Goal: Task Accomplishment & Management: Manage account settings

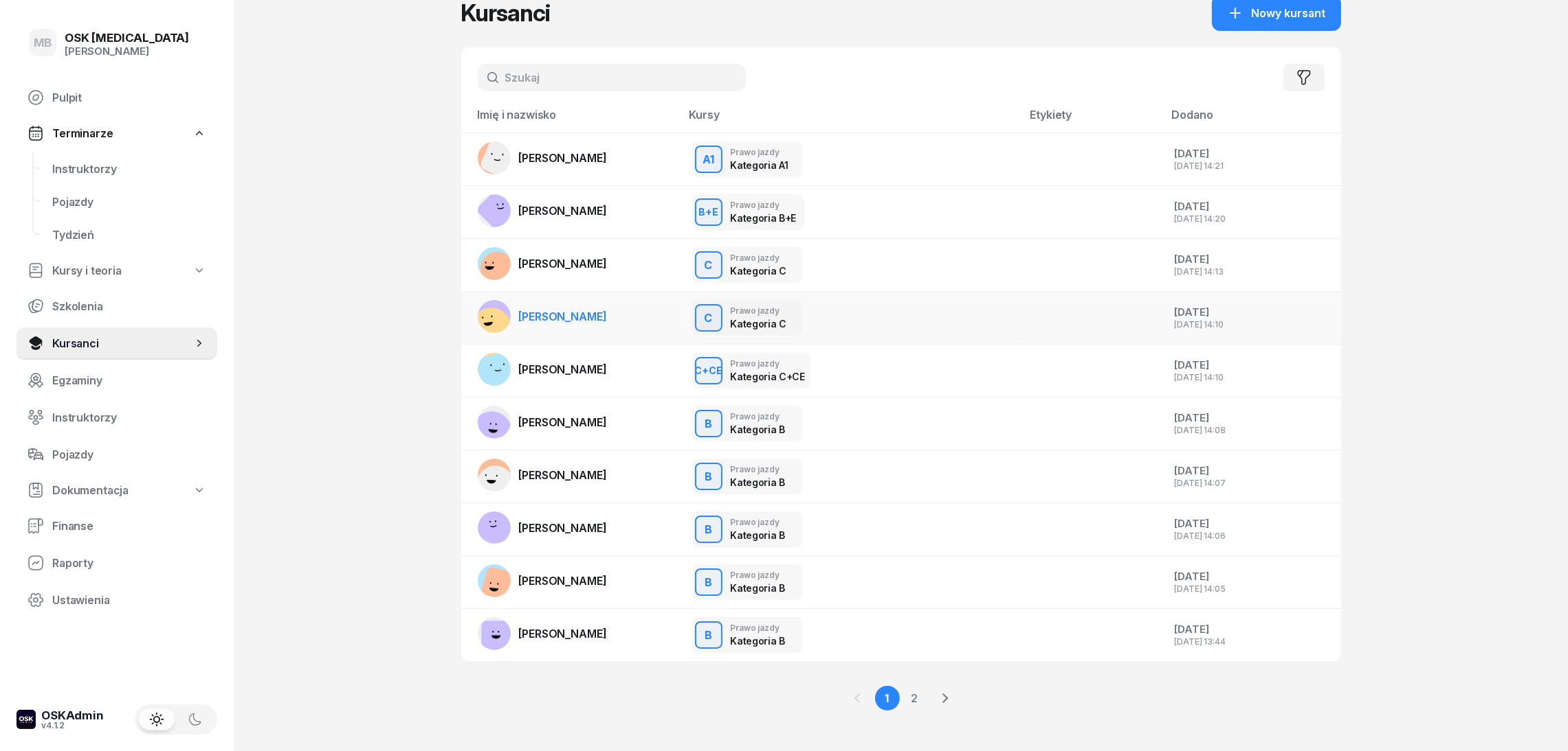
scroll to position [50, 0]
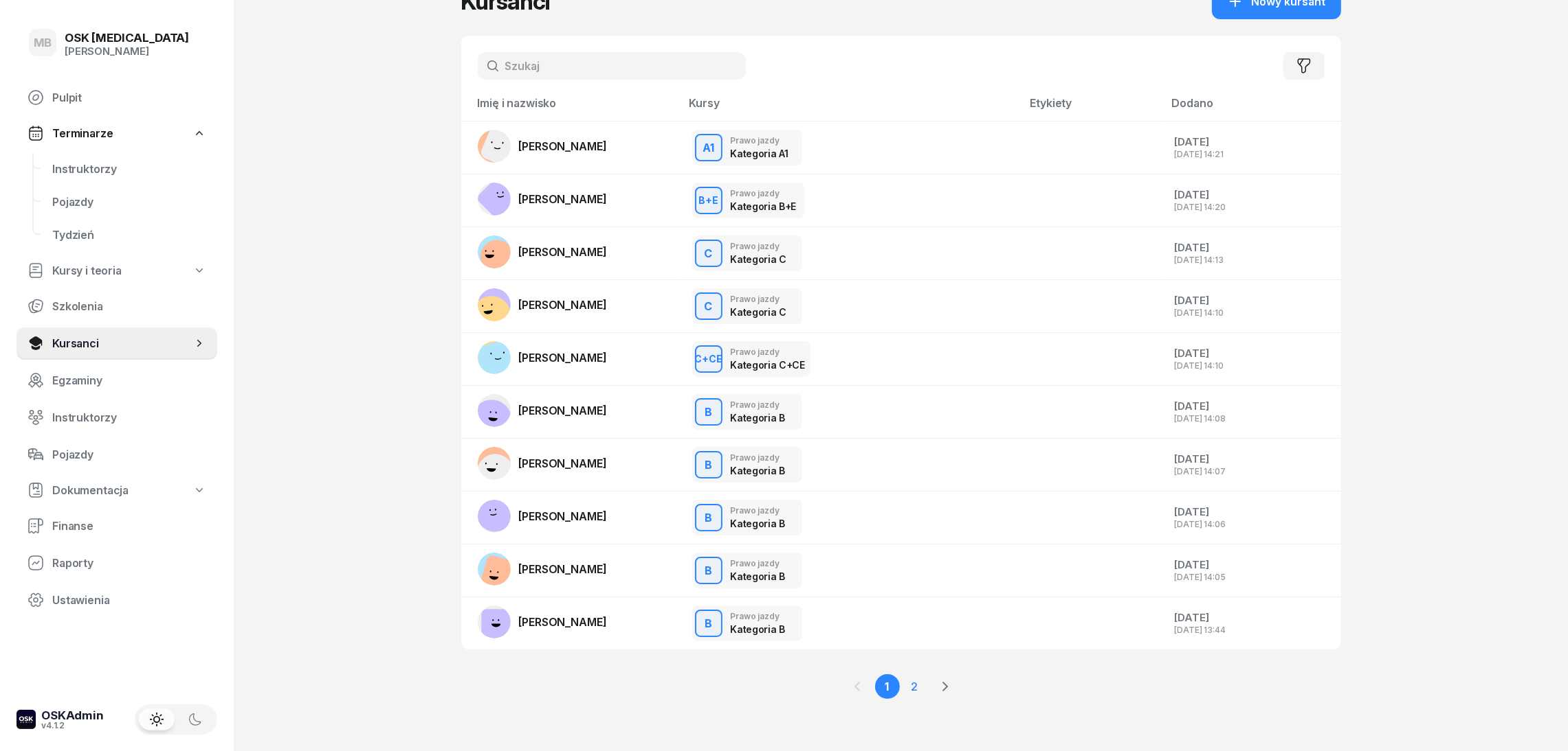
click at [910, 685] on link "2" at bounding box center [914, 687] width 25 height 25
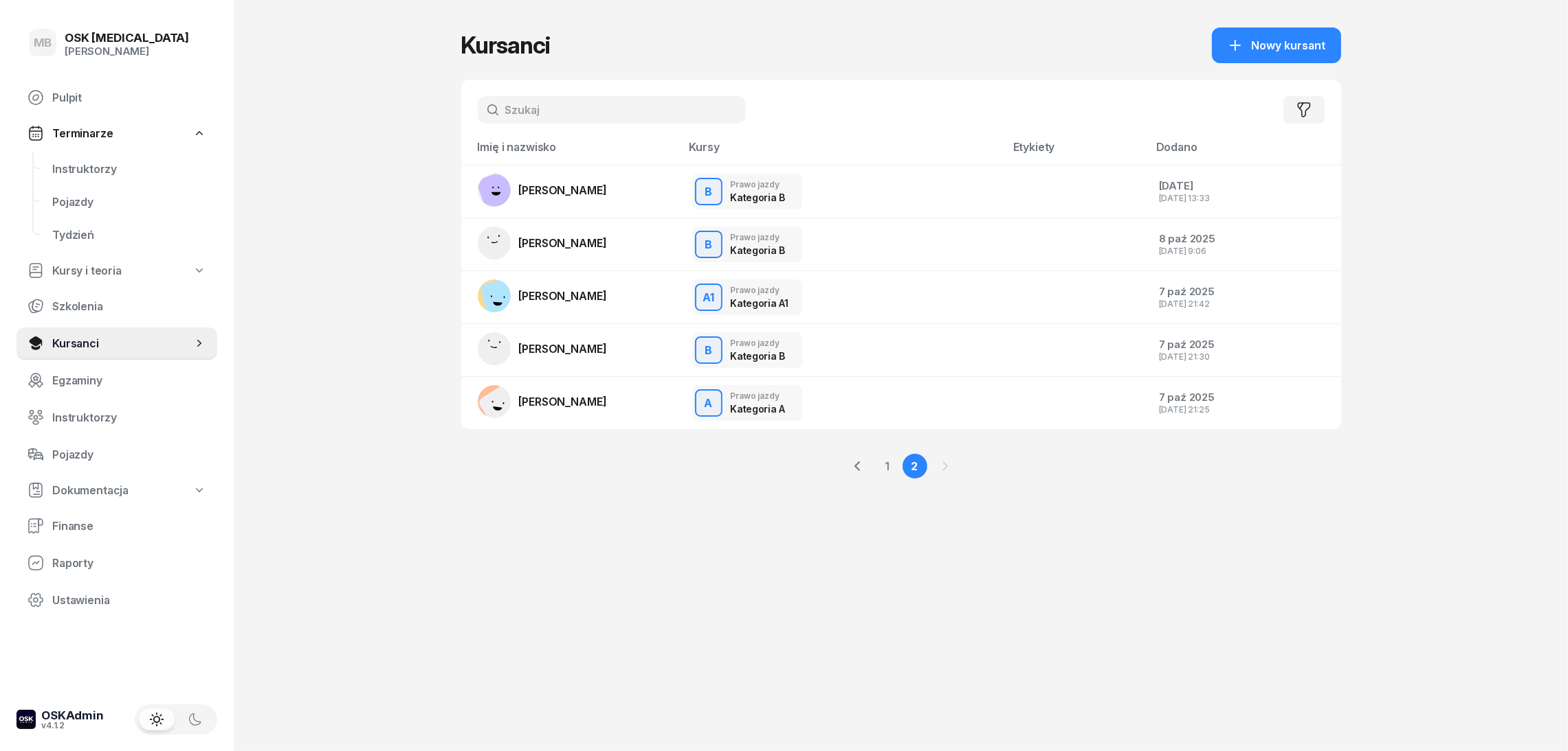
scroll to position [0, 0]
click at [883, 468] on link "1" at bounding box center [887, 466] width 25 height 25
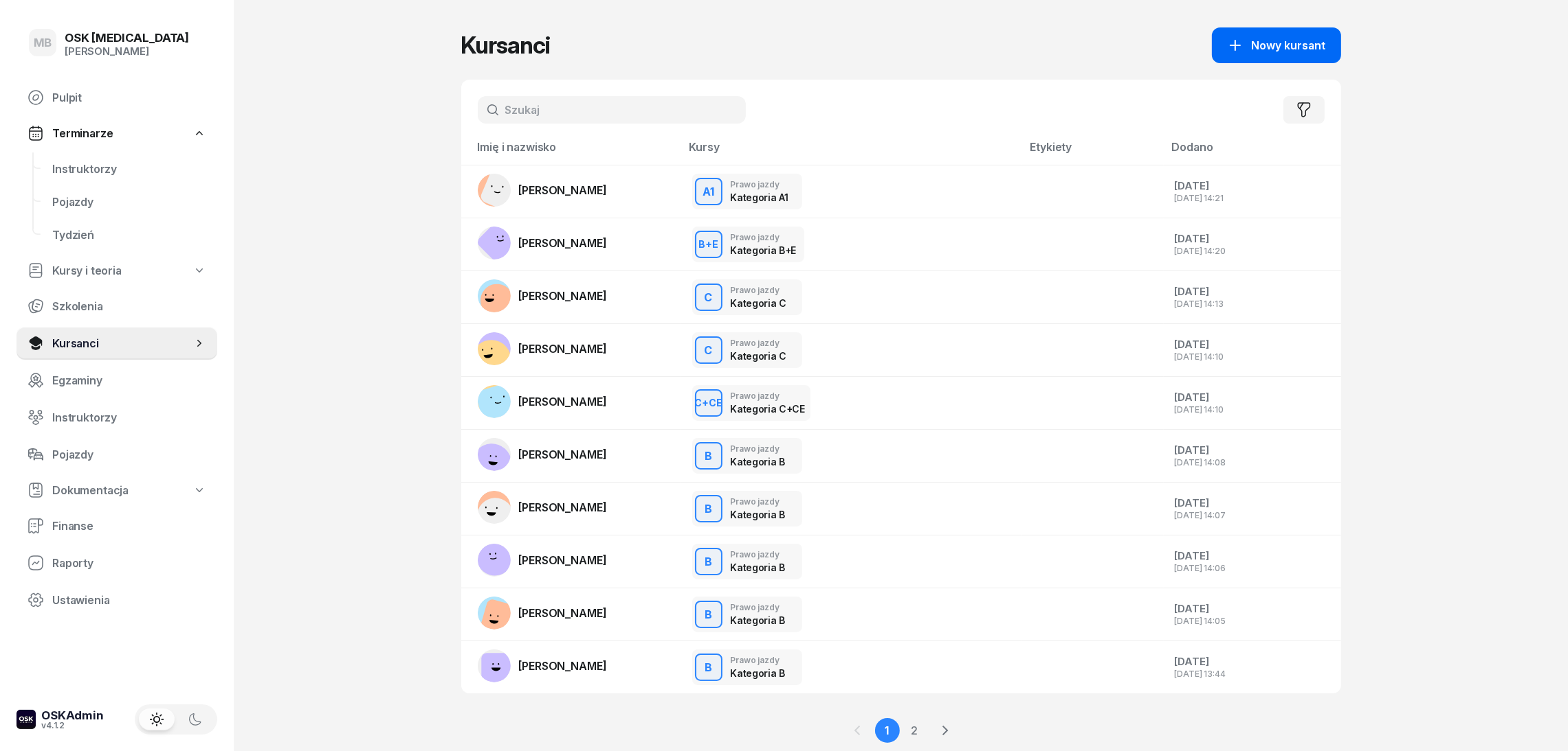
click at [1268, 54] on button "Nowy kursant" at bounding box center [1276, 45] width 129 height 36
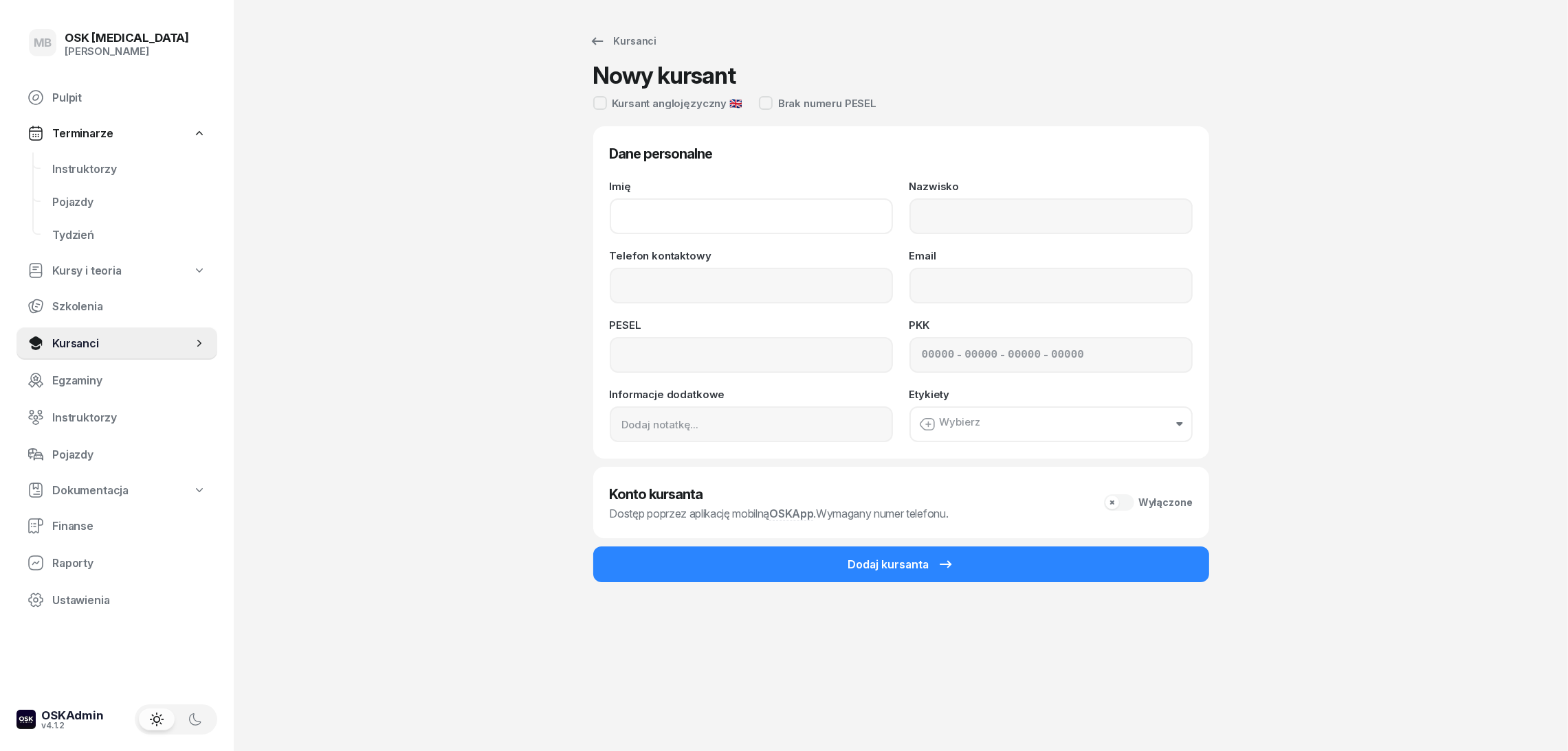
click at [709, 213] on input "Imię" at bounding box center [751, 216] width 283 height 36
type input "[PERSON_NAME]"
click at [710, 294] on input "Telefon kontaktowy" at bounding box center [751, 286] width 283 height 36
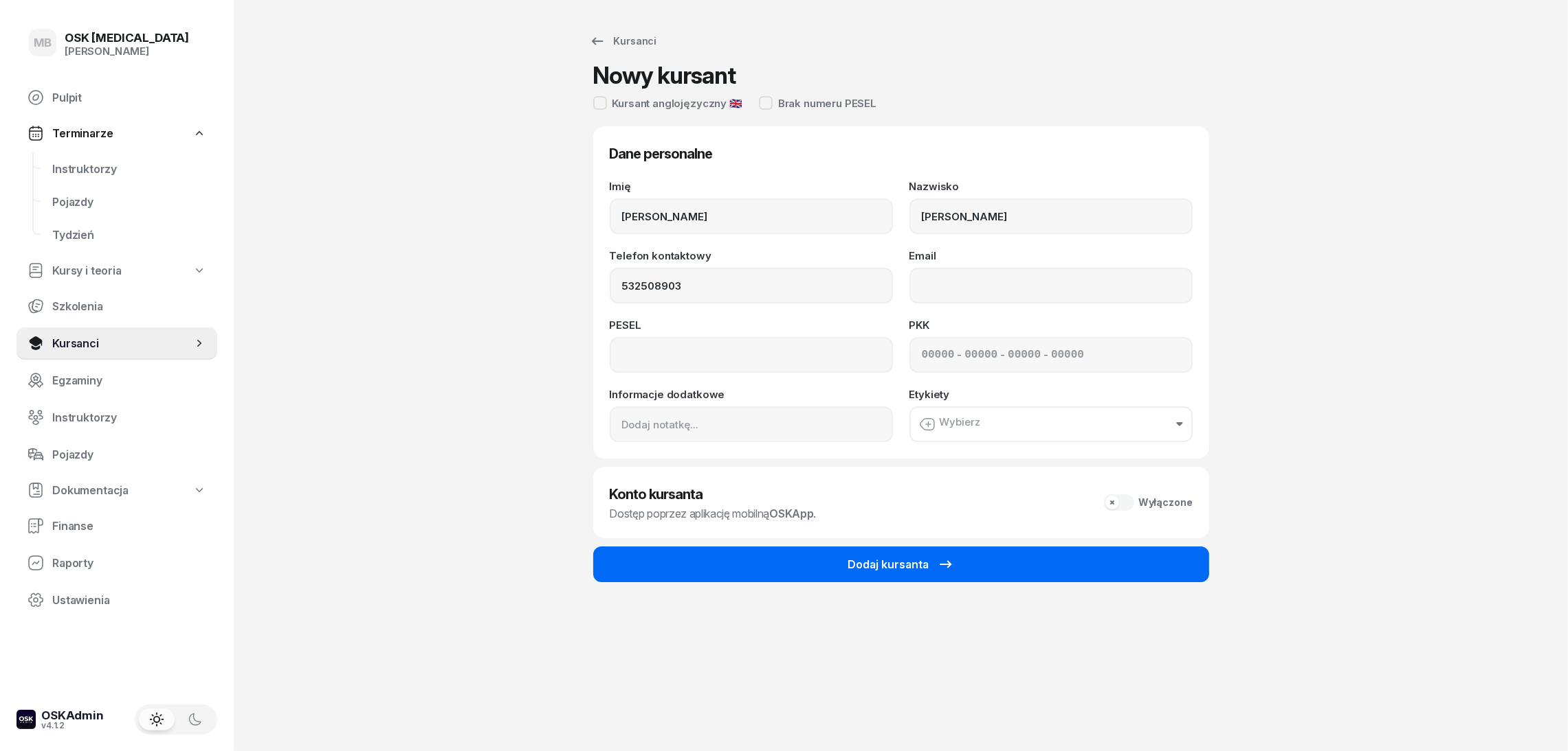
type input "532 508 903"
click at [875, 564] on div "Dodaj kursanta" at bounding box center [901, 564] width 106 height 17
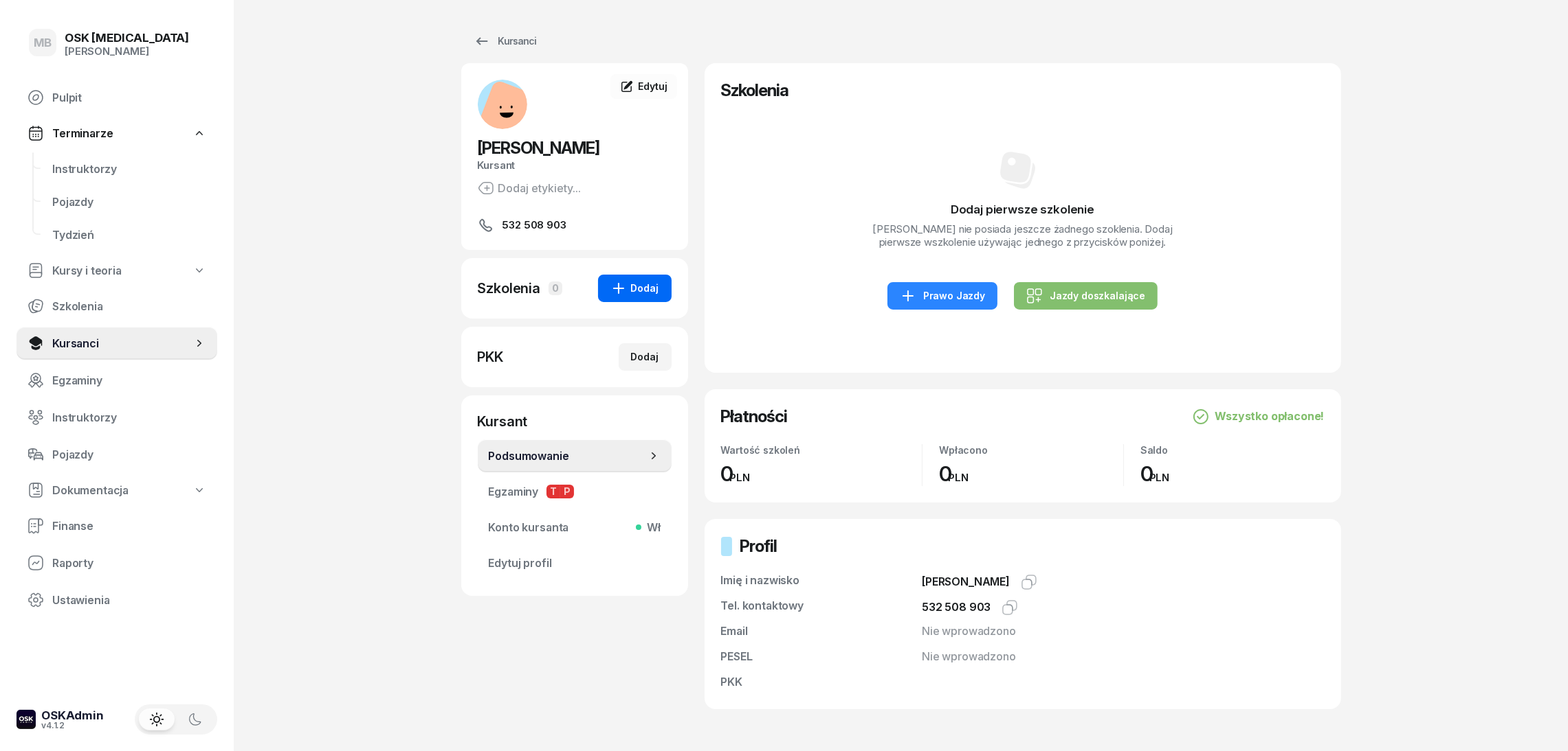
click at [654, 288] on div "Dodaj" at bounding box center [634, 288] width 49 height 17
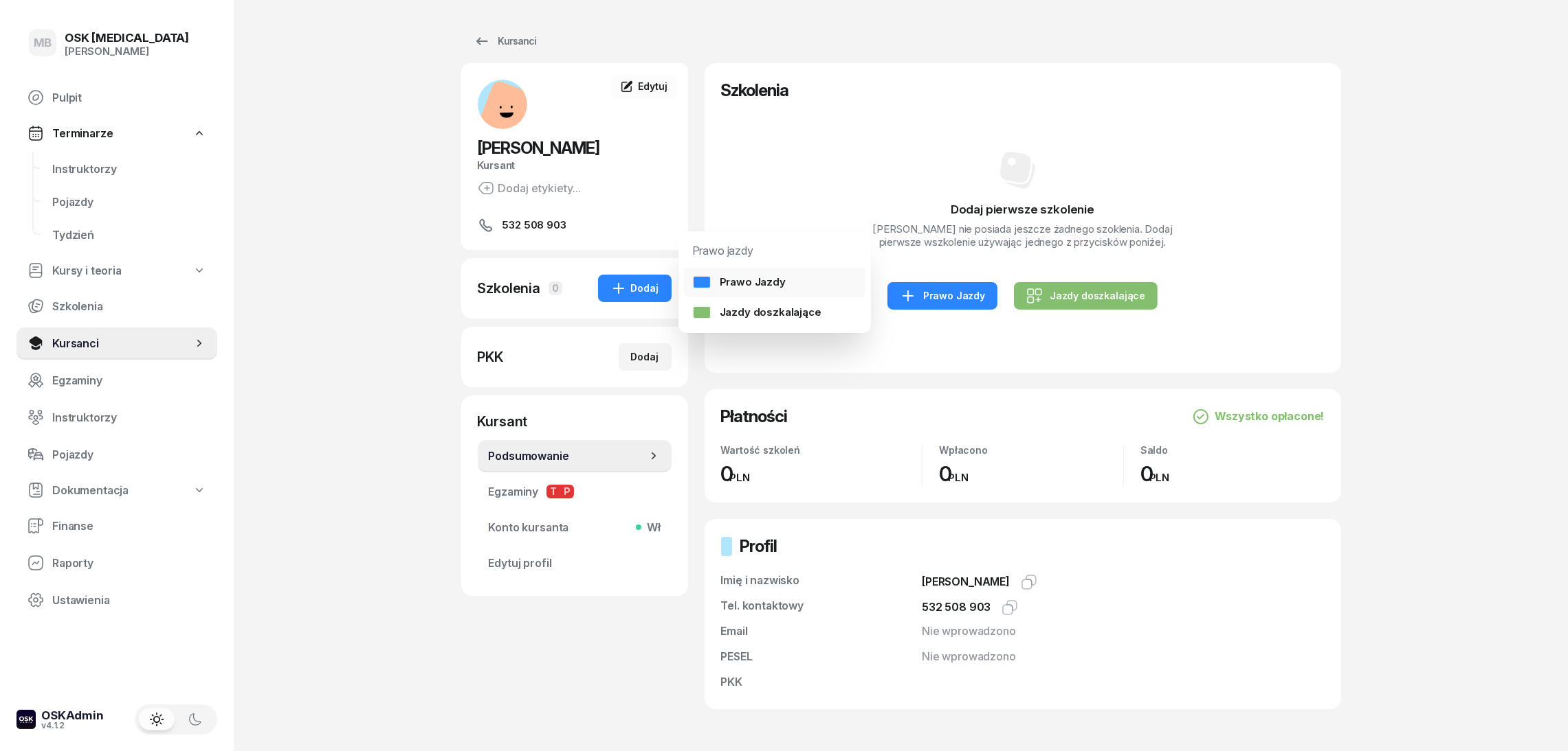
click at [781, 288] on div "Prawo Jazdy" at bounding box center [739, 282] width 93 height 14
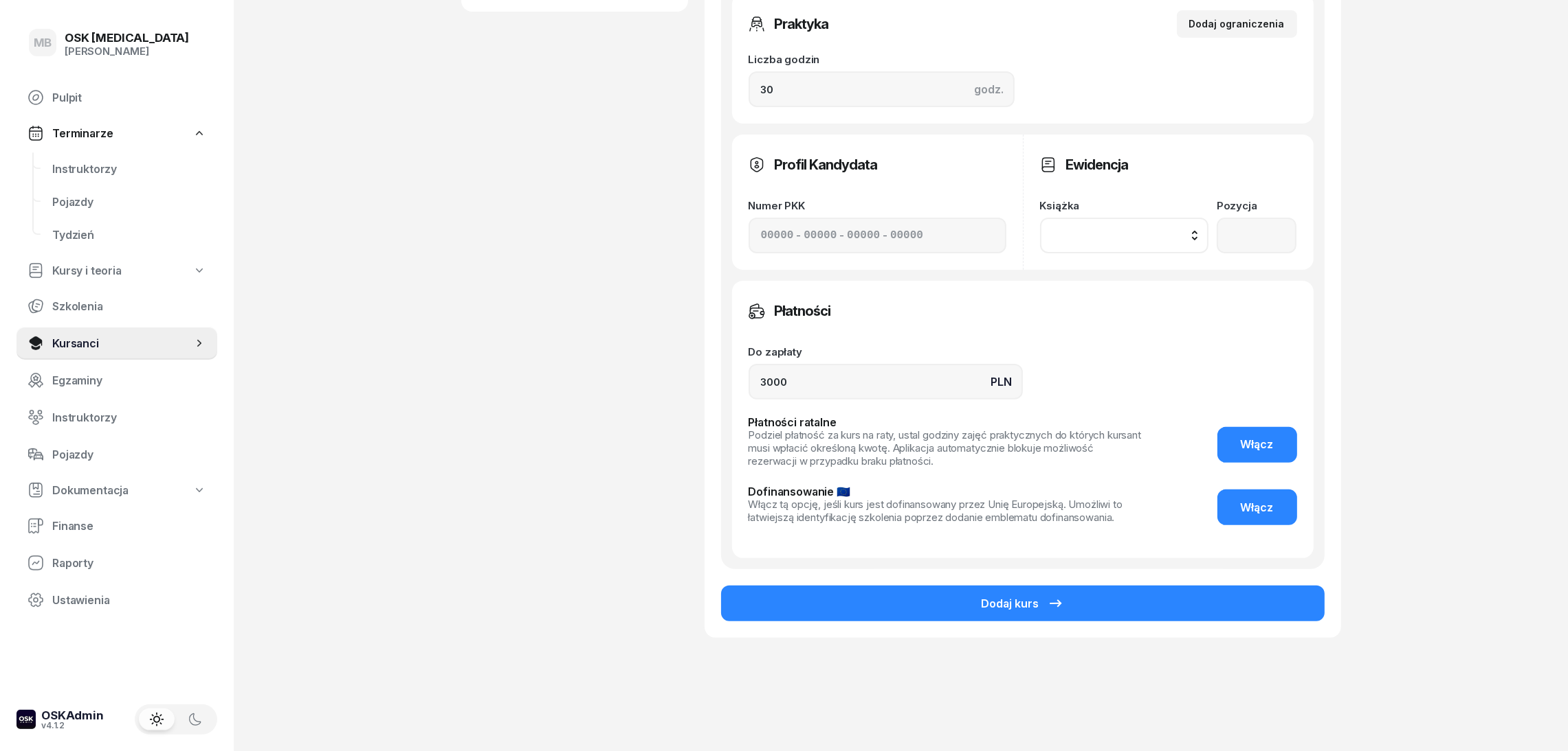
scroll to position [597, 0]
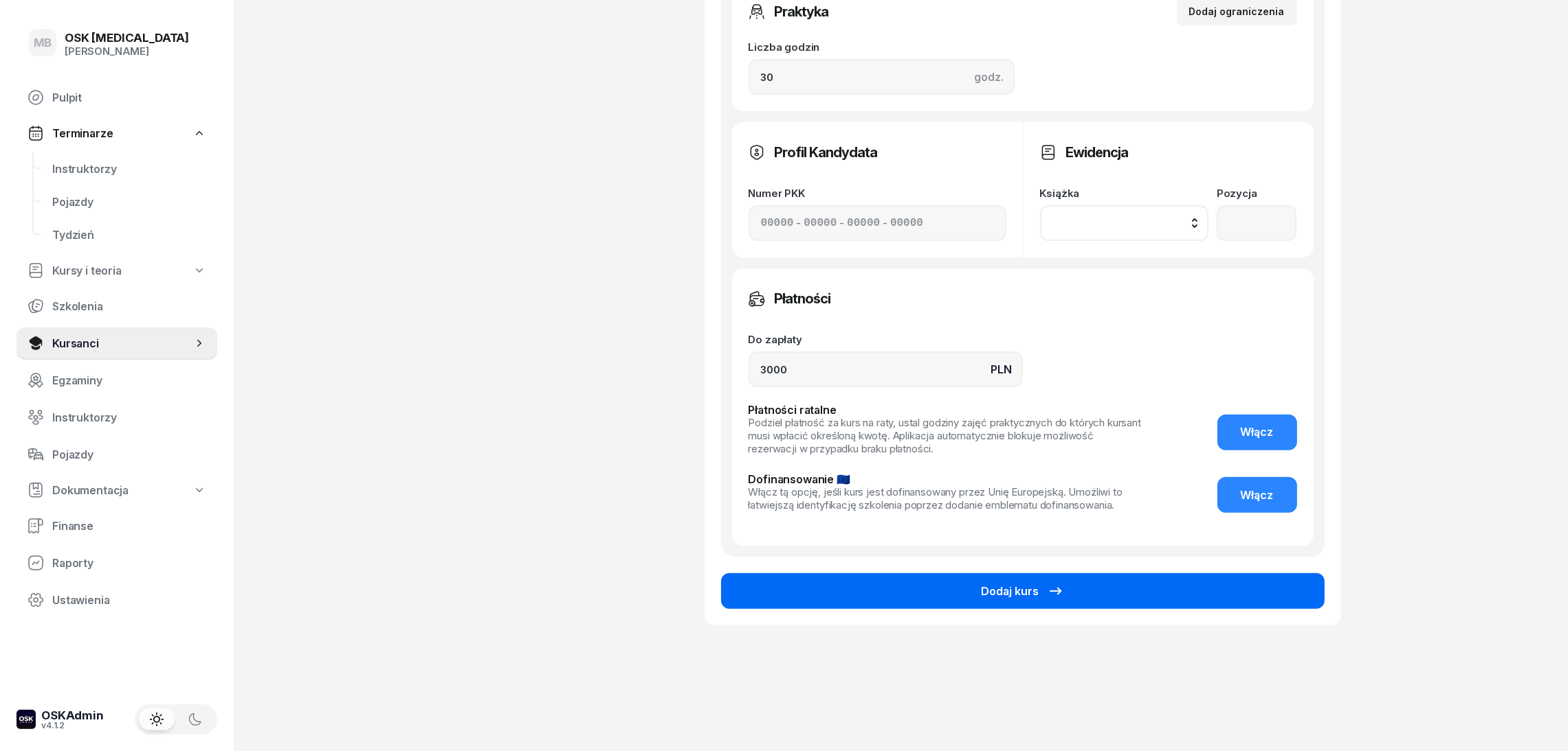
click at [1102, 589] on button "Dodaj kurs" at bounding box center [1023, 591] width 604 height 36
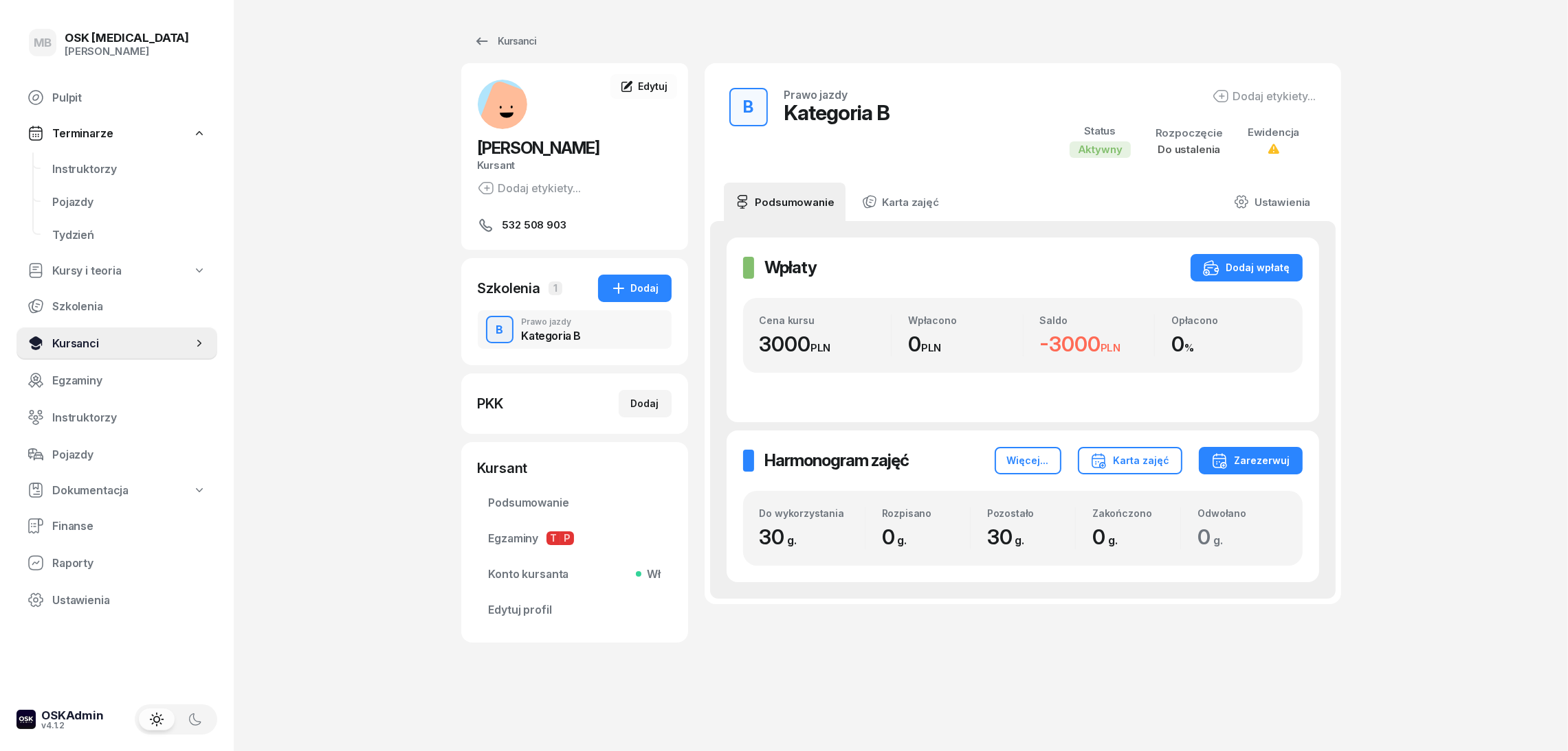
click at [140, 346] on span "Kursanci" at bounding box center [122, 343] width 141 height 13
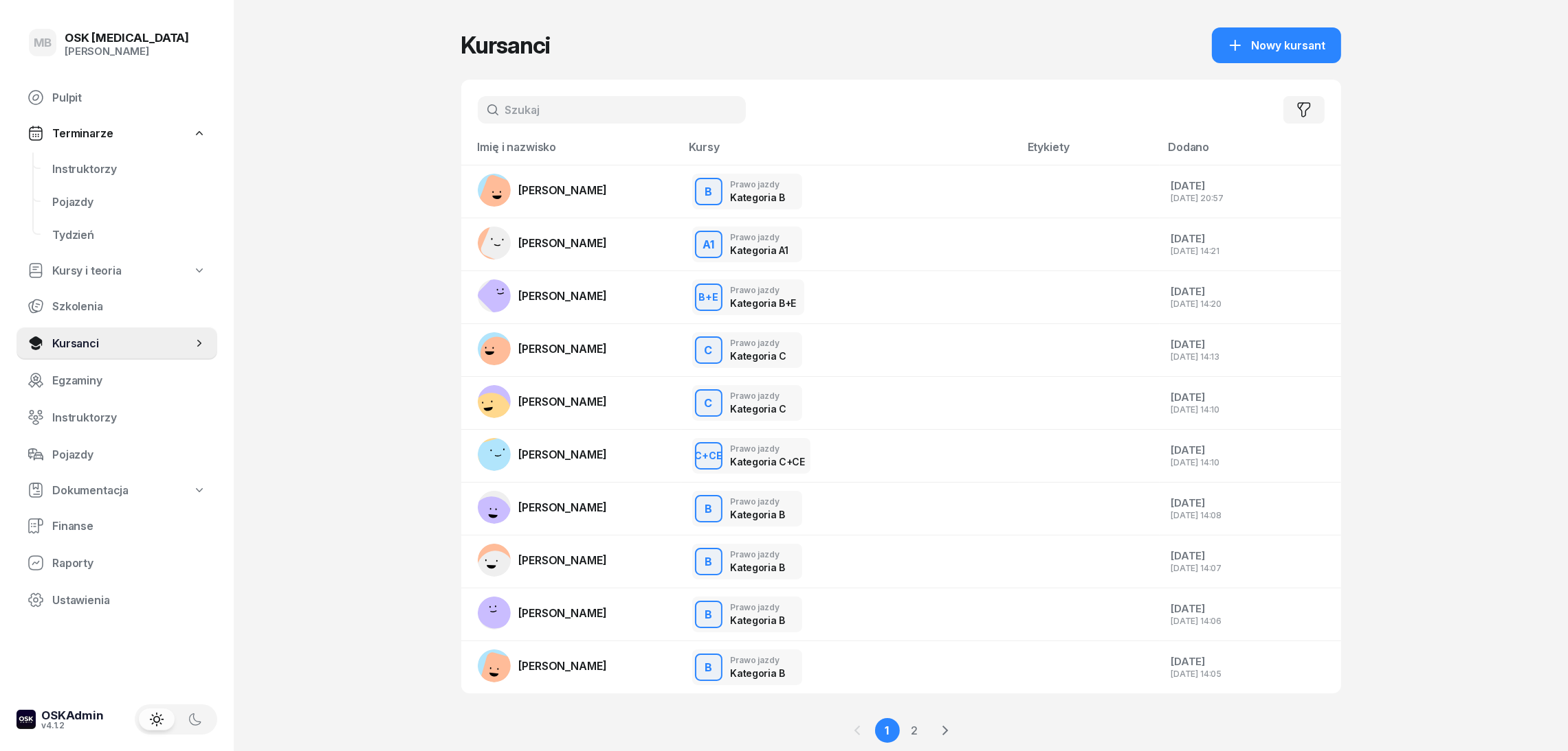
click at [103, 123] on link "Terminarze" at bounding box center [117, 133] width 201 height 30
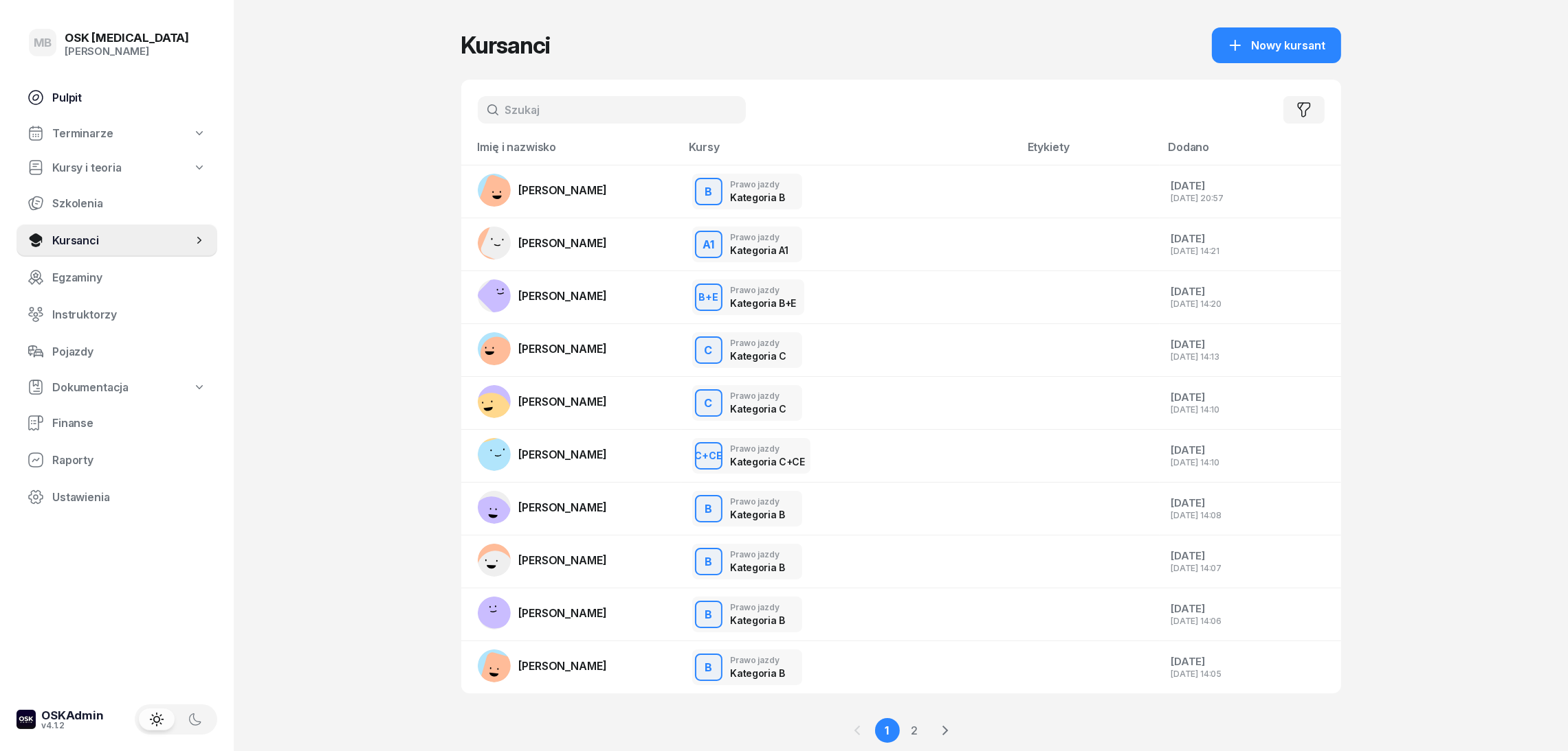
click at [75, 97] on span "Pulpit" at bounding box center [129, 98] width 154 height 13
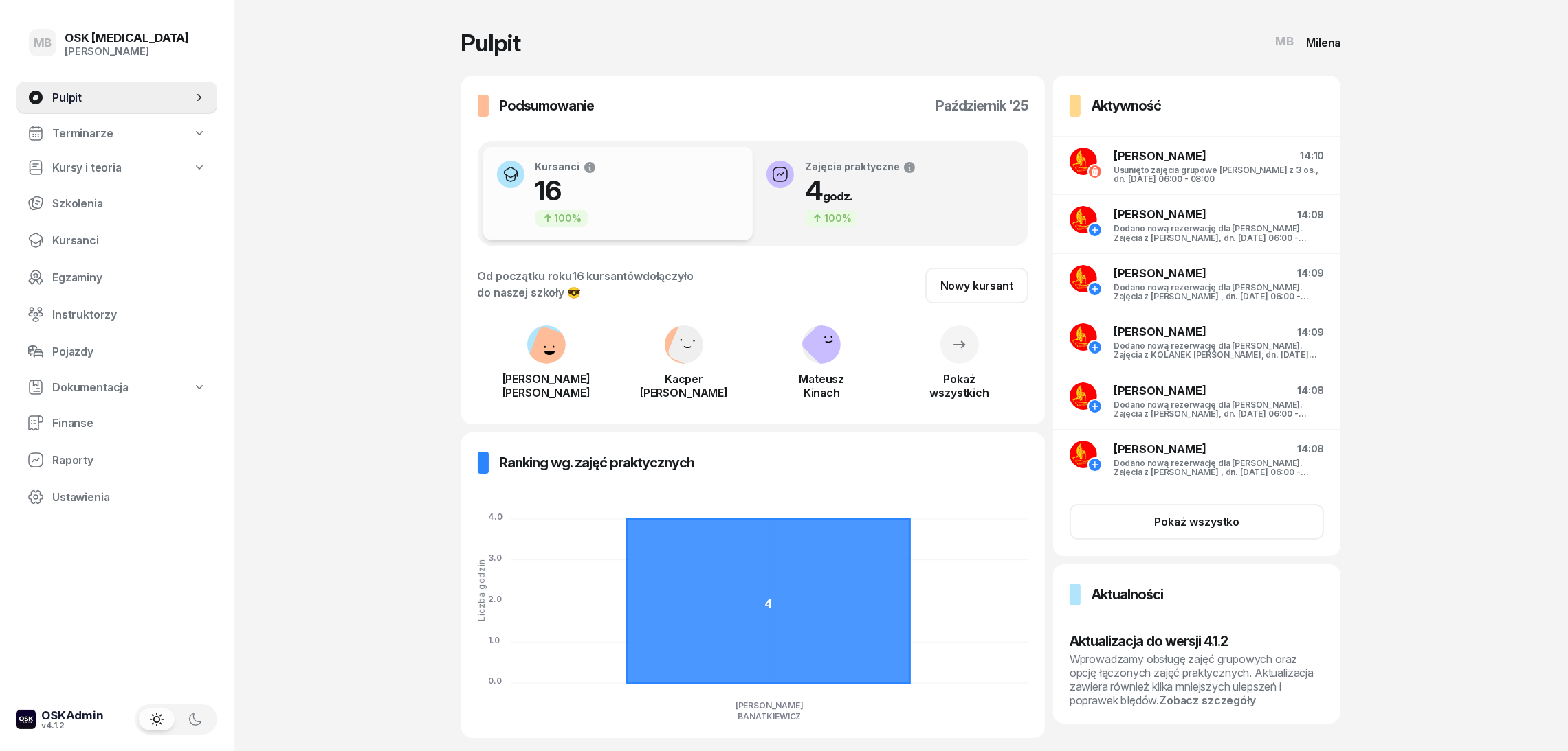
scroll to position [47, 0]
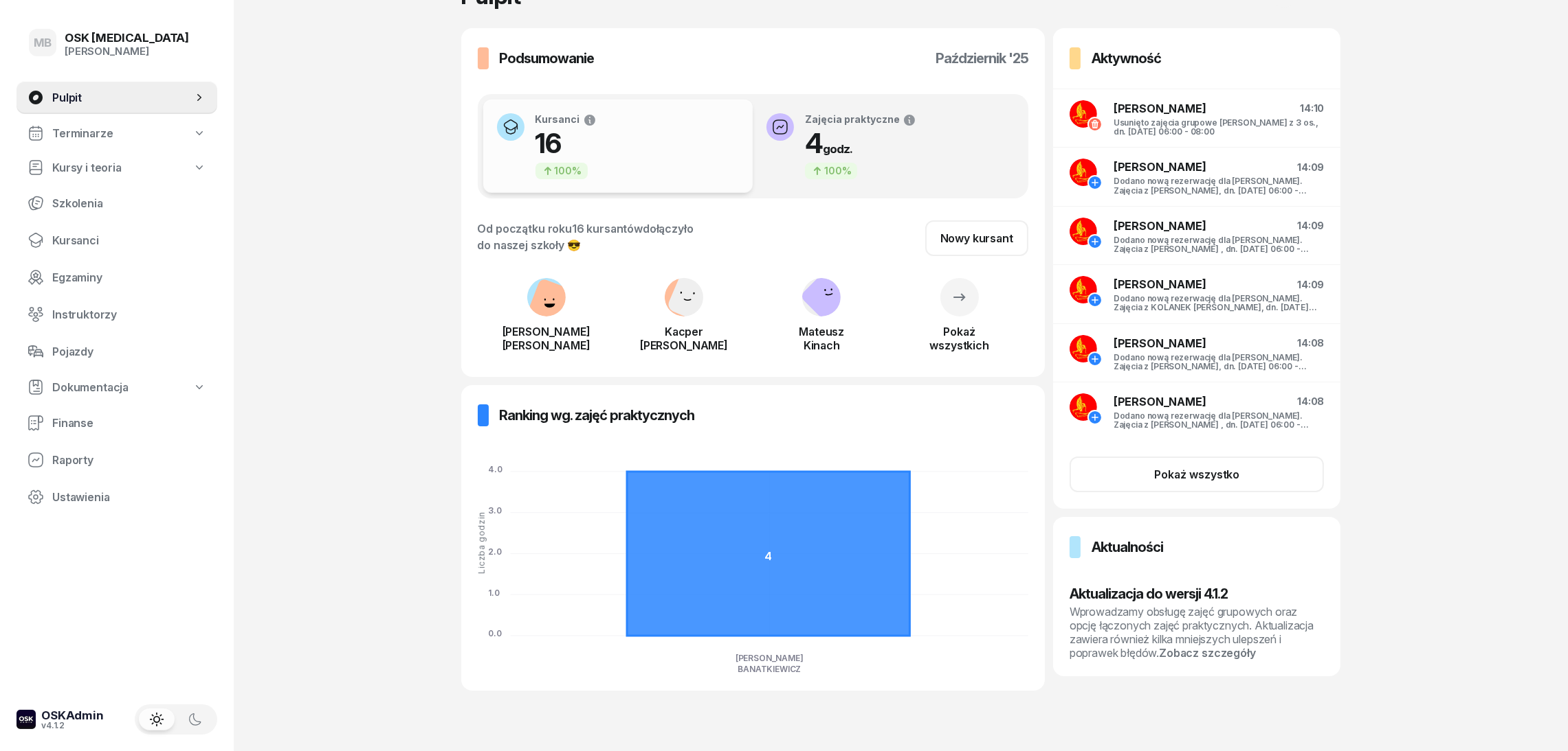
click at [100, 128] on span "Terminarze" at bounding box center [82, 133] width 60 height 13
click at [103, 173] on span "Instruktorzy" at bounding box center [129, 169] width 154 height 13
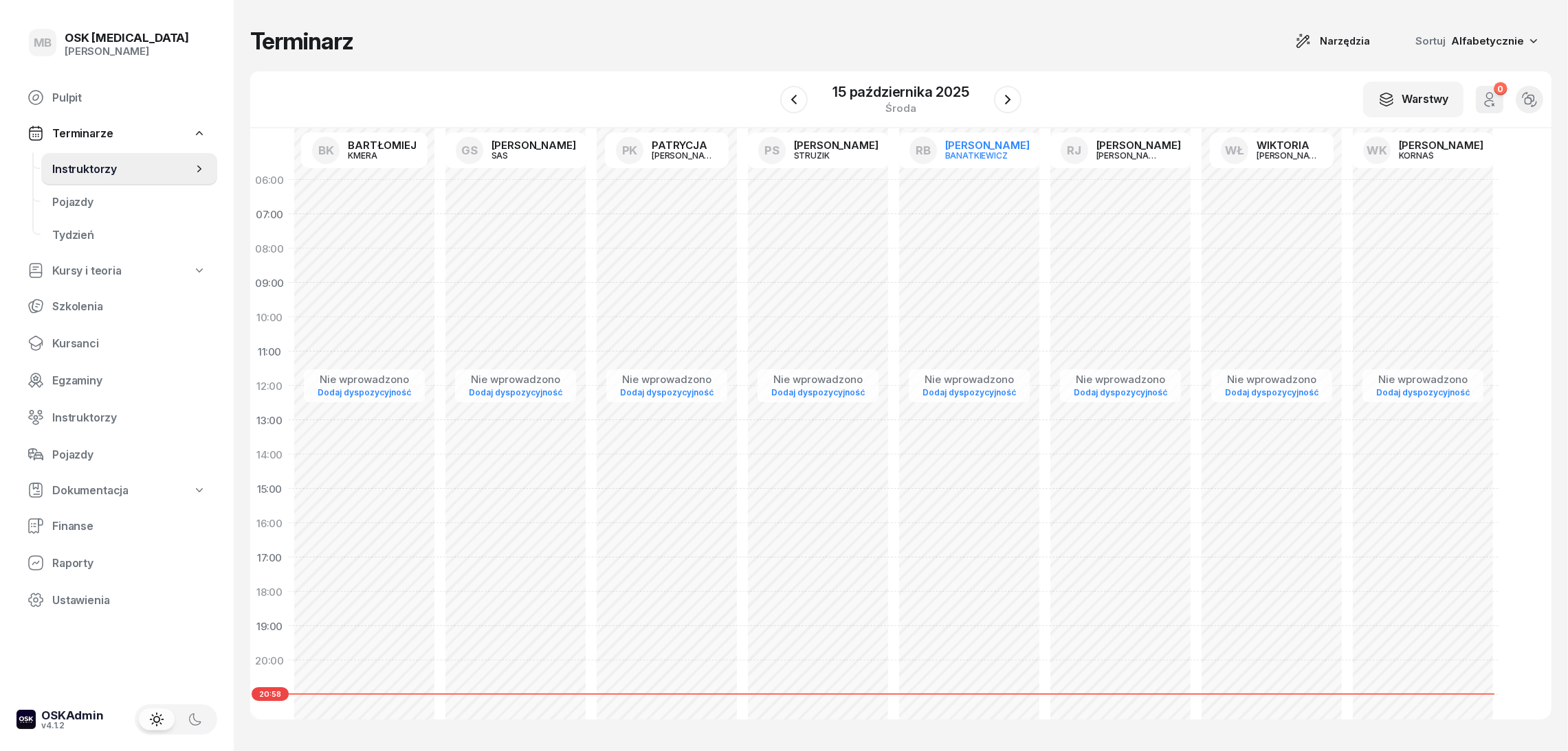
click at [964, 155] on div "BANATKIEWICZ" at bounding box center [978, 155] width 66 height 9
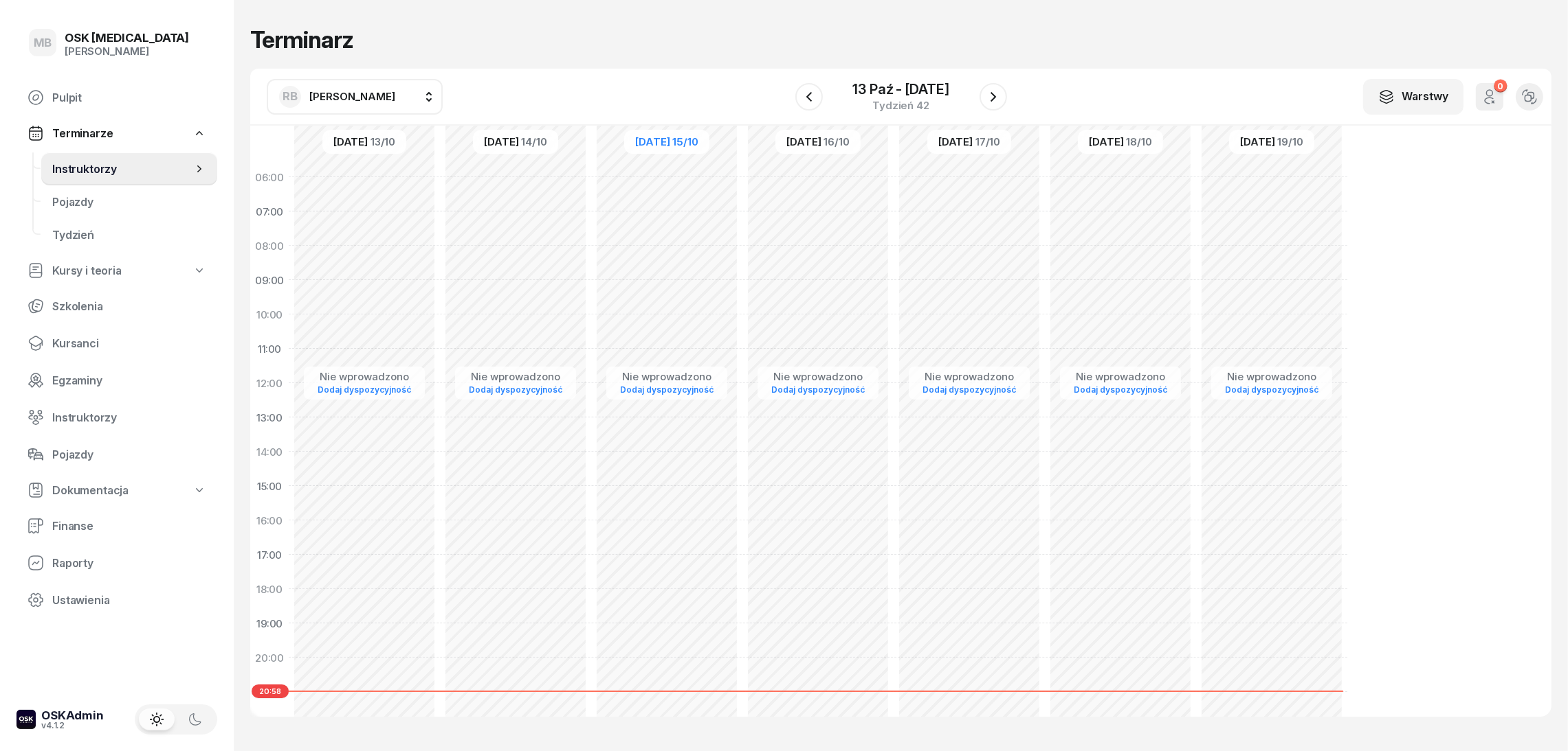
click at [832, 190] on div "Nie wprowadzono Dodaj dyspozycyjność" at bounding box center [818, 485] width 151 height 652
select select "06"
select select "08"
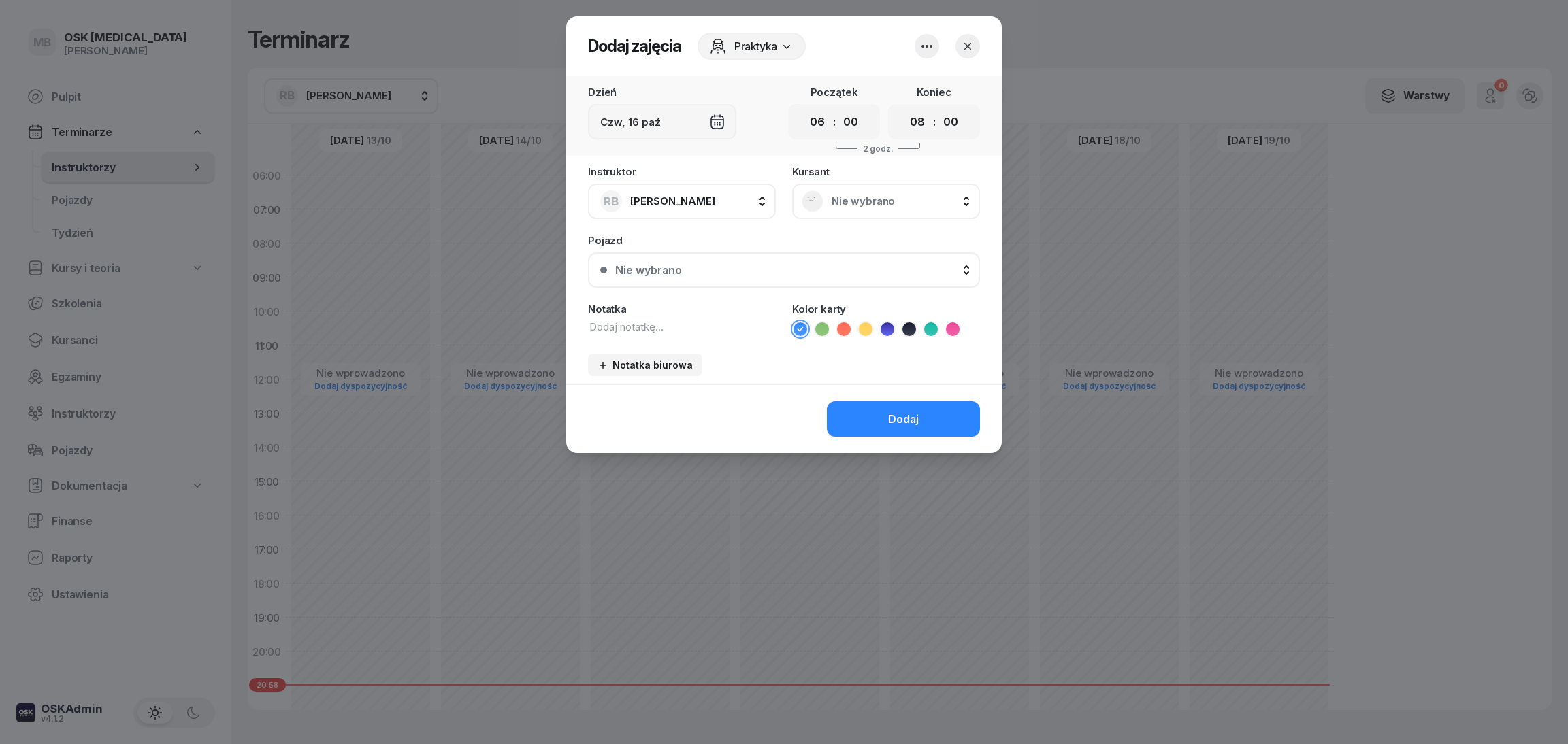
click at [829, 204] on div "Nie wybrano" at bounding box center [886, 201] width 169 height 21
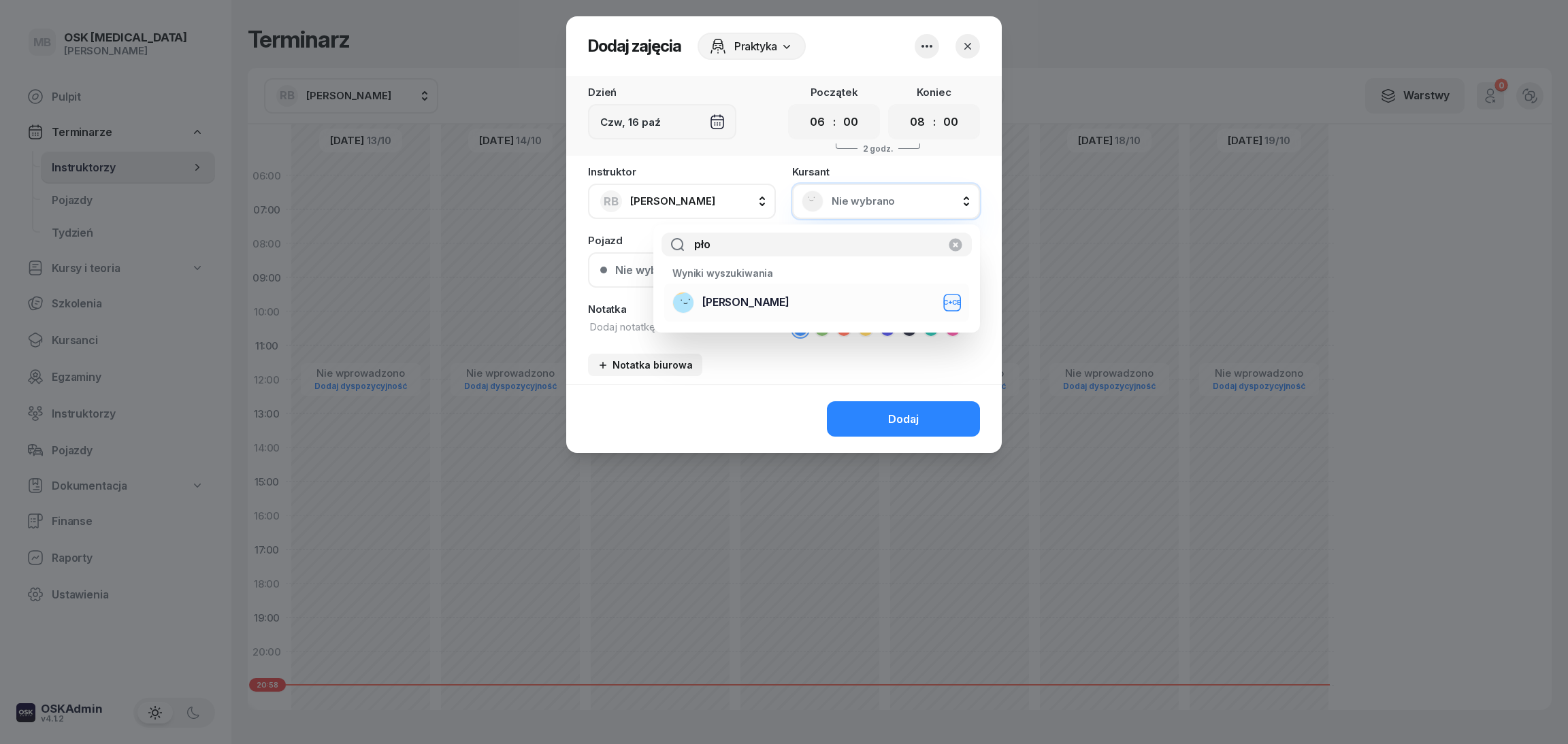
type input "pło"
click at [777, 315] on li "[PERSON_NAME] C+CE" at bounding box center [817, 303] width 305 height 38
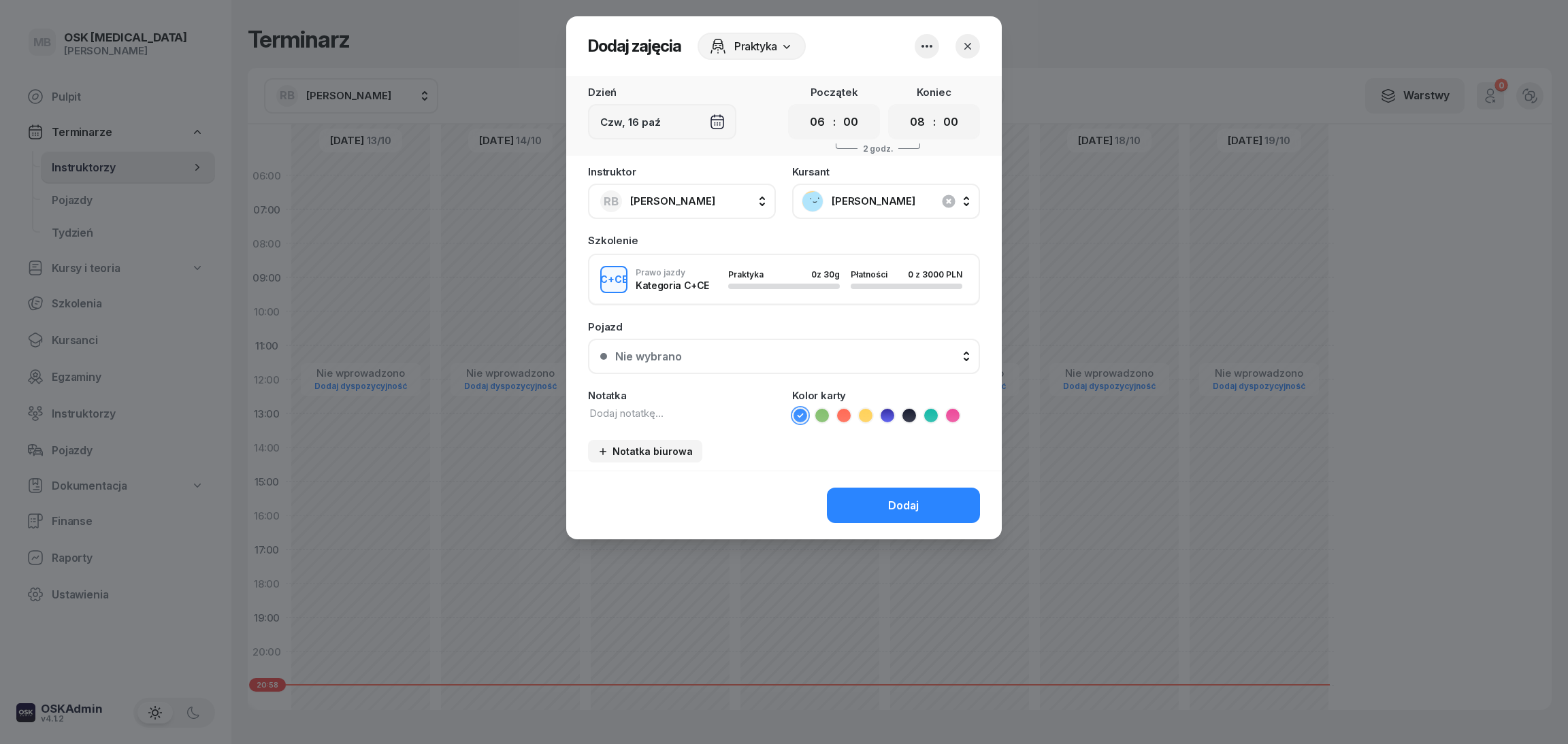
click at [787, 355] on div "Nie wybrano" at bounding box center [791, 357] width 352 height 13
click at [871, 492] on button "Dodaj" at bounding box center [903, 506] width 153 height 36
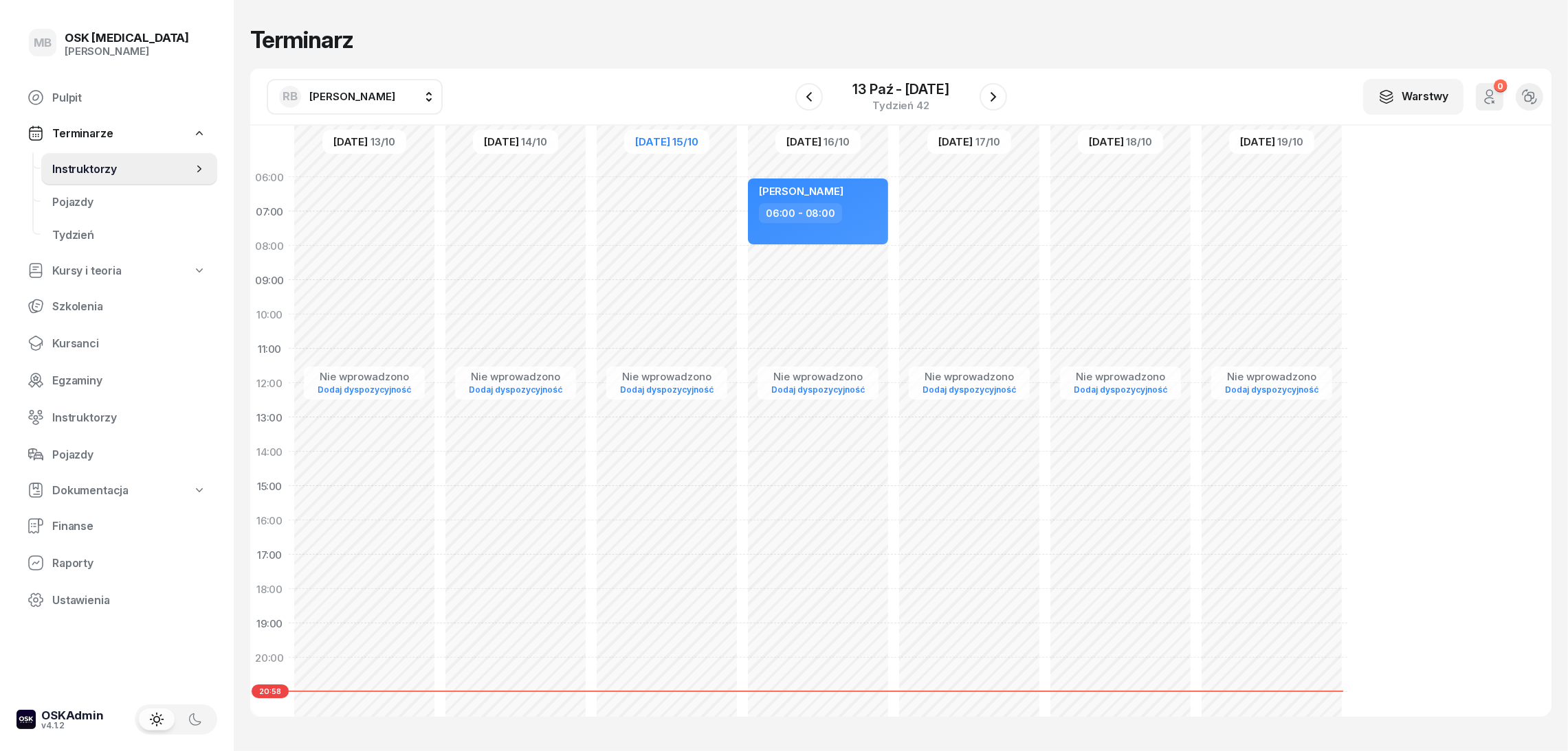
click at [835, 274] on div "Nie wprowadzono Dodaj dyspozycyjność [PERSON_NAME] 06:00 - 08:00" at bounding box center [818, 485] width 151 height 652
select select "08"
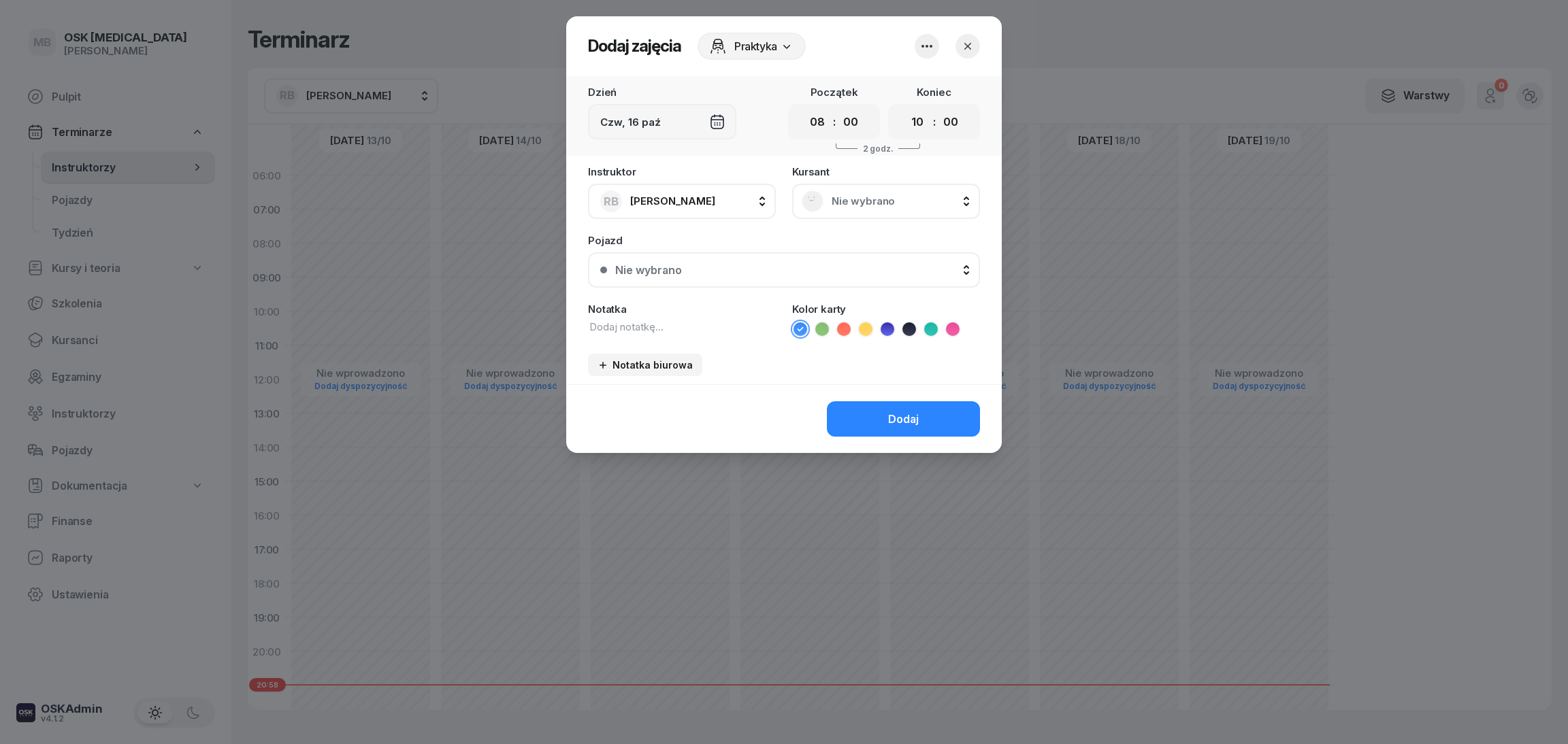
click at [932, 52] on icon "button" at bounding box center [927, 46] width 17 height 17
click at [924, 87] on div "Rezerwacja grupowa Wył." at bounding box center [920, 87] width 163 height 17
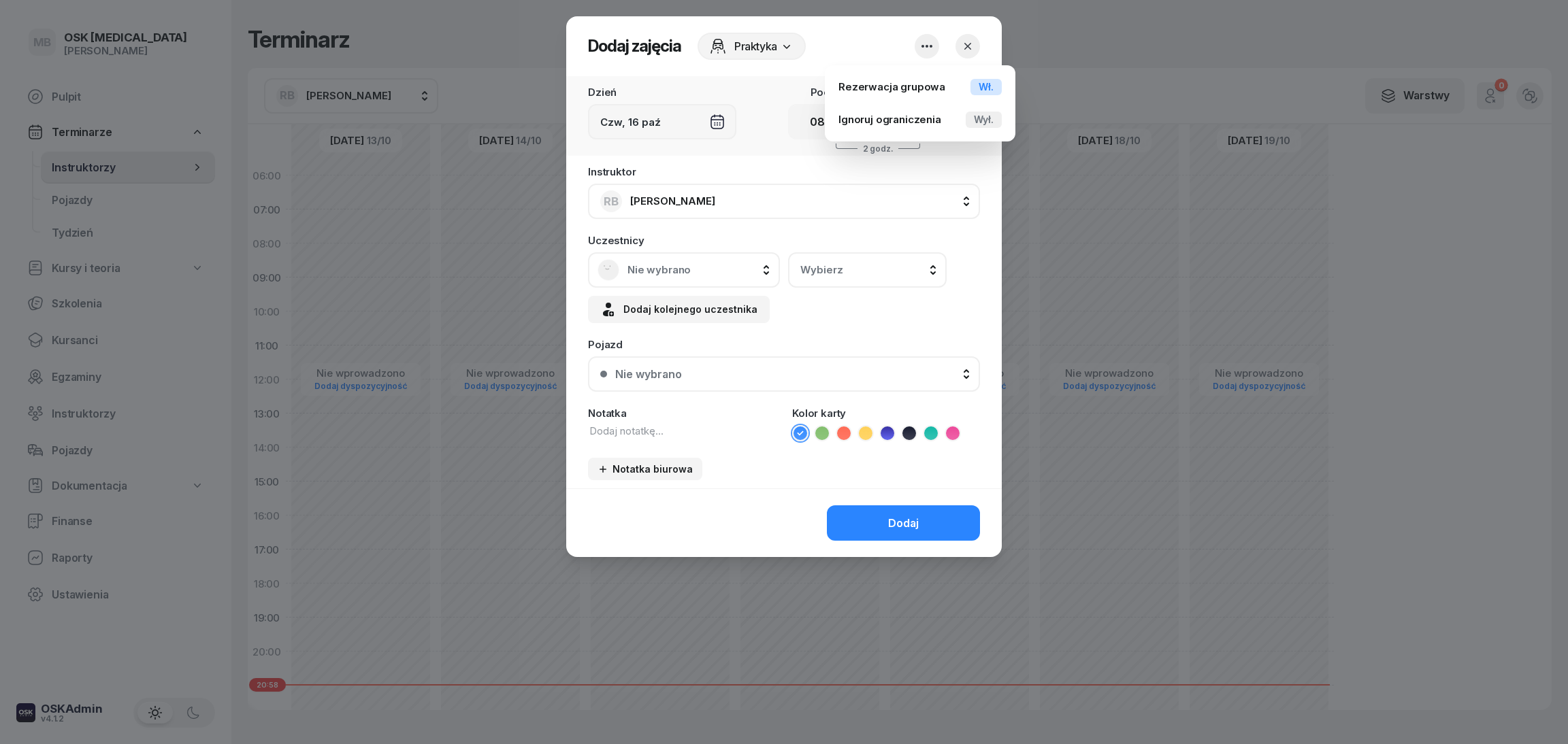
click at [786, 172] on div "Instruktor RB [PERSON_NAME] BK [PERSON_NAME] GS [PERSON_NAME] PK [PERSON_NAME] …" at bounding box center [784, 193] width 392 height 52
click at [918, 124] on select "00 01 02 03 04 05 06 07 08 09 10 11 12 13 14 15 16 17 18 19 20 21 22 23" at bounding box center [918, 122] width 26 height 24
select select "14"
click at [842, 167] on div "Instruktor RB [PERSON_NAME] BK [PERSON_NAME] GS [PERSON_NAME] PK [PERSON_NAME] …" at bounding box center [784, 193] width 392 height 52
click at [666, 267] on span "Nie wybrano" at bounding box center [699, 269] width 143 height 12
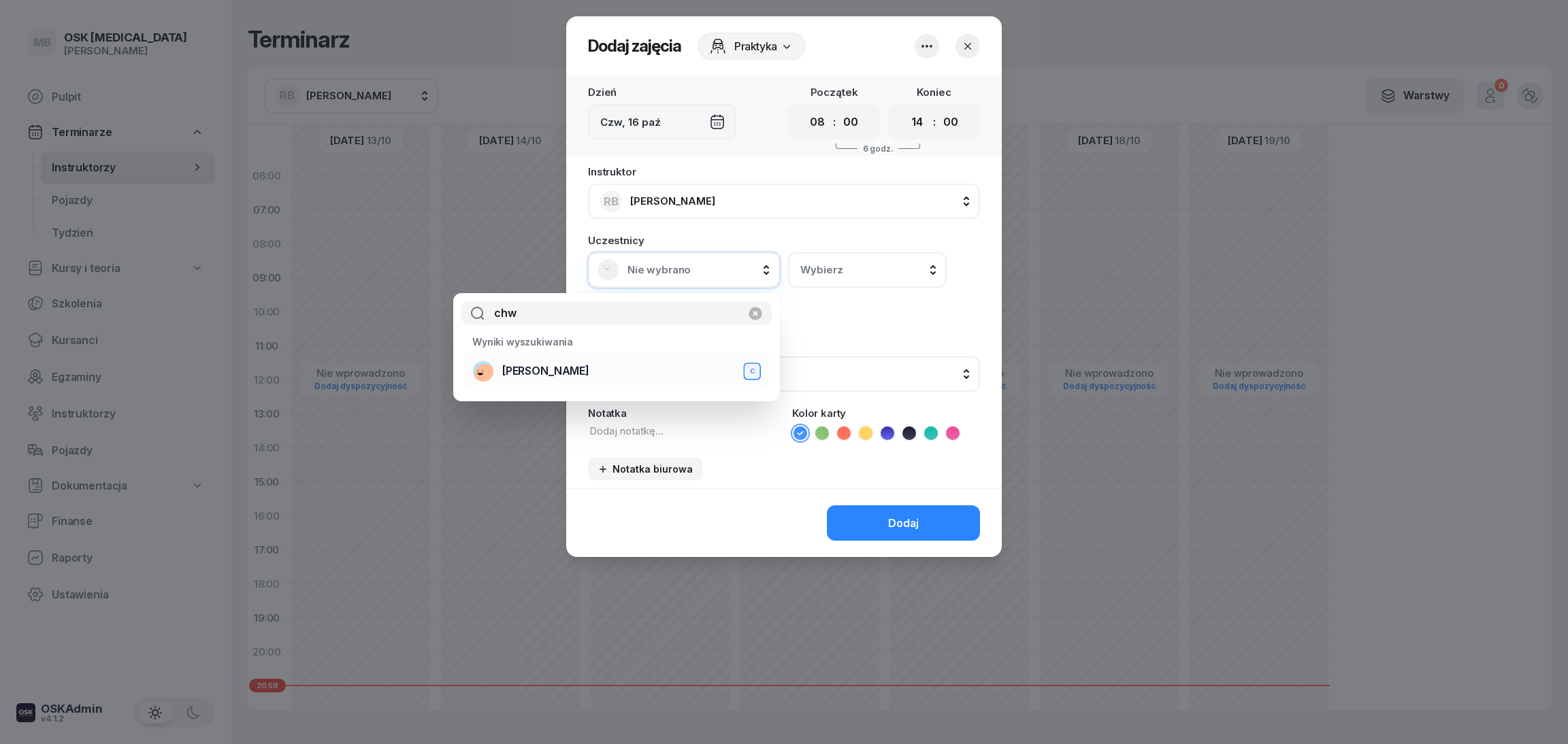
type input "chw"
click at [623, 368] on div "[PERSON_NAME] C" at bounding box center [616, 371] width 289 height 21
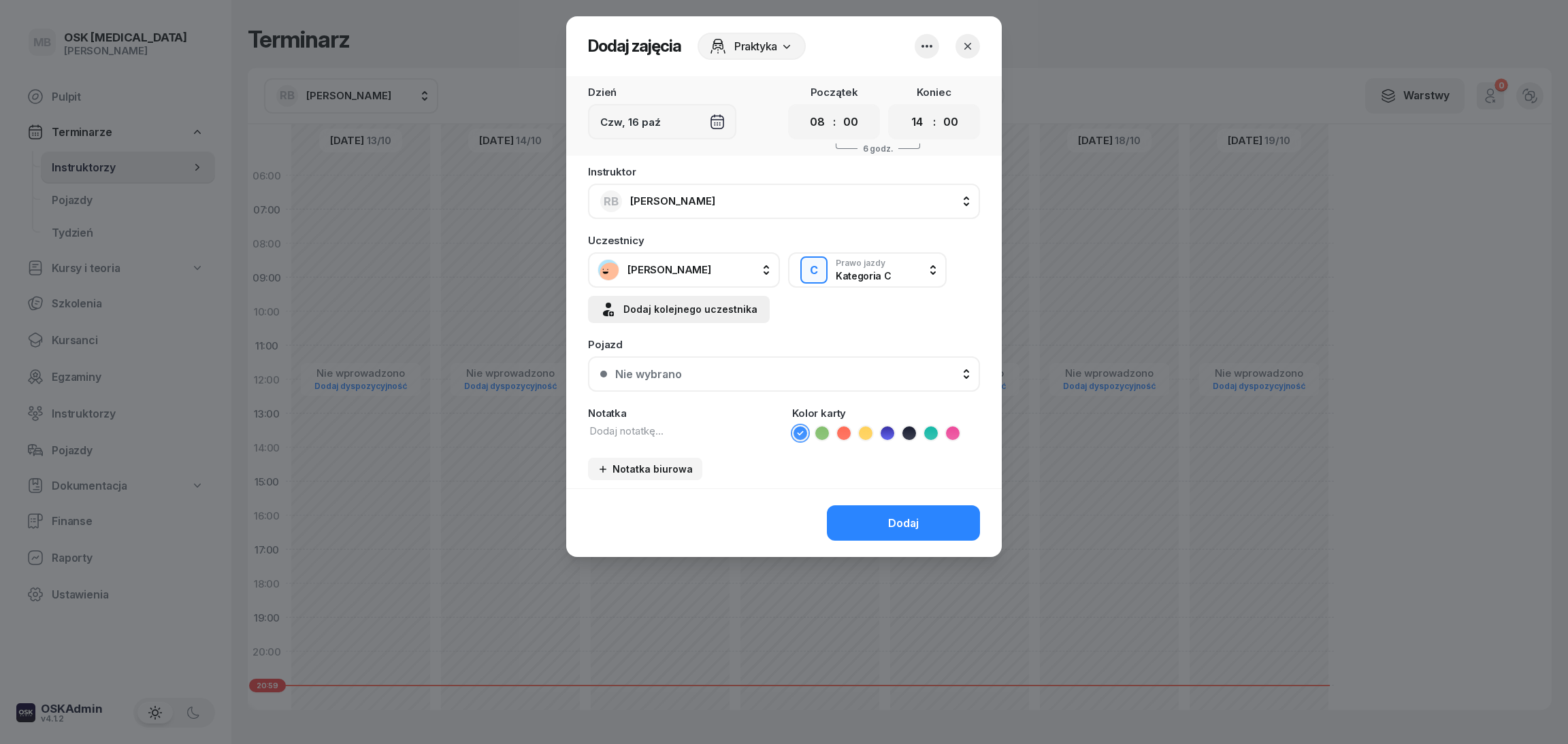
click at [701, 310] on div "Dodaj kolejnego uczestnika" at bounding box center [679, 309] width 157 height 17
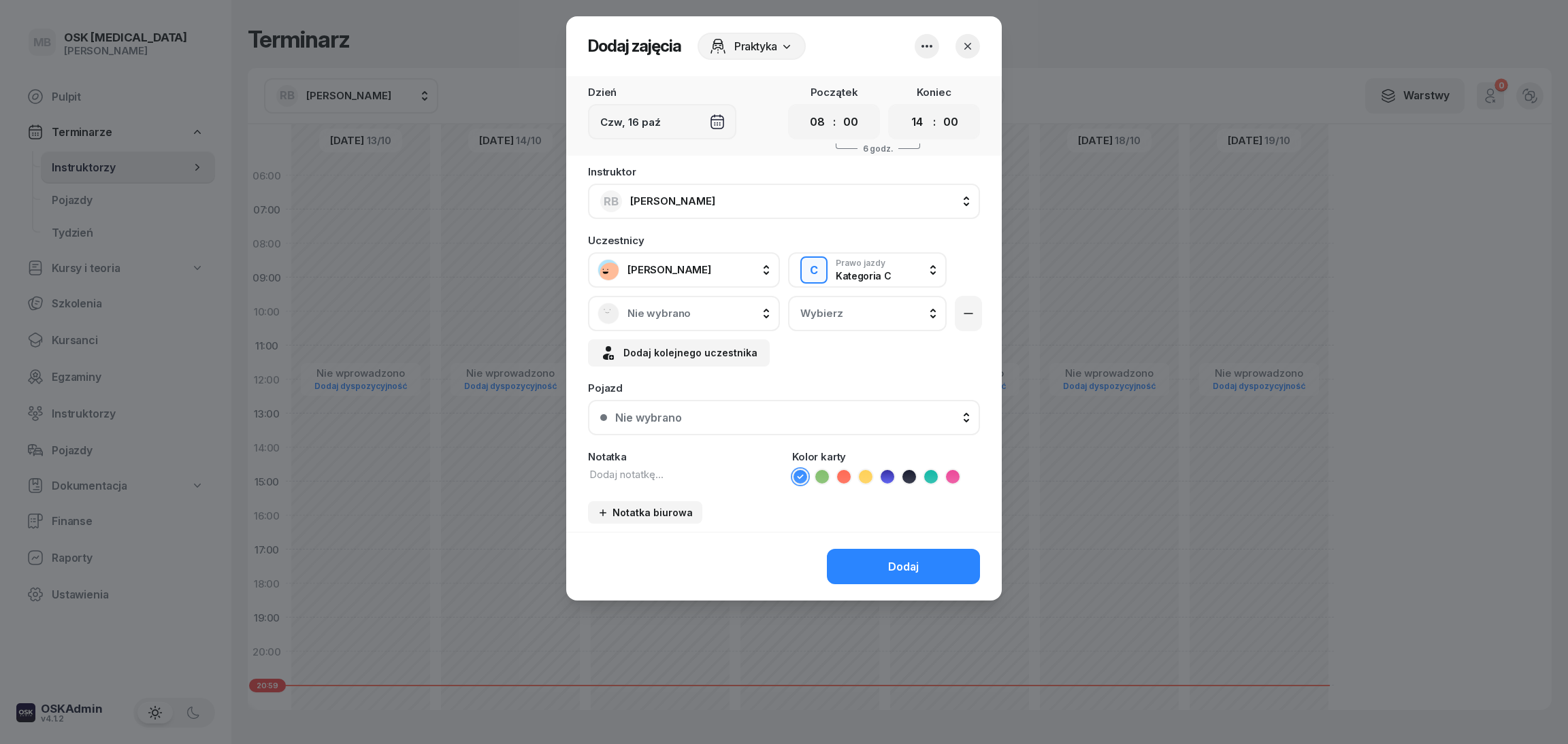
click at [680, 327] on div "Nie wybrano" at bounding box center [684, 313] width 192 height 36
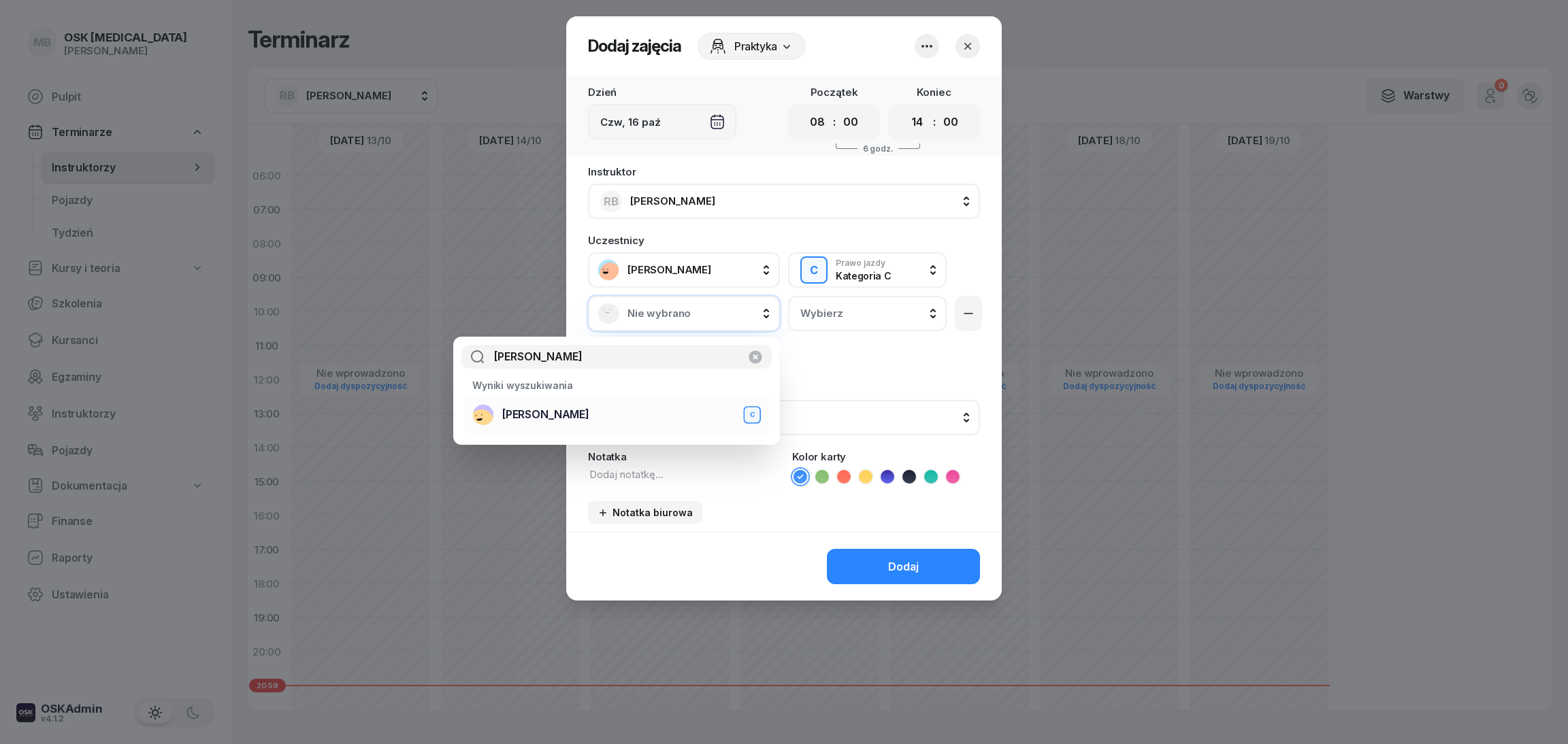
type input "[PERSON_NAME]"
click at [600, 409] on div "[PERSON_NAME] C" at bounding box center [616, 414] width 289 height 21
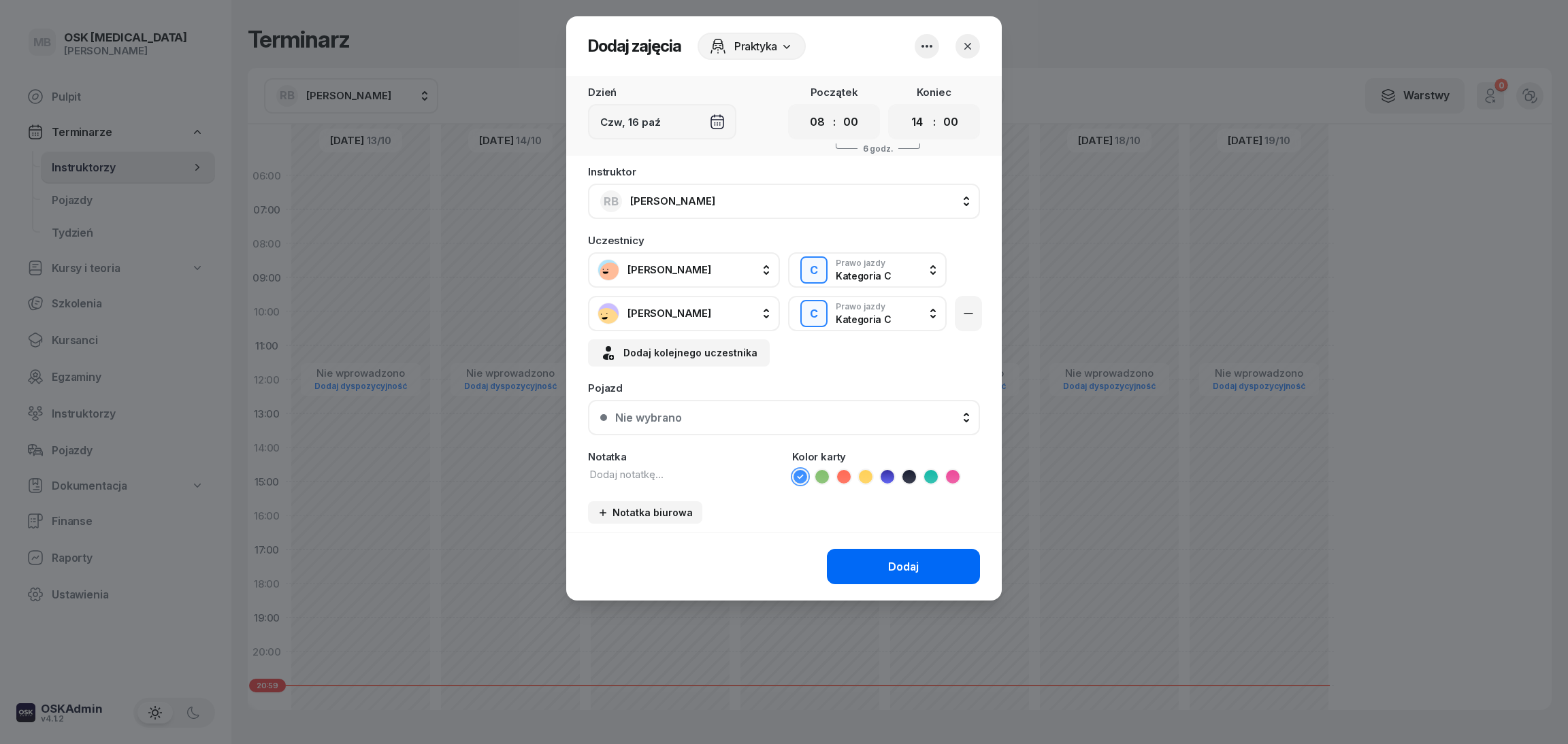
click at [856, 552] on button "Dodaj" at bounding box center [903, 567] width 153 height 36
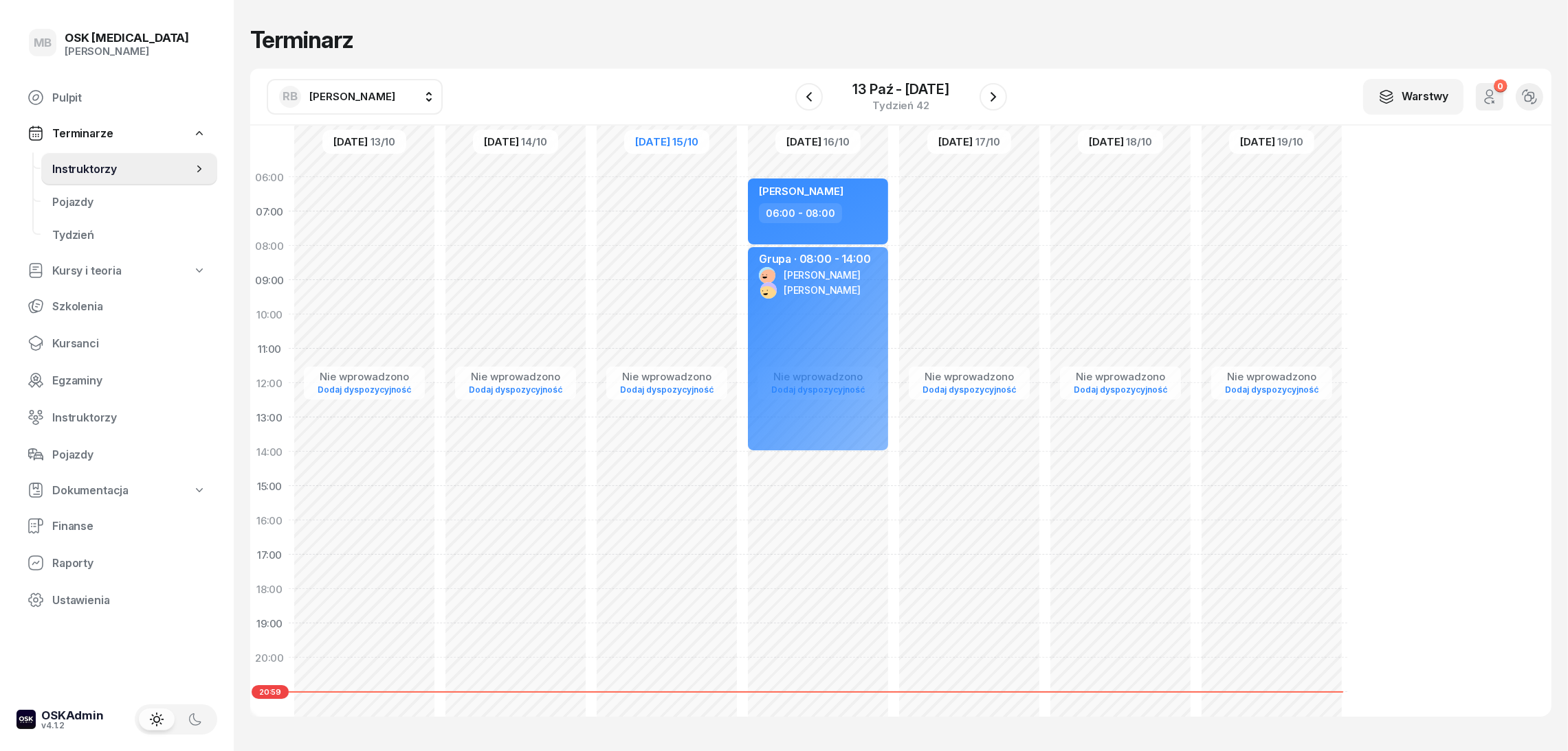
click at [857, 524] on div "Nie wprowadzono Dodaj dyspozycyjność [PERSON_NAME] 06:00 - 08:00 Grupa · 08:00 …" at bounding box center [818, 485] width 151 height 652
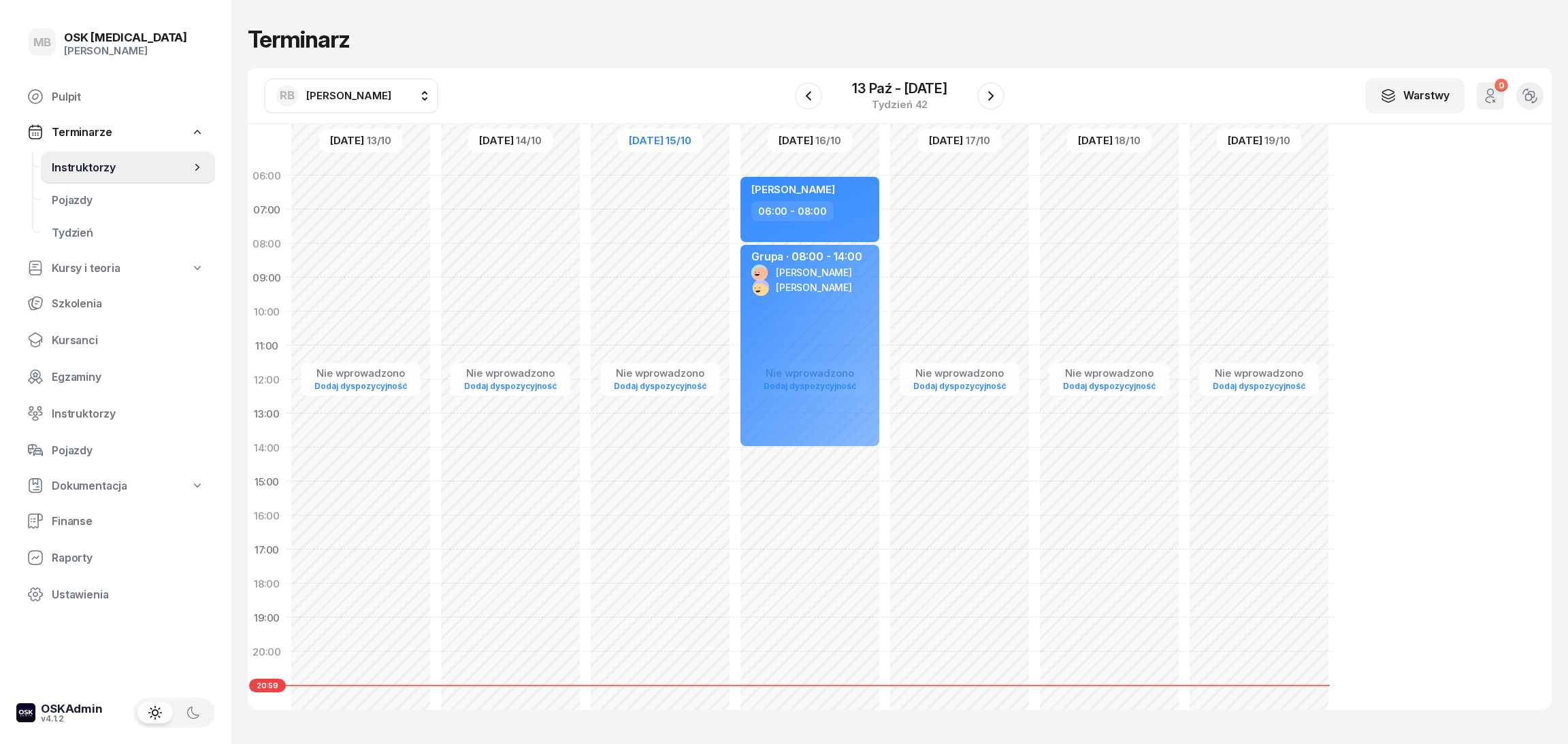
select select "16"
select select "18"
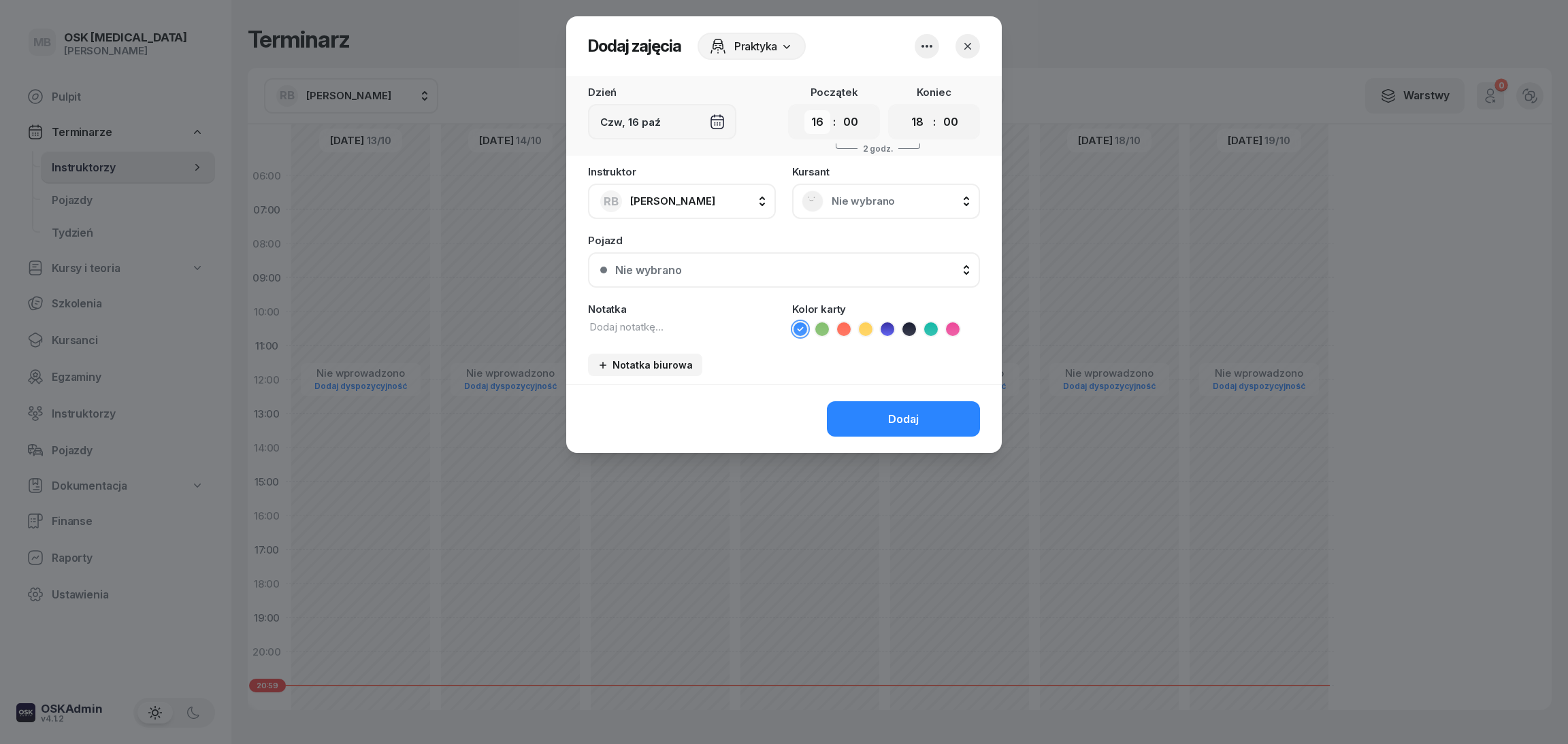
click at [822, 126] on select "00 01 02 03 04 05 06 07 08 09 10 11 12 13 14 15 16 17 18 19 20 21 22 23" at bounding box center [817, 122] width 26 height 24
select select "15"
click at [805, 110] on select "00 01 02 03 04 05 06 07 08 09 10 11 12 13 14 15 16 17 18 19 20 21 22 23" at bounding box center [817, 122] width 26 height 24
click at [924, 120] on select "00 01 02 03 04 05 06 07 08 09 10 11 12 13 14 15 16 17 18 19 20 21 22 23" at bounding box center [918, 122] width 26 height 24
select select "17"
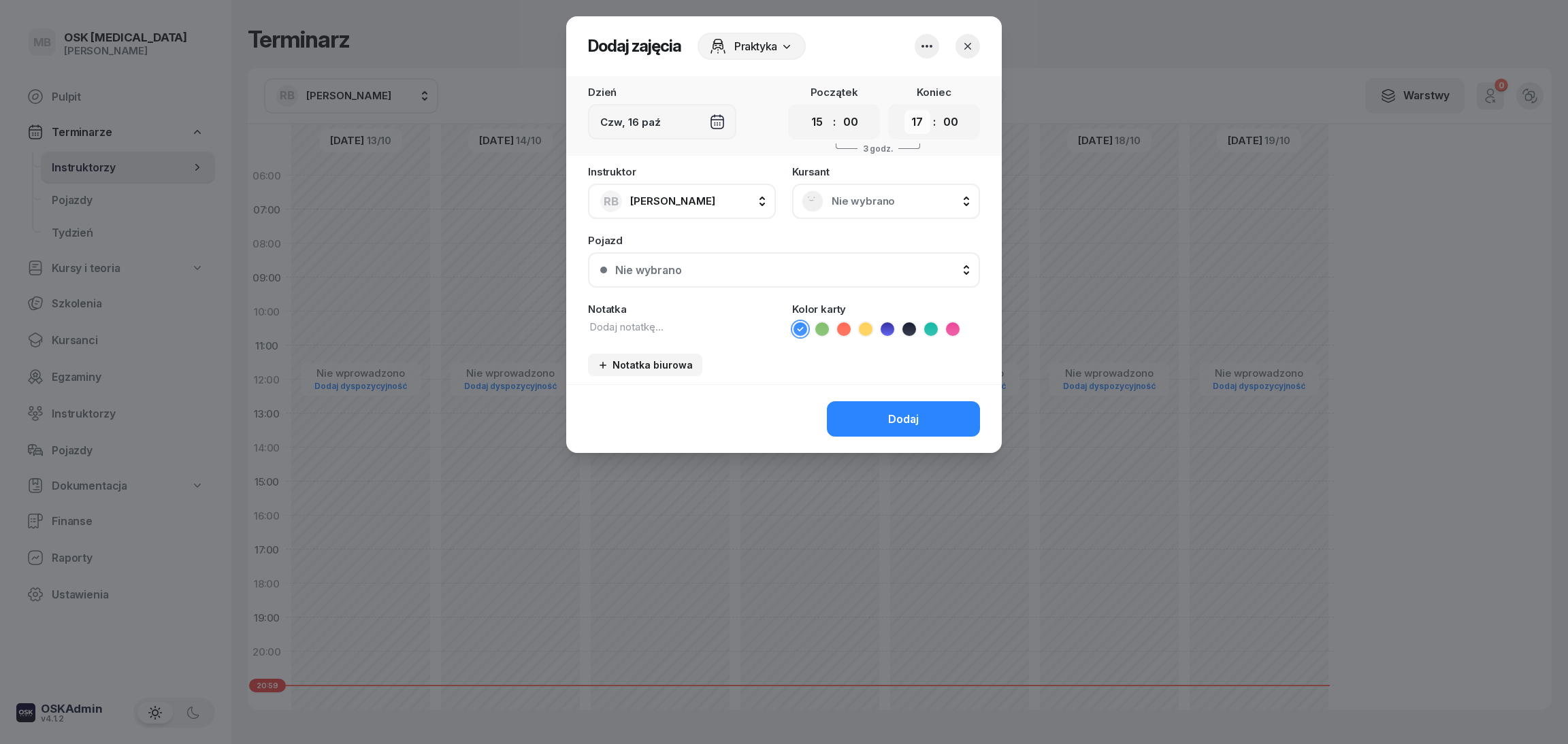
click at [905, 110] on select "00 01 02 03 04 05 06 07 08 09 10 11 12 13 14 15 16 17 18 19 20 21 22 23" at bounding box center [918, 122] width 26 height 24
click at [713, 264] on div "Nie wybrano" at bounding box center [791, 270] width 352 height 13
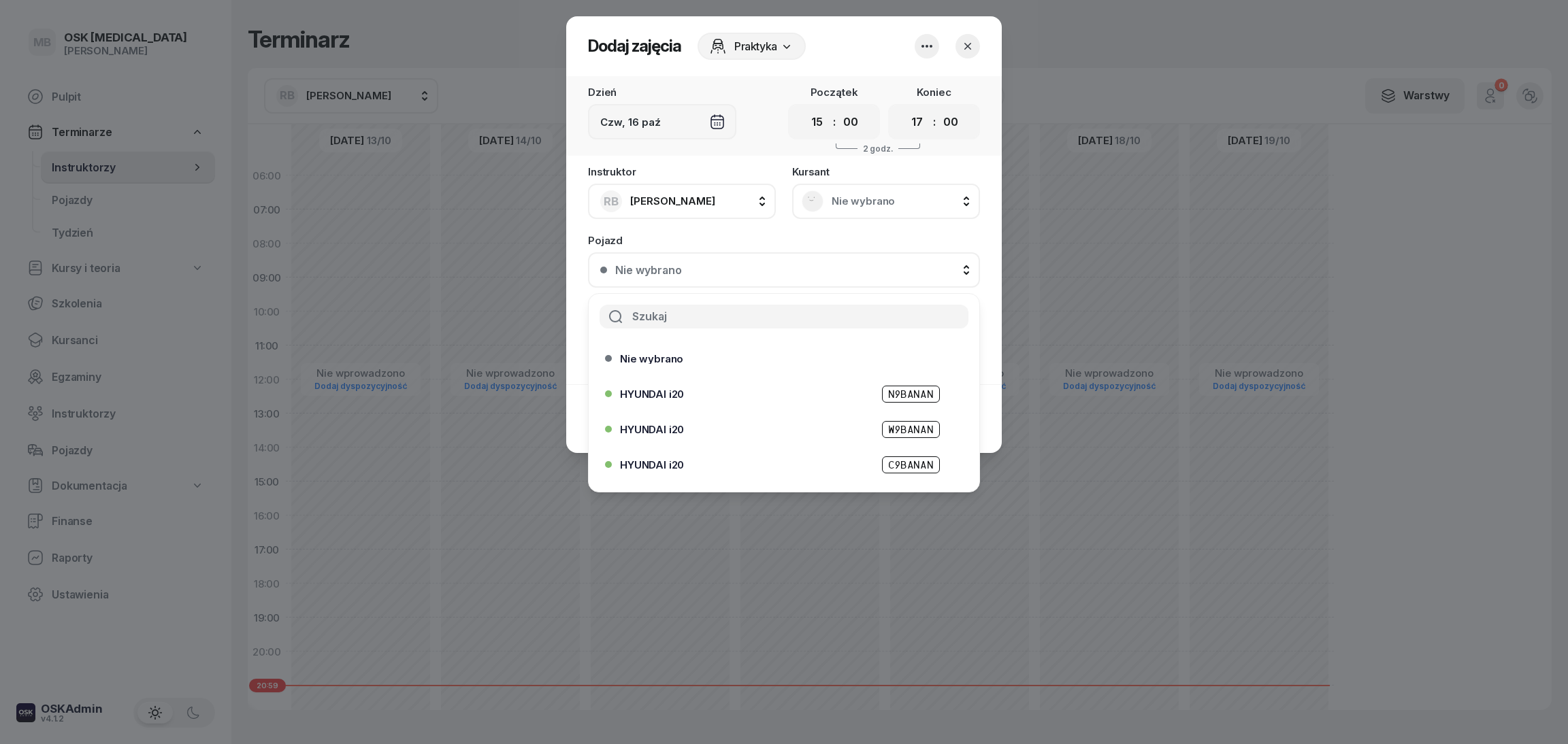
click at [826, 204] on div "Nie wybrano" at bounding box center [886, 201] width 169 height 21
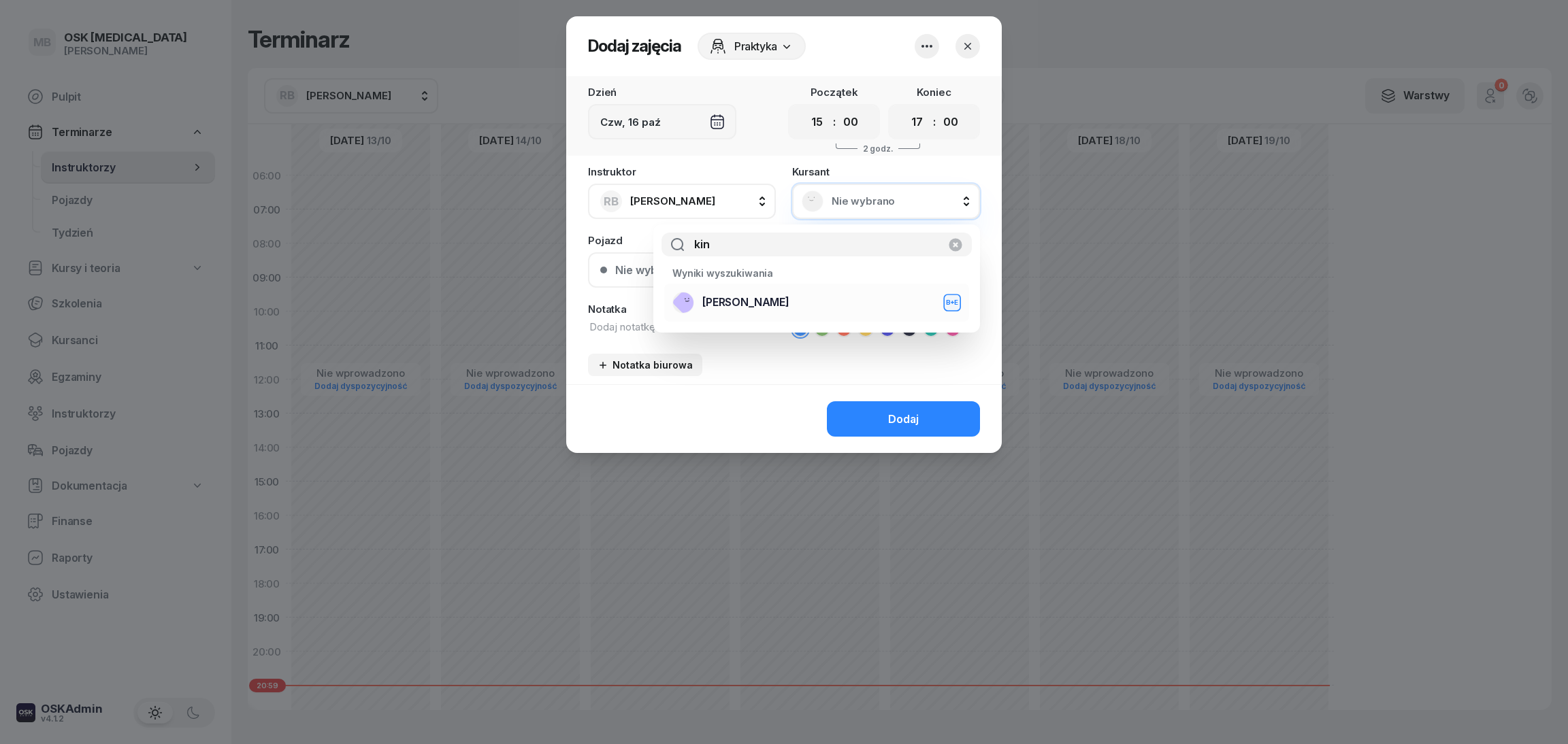
type input "kin"
click at [787, 304] on div "[PERSON_NAME] B+E" at bounding box center [817, 302] width 289 height 21
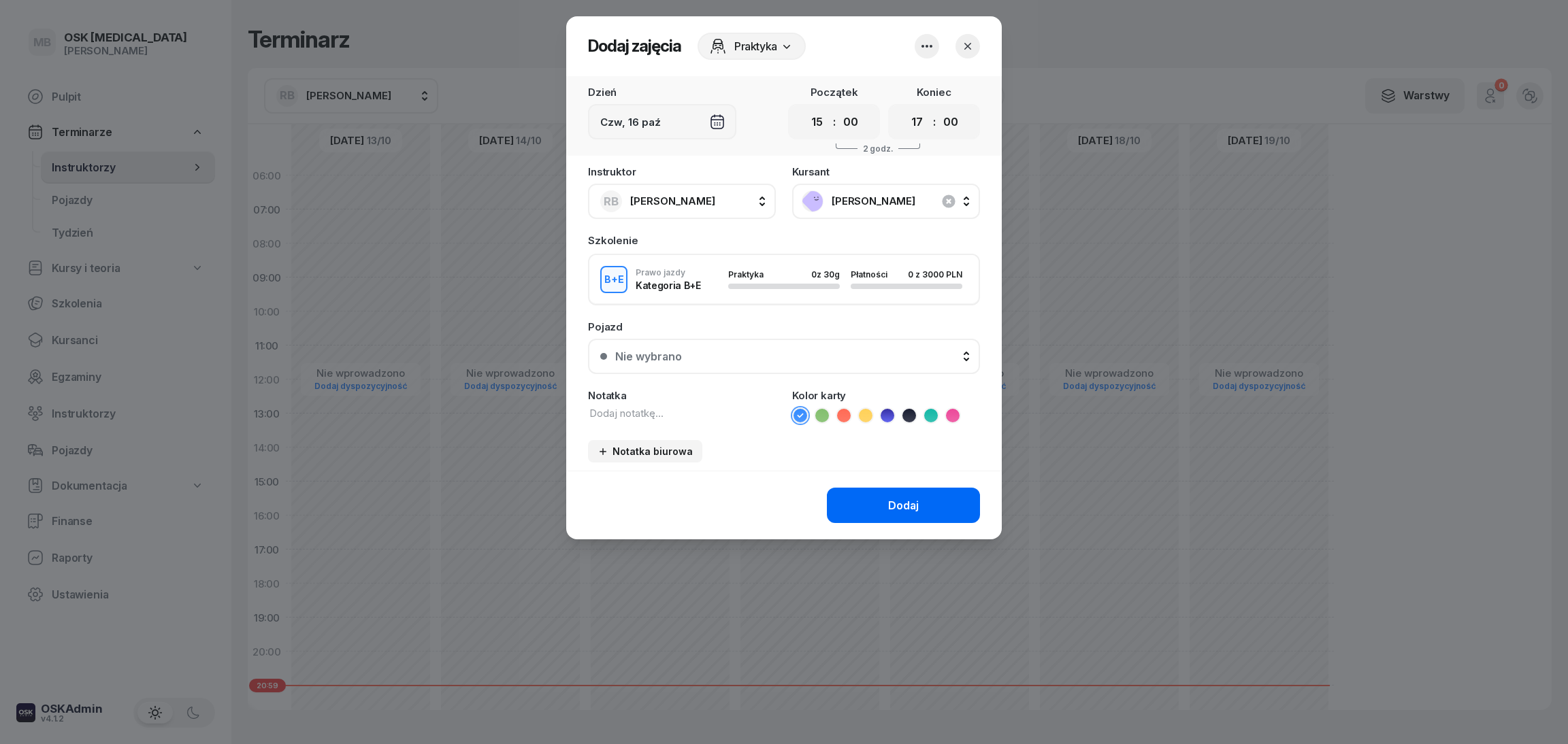
click at [888, 506] on div "Dodaj" at bounding box center [903, 506] width 31 height 13
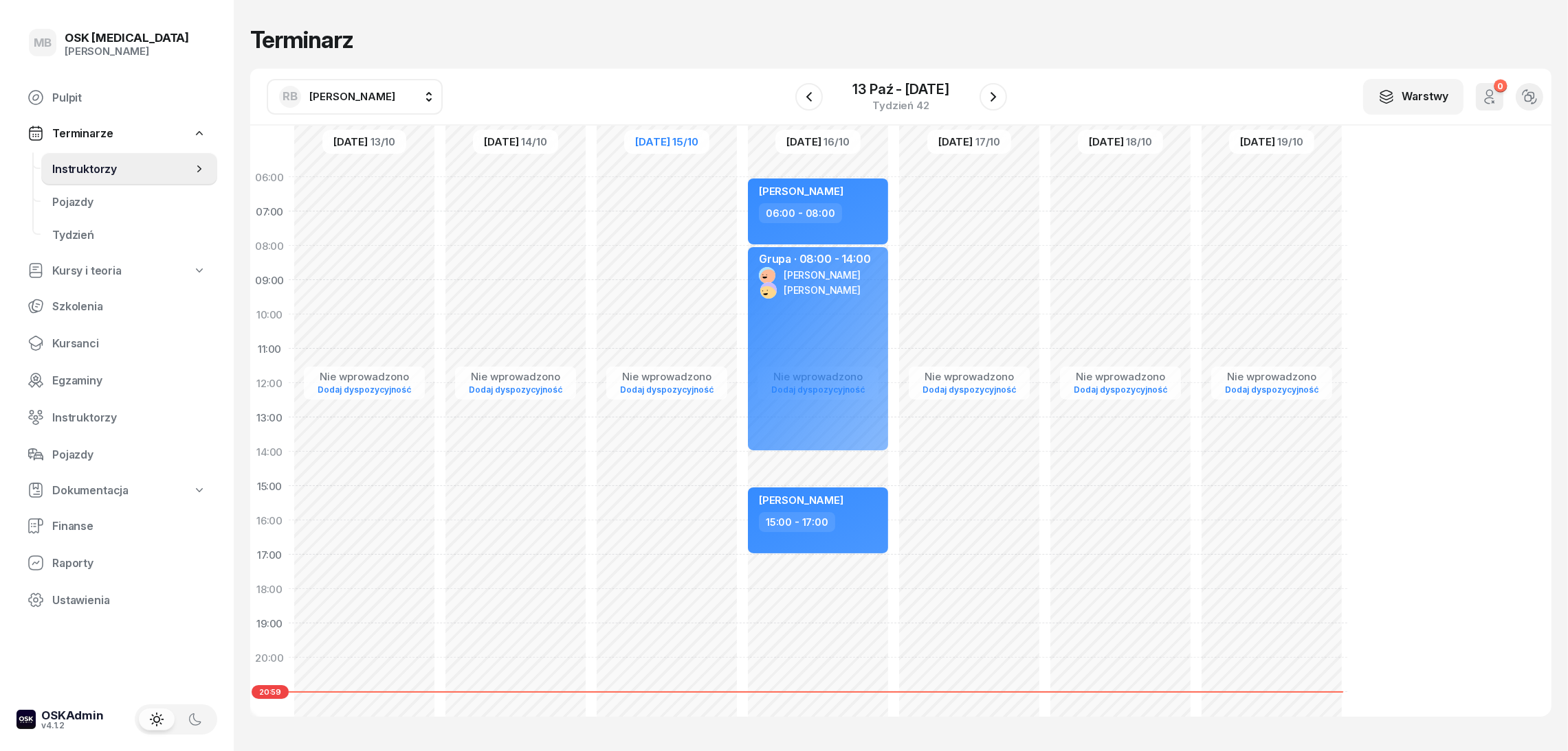
click at [843, 463] on div "Nie wprowadzono Dodaj dyspozycyjność [PERSON_NAME] 06:00 - 08:00 Grupa · 08:00 …" at bounding box center [818, 485] width 151 height 652
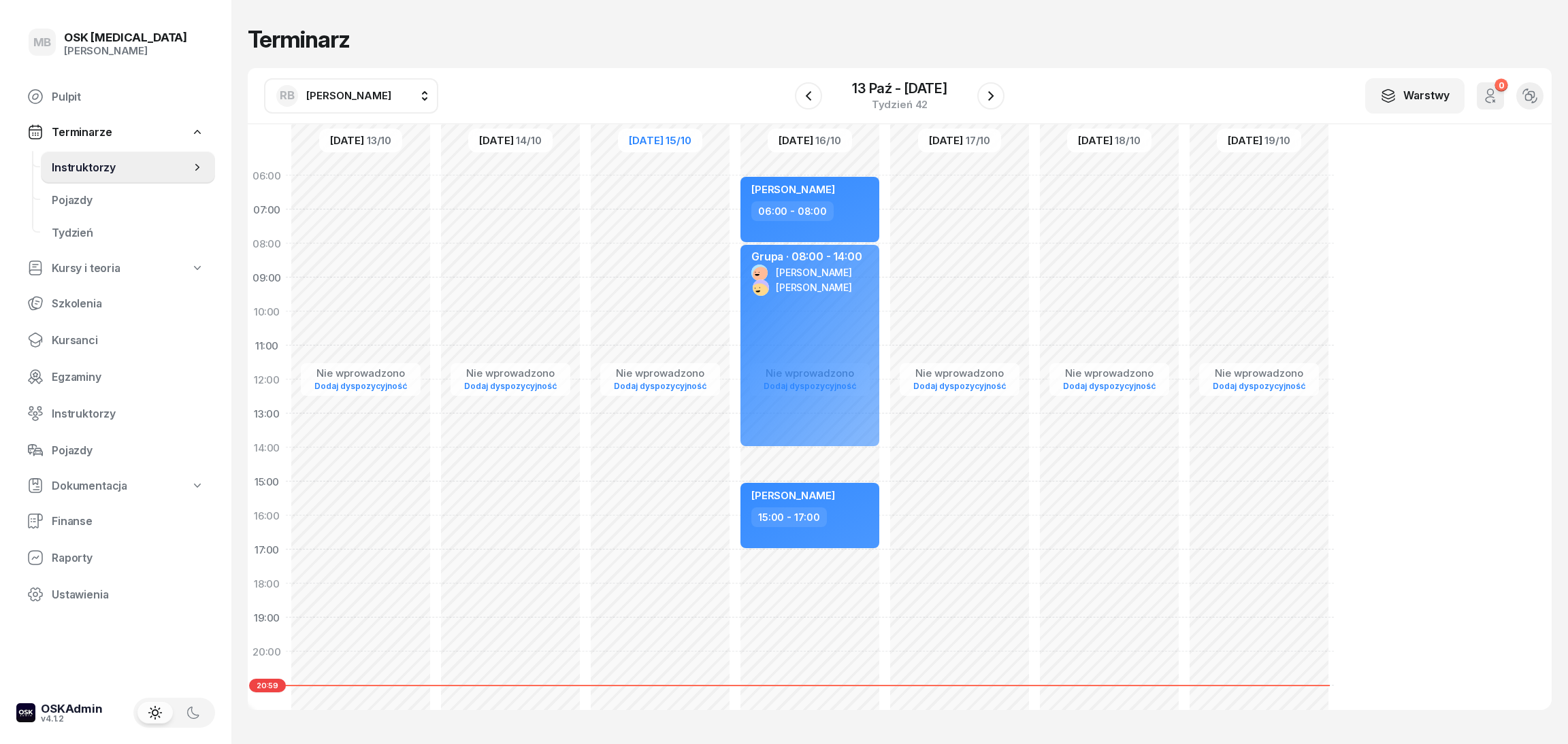
select select "14"
select select "15"
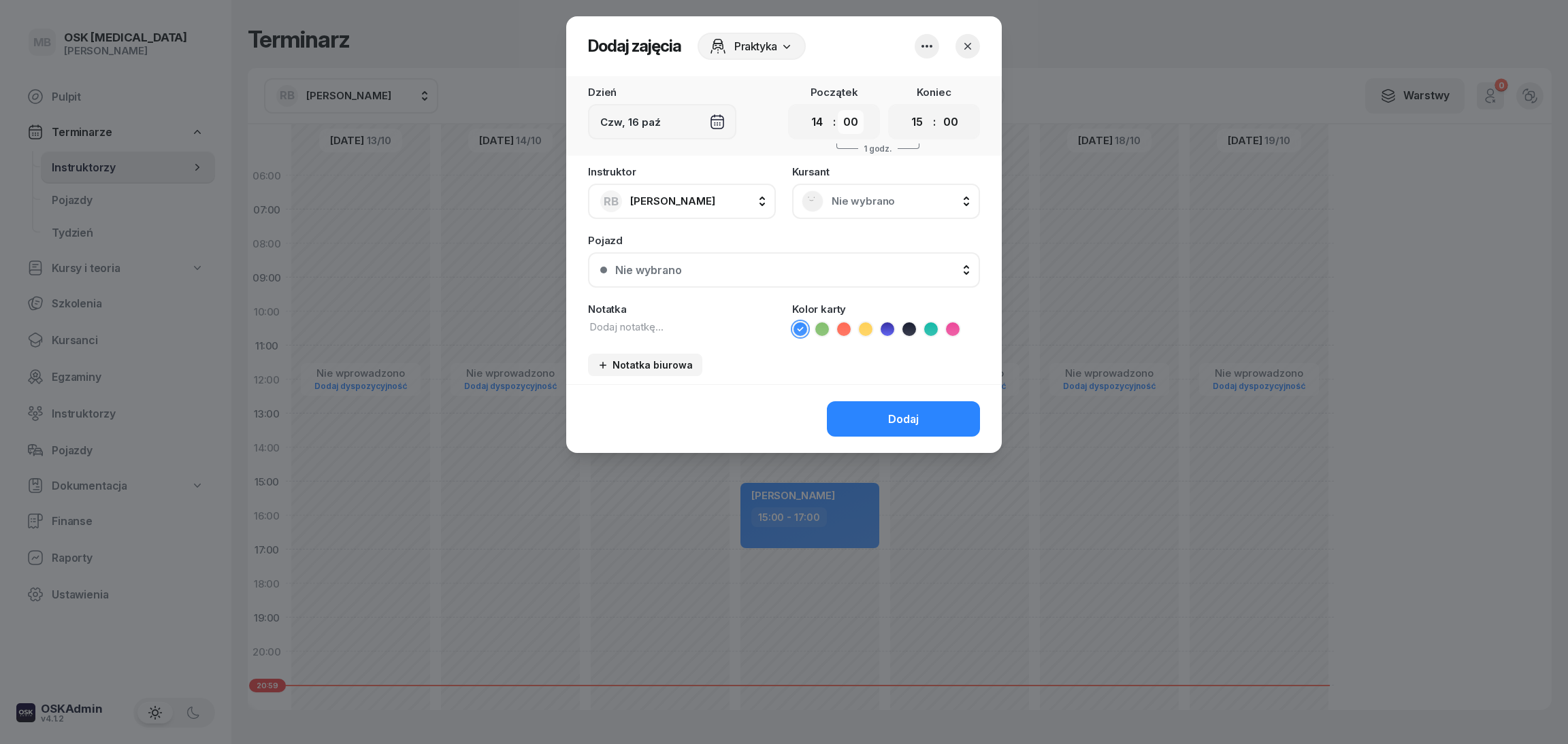
click at [839, 119] on select "00 05 10 15 20 25 30 35 40 45 50 55" at bounding box center [851, 122] width 26 height 24
click at [825, 114] on select "00 01 02 03 04 05 06 07 08 09 10 11 12 13 14 15 16 17 18 19 20 21 22 23" at bounding box center [817, 122] width 26 height 24
select select "16"
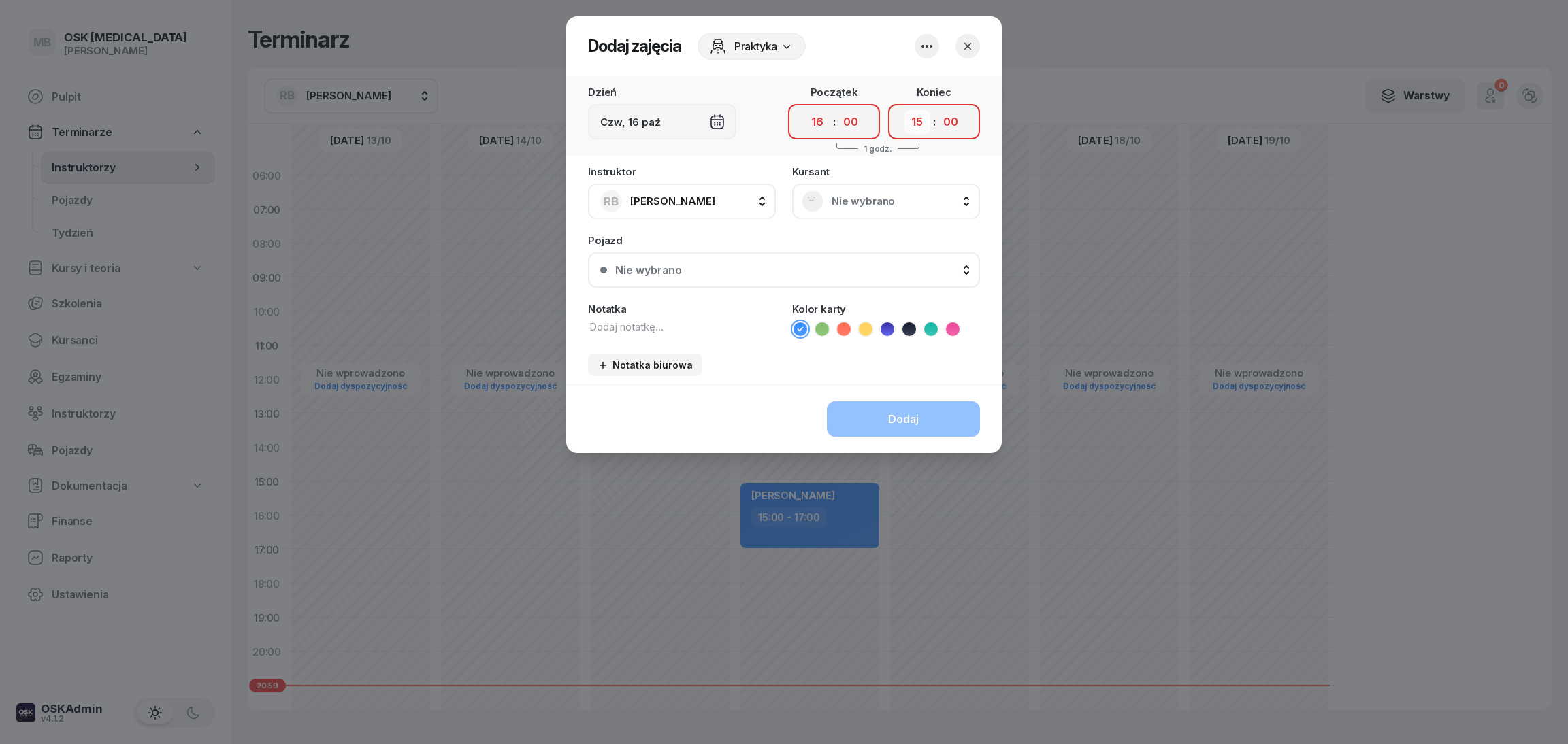
click at [914, 118] on select "00 01 02 03 04 05 06 07 08 09 10 11 12 13 14 15 16 17 18 19 20 21 22 23" at bounding box center [918, 122] width 26 height 24
select select "18"
click at [905, 110] on select "00 01 02 03 04 05 06 07 08 09 10 11 12 13 14 15 16 17 18 19 20 21 22 23" at bounding box center [918, 122] width 26 height 24
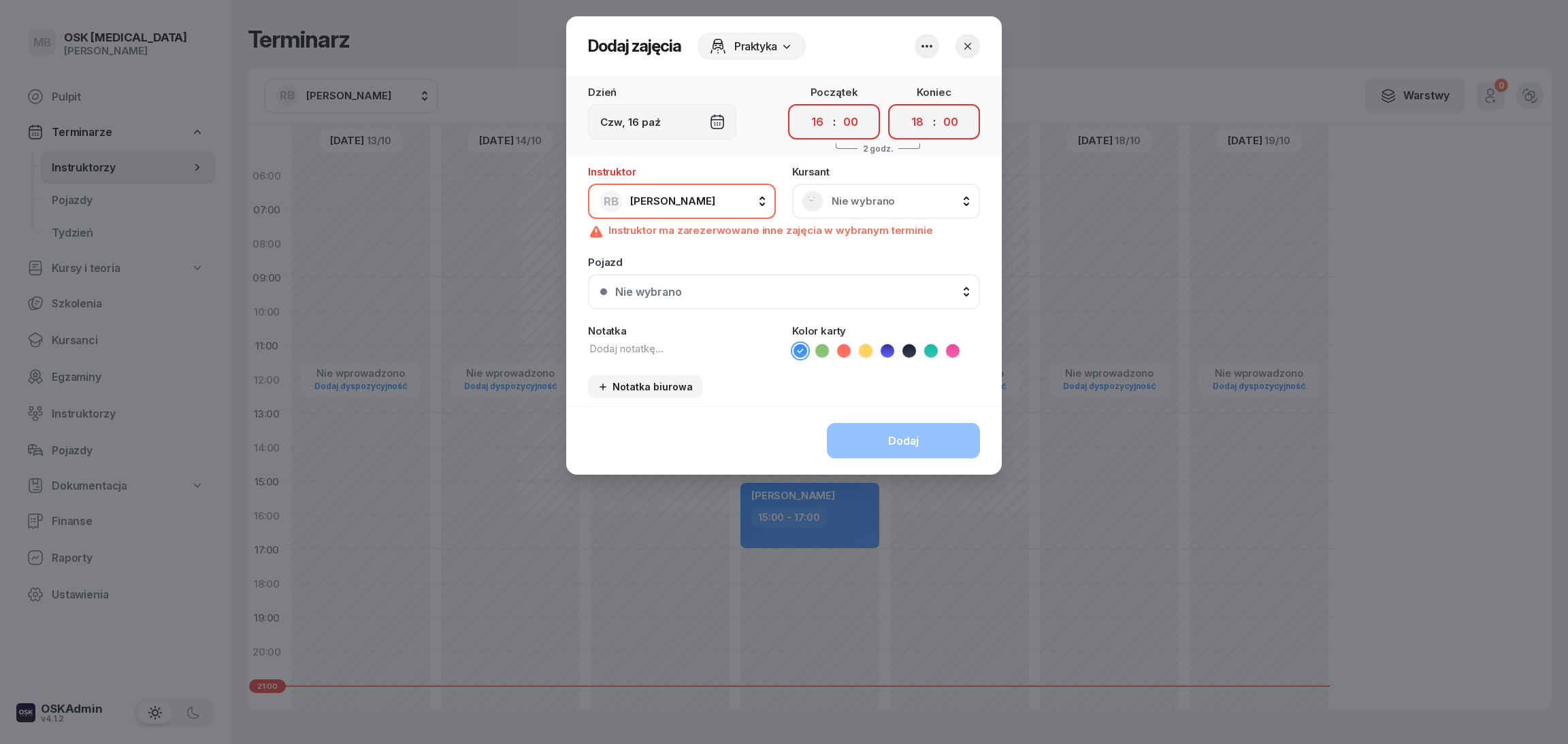
click at [913, 244] on div "Instruktor RB [PERSON_NAME] BK [PERSON_NAME] GS [PERSON_NAME] PK [PERSON_NAME] …" at bounding box center [784, 286] width 436 height 239
click at [973, 50] on icon "button" at bounding box center [968, 46] width 14 height 14
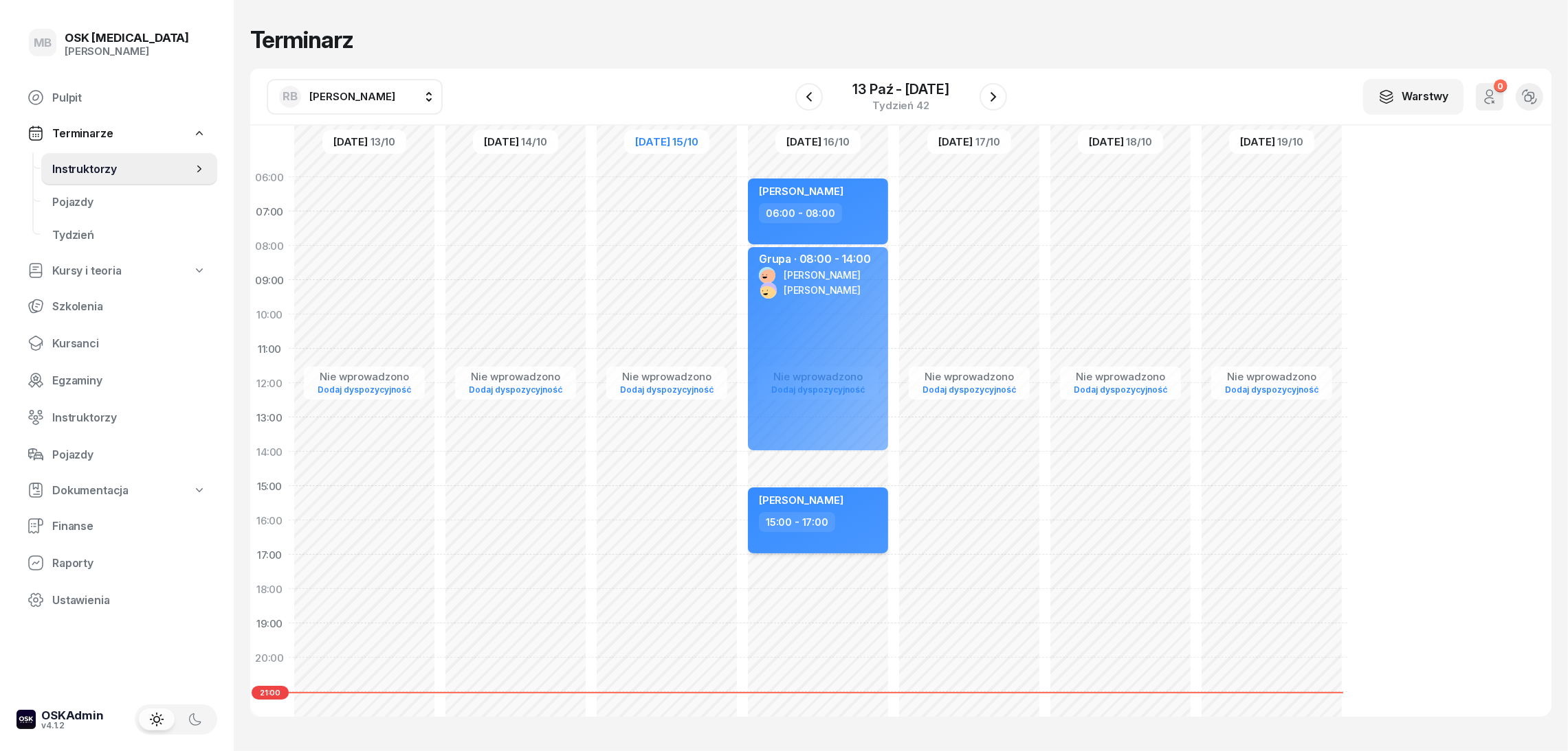
click at [866, 515] on div "15:00 - 17:00" at bounding box center [819, 522] width 121 height 20
select select "15"
select select "17"
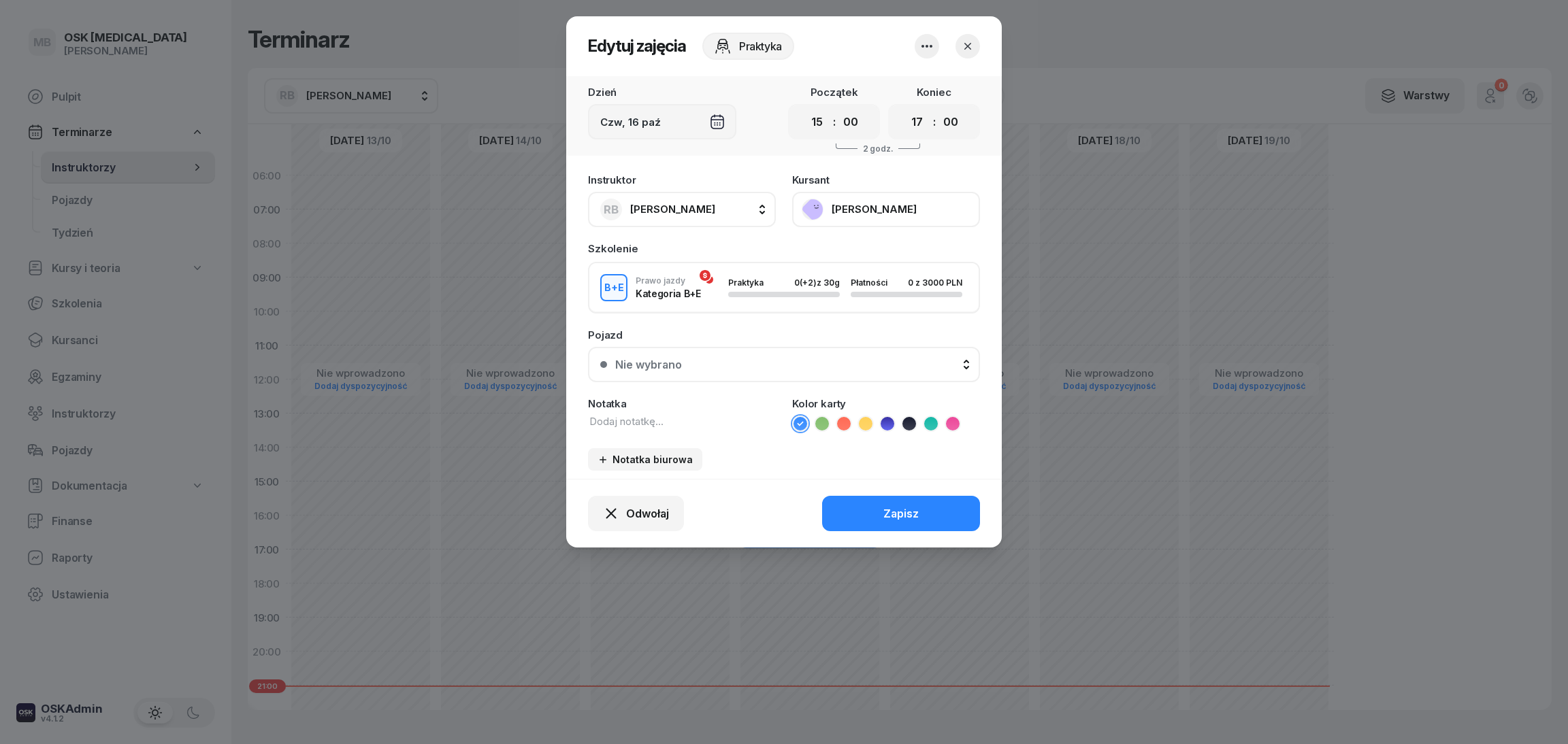
click at [922, 49] on icon "button" at bounding box center [927, 46] width 17 height 17
click at [973, 45] on icon "button" at bounding box center [968, 46] width 14 height 14
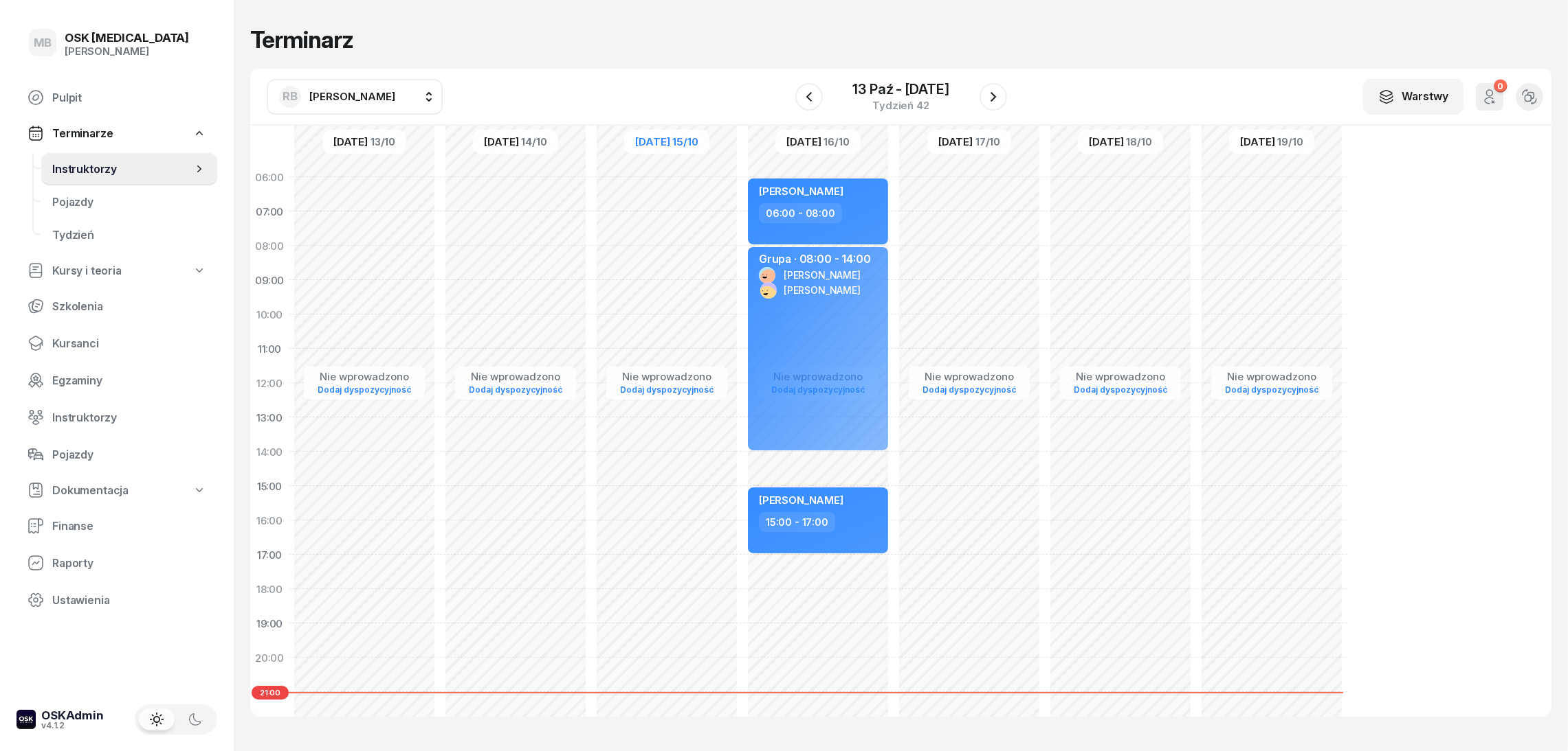
click at [865, 554] on div "[PERSON_NAME] 15:00 - 17:00" at bounding box center [818, 521] width 151 height 69
select select "15"
select select "17"
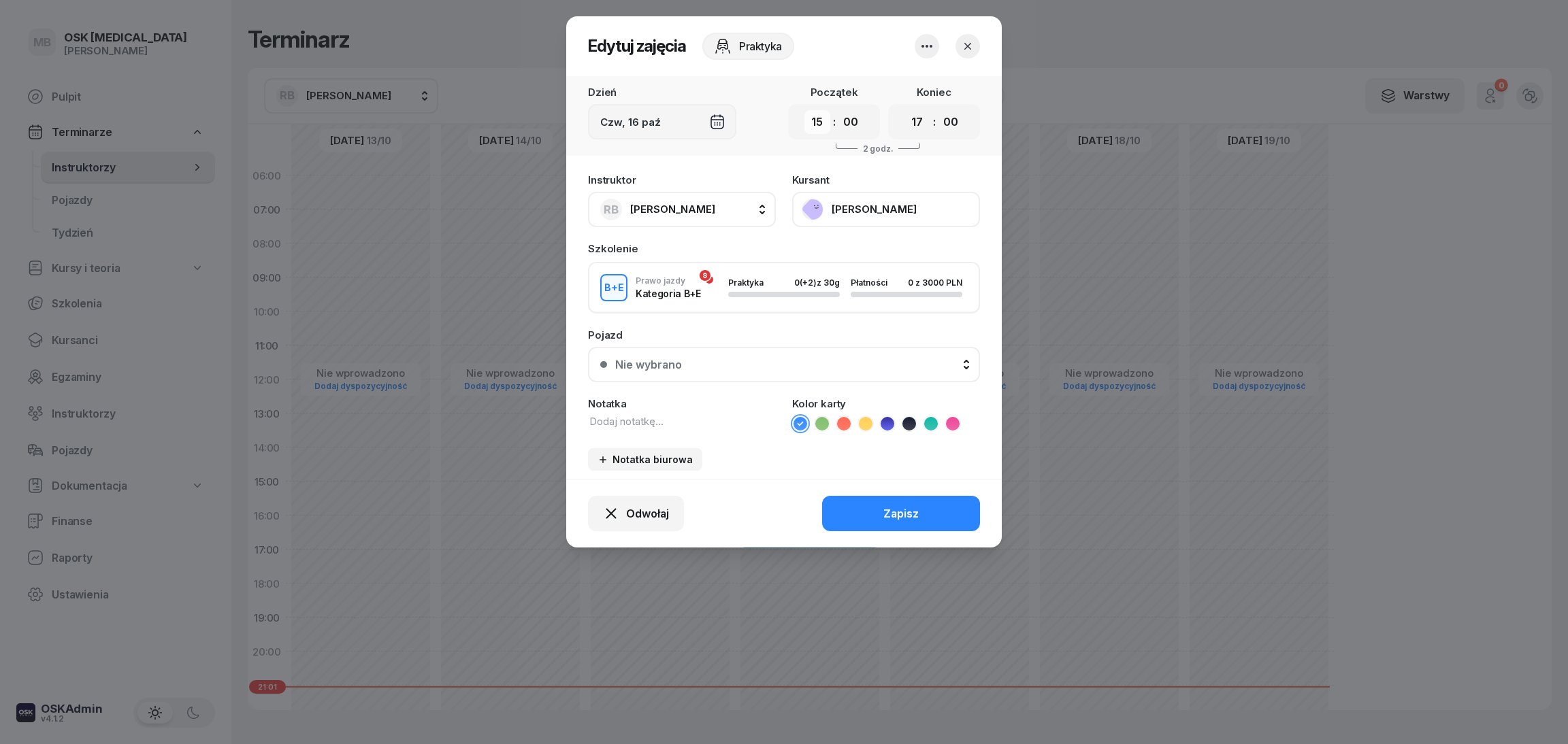
click at [816, 118] on select "00 01 02 03 04 05 06 07 08 09 10 11 12 13 14 15 16 17 18 19 20 21 22 23" at bounding box center [817, 122] width 26 height 24
select select "17"
click at [805, 110] on select "00 01 02 03 04 05 06 07 08 09 10 11 12 13 14 15 16 17 18 19 20 21 22 23" at bounding box center [817, 122] width 26 height 24
click at [922, 129] on select "00 01 02 03 04 05 06 07 08 09 10 11 12 13 14 15 16 17 18 19 20 21 22 23" at bounding box center [918, 122] width 26 height 24
select select "18"
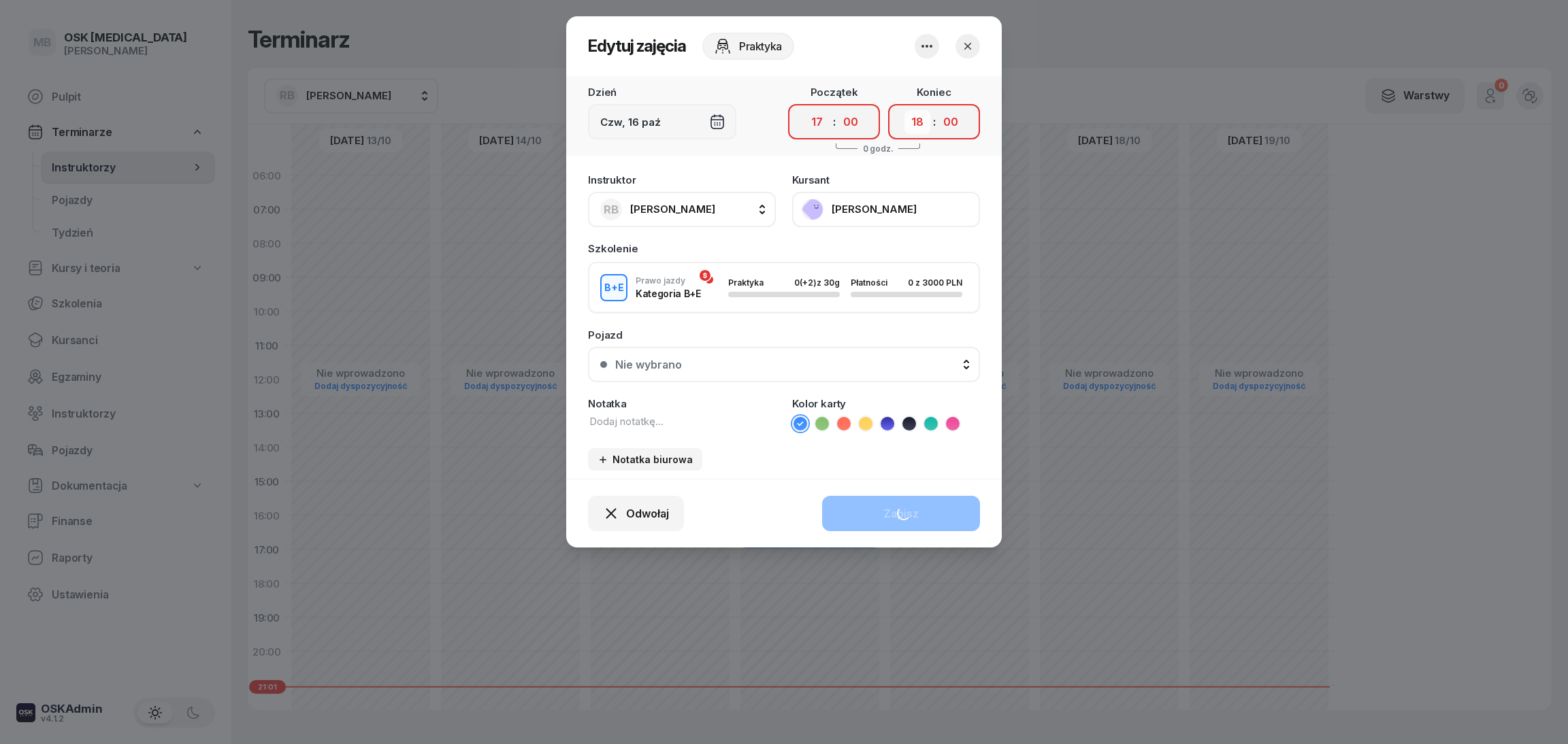
click at [905, 110] on select "00 01 02 03 04 05 06 07 08 09 10 11 12 13 14 15 16 17 18 19 20 21 22 23" at bounding box center [918, 122] width 26 height 24
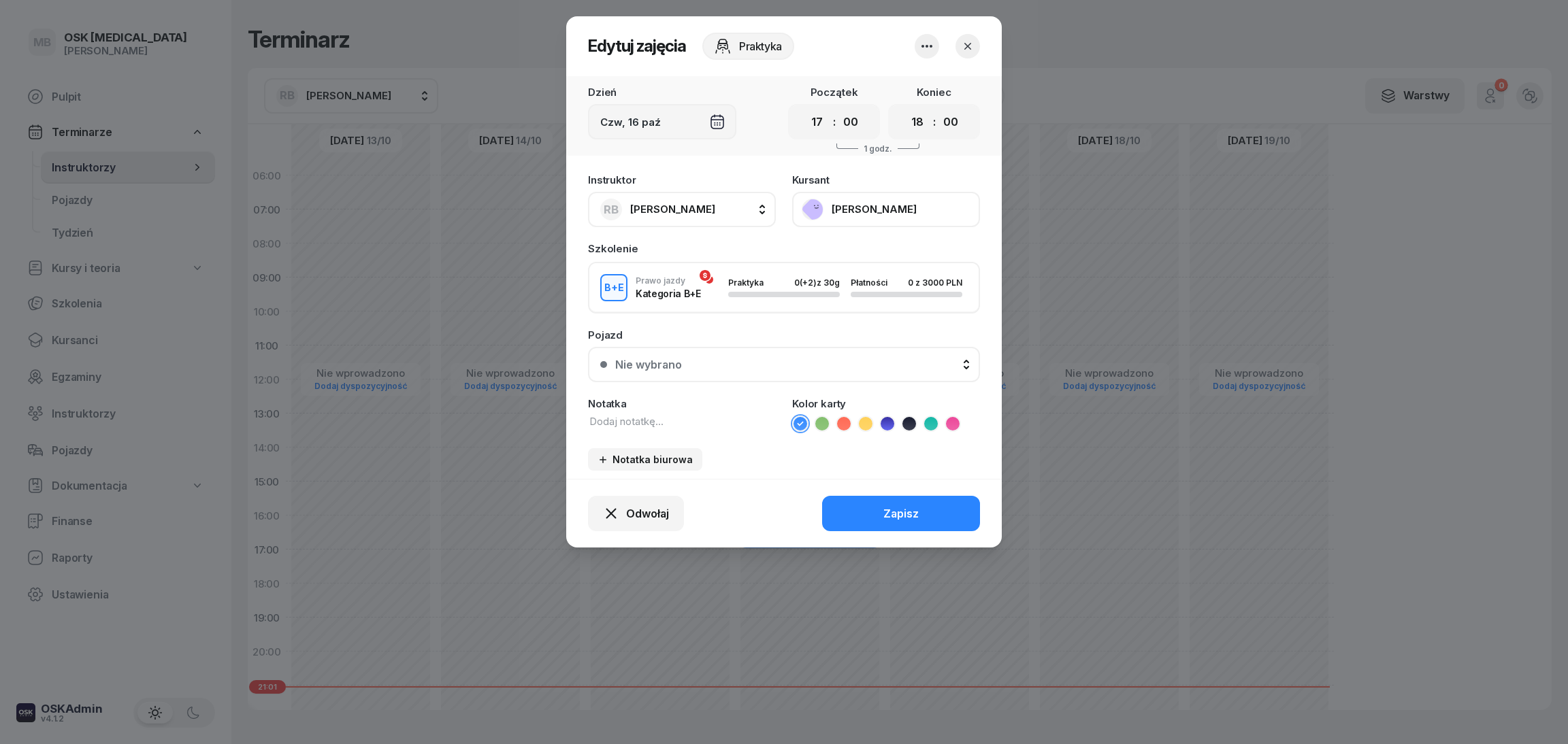
click at [838, 209] on button "[PERSON_NAME]" at bounding box center [886, 209] width 188 height 36
click at [959, 57] on div at bounding box center [948, 46] width 65 height 25
click at [963, 51] on icon "button" at bounding box center [968, 46] width 14 height 14
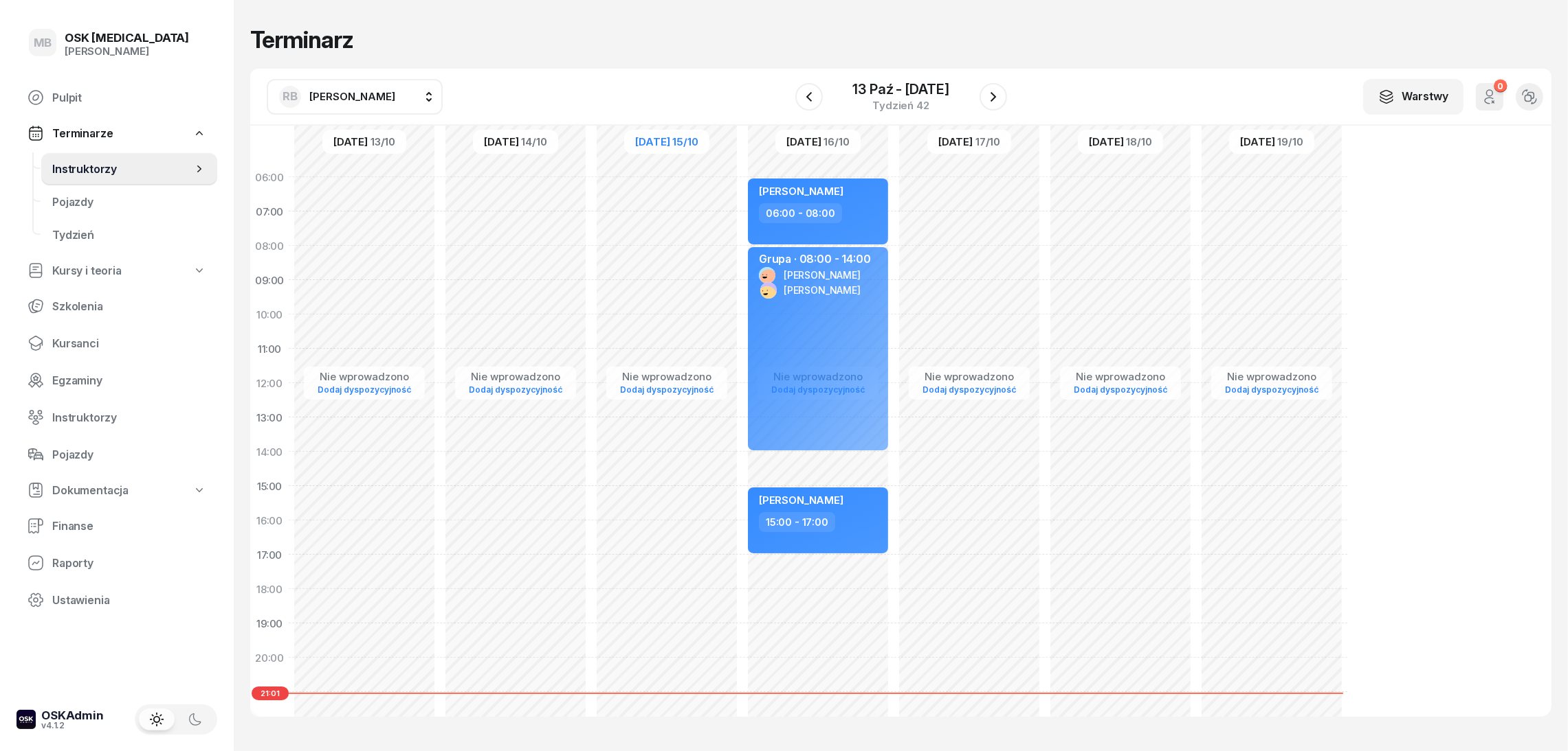
click at [810, 586] on div "Nie wprowadzono Dodaj dyspozycyjność [PERSON_NAME] 06:00 - 08:00 Grupa · 08:00 …" at bounding box center [818, 485] width 151 height 652
select select "17"
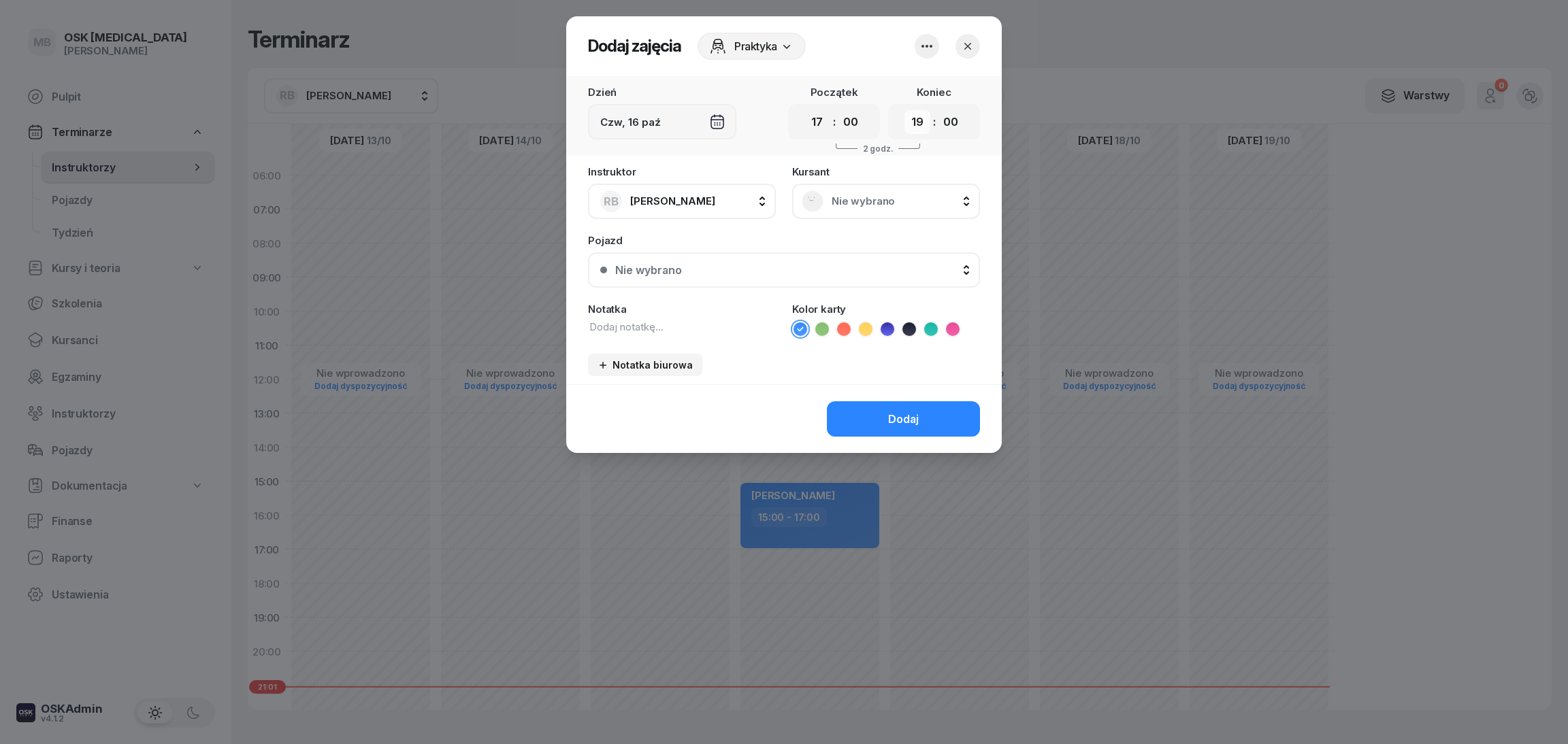
click at [913, 126] on select "00 01 02 03 04 05 06 07 08 09 10 11 12 13 14 15 16 17 18 19 20 21 22 23" at bounding box center [918, 122] width 26 height 24
select select "18"
click at [905, 110] on select "00 01 02 03 04 05 06 07 08 09 10 11 12 13 14 15 16 17 18 19 20 21 22 23" at bounding box center [918, 122] width 26 height 24
click at [652, 366] on div "Notatka biurowa" at bounding box center [646, 365] width 95 height 12
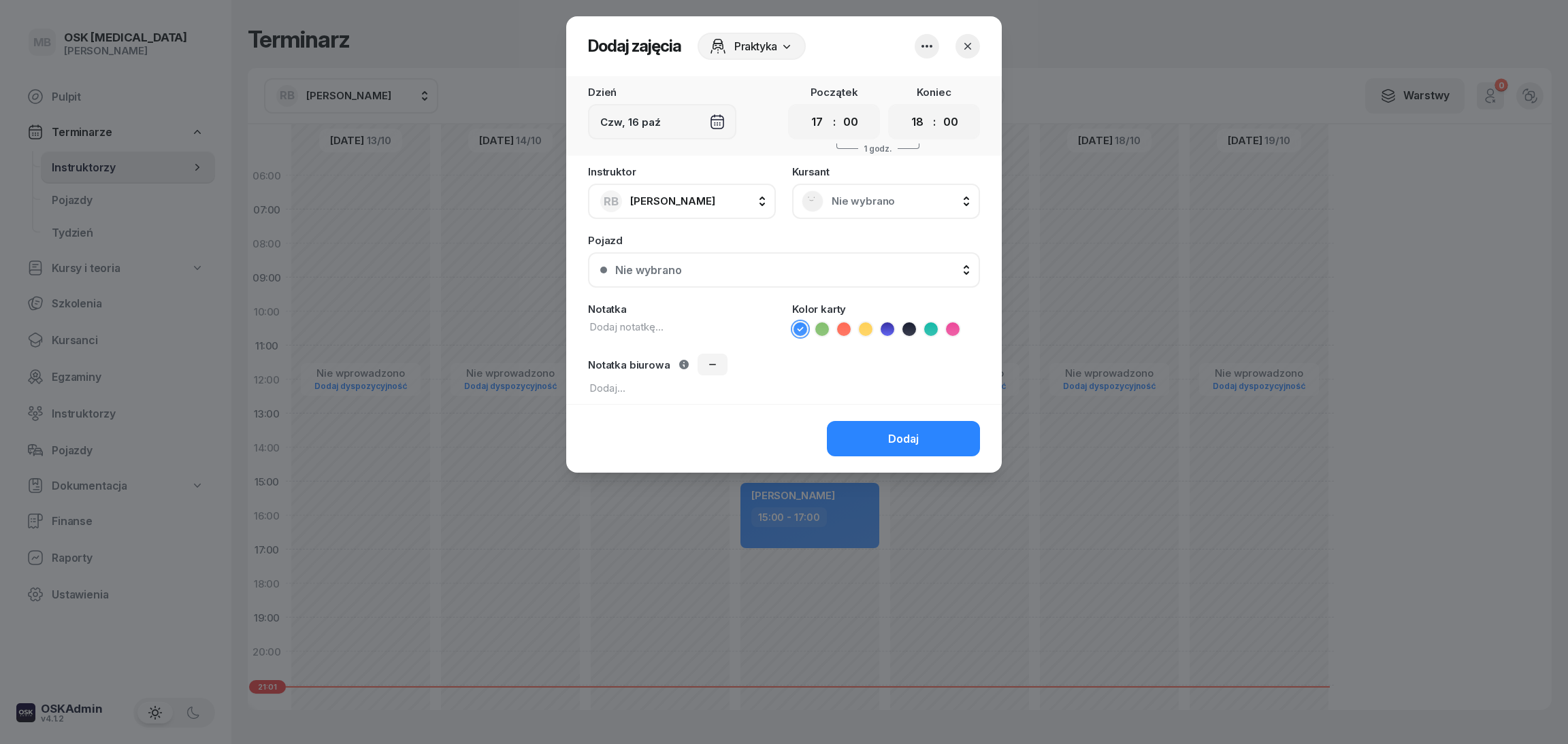
click at [648, 389] on textarea at bounding box center [784, 388] width 392 height 15
type textarea "od 16!!!"
click at [844, 191] on div "Nie wybrano" at bounding box center [886, 201] width 169 height 21
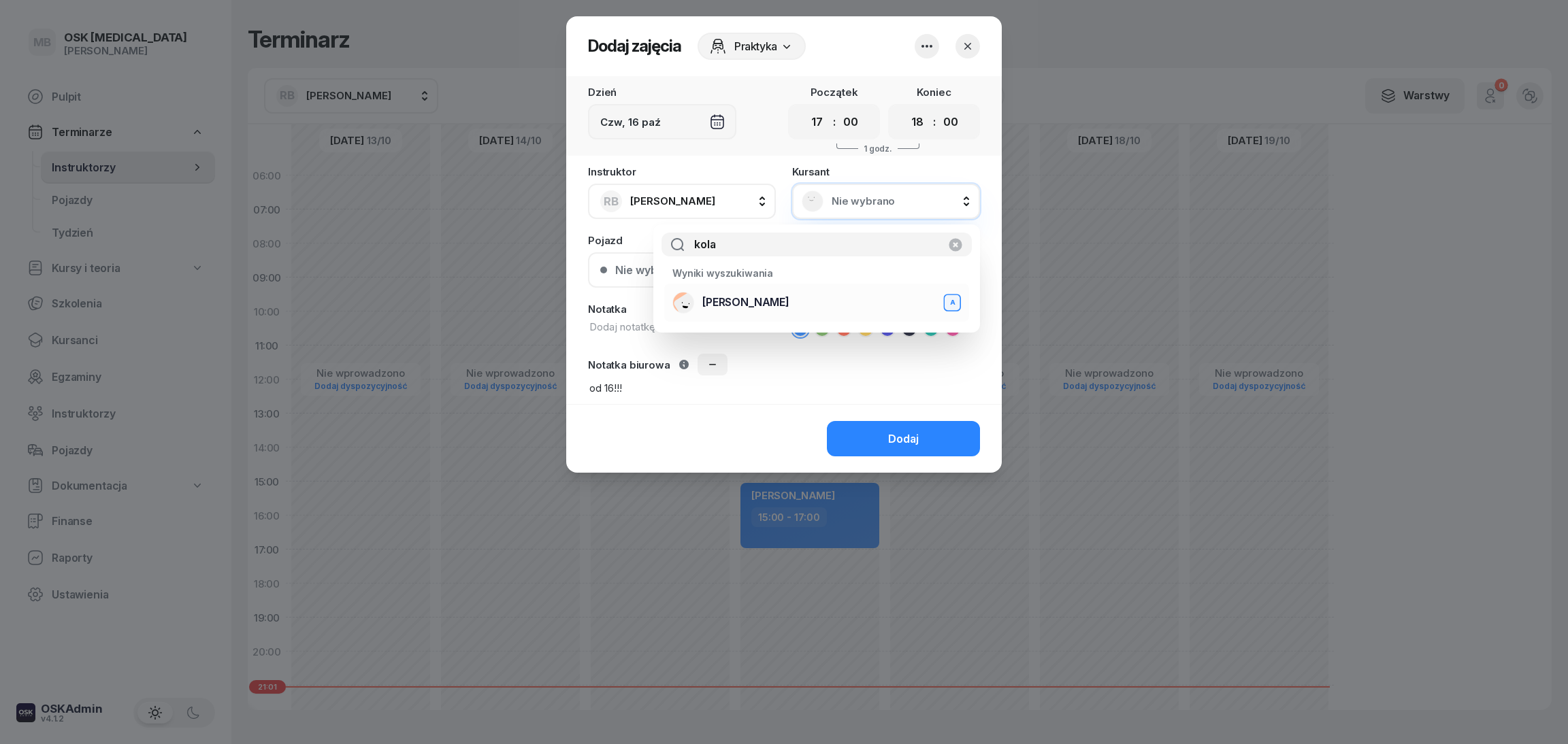
type input "kola"
click at [816, 294] on div "[PERSON_NAME] A" at bounding box center [817, 302] width 289 height 21
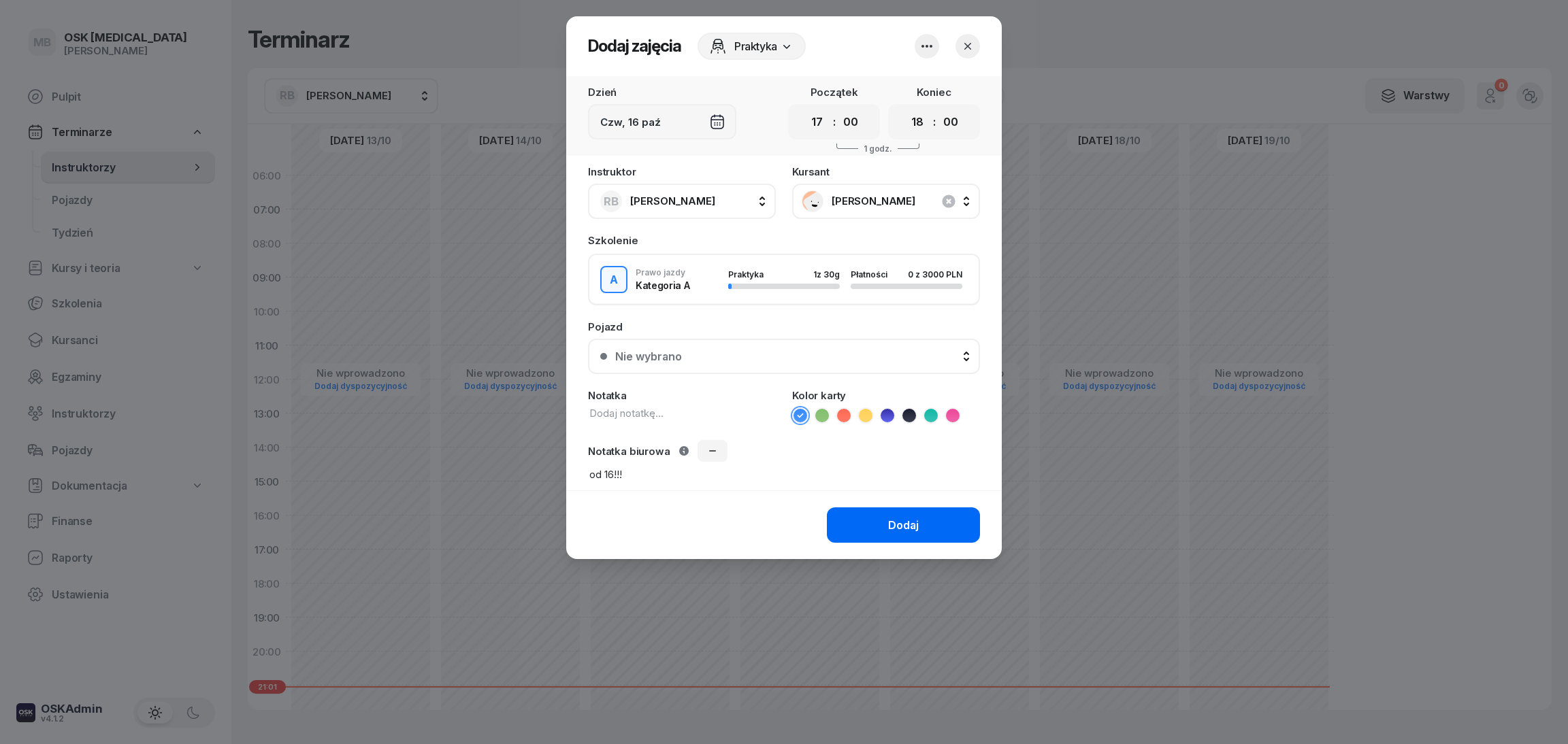
click at [875, 519] on button "Dodaj" at bounding box center [903, 525] width 153 height 36
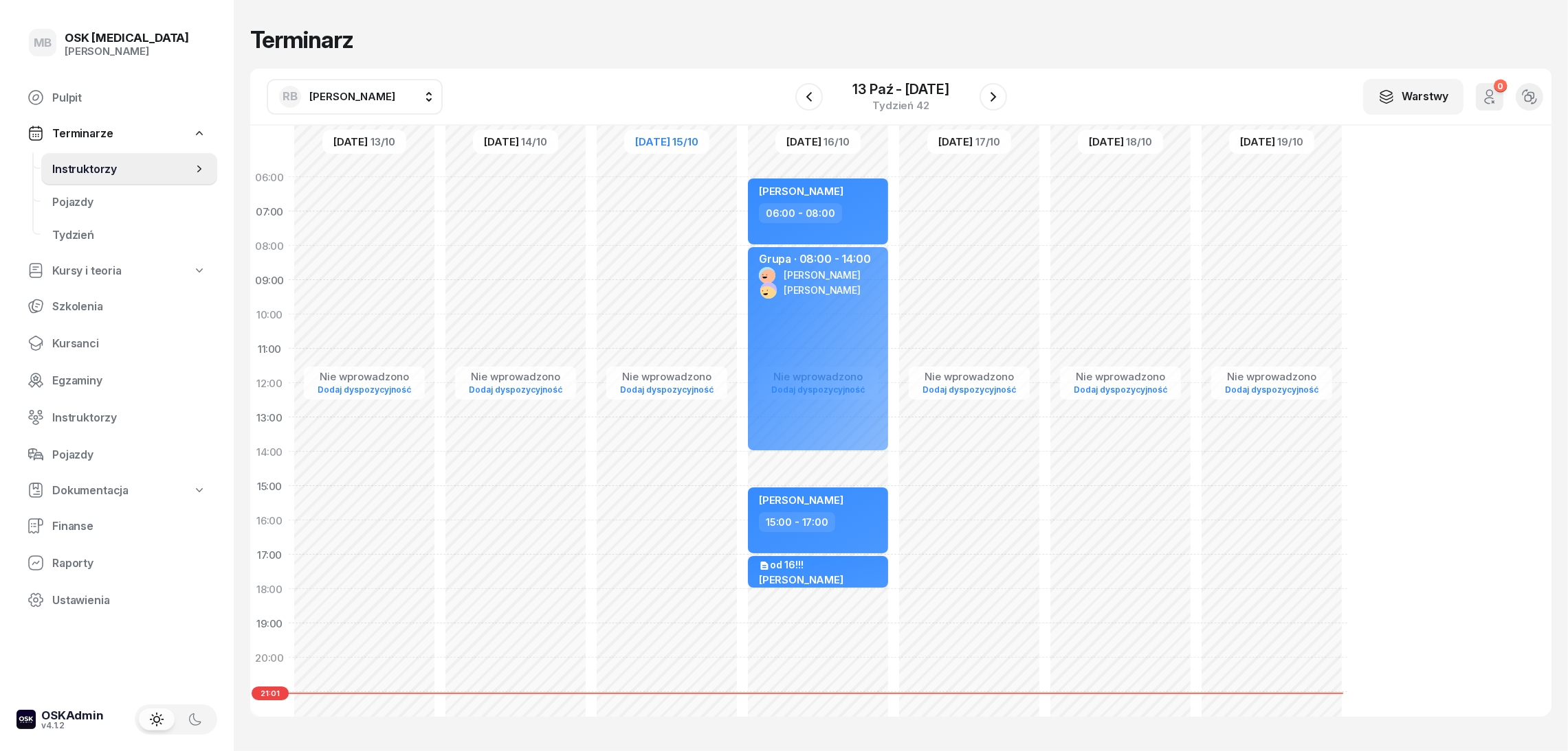
click at [395, 97] on span "[PERSON_NAME]" at bounding box center [352, 96] width 86 height 13
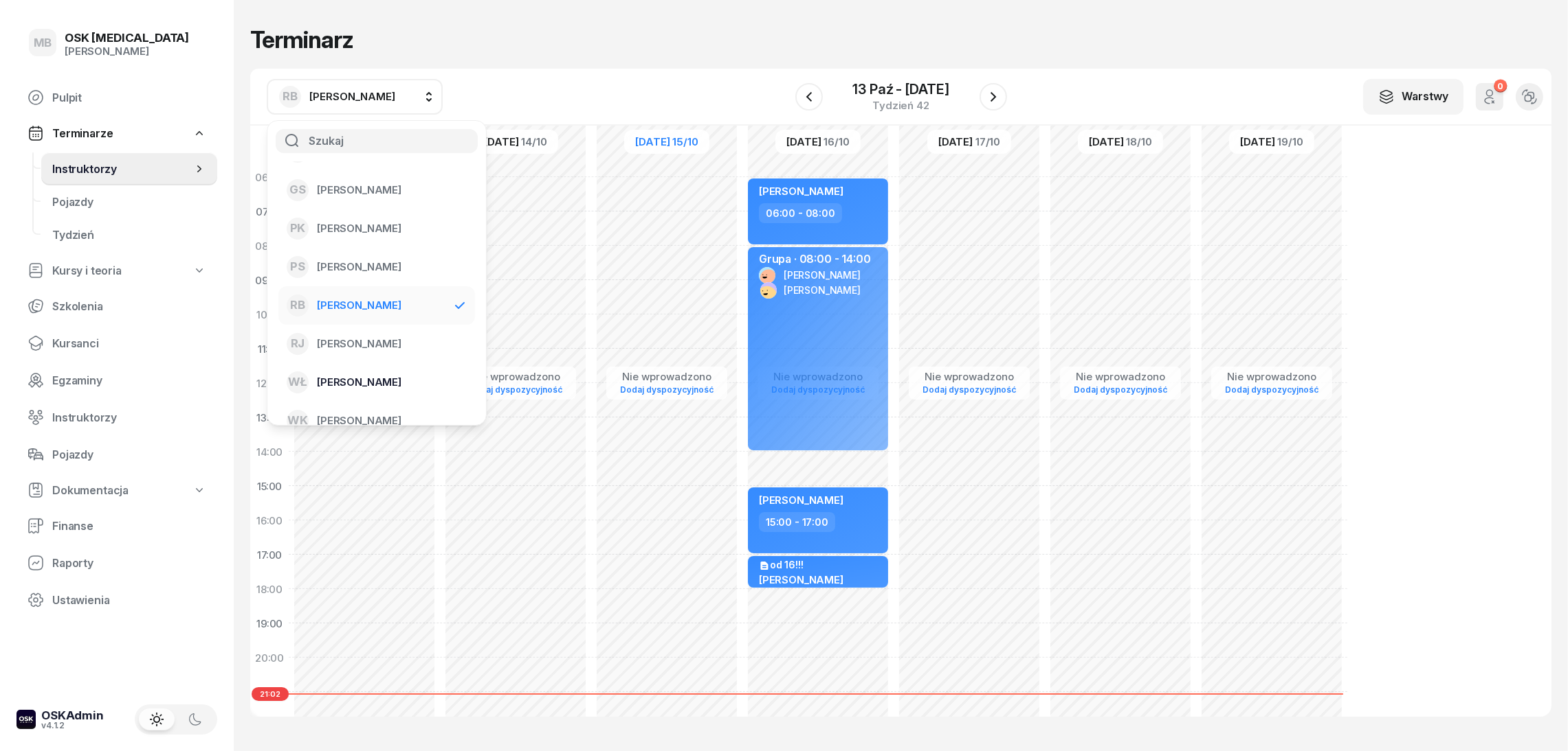
scroll to position [48, 0]
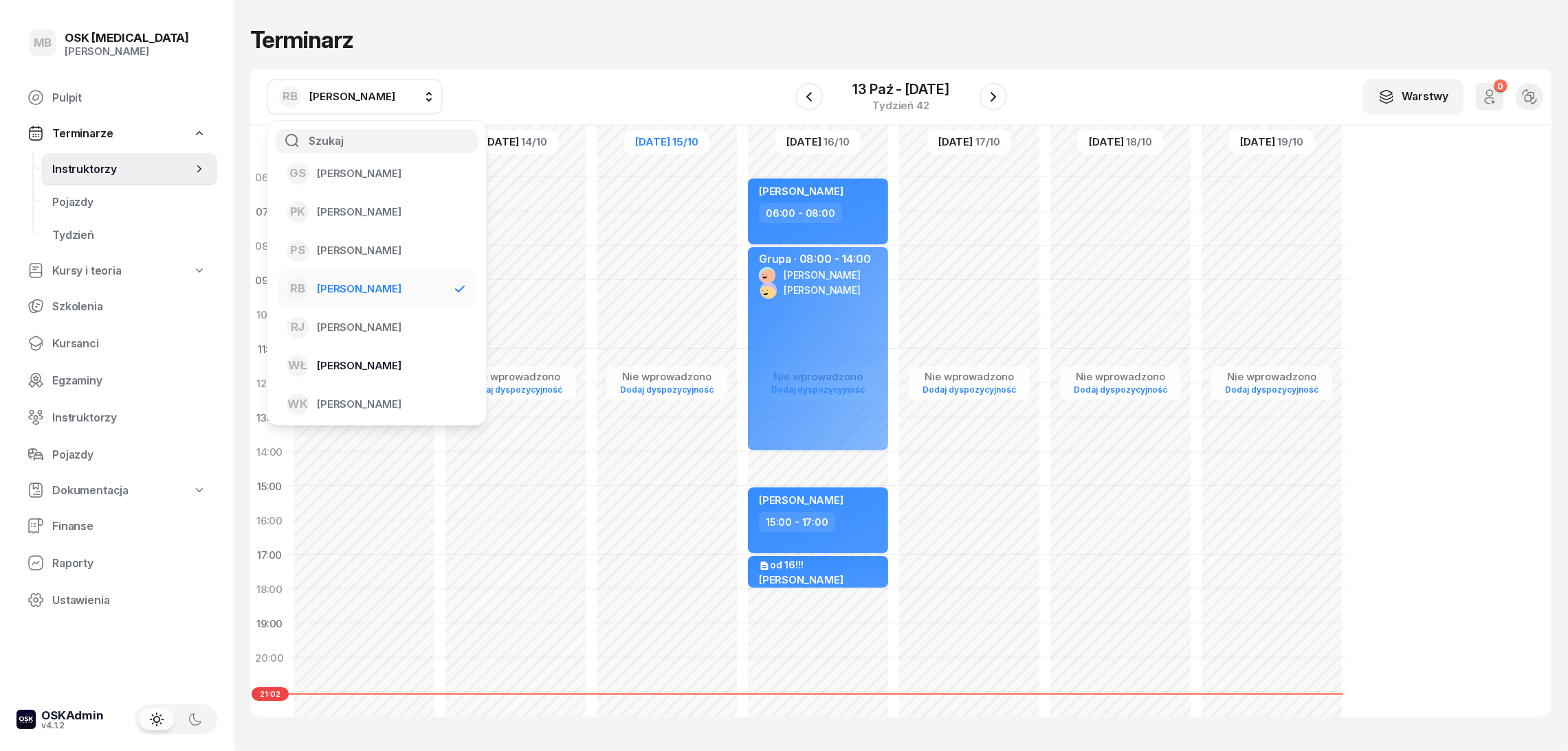
click at [389, 351] on li "WŁ [PERSON_NAME]" at bounding box center [377, 366] width 197 height 39
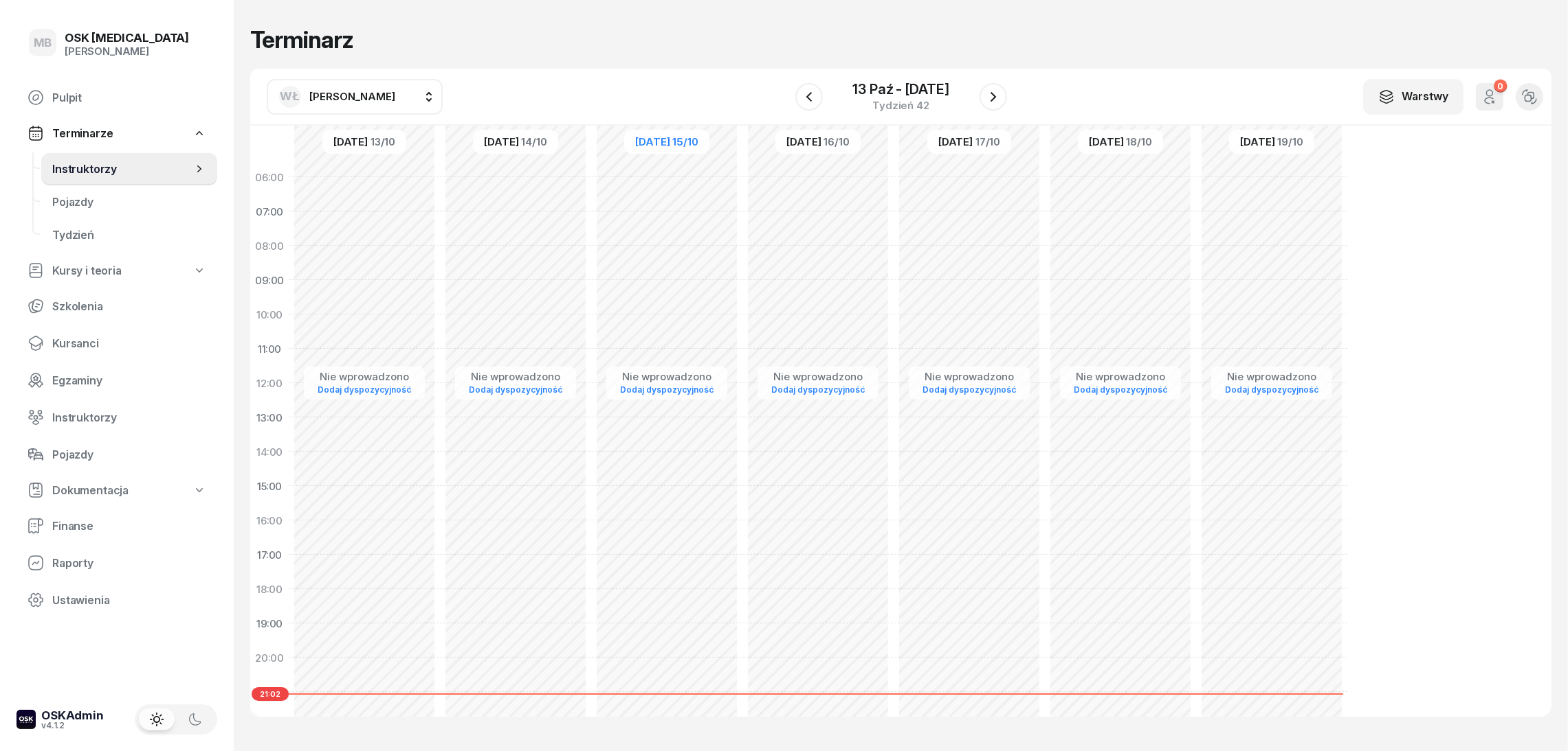
click at [833, 254] on div "Nie wprowadzono Dodaj dyspozycyjność" at bounding box center [818, 485] width 151 height 652
select select "08"
select select "10"
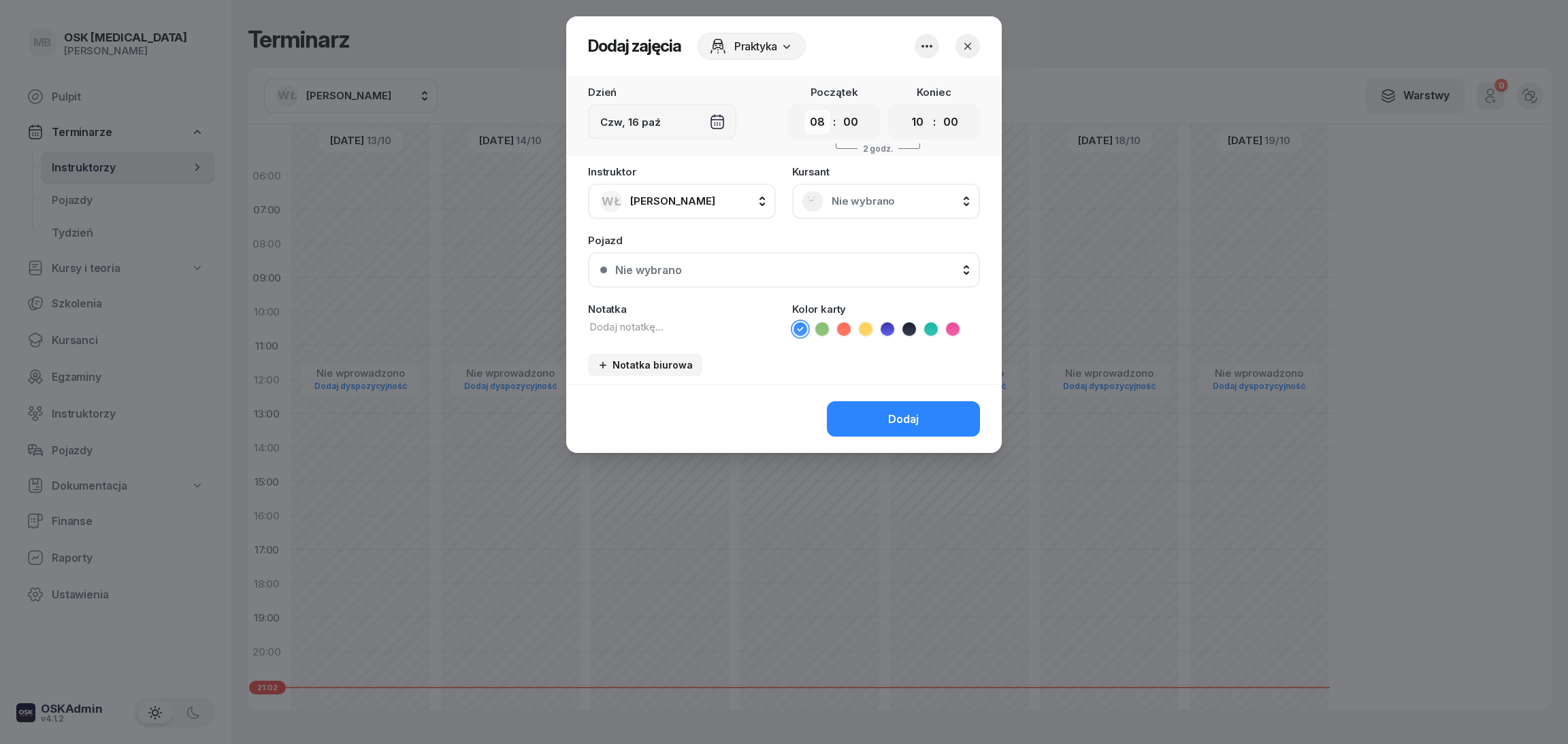
click at [820, 127] on select "00 01 02 03 04 05 06 07 08 09 10 11 12 13 14 15 16 17 18 19 20 21 22 23" at bounding box center [817, 122] width 26 height 24
select select "06"
click at [697, 220] on div "Instruktor WŁ [PERSON_NAME] BK [PERSON_NAME] GS [PERSON_NAME] PK [PERSON_NAME] …" at bounding box center [784, 276] width 436 height 218
click at [877, 206] on div "Nie wybrano" at bounding box center [886, 201] width 169 height 21
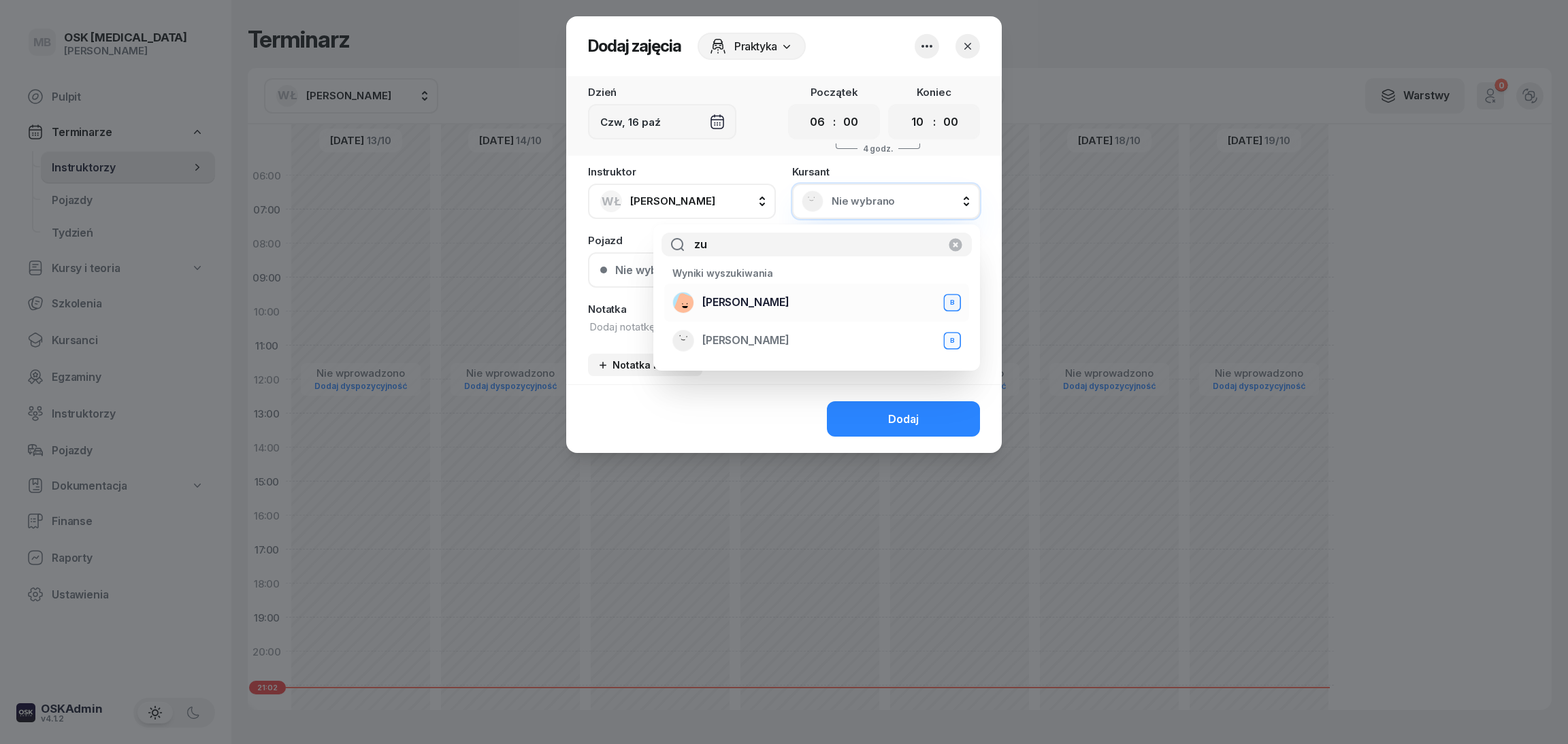
type input "zu"
click at [790, 300] on span "[PERSON_NAME]" at bounding box center [746, 302] width 87 height 13
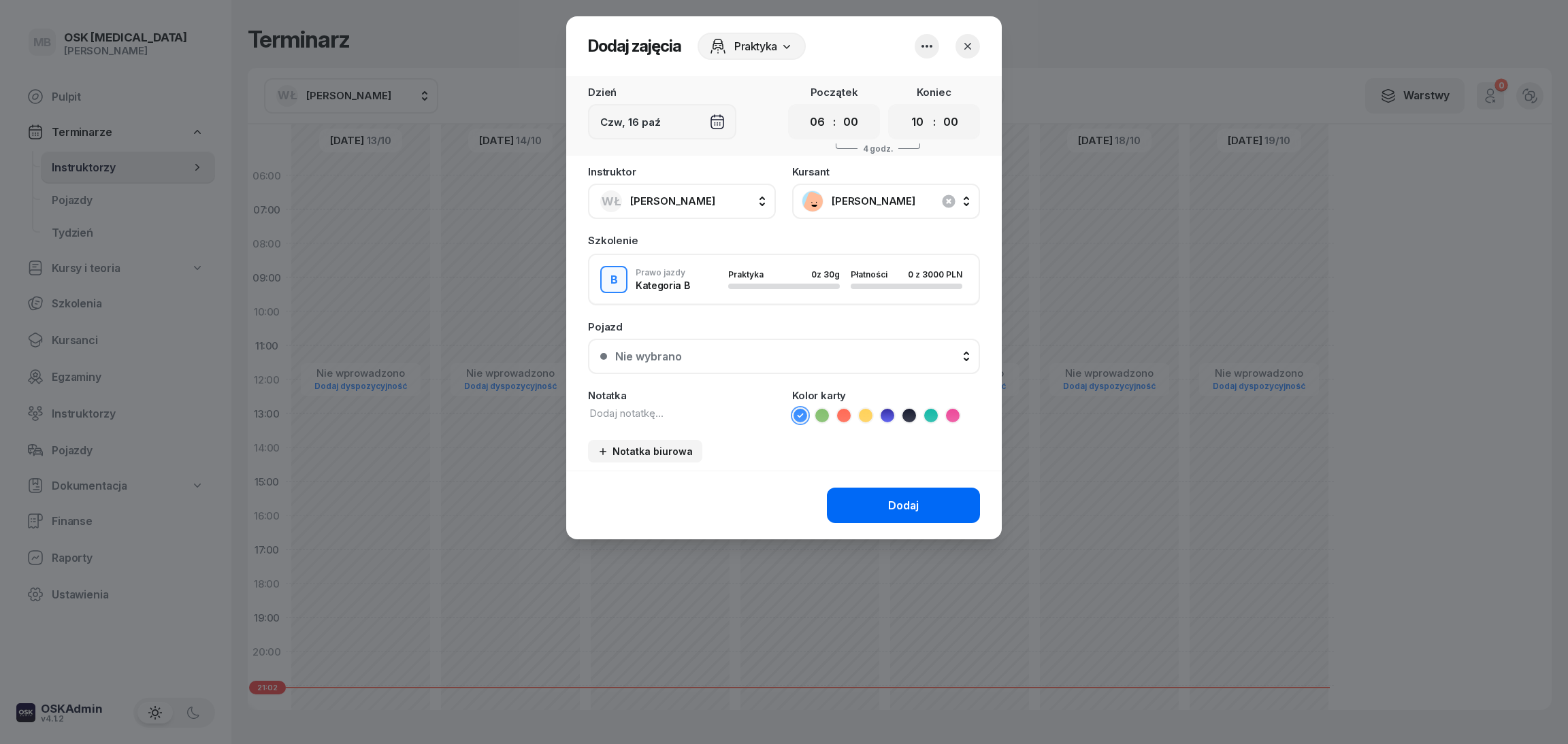
click at [865, 506] on button "Dodaj" at bounding box center [903, 506] width 153 height 36
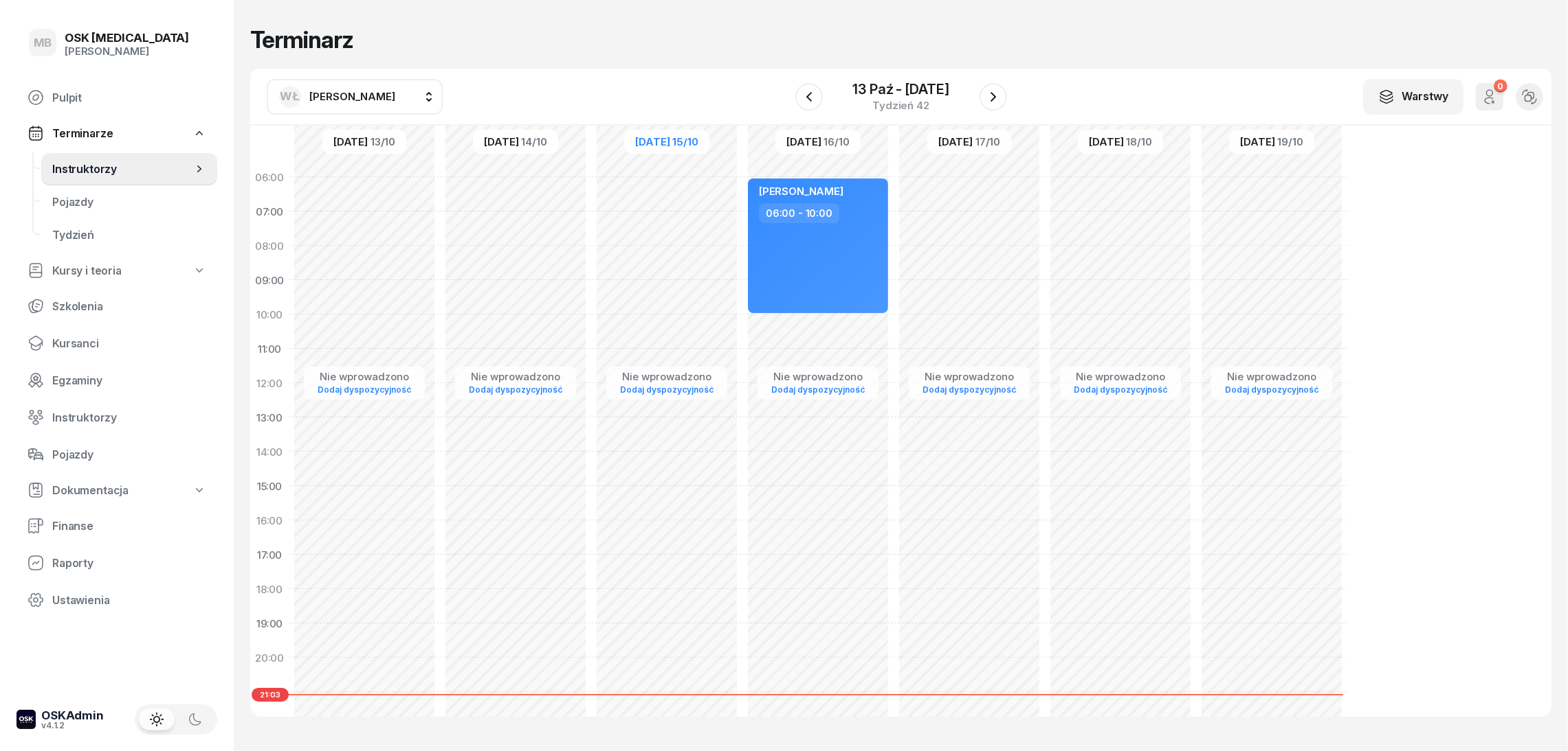
click at [381, 87] on div "WŁ [PERSON_NAME]" at bounding box center [337, 96] width 116 height 22
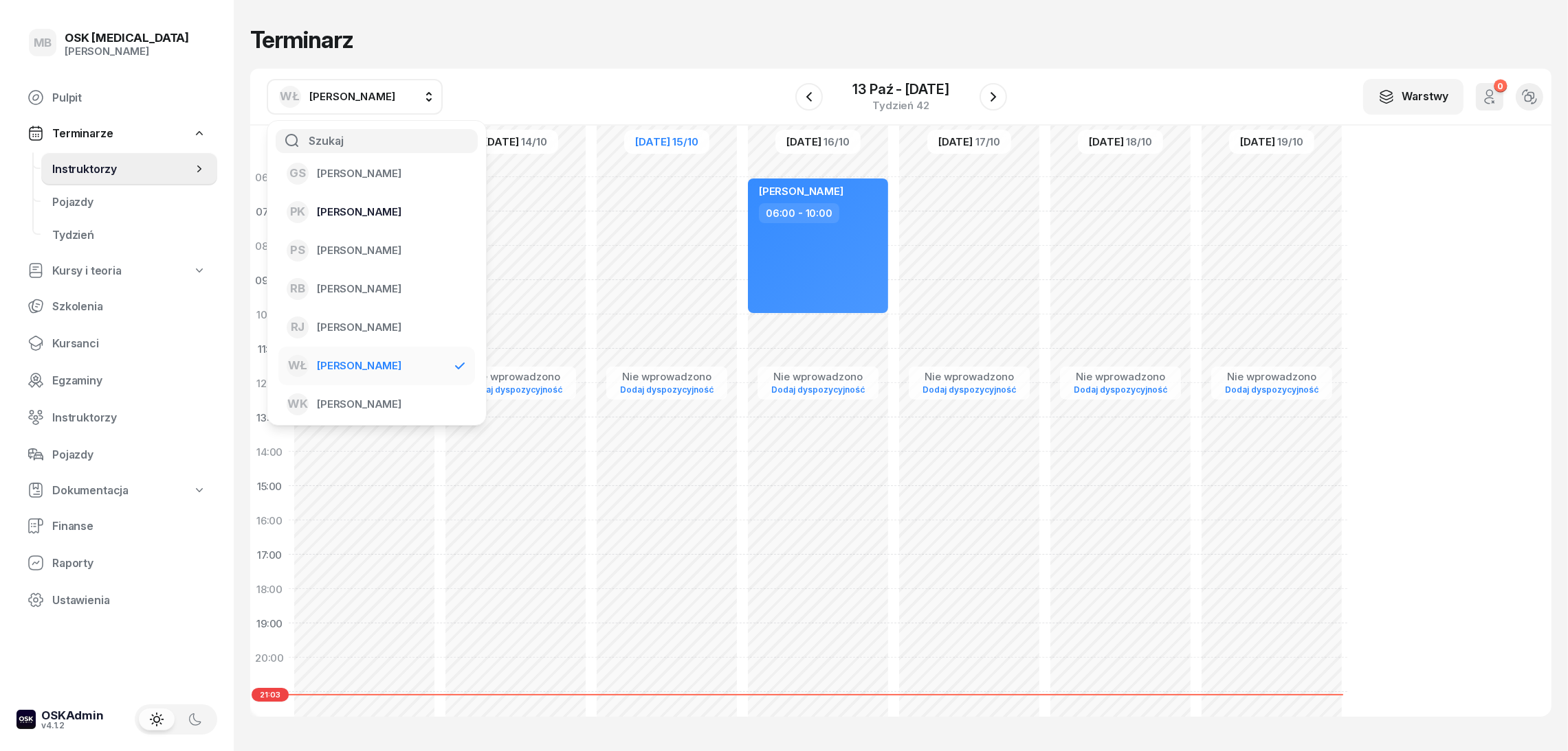
click at [393, 212] on span "[PERSON_NAME]" at bounding box center [359, 212] width 84 height 12
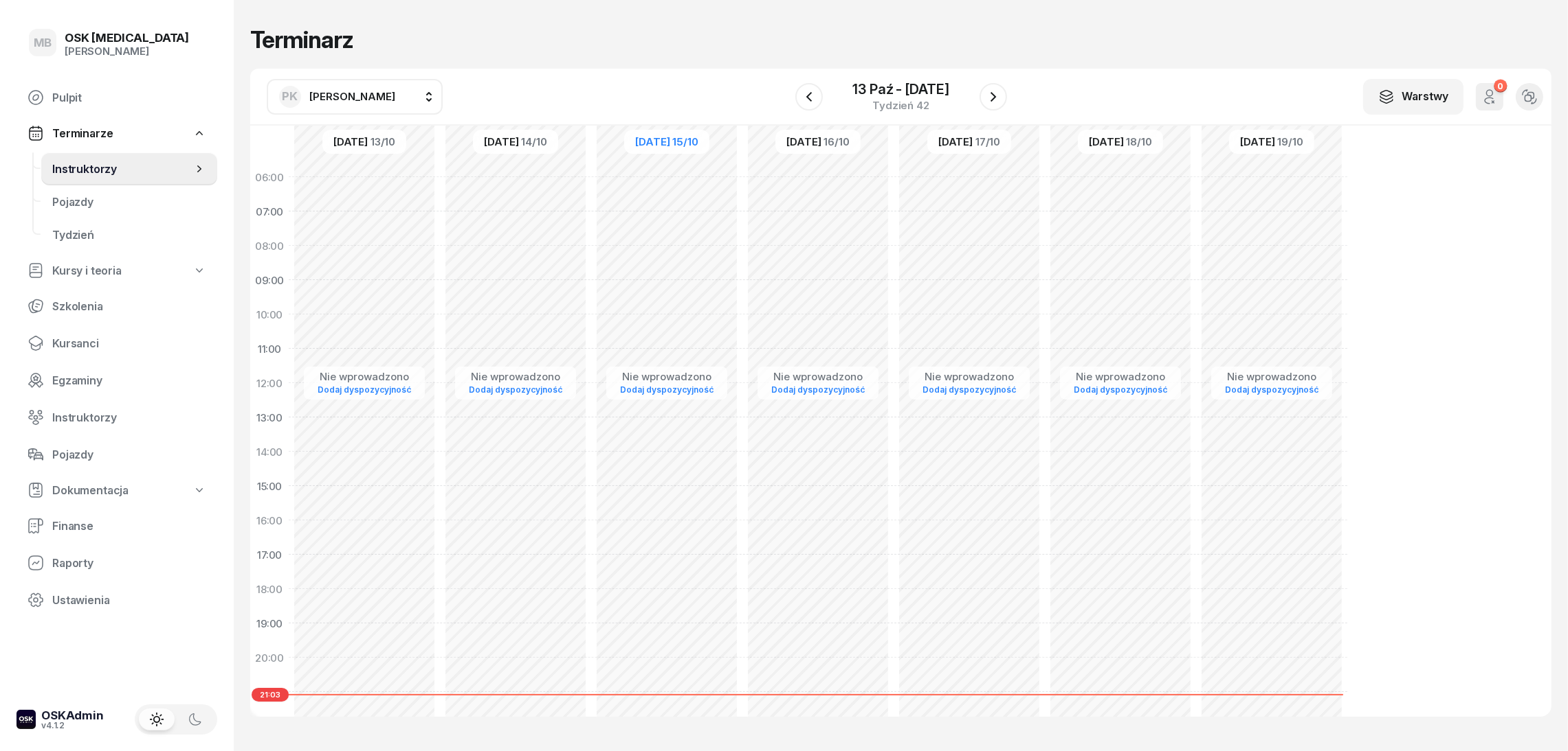
click at [772, 241] on div "Nie wprowadzono Dodaj dyspozycyjność" at bounding box center [818, 485] width 151 height 652
select select "07"
select select "09"
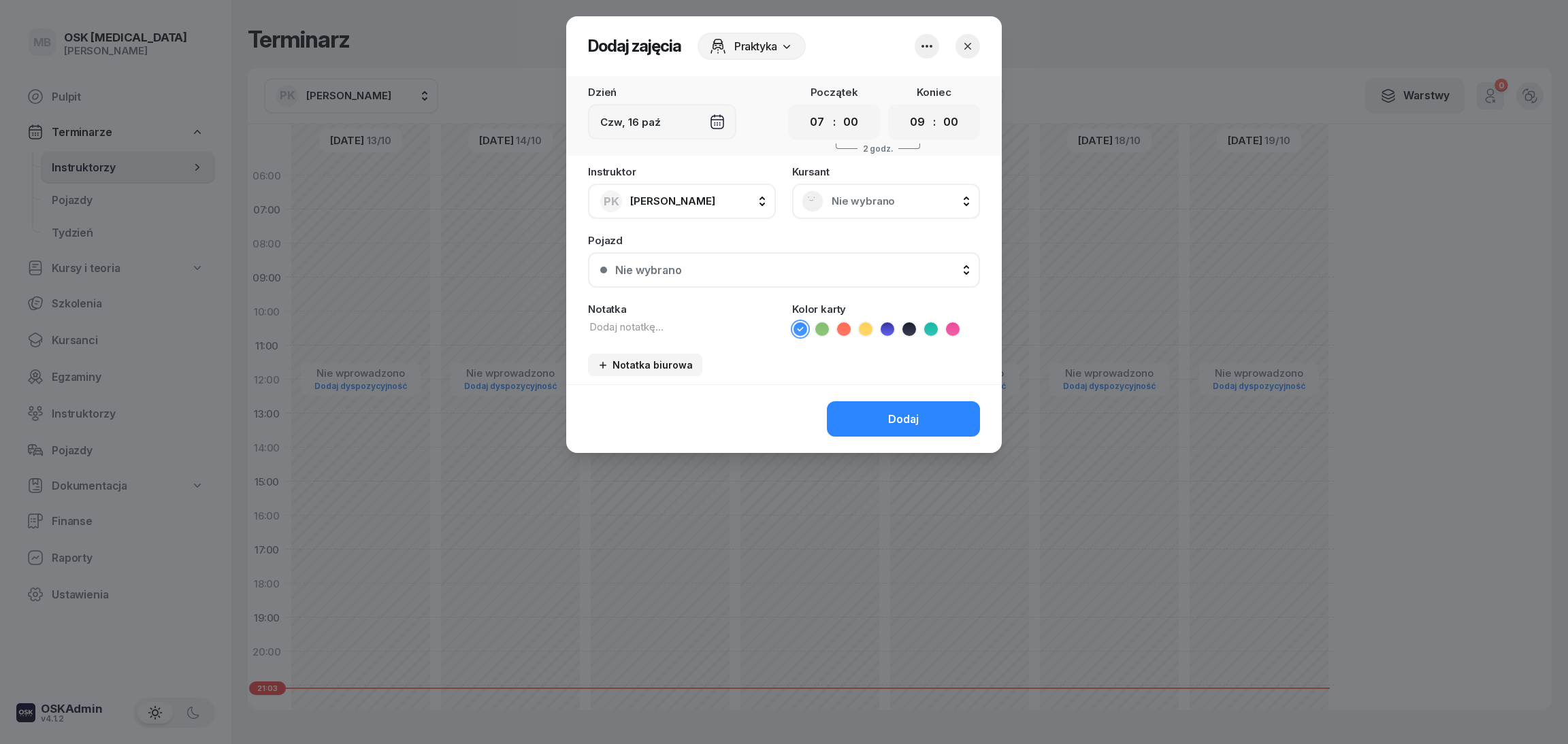
click at [976, 41] on button "button" at bounding box center [968, 46] width 25 height 25
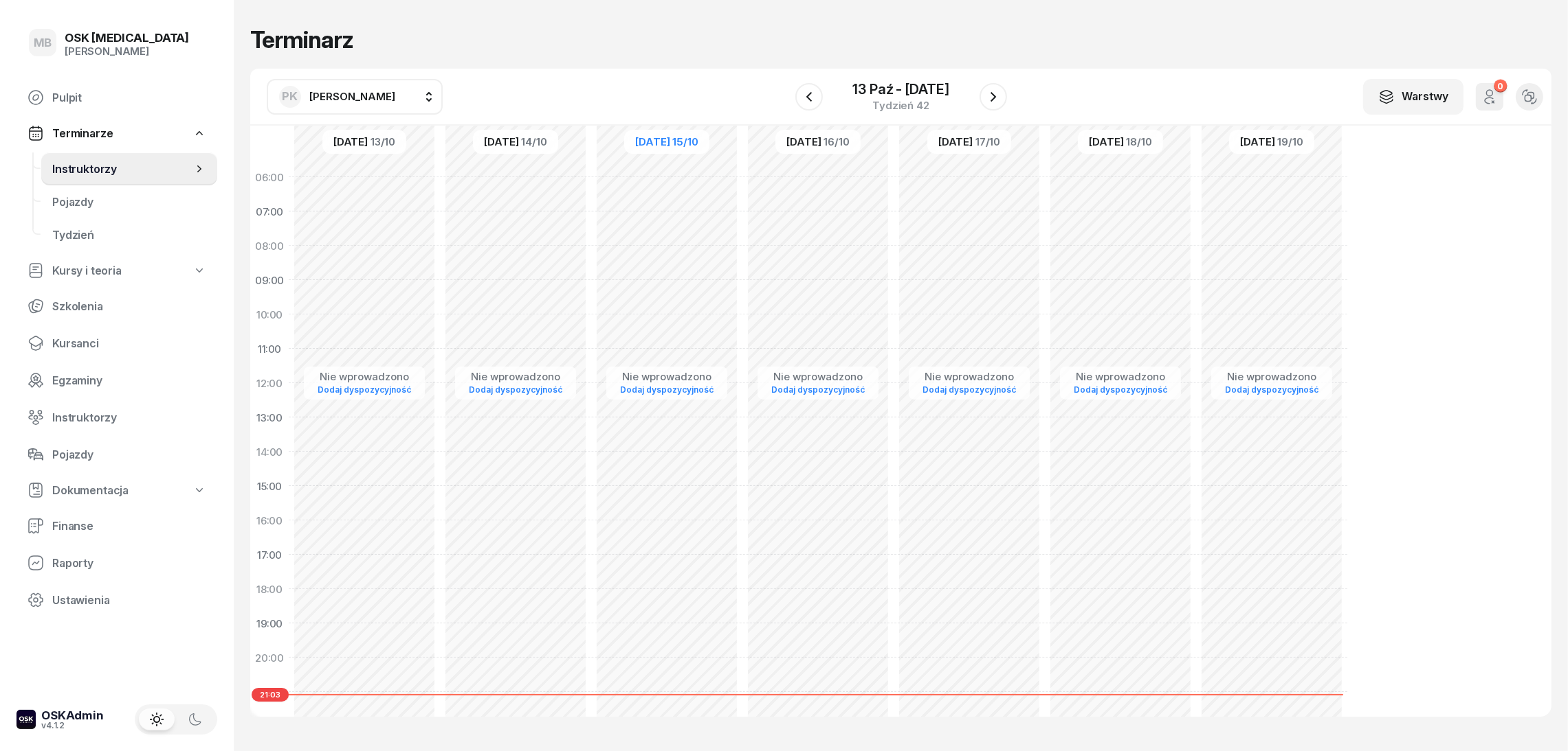
drag, startPoint x: 833, startPoint y: 175, endPoint x: 366, endPoint y: 101, distance: 472.8
click at [366, 101] on span "[PERSON_NAME]" at bounding box center [352, 96] width 86 height 13
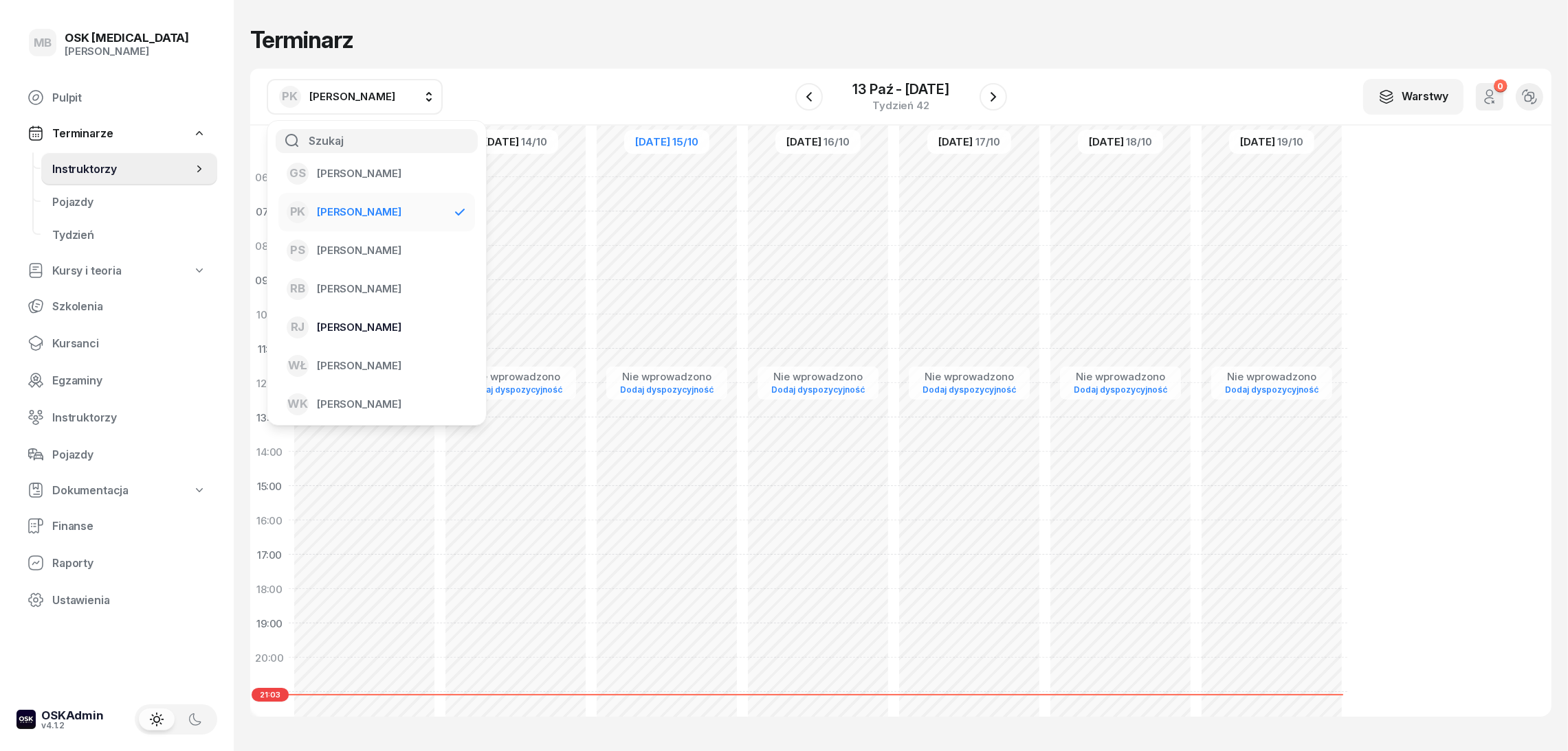
click at [375, 314] on li "[PERSON_NAME]" at bounding box center [377, 327] width 197 height 39
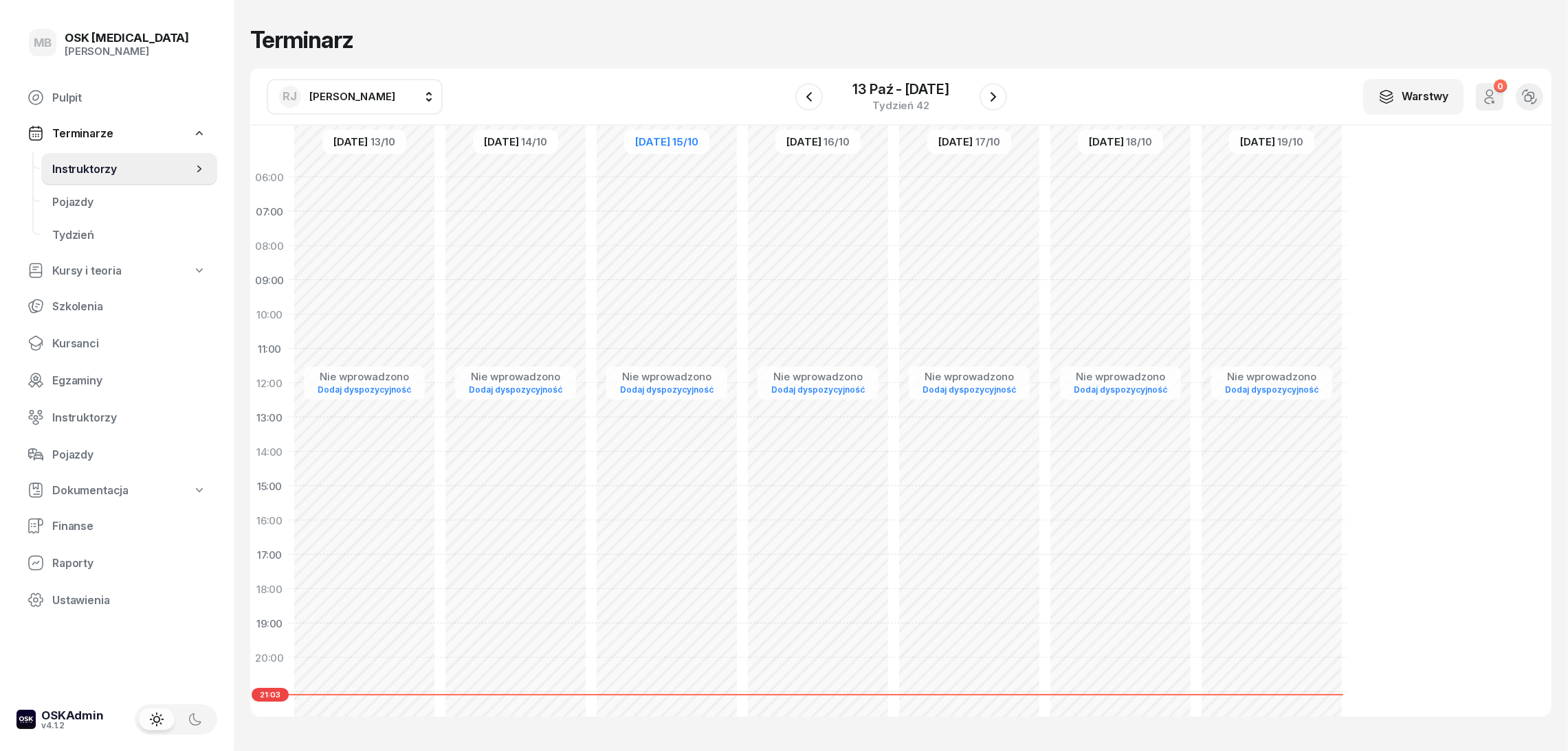
click at [784, 217] on div "Nie wprowadzono Dodaj dyspozycyjność" at bounding box center [818, 485] width 151 height 652
select select "07"
select select "09"
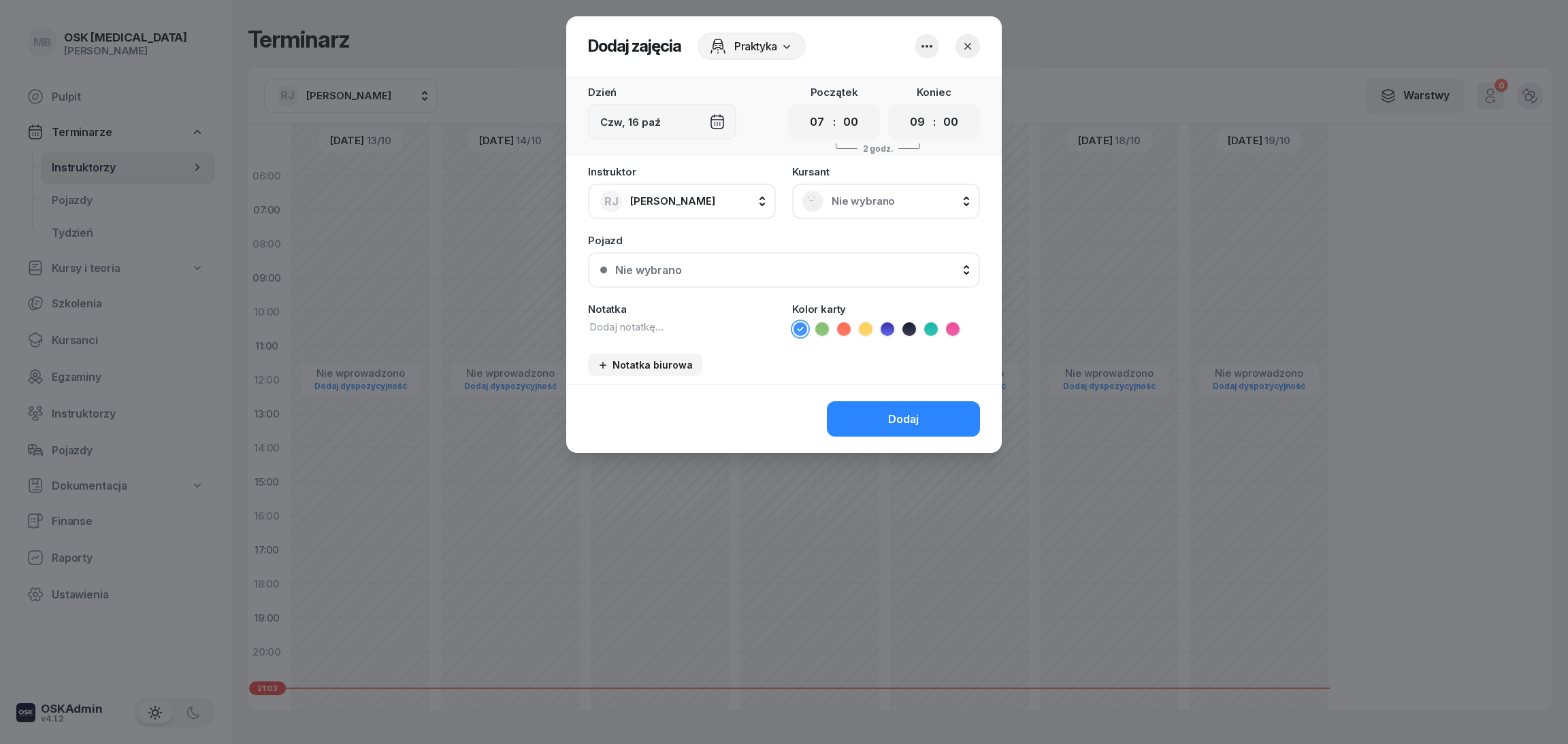
click at [929, 54] on button "button" at bounding box center [927, 46] width 25 height 25
click at [988, 122] on div "Wył." at bounding box center [984, 119] width 36 height 17
click at [988, 122] on div "Wł." at bounding box center [986, 119] width 31 height 17
drag, startPoint x: 972, startPoint y: 49, endPoint x: 961, endPoint y: 91, distance: 43.4
click at [933, 92] on body "MB Milena MB OSK [MEDICAL_DATA] [PERSON_NAME] Pulpit Terminarze Instruktorzy Po…" at bounding box center [784, 372] width 1568 height 744
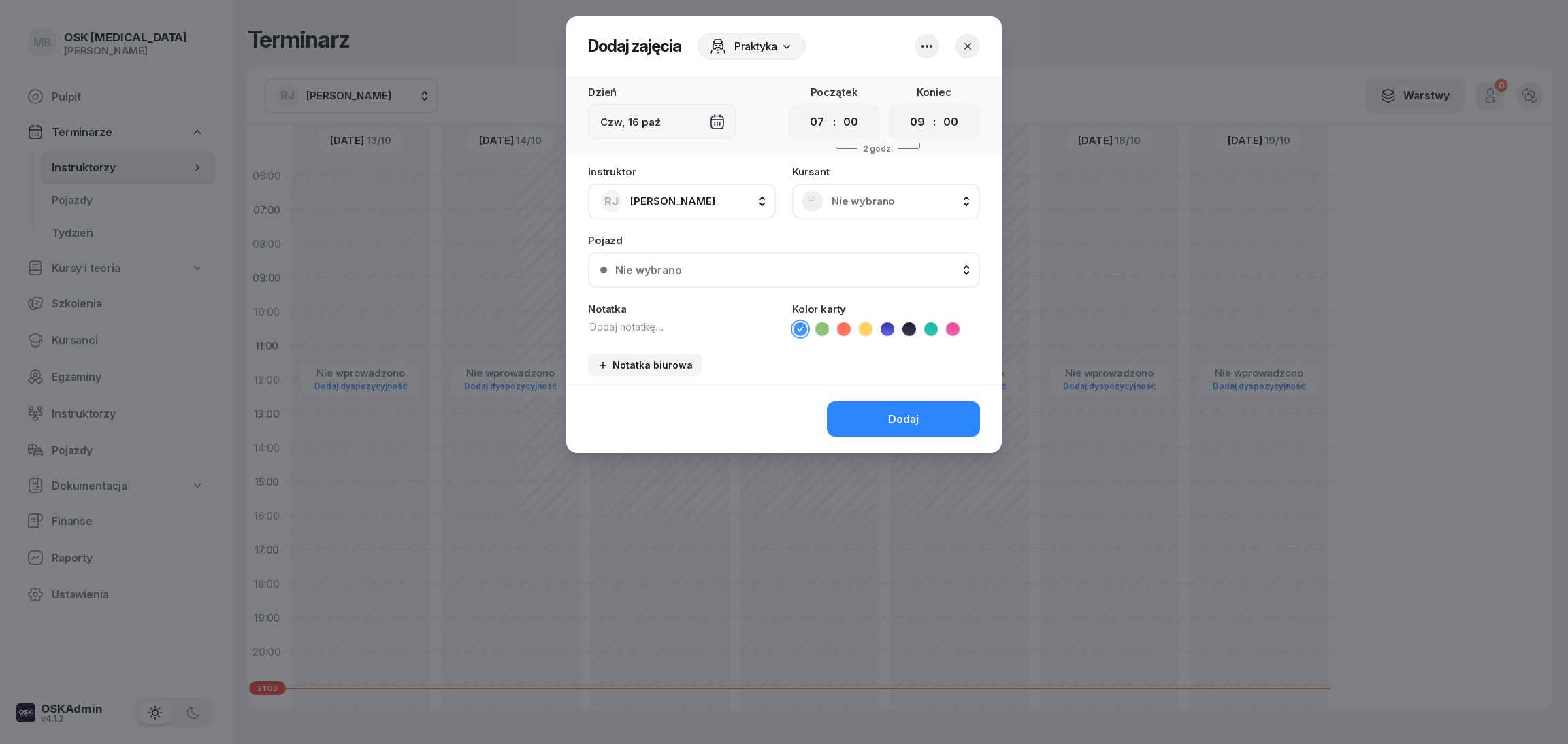
click at [929, 51] on icon "button" at bounding box center [927, 46] width 17 height 17
click at [989, 87] on div "Wył." at bounding box center [984, 87] width 36 height 17
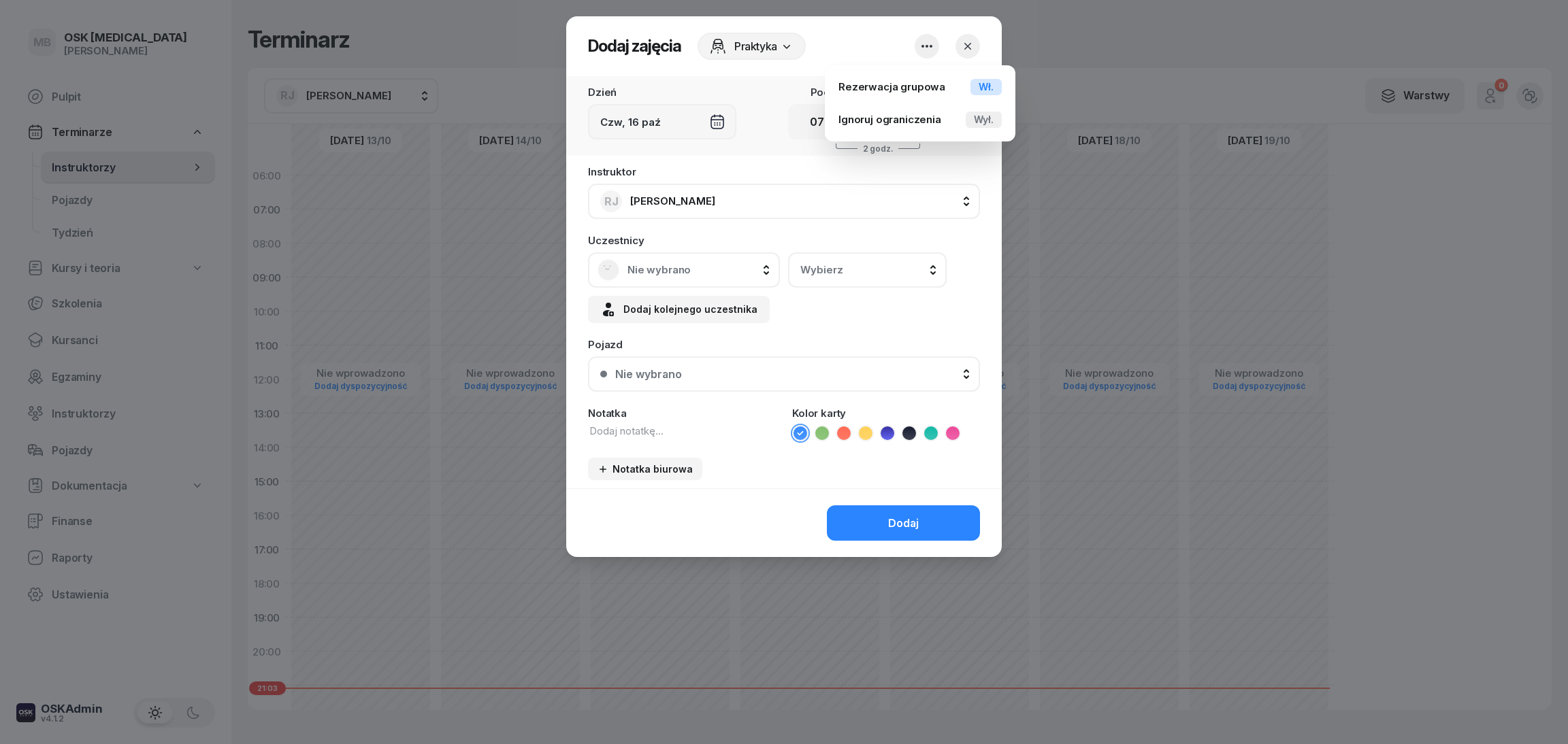
click at [749, 171] on div "Instruktor [PERSON_NAME] BK [PERSON_NAME] GS [PERSON_NAME] PK [PERSON_NAME] PS …" at bounding box center [784, 193] width 392 height 52
click at [821, 124] on select "00 01 02 03 04 05 06 07 08 09 10 11 12 13 14 15 16 17 18 19 20 21 22 23" at bounding box center [817, 122] width 26 height 24
select select "06"
click at [928, 123] on select "00 01 02 03 04 05 06 07 08 09 10 11 12 13 14 15 16 17 18 19 20 21 22 23" at bounding box center [918, 122] width 26 height 24
select select "12"
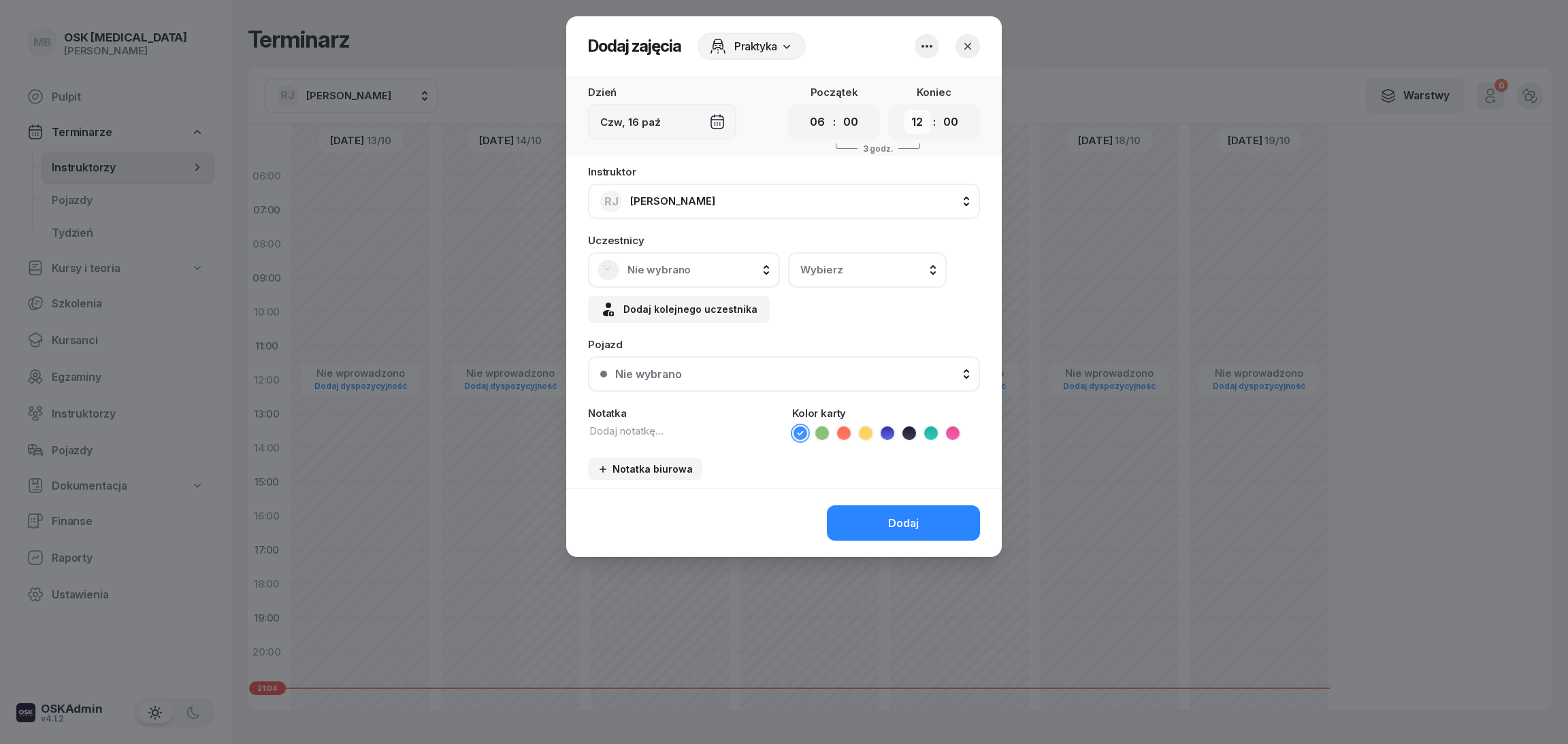
click at [905, 110] on select "00 01 02 03 04 05 06 07 08 09 10 11 12 13 14 15 16 17 18 19 20 21 22 23" at bounding box center [918, 122] width 26 height 24
click at [706, 267] on span "Nie wybrano" at bounding box center [699, 269] width 143 height 12
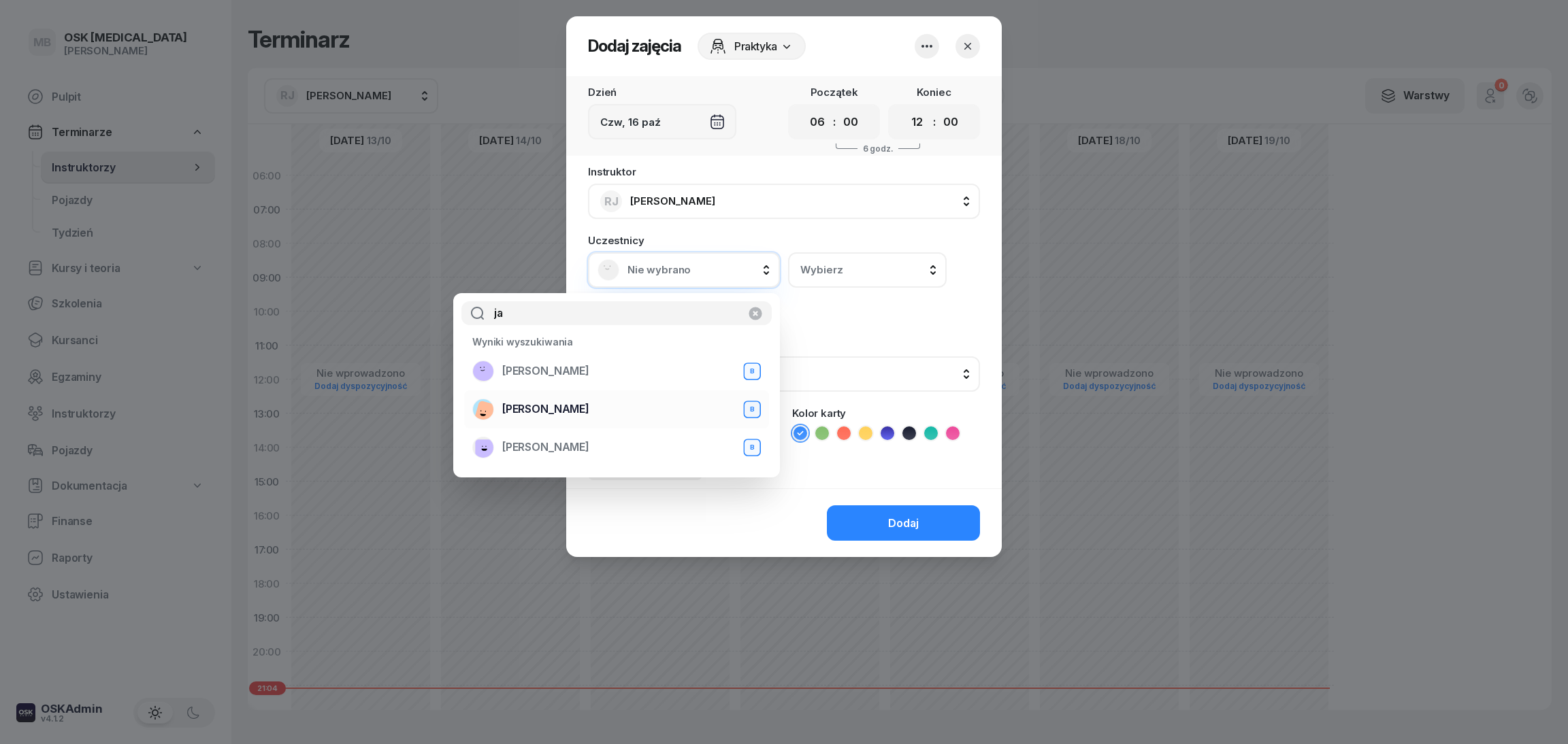
type input "ja"
click at [604, 399] on div "[PERSON_NAME]" at bounding box center [616, 409] width 289 height 21
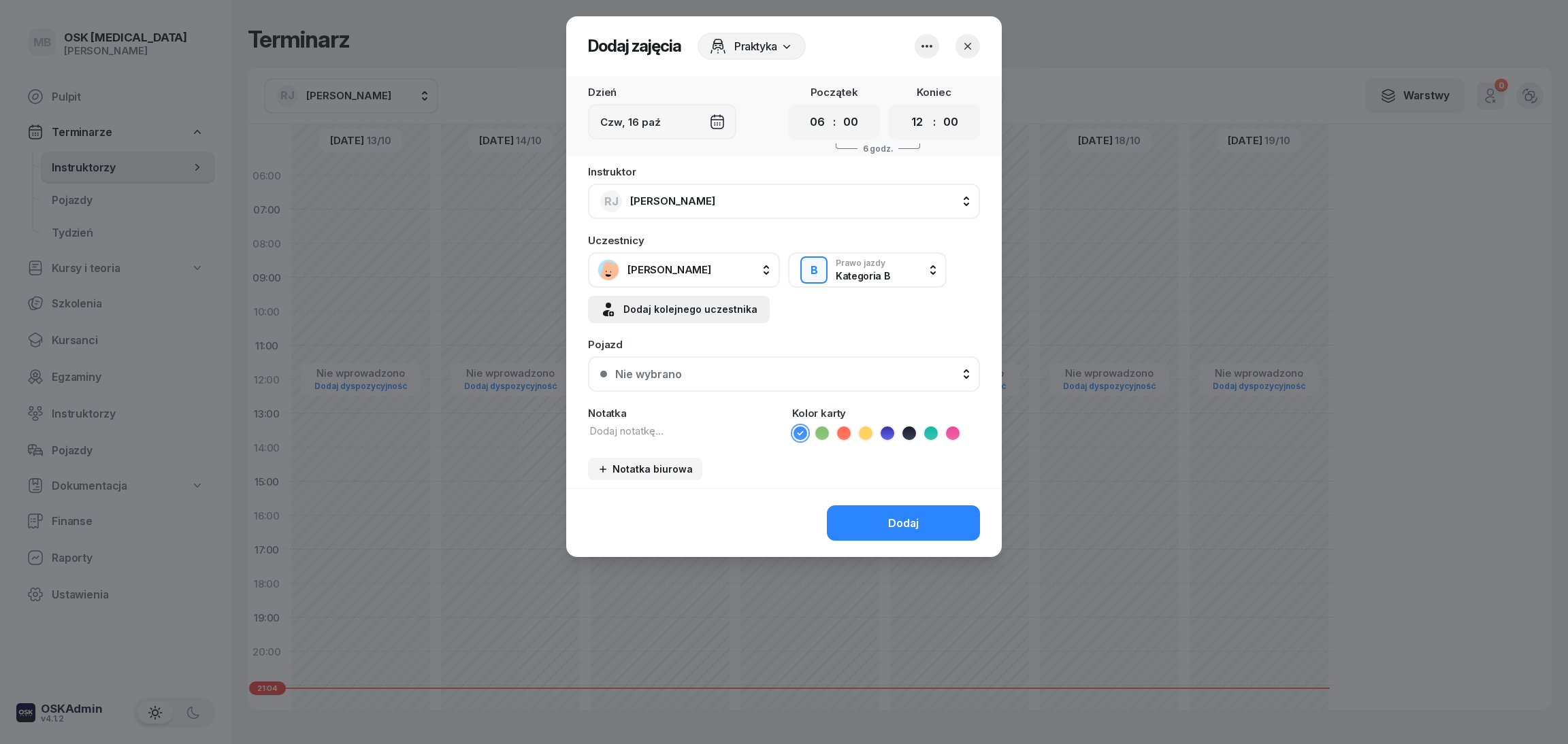
click at [668, 303] on div "Dodaj kolejnego uczestnika" at bounding box center [679, 309] width 157 height 17
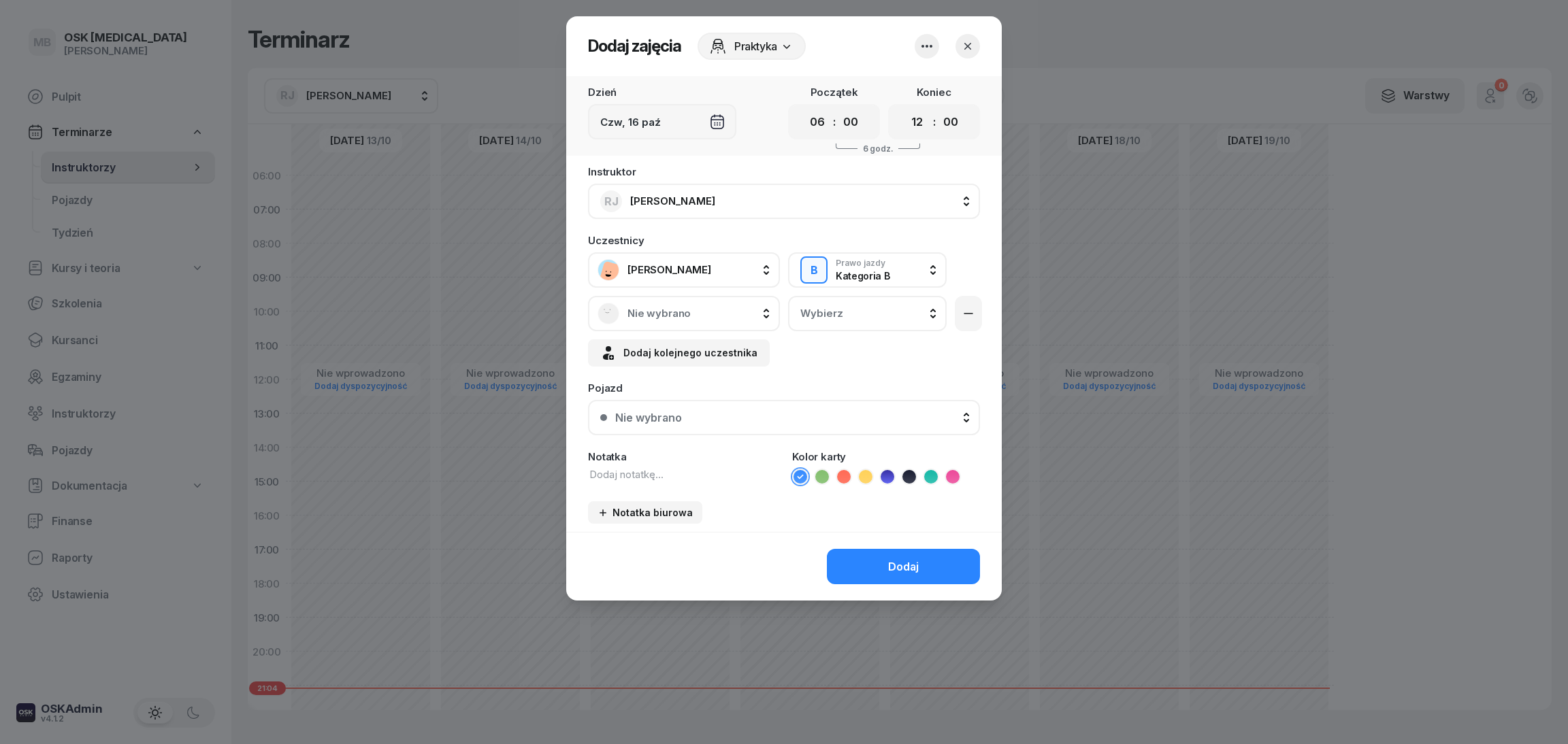
click at [669, 314] on span "Nie wybrano" at bounding box center [699, 313] width 143 height 12
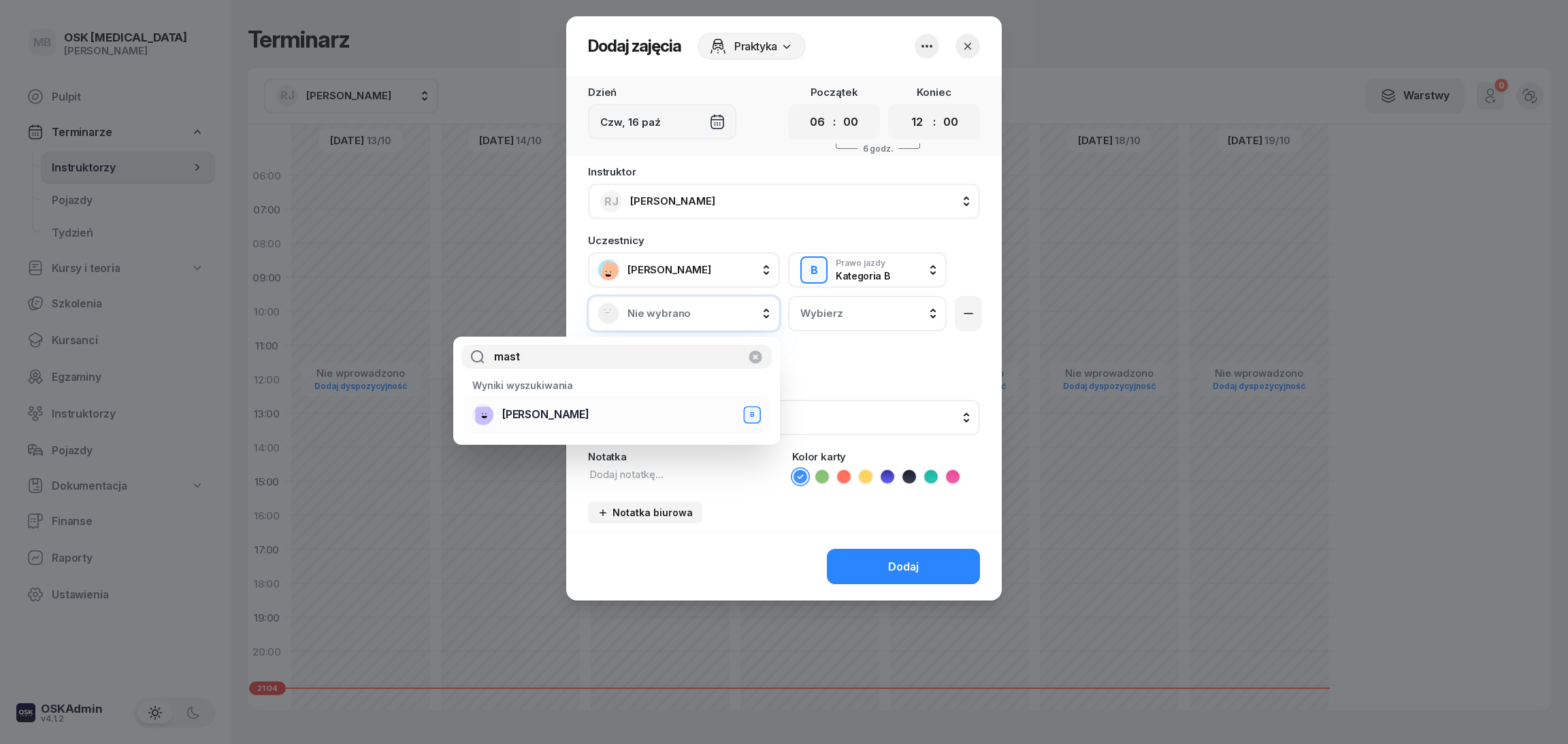
type input "mast"
click at [636, 418] on div "[PERSON_NAME] B" at bounding box center [616, 414] width 289 height 21
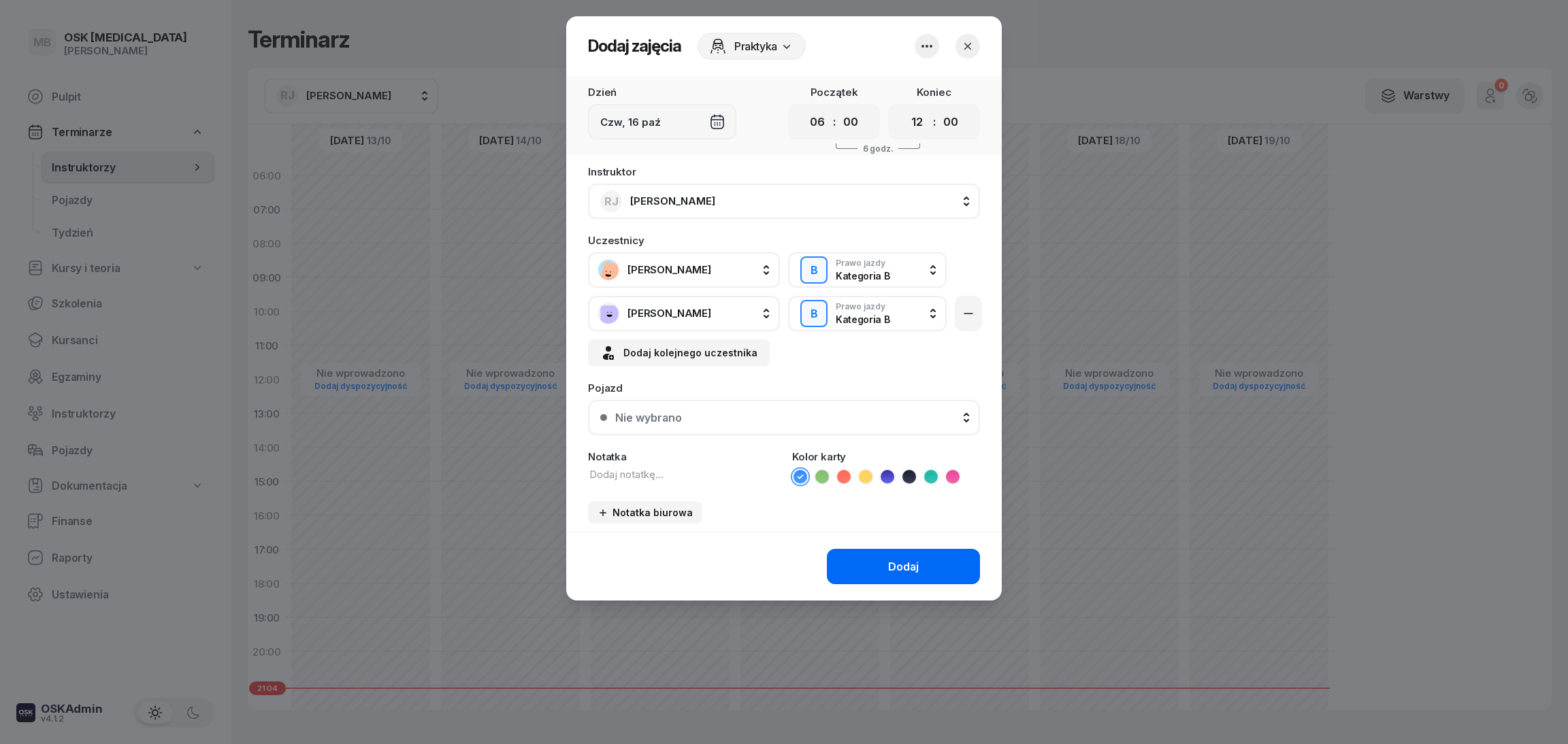
click at [894, 569] on div "Dodaj" at bounding box center [903, 567] width 31 height 13
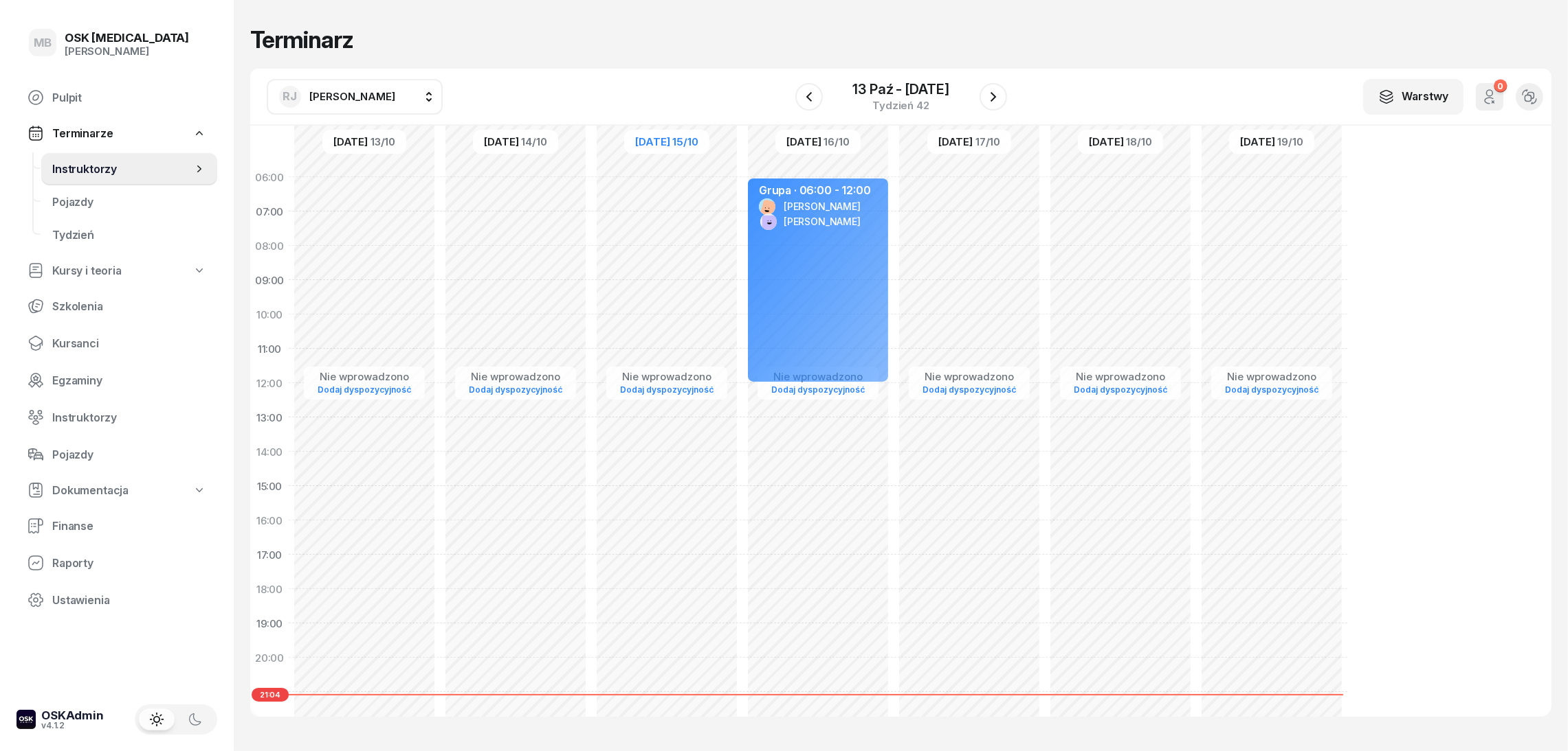
click at [368, 87] on div "[PERSON_NAME]" at bounding box center [337, 96] width 116 height 22
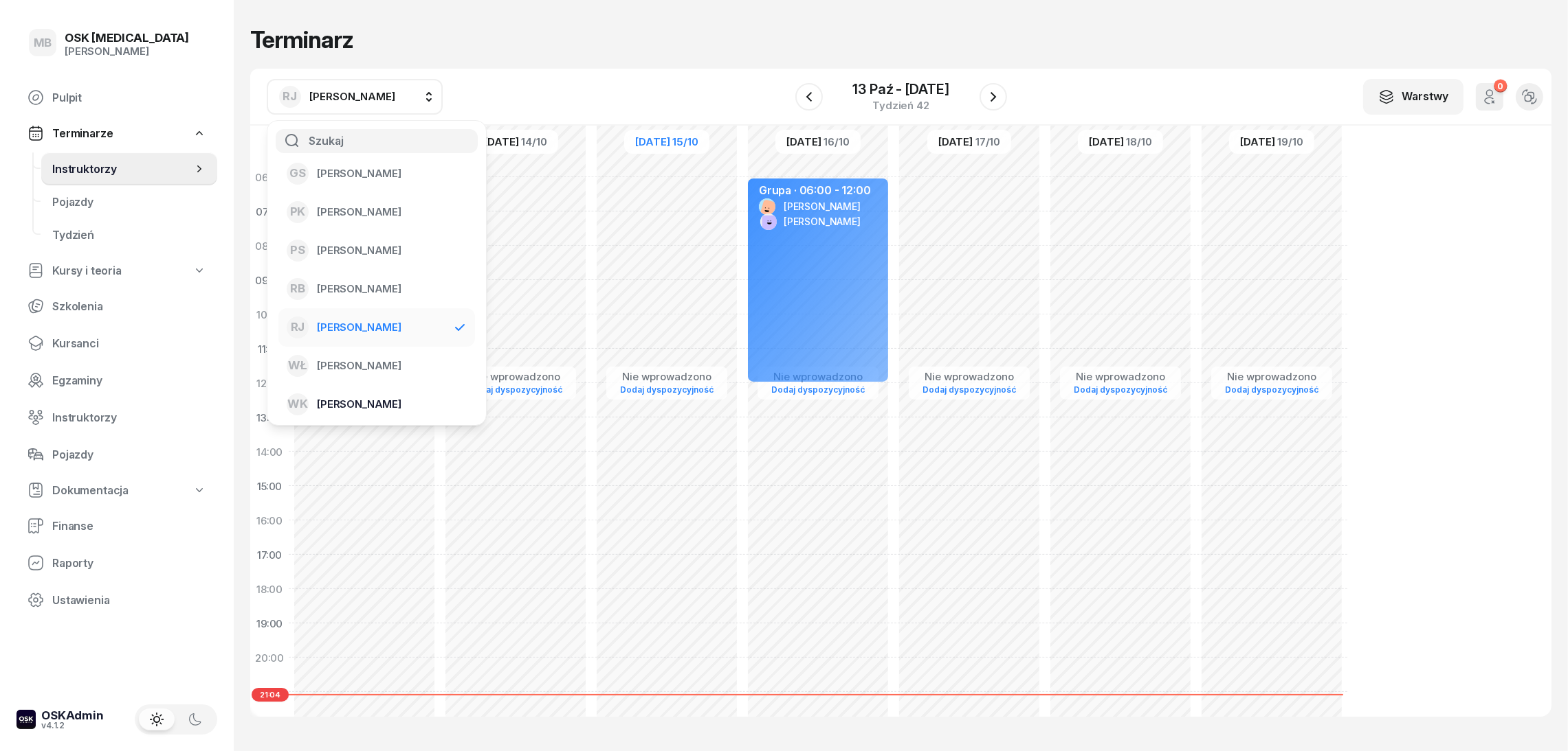
click at [383, 408] on span "[PERSON_NAME]" at bounding box center [359, 404] width 84 height 12
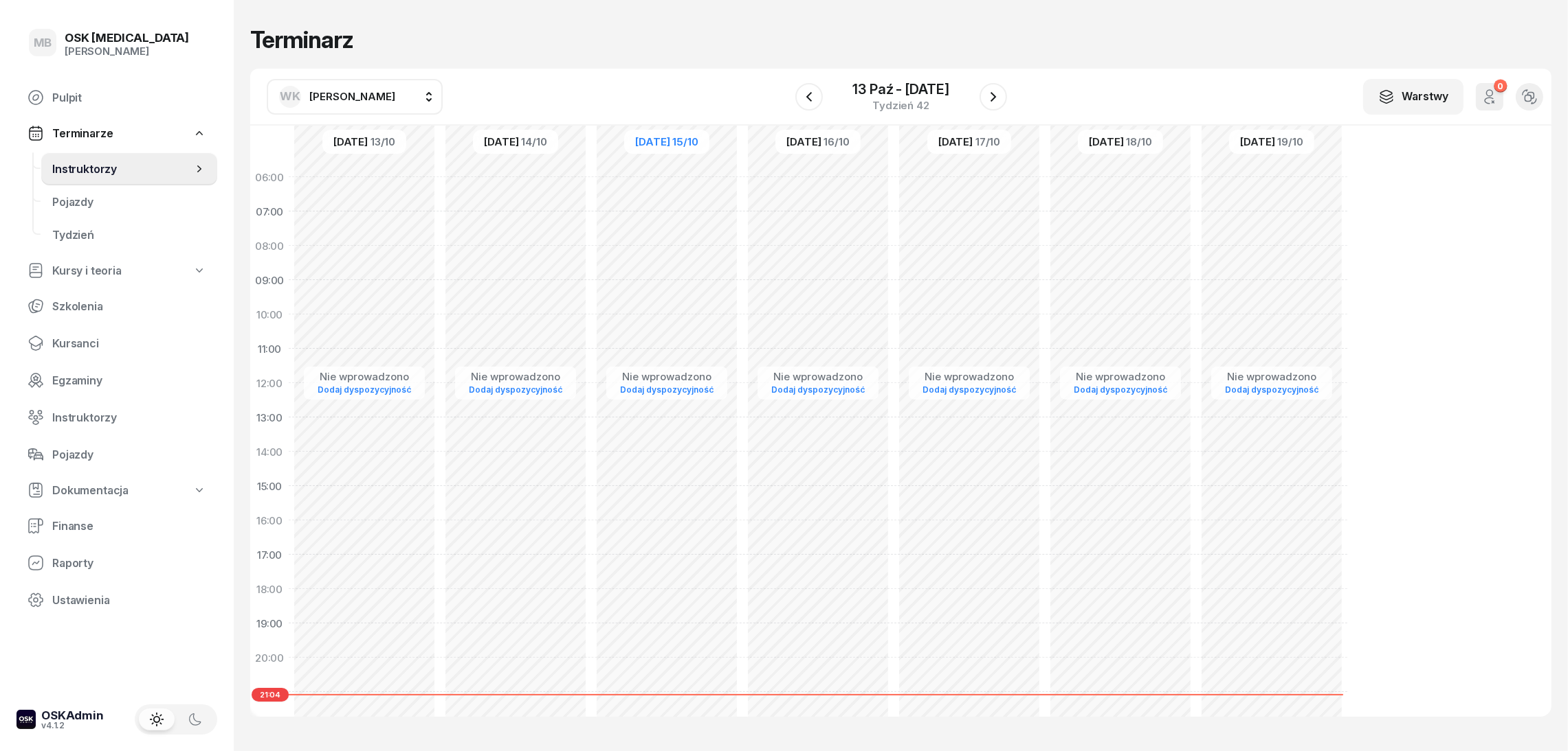
click at [809, 244] on div "Nie wprowadzono Dodaj dyspozycyjność" at bounding box center [818, 485] width 151 height 652
select select "07"
select select "09"
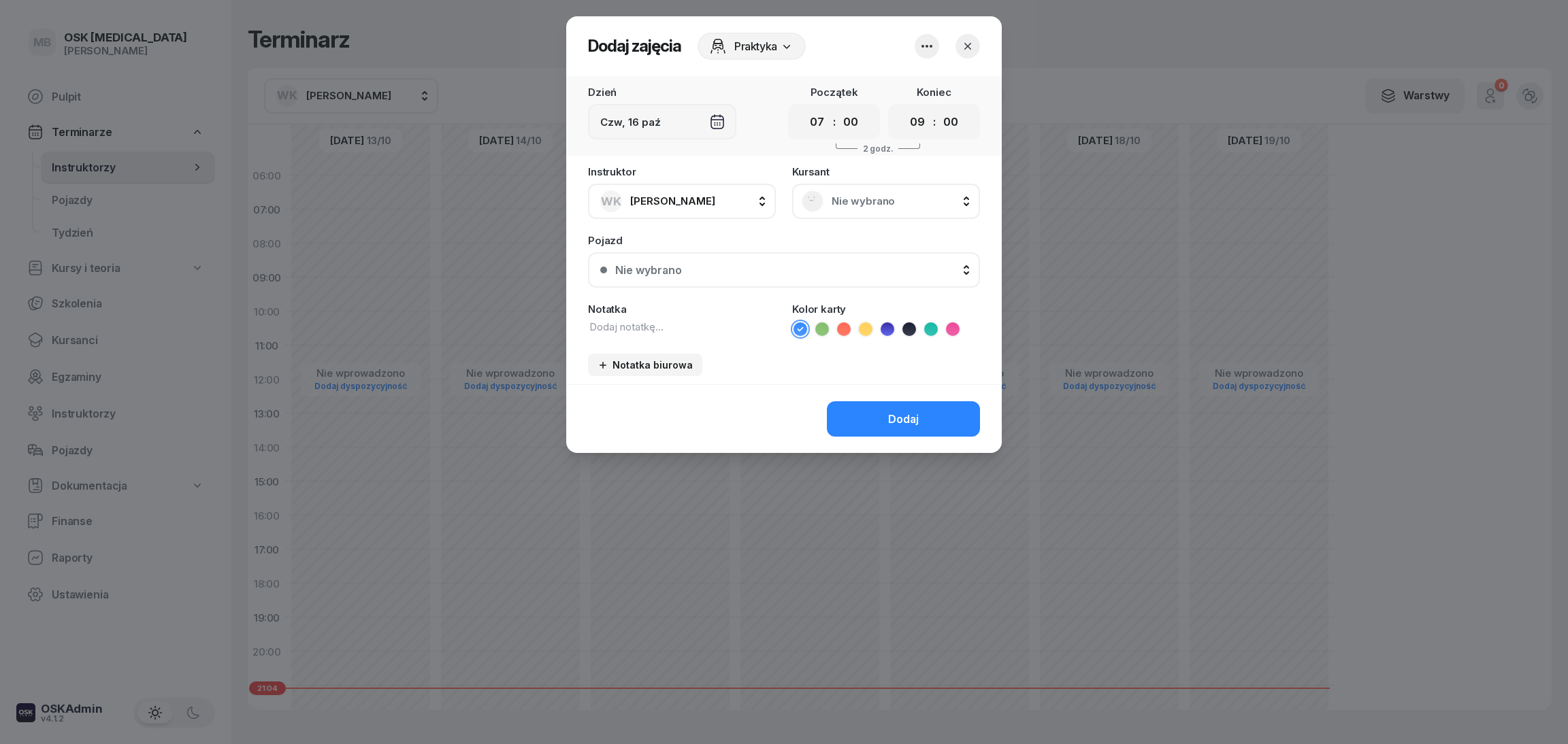
click at [936, 49] on button "button" at bounding box center [927, 46] width 25 height 25
click at [934, 90] on div "Rezerwacja grupowa Wył." at bounding box center [920, 87] width 163 height 17
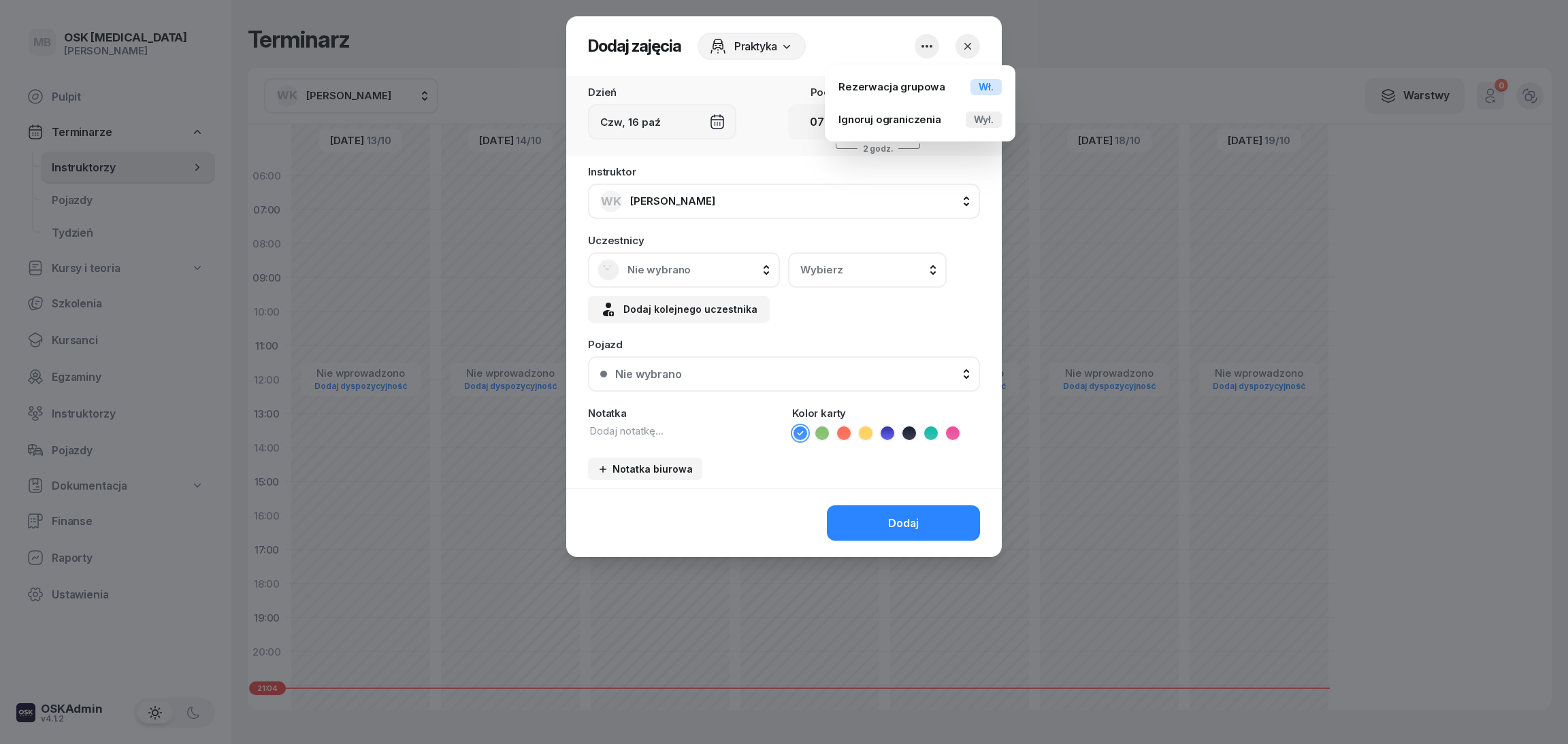
click at [817, 161] on div "Dzień [DATE] Początek 00 01 02 03 04 05 06 07 08 09 10 11 12 13 14 15 16 17 18 …" at bounding box center [784, 282] width 436 height 413
click at [810, 125] on select "00 01 02 03 04 05 06 07 08 09 10 11 12 13 14 15 16 17 18 19 20 21 22 23" at bounding box center [817, 122] width 26 height 24
select select "06"
click at [805, 110] on select "00 01 02 03 04 05 06 07 08 09 10 11 12 13 14 15 16 17 18 19 20 21 22 23" at bounding box center [817, 122] width 26 height 24
click at [929, 119] on select "00 01 02 03 04 05 06 07 08 09 10 11 12 13 14 15 16 17 18 19 20 21 22 23" at bounding box center [918, 122] width 26 height 24
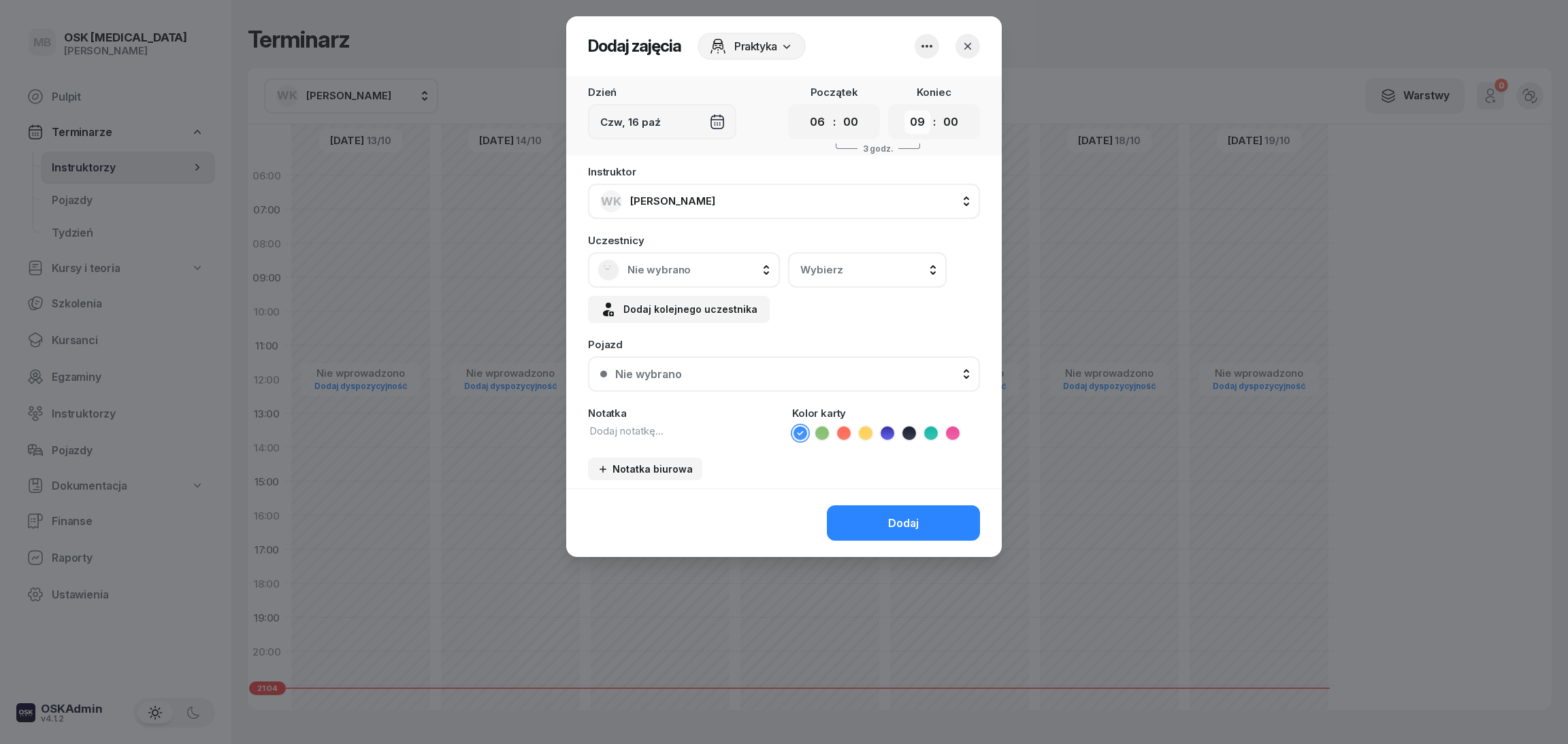
select select "12"
click at [905, 110] on select "00 01 02 03 04 05 06 07 08 09 10 11 12 13 14 15 16 17 18 19 20 21 22 23" at bounding box center [918, 122] width 26 height 24
click at [646, 277] on div "Nie wybrano" at bounding box center [684, 269] width 173 height 21
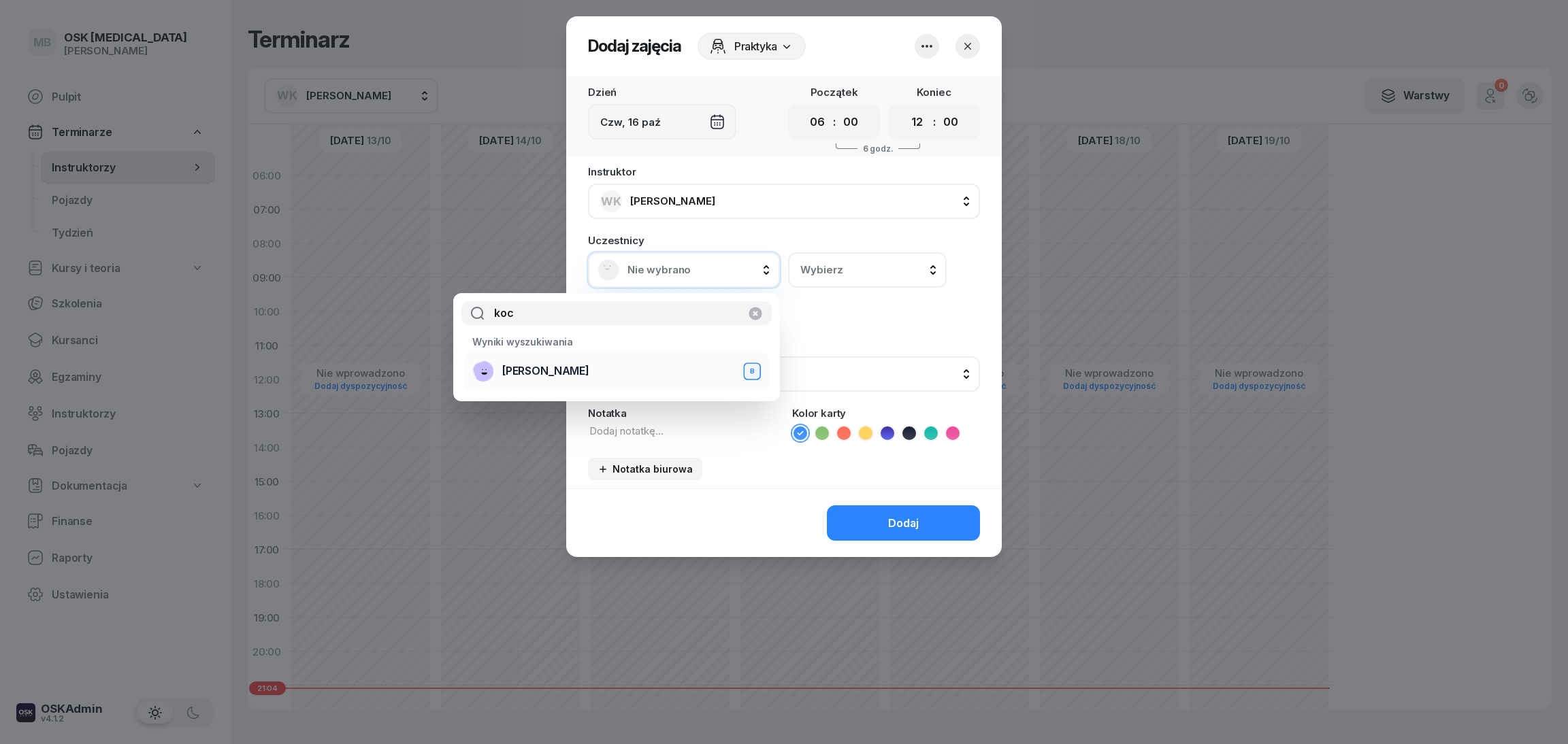
type input "koc"
click at [653, 378] on div "[PERSON_NAME] B" at bounding box center [616, 371] width 289 height 21
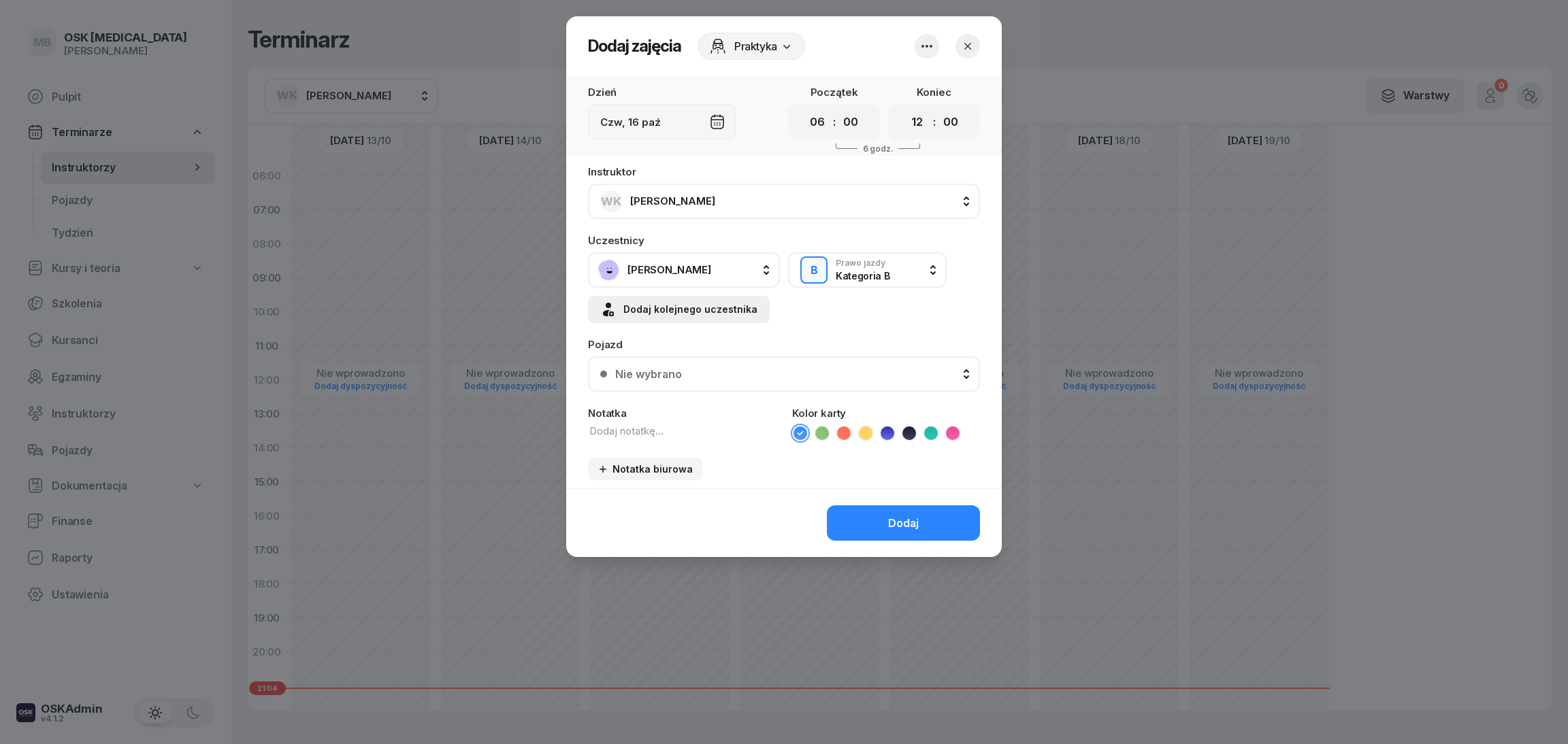
click at [718, 309] on div "Dodaj kolejnego uczestnika" at bounding box center [679, 309] width 157 height 17
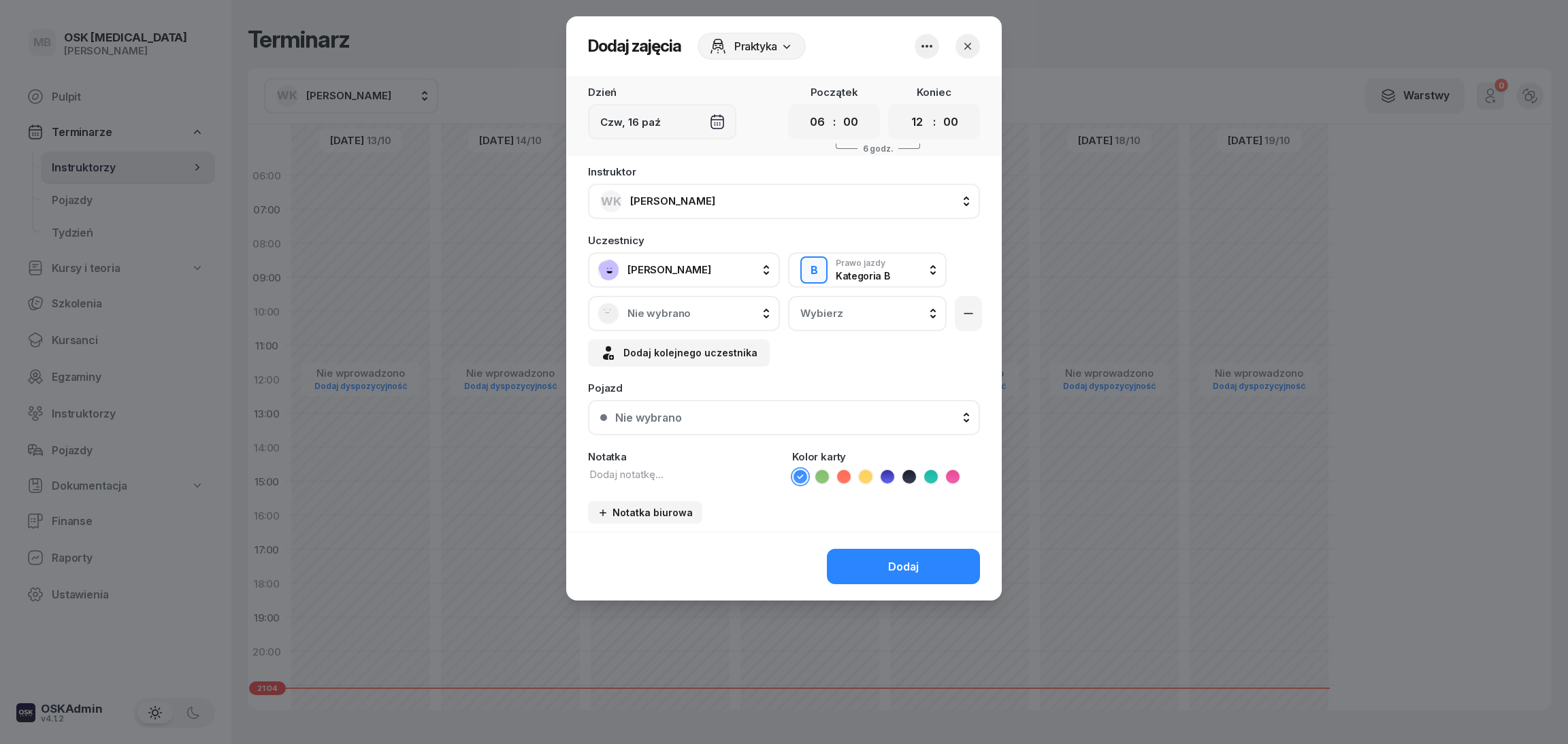
click at [712, 318] on span "Nie wybrano" at bounding box center [699, 313] width 143 height 12
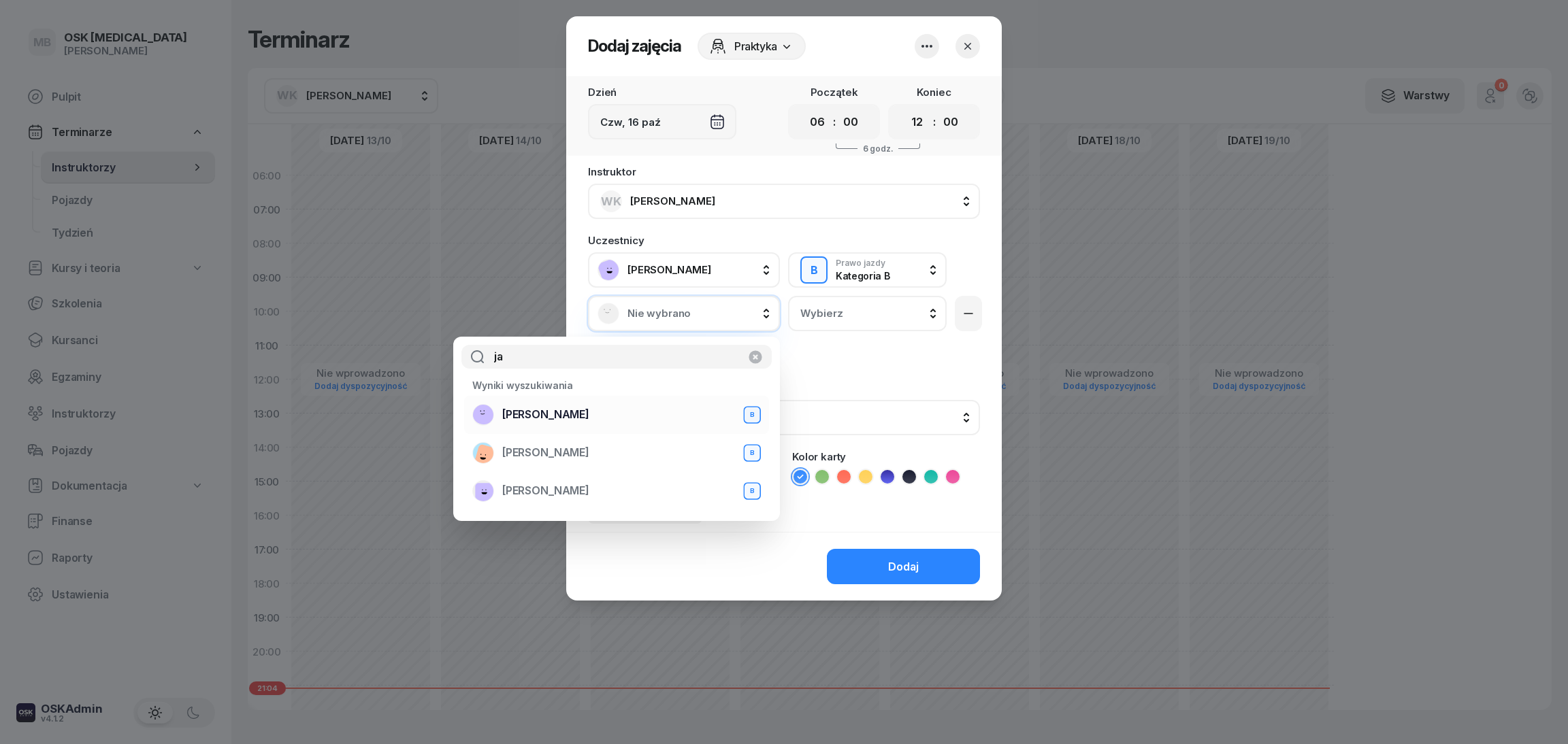
type input "ja"
click at [680, 410] on div "[PERSON_NAME]" at bounding box center [616, 414] width 289 height 21
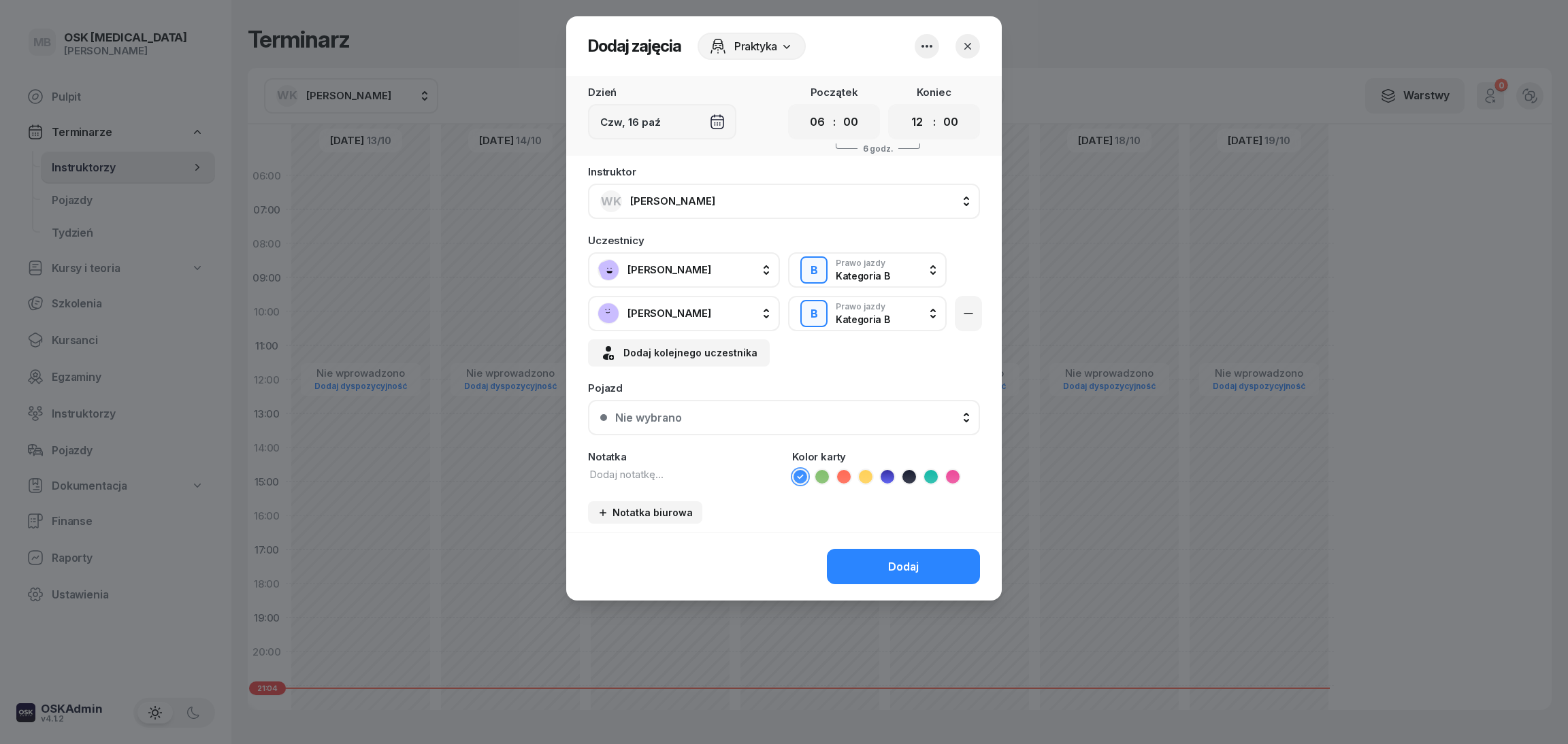
click at [811, 312] on div "B Prawo jazdy Kategoria B" at bounding box center [867, 314] width 134 height 38
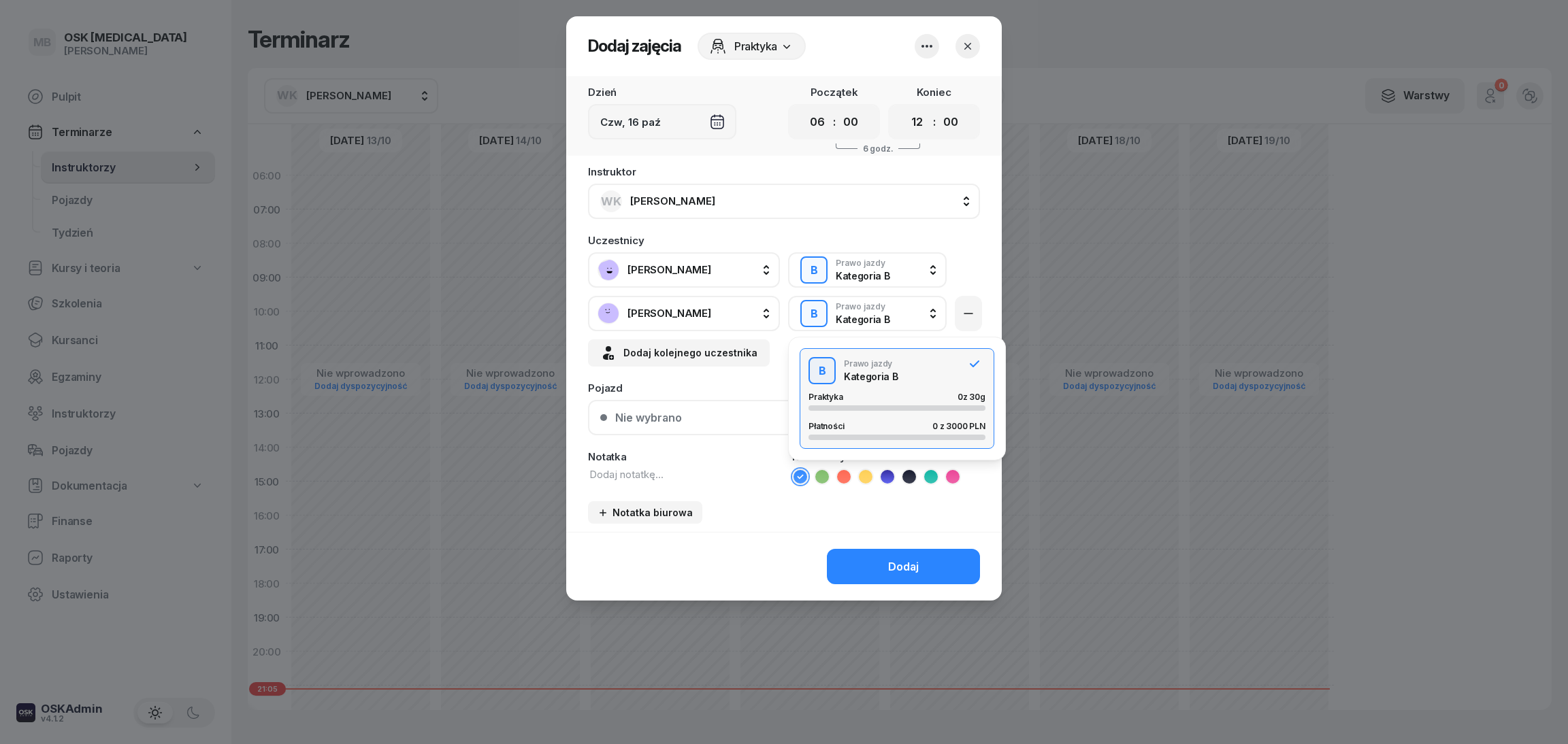
click at [966, 253] on div at bounding box center [968, 270] width 25 height 36
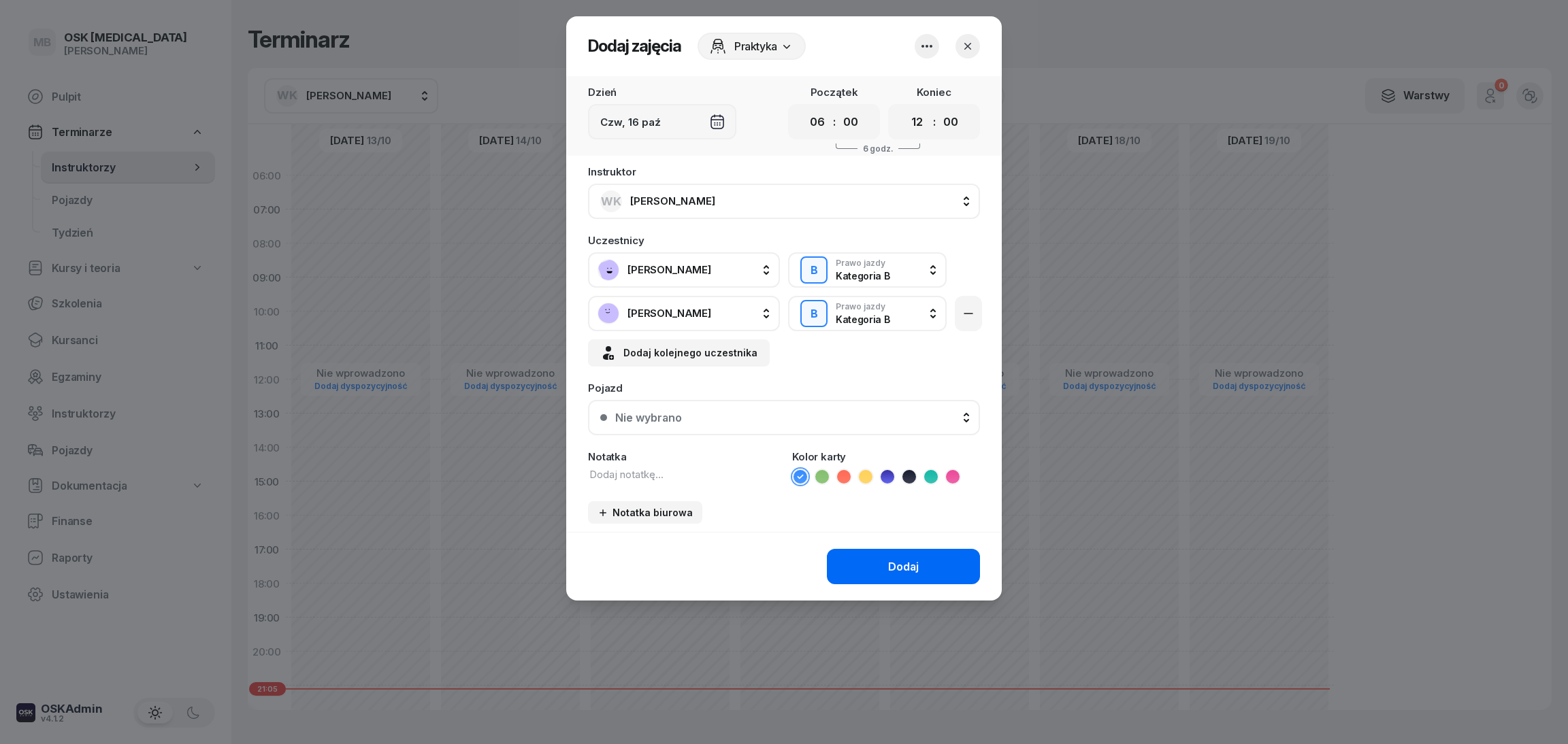
click at [901, 560] on div "Dodaj" at bounding box center [903, 567] width 31 height 13
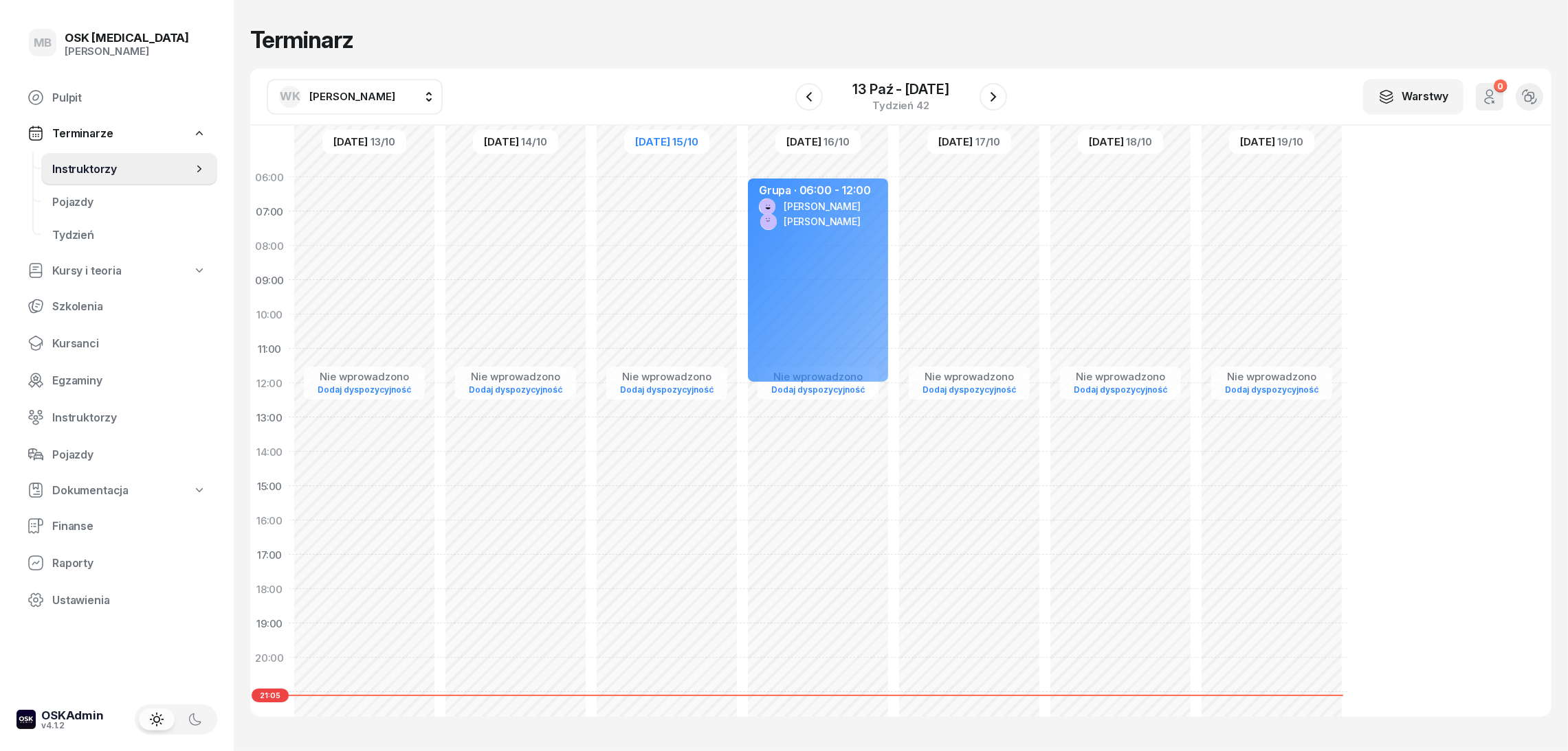
click at [829, 487] on div "Nie wprowadzono Dodaj dyspozycyjność Grupa · 06:00 - 12:00 [PERSON_NAME] [PERSO…" at bounding box center [818, 485] width 151 height 652
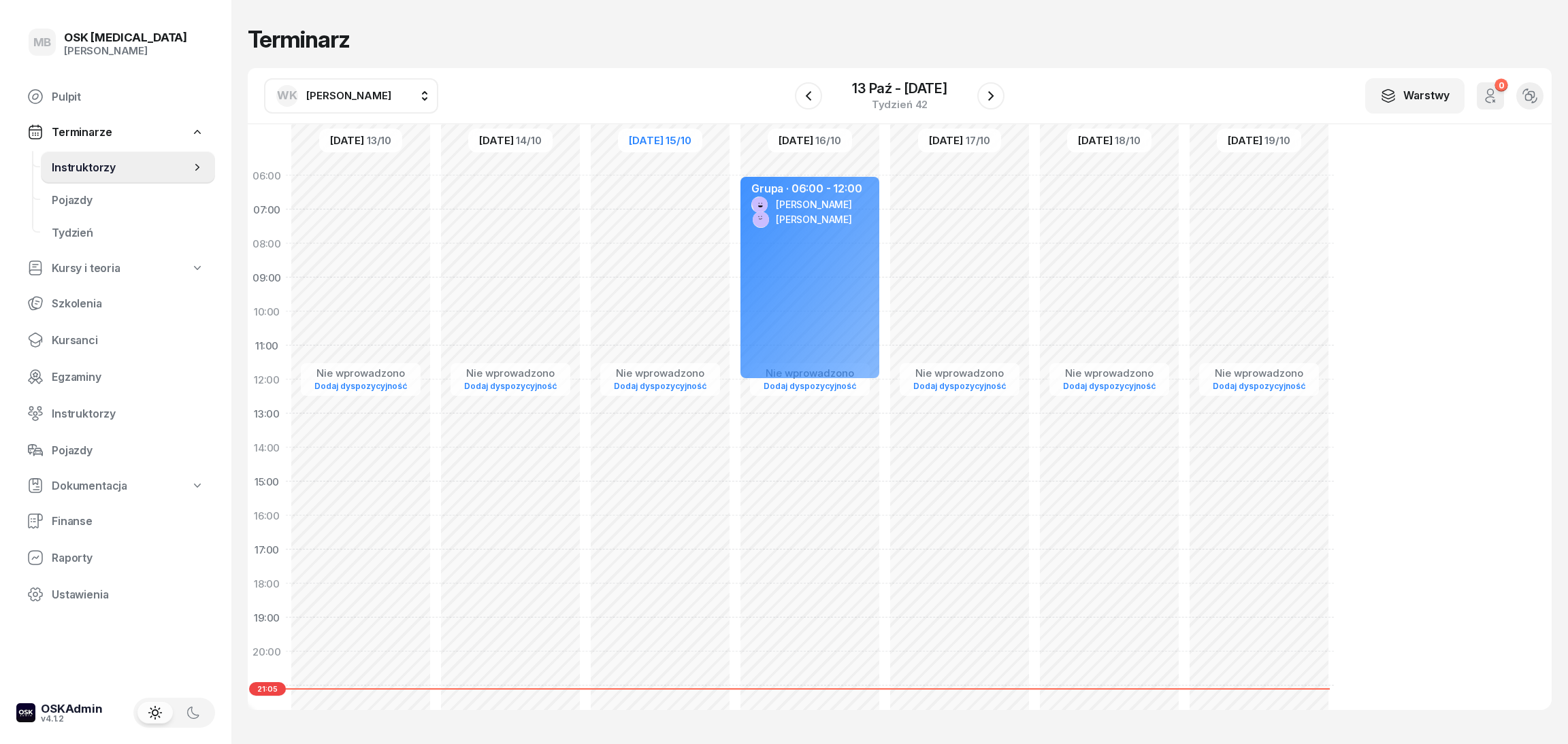
select select "15"
select select "17"
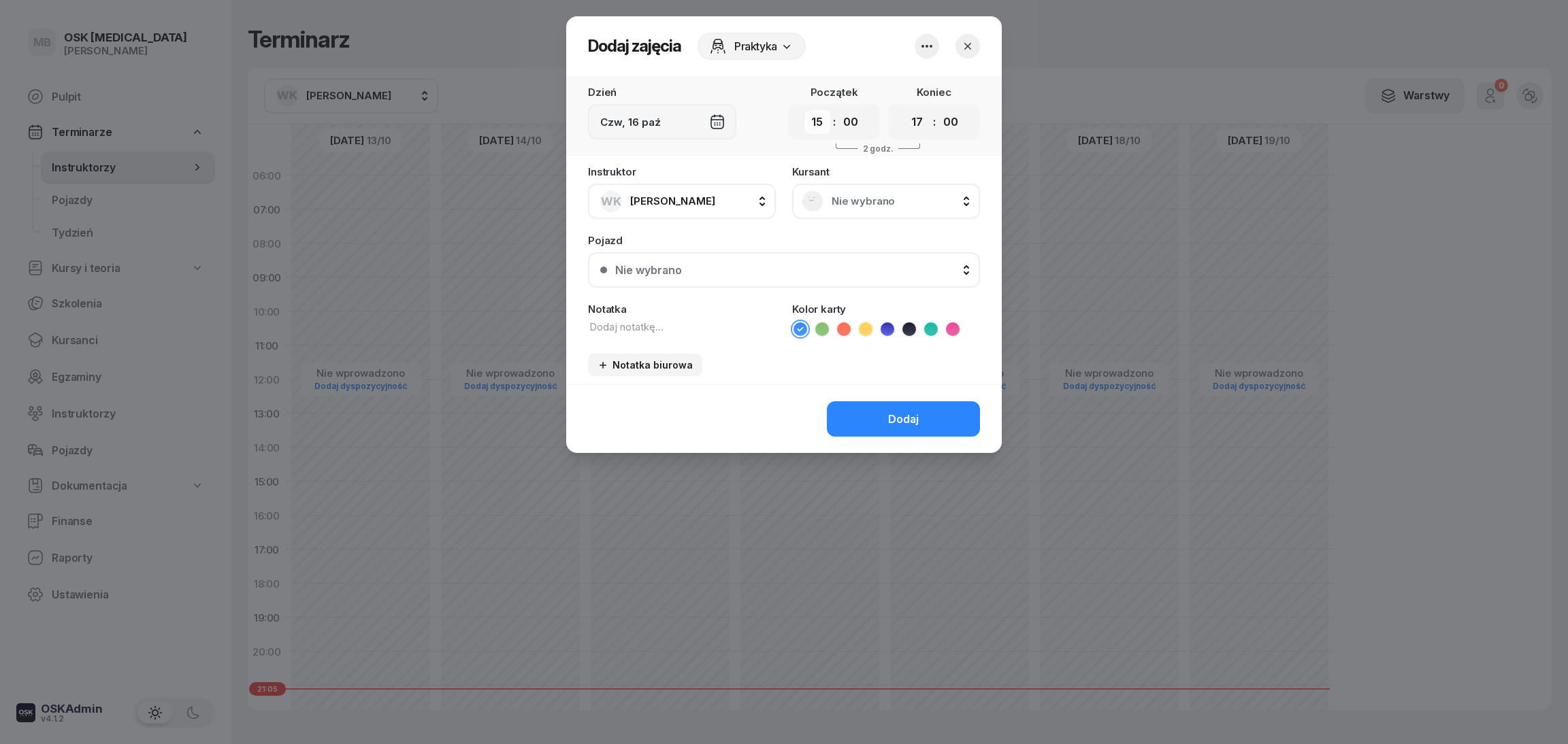
click at [817, 122] on select "00 01 02 03 04 05 06 07 08 09 10 11 12 13 14 15 16 17 18 19 20 21 22 23" at bounding box center [817, 122] width 26 height 24
select select "12"
click at [913, 118] on select "00 01 02 03 04 05 06 07 08 09 10 11 12 13 14 15 16 17 18 19 20 21 22 23" at bounding box center [918, 122] width 26 height 24
select select "13"
click at [833, 184] on div "Nie wybrano" at bounding box center [886, 201] width 188 height 36
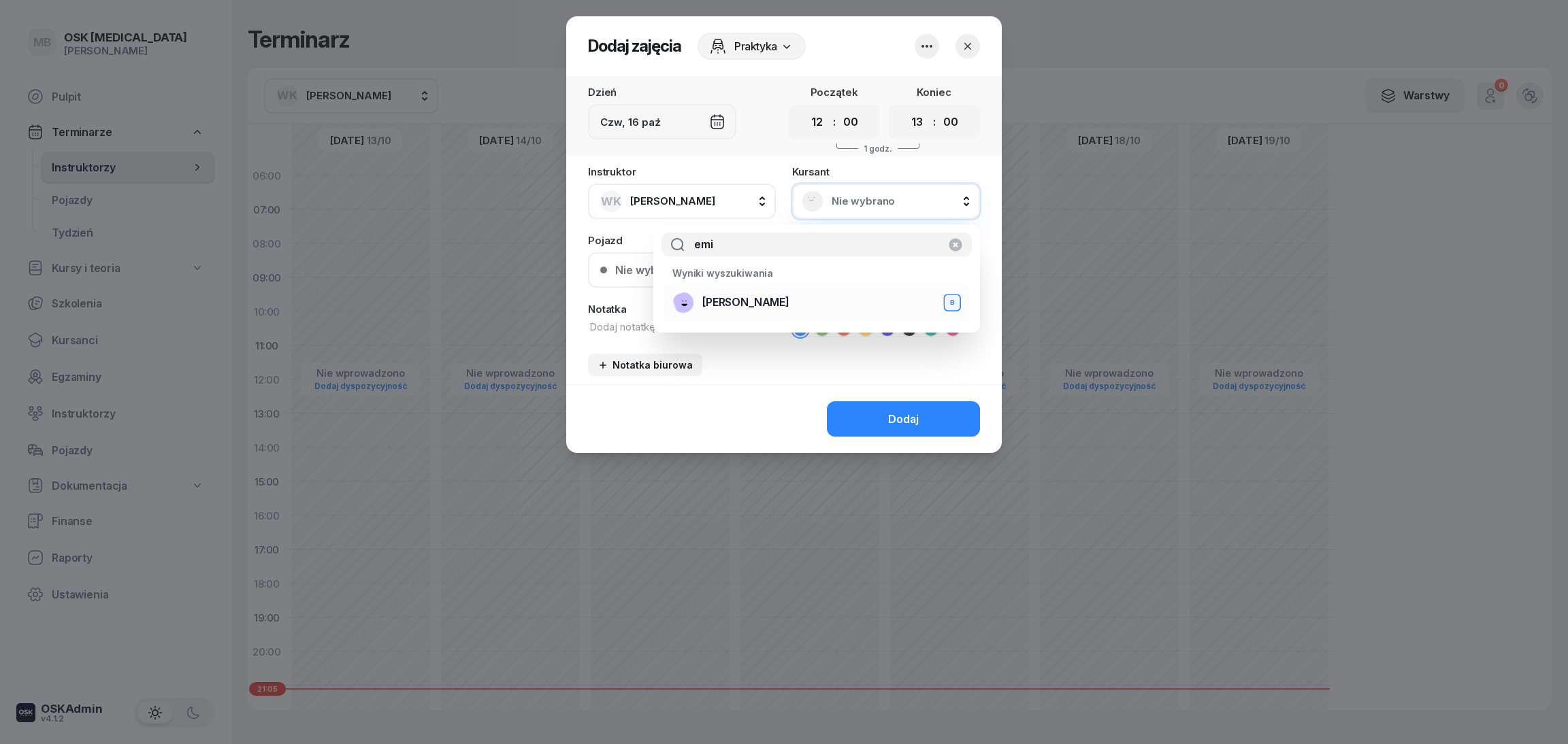
type input "emi"
click at [765, 299] on span "[PERSON_NAME]" at bounding box center [746, 302] width 87 height 13
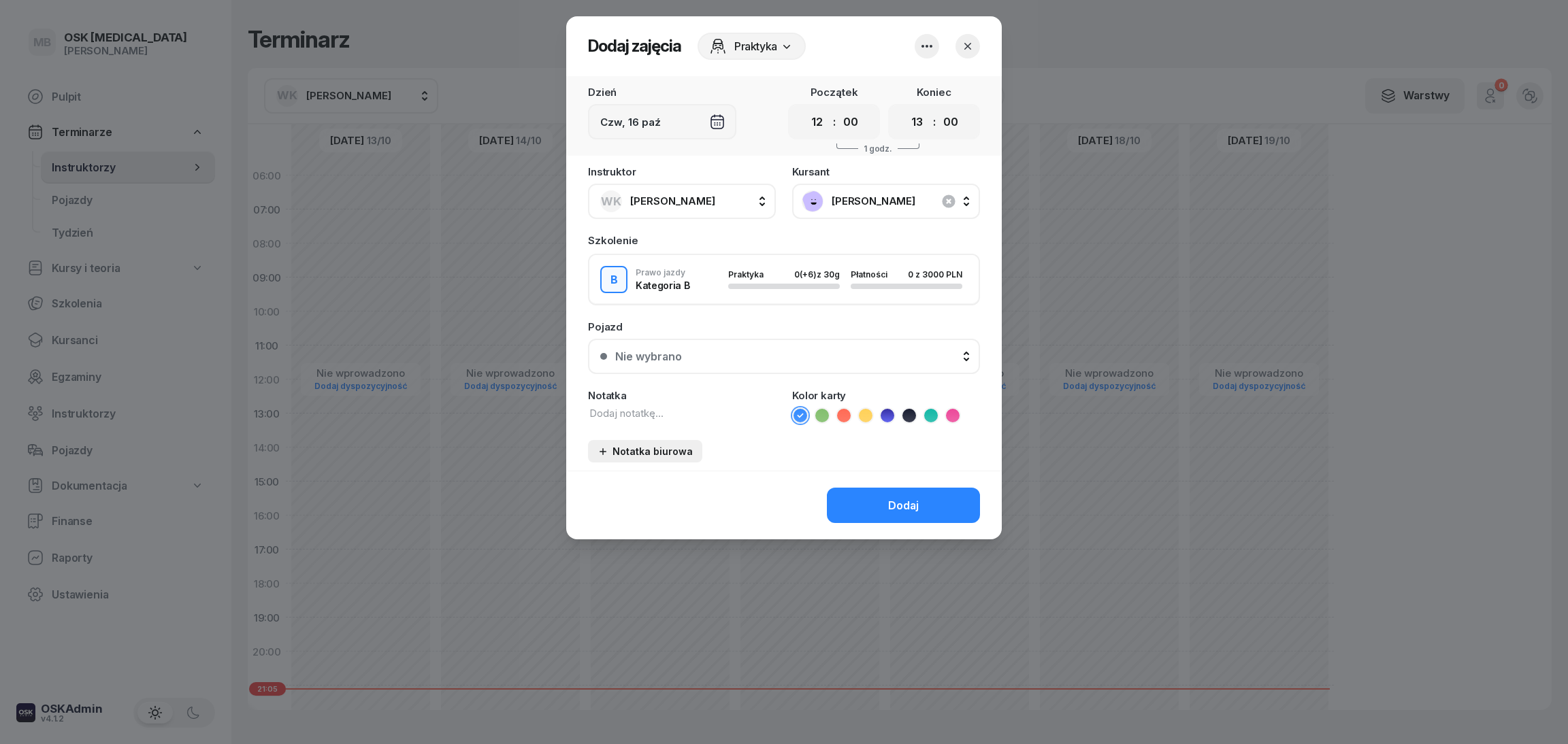
click at [632, 447] on div "Notatka biurowa" at bounding box center [646, 451] width 95 height 12
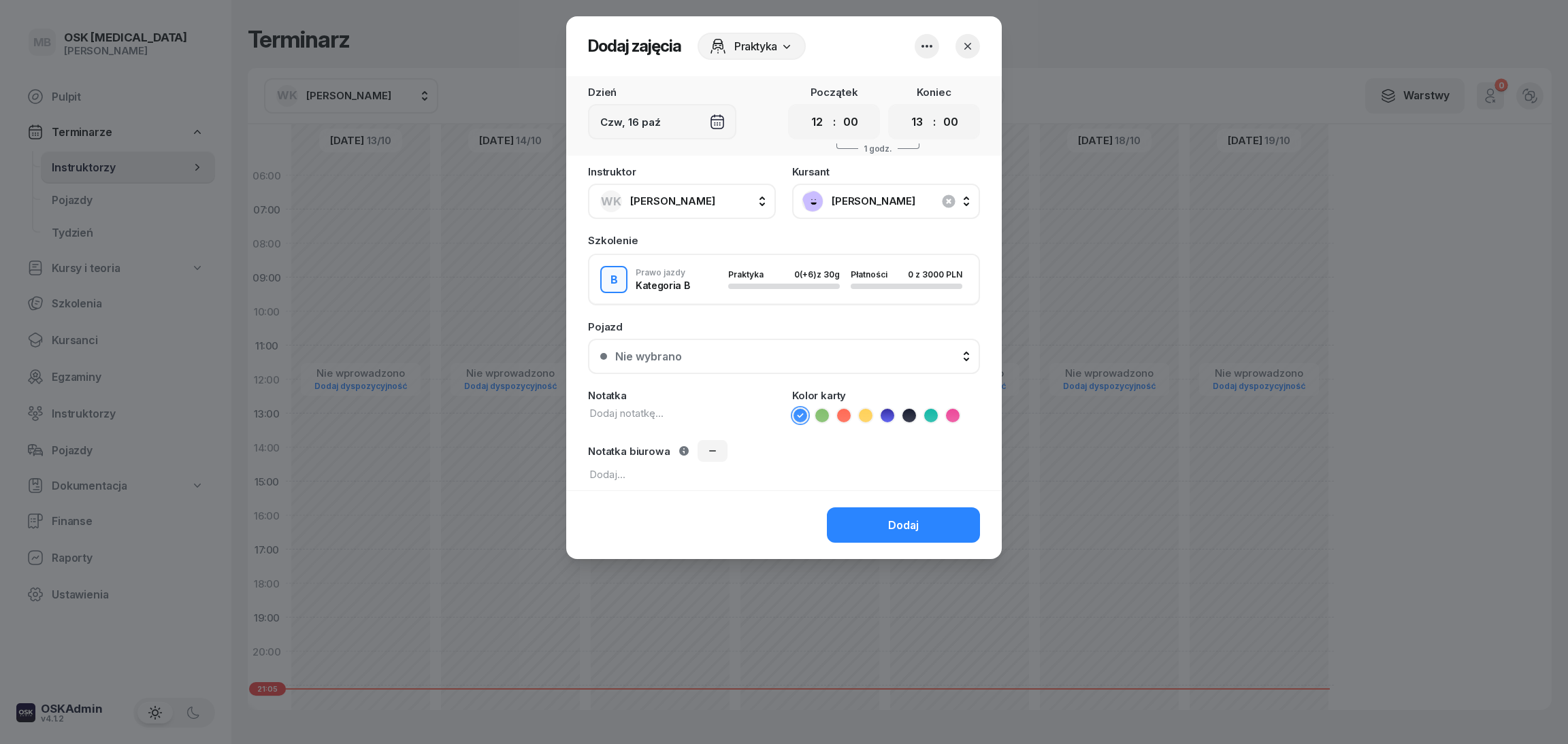
click at [626, 467] on textarea at bounding box center [784, 475] width 392 height 15
click at [707, 451] on icon "button" at bounding box center [712, 451] width 11 height 11
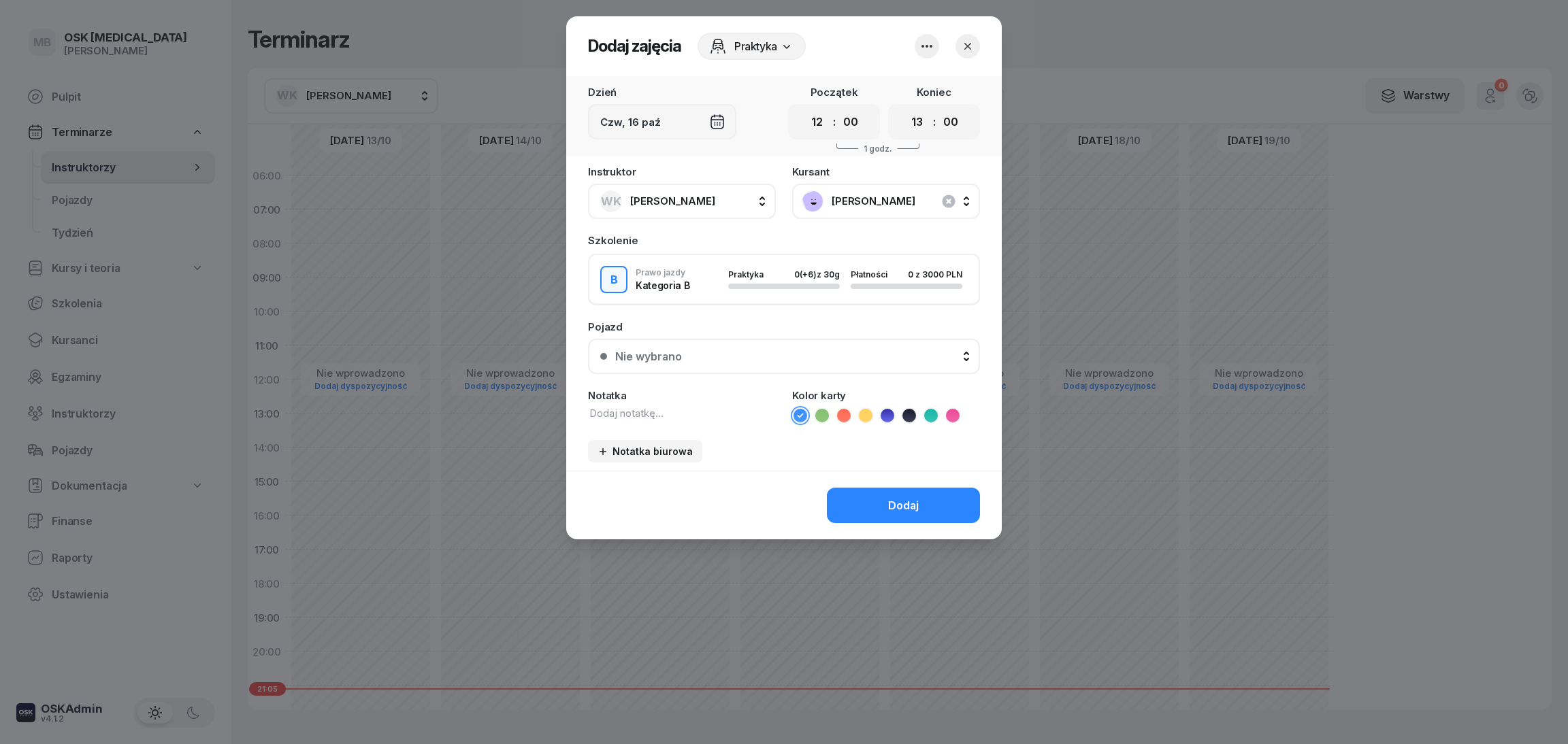
click at [660, 424] on div "Instruktor WK [PERSON_NAME] BK [PERSON_NAME] GS [PERSON_NAME] PK [PERSON_NAME] …" at bounding box center [784, 319] width 436 height 304
click at [658, 414] on textarea at bounding box center [682, 413] width 188 height 15
type textarea "PLAC"
click at [868, 506] on button "Dodaj" at bounding box center [903, 506] width 153 height 36
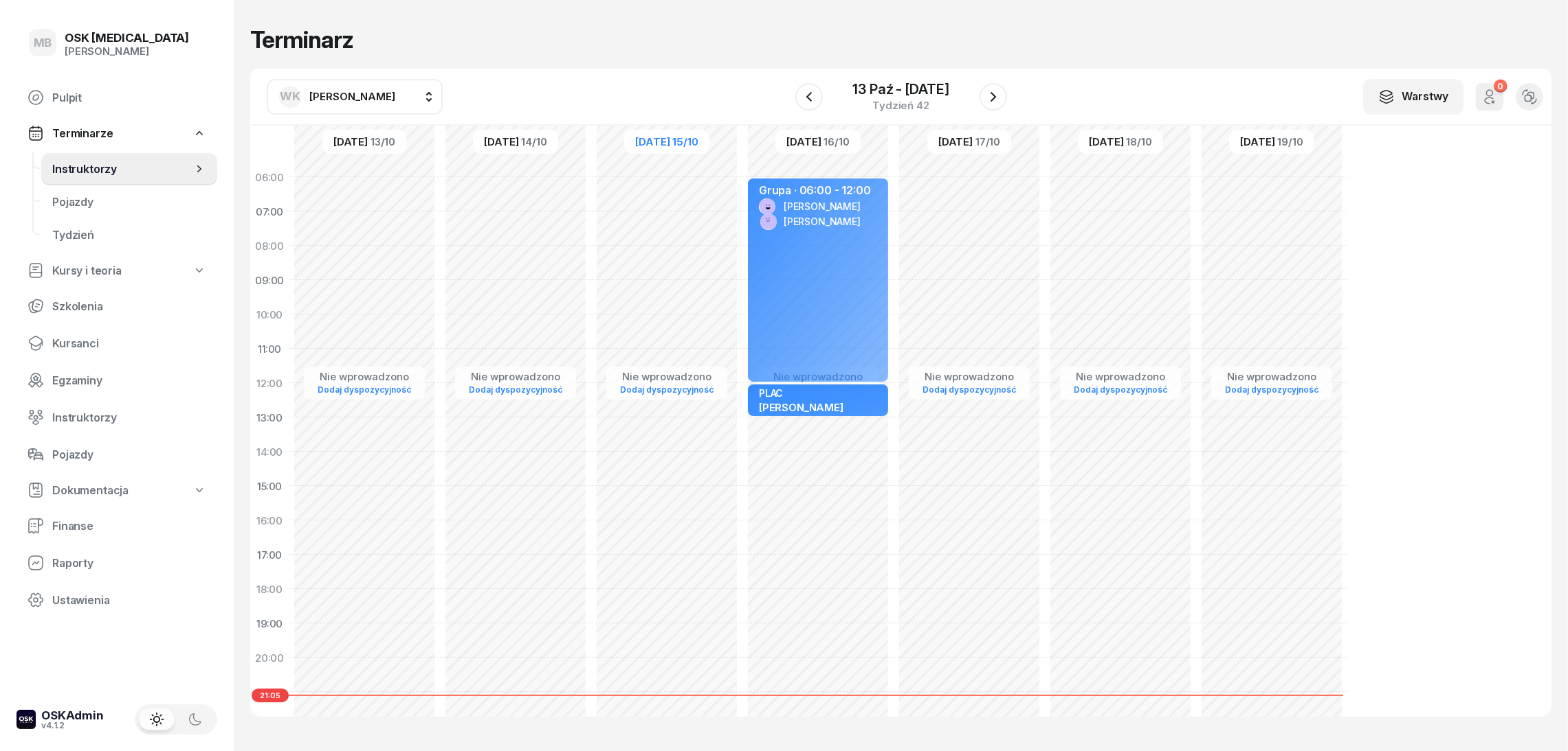
click at [353, 99] on span "[PERSON_NAME]" at bounding box center [352, 96] width 86 height 13
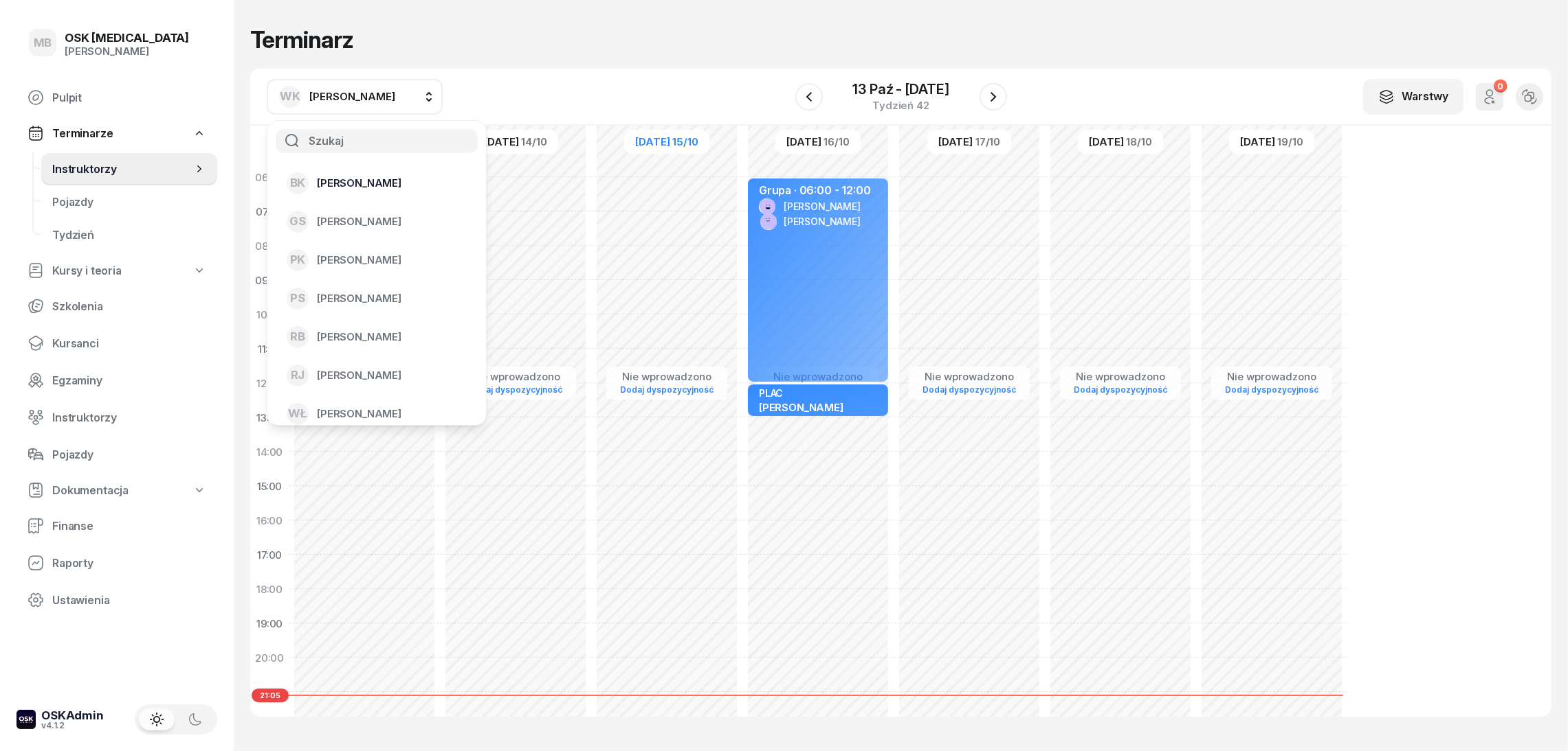
click at [394, 185] on span "[PERSON_NAME]" at bounding box center [359, 183] width 84 height 12
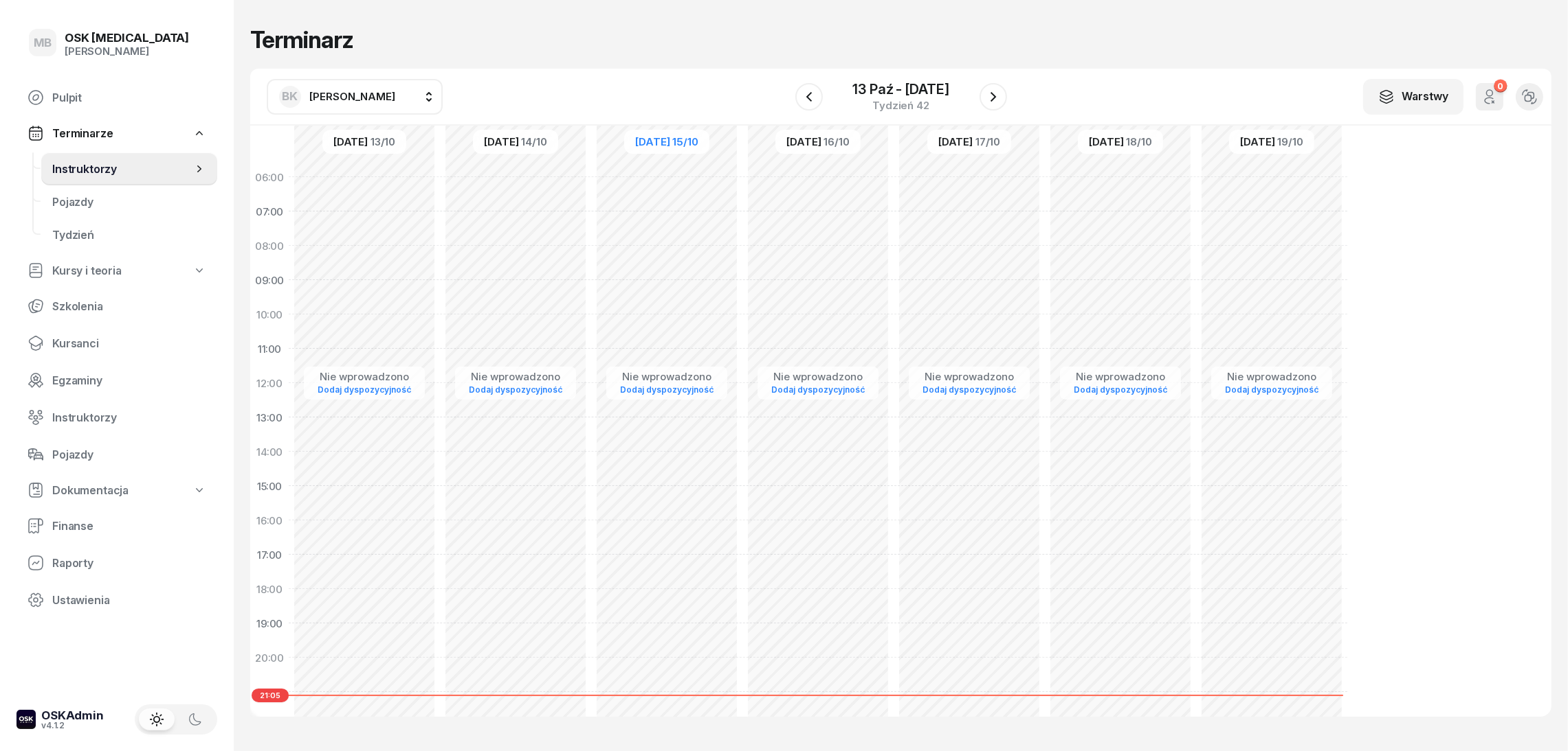
click at [780, 211] on div "Nie wprowadzono Dodaj dyspozycyjność" at bounding box center [818, 485] width 151 height 652
select select "06"
select select "08"
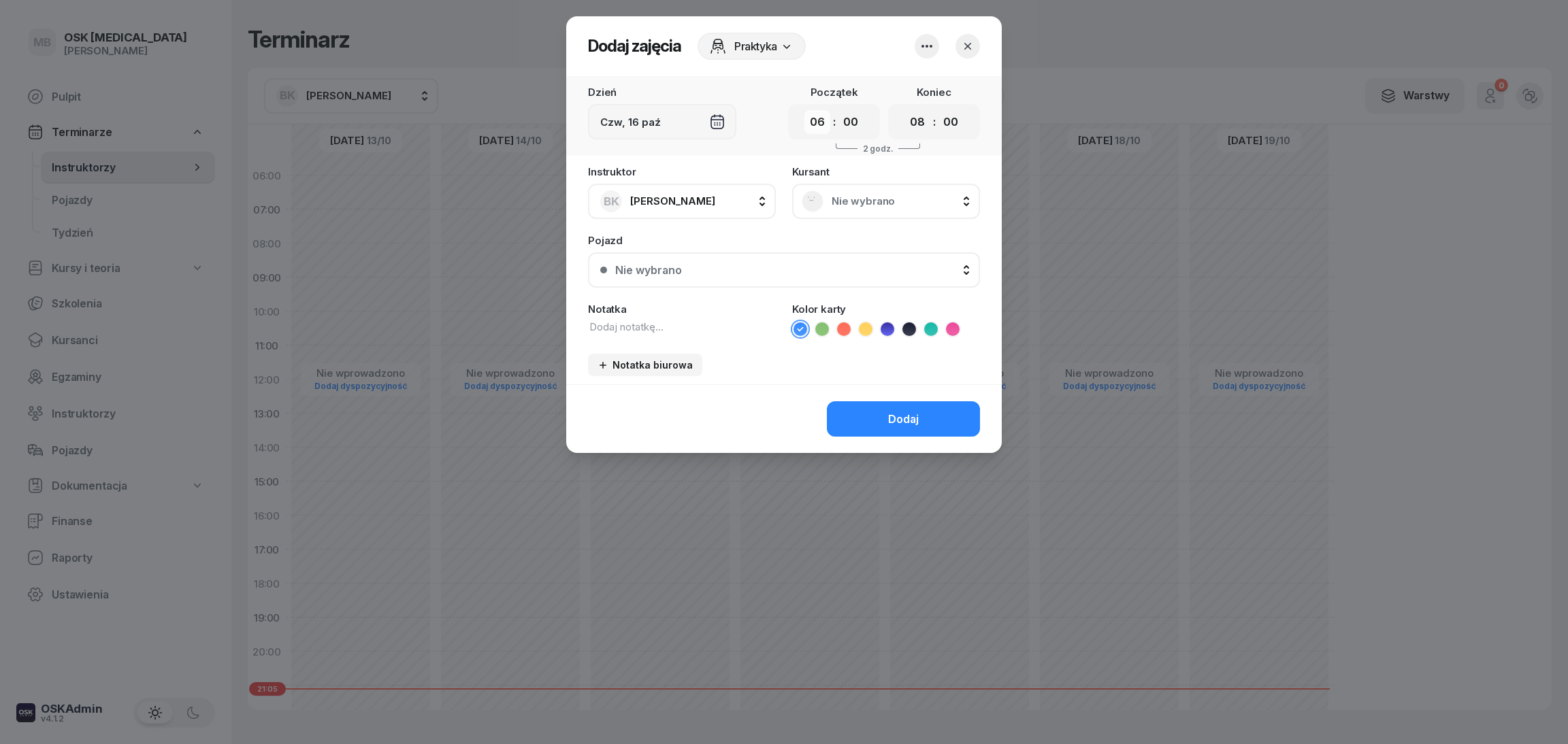
click at [825, 121] on select "00 01 02 03 04 05 06 07 08 09 10 11 12 13 14 15 16 17 18 19 20 21 22 23" at bounding box center [817, 122] width 26 height 24
select select "08"
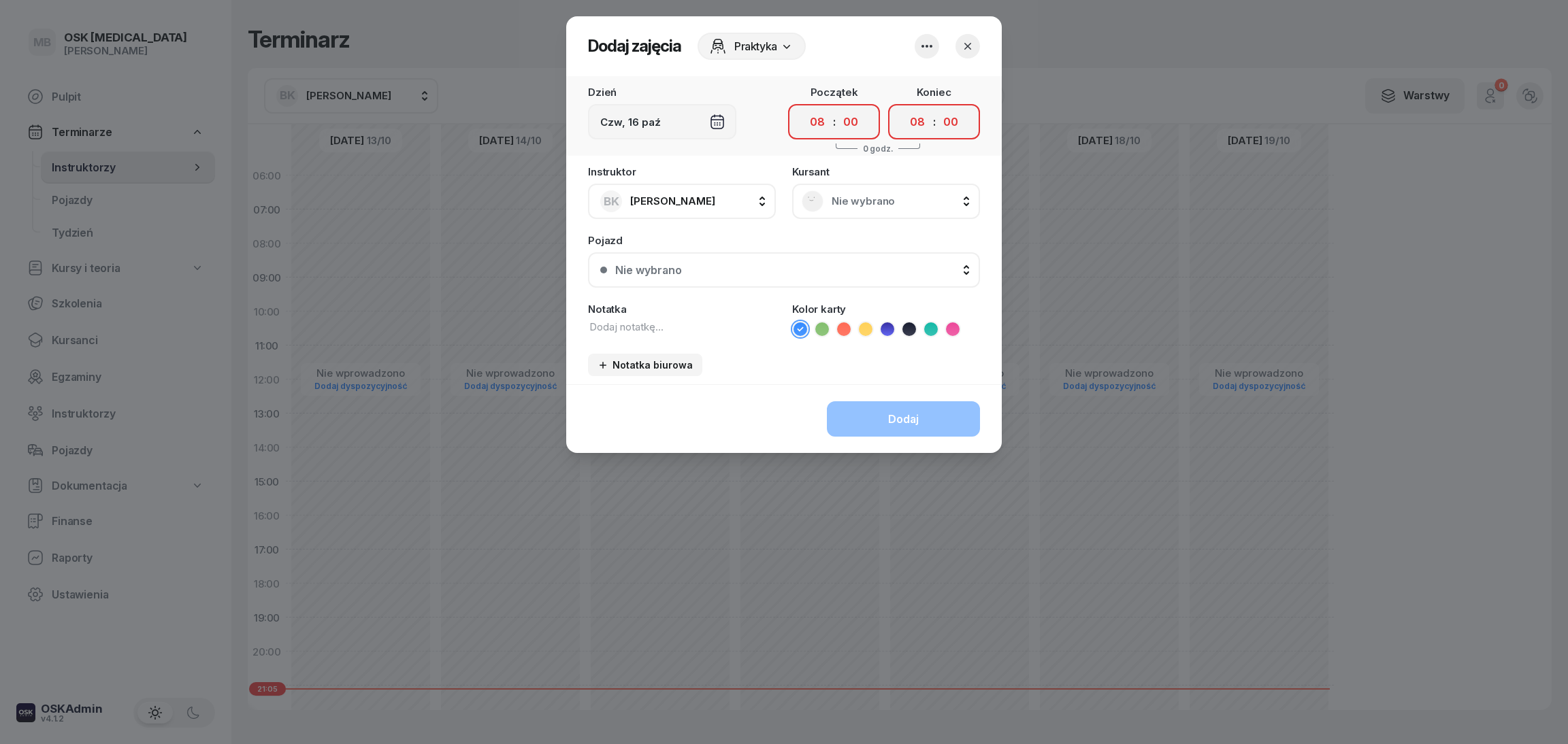
click at [917, 51] on button "button" at bounding box center [927, 46] width 25 height 25
click at [922, 90] on div "Rezerwacja grupowa Wył." at bounding box center [920, 87] width 163 height 17
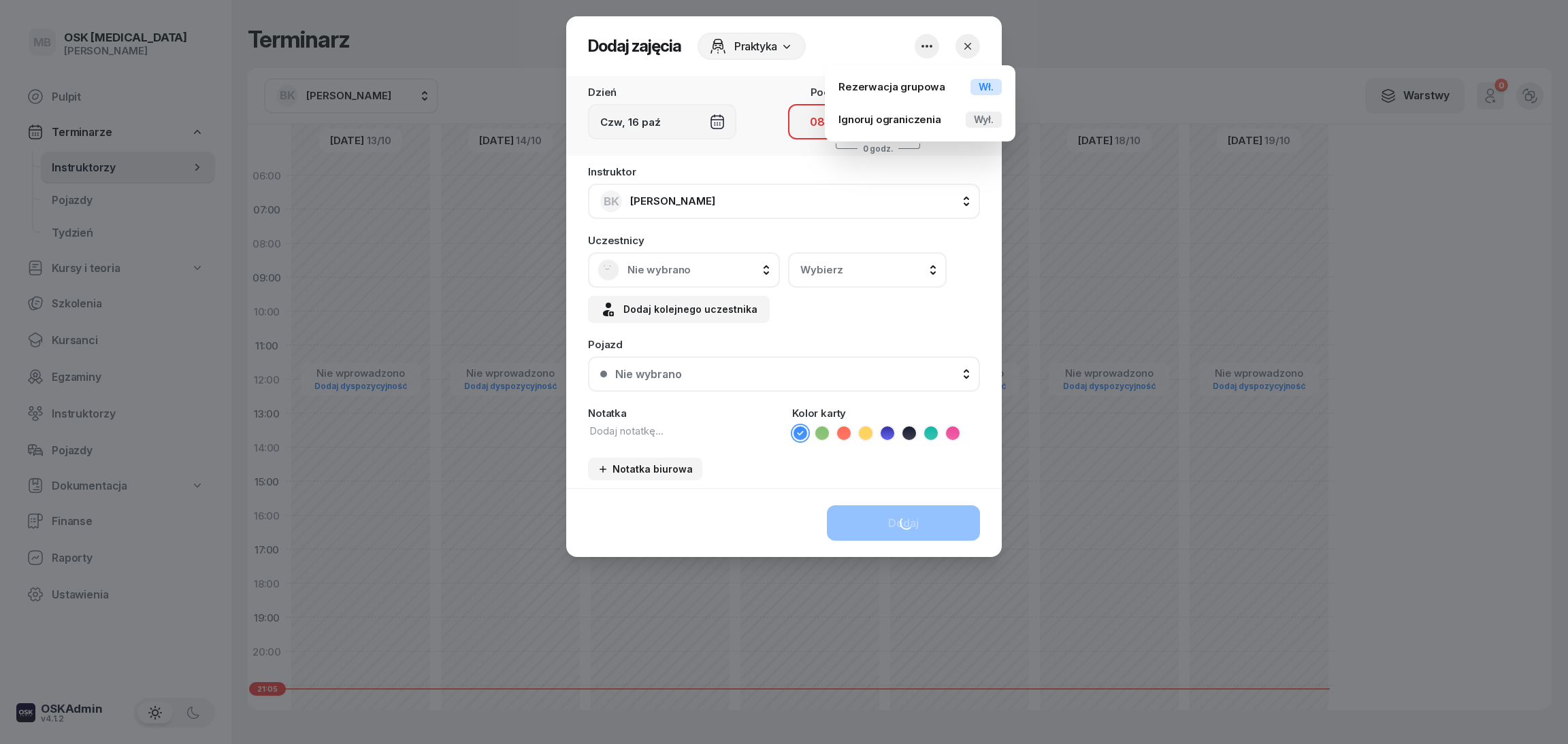
drag, startPoint x: 807, startPoint y: 173, endPoint x: 852, endPoint y: 153, distance: 49.2
click at [807, 172] on div "Instruktor BK [PERSON_NAME] BK [PERSON_NAME] GS [PERSON_NAME] PK [PERSON_NAME] …" at bounding box center [784, 193] width 392 height 52
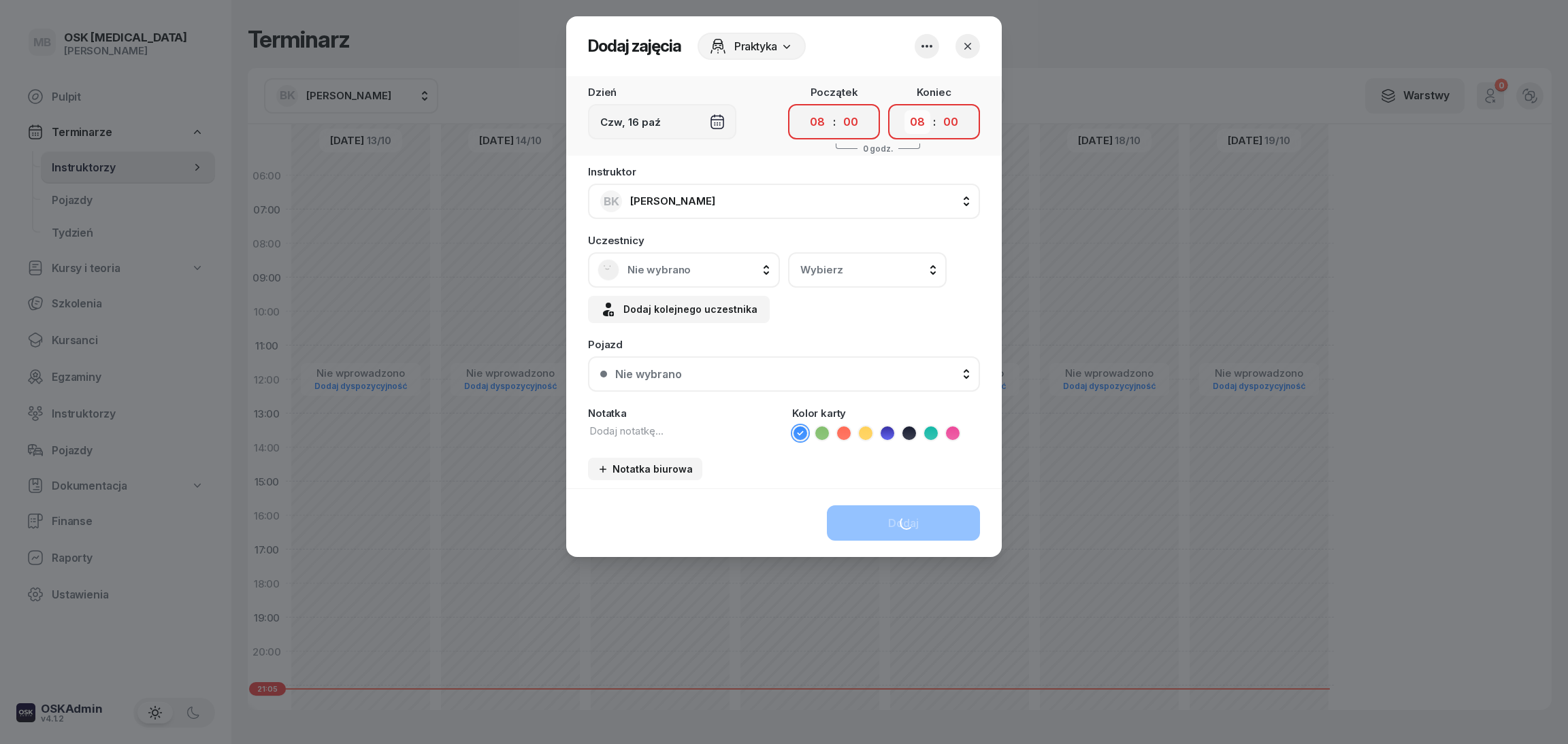
click at [924, 123] on select "00 01 02 03 04 05 06 07 08 09 10 11 12 13 14 15 16 17 18 19 20 21 22 23" at bounding box center [918, 122] width 26 height 24
select select "14"
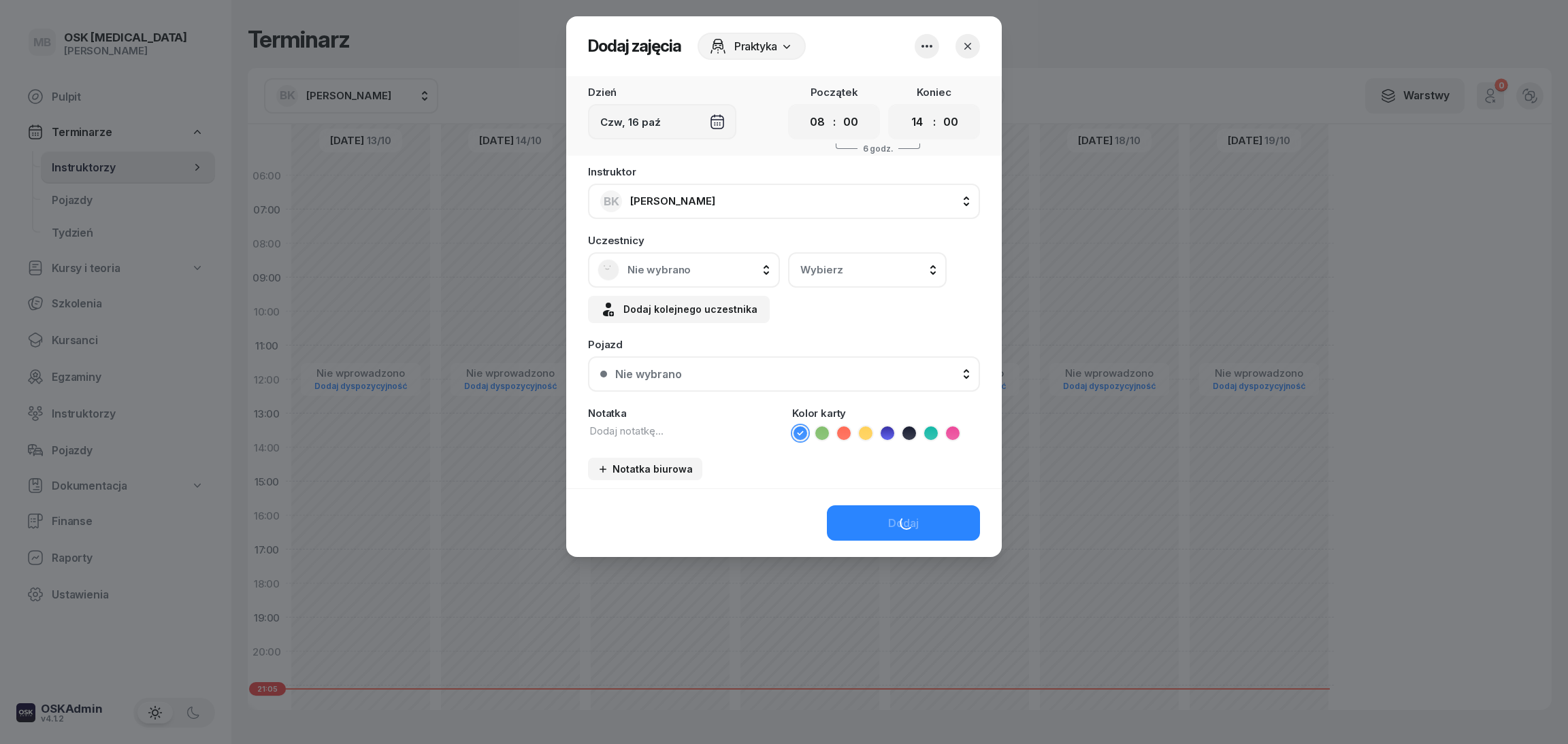
click at [657, 267] on span "Nie wybrano" at bounding box center [699, 269] width 143 height 12
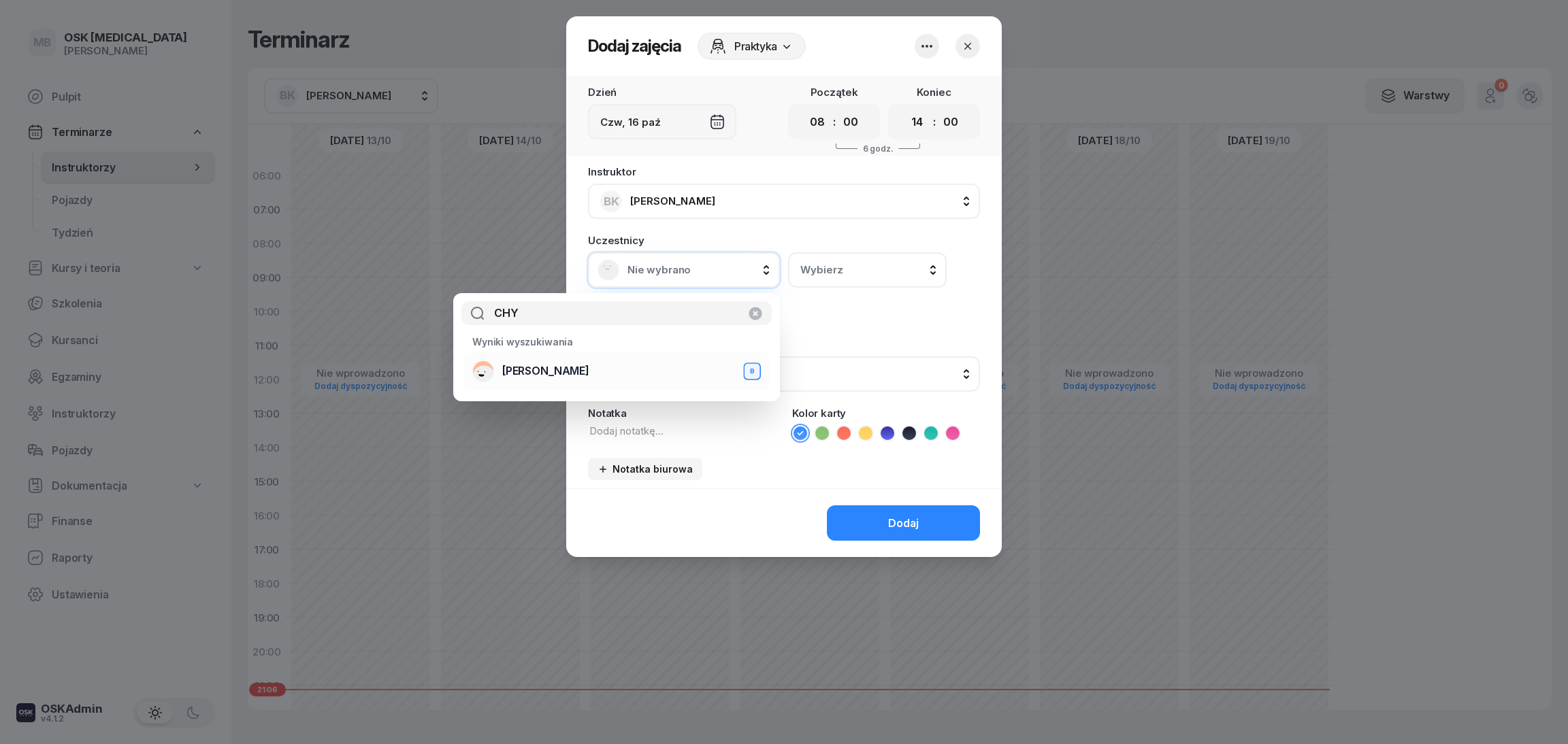
type input "CHY"
click at [708, 366] on div "[PERSON_NAME] B" at bounding box center [616, 371] width 289 height 21
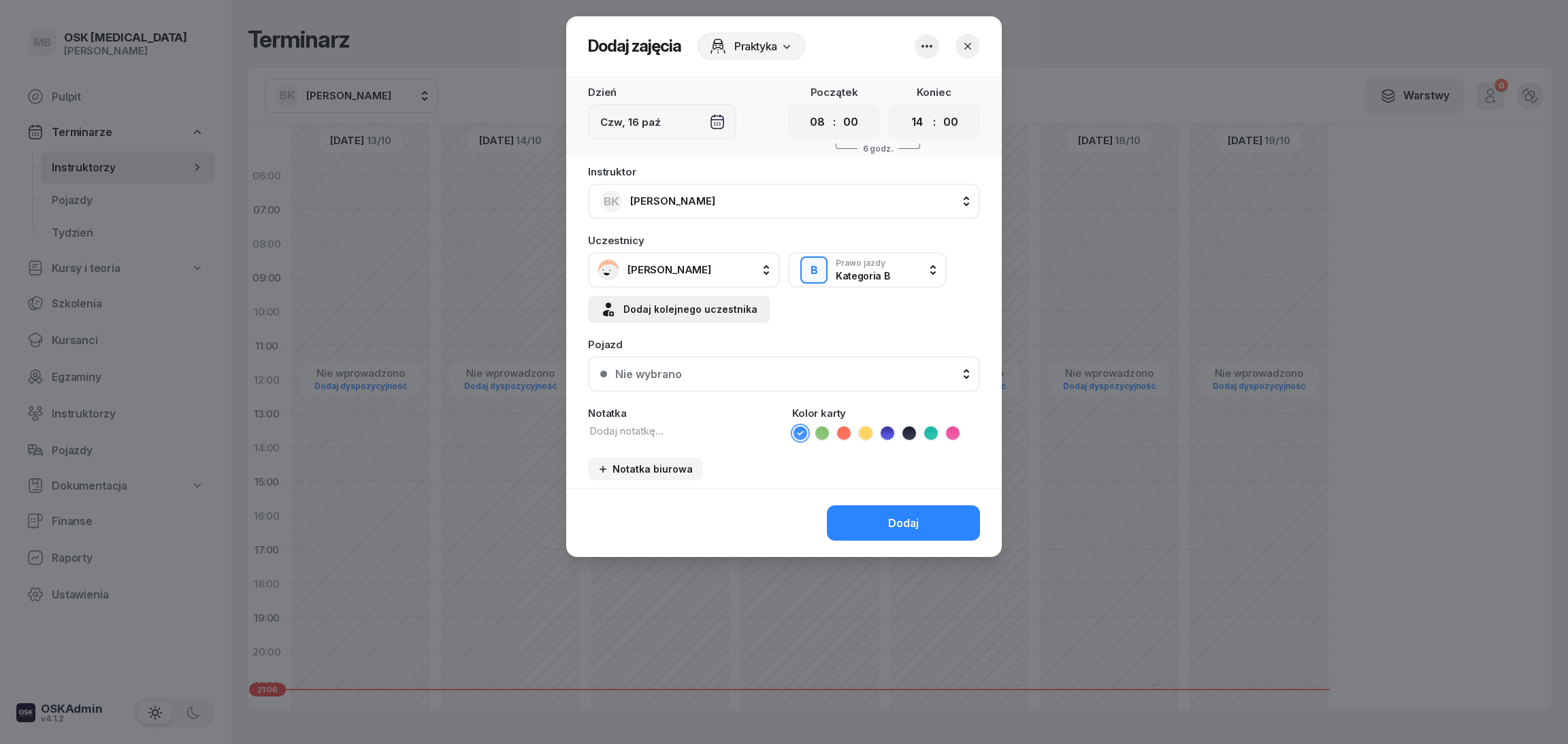
click at [730, 306] on div "Dodaj kolejnego uczestnika" at bounding box center [679, 309] width 157 height 17
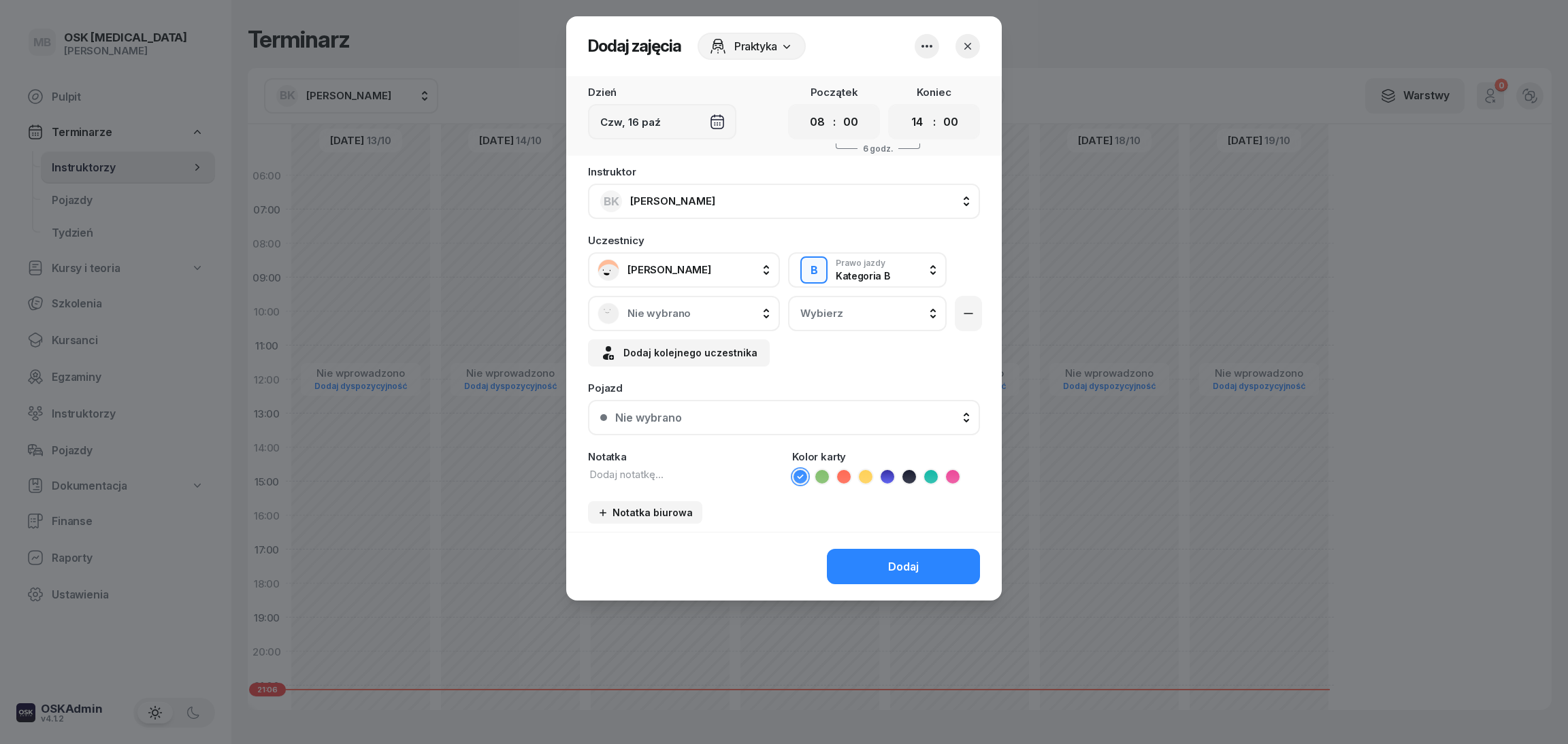
click at [729, 308] on span "Nie wybrano" at bounding box center [699, 313] width 143 height 12
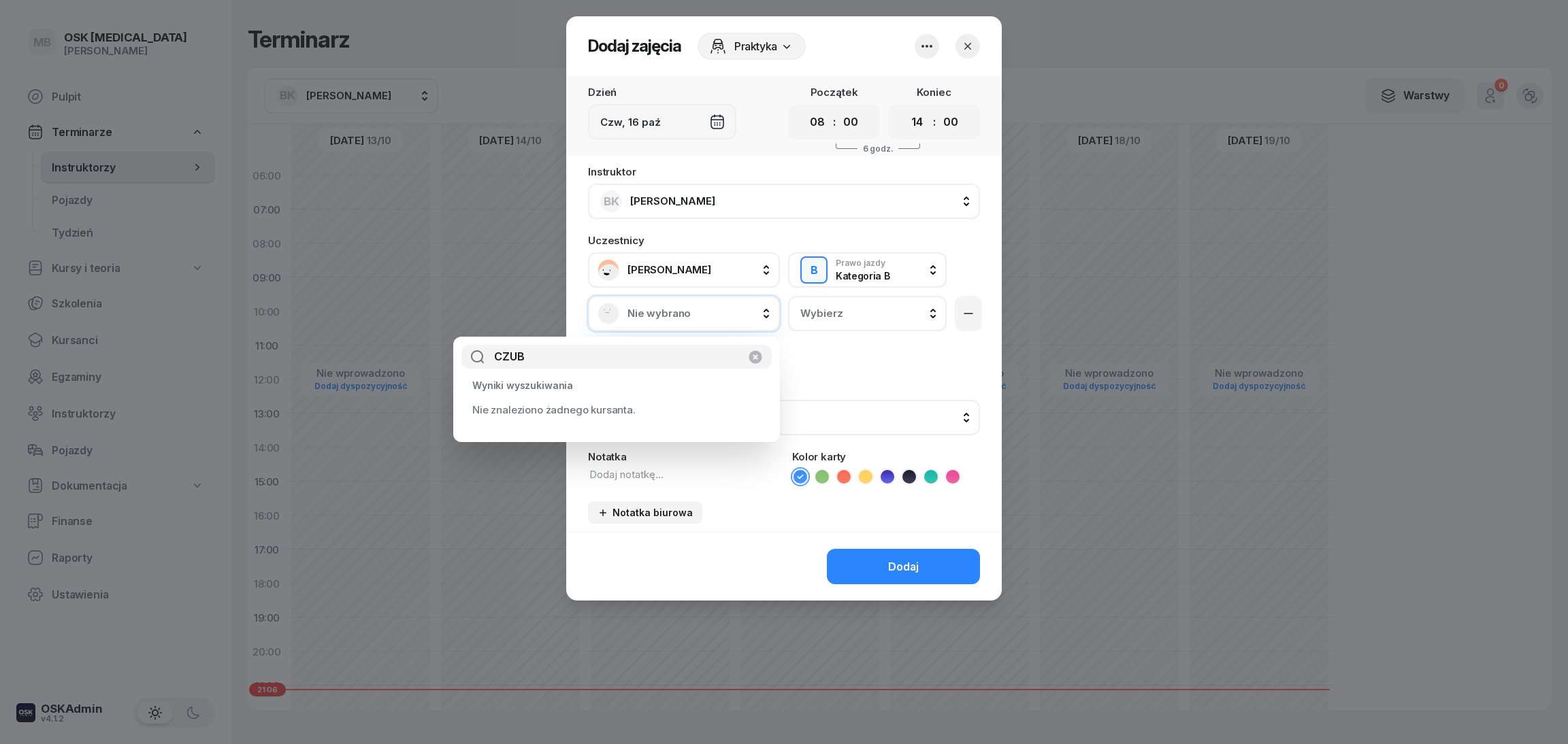
type input "CZUB"
click at [670, 409] on li "Nie znaleziono żadnego kursanta." at bounding box center [617, 410] width 305 height 29
click at [756, 362] on icon "button" at bounding box center [755, 357] width 13 height 13
click at [900, 569] on div "Dodaj" at bounding box center [903, 567] width 31 height 13
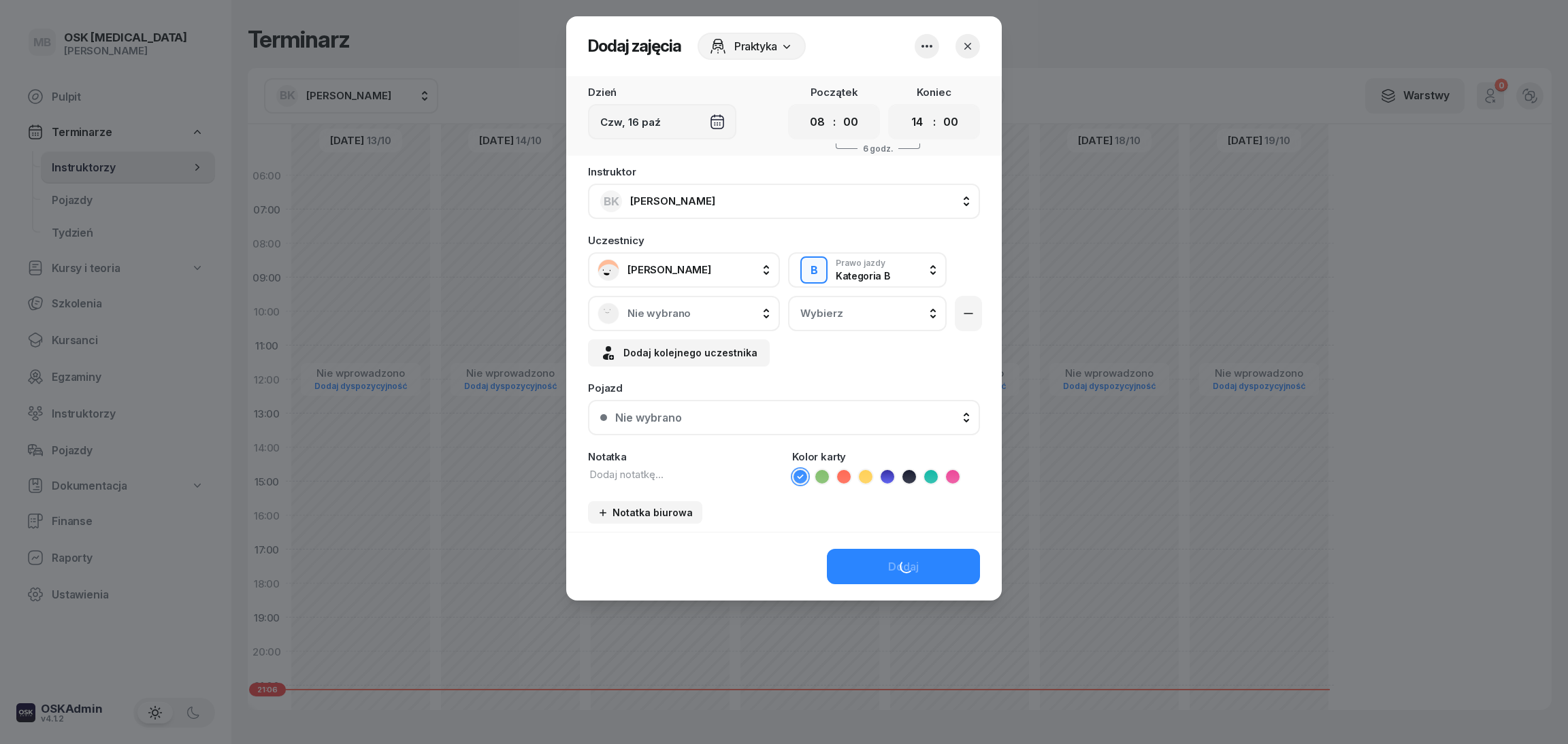
click at [900, 561] on div "Dodaj" at bounding box center [784, 566] width 436 height 68
click at [111, 404] on div at bounding box center [784, 372] width 1568 height 744
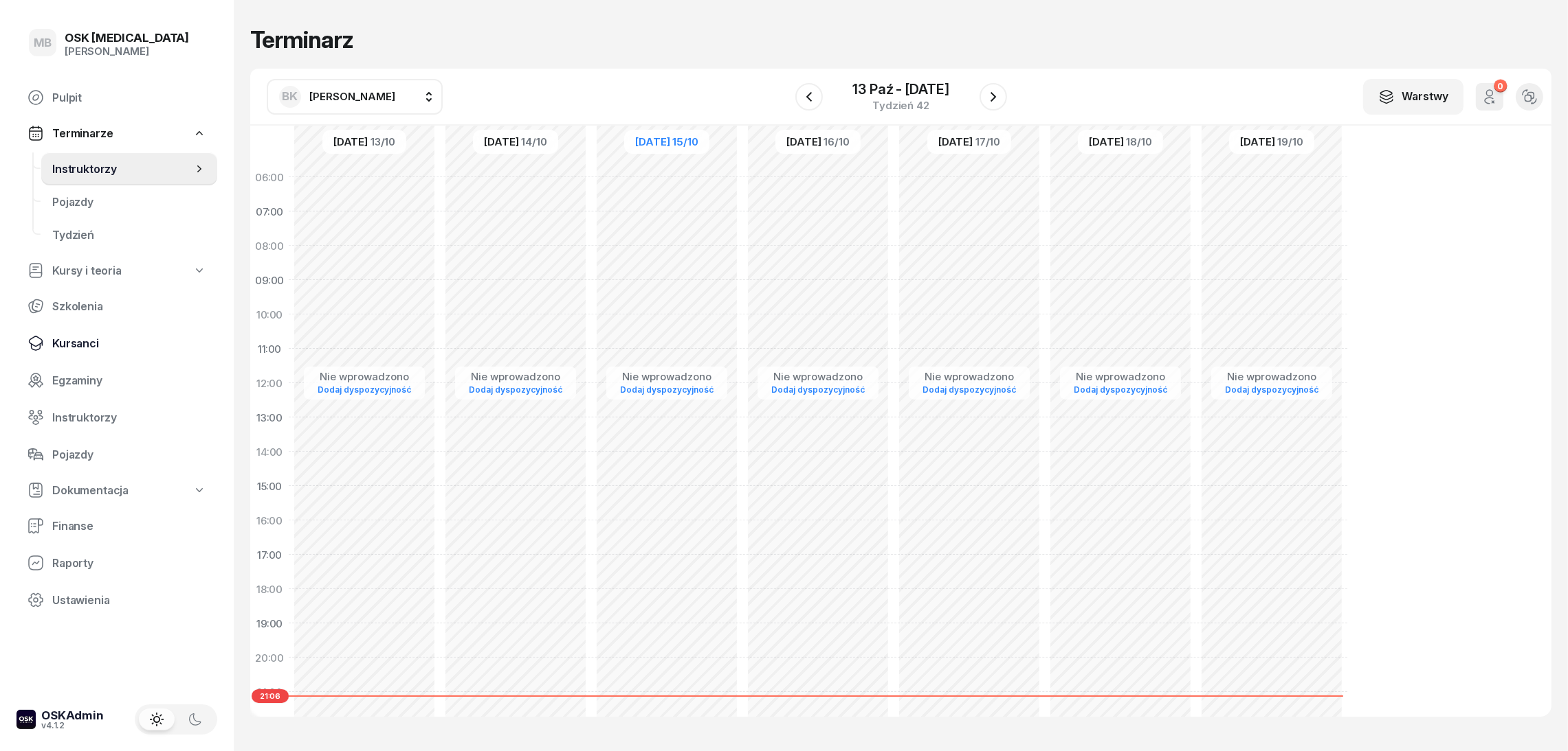
click at [94, 337] on span "Kursanci" at bounding box center [129, 343] width 154 height 13
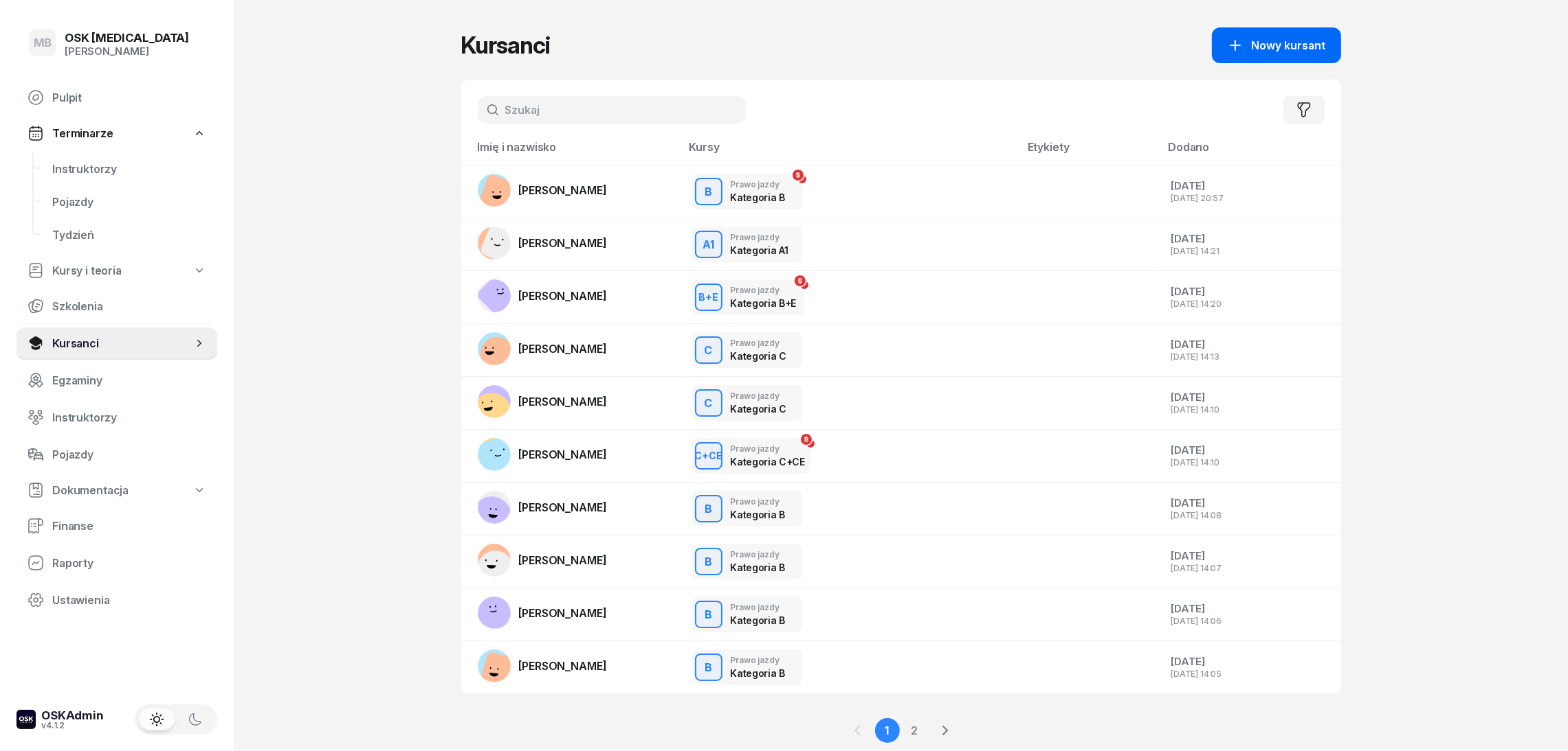
click at [1251, 41] on div "Nowy kursant" at bounding box center [1276, 45] width 99 height 17
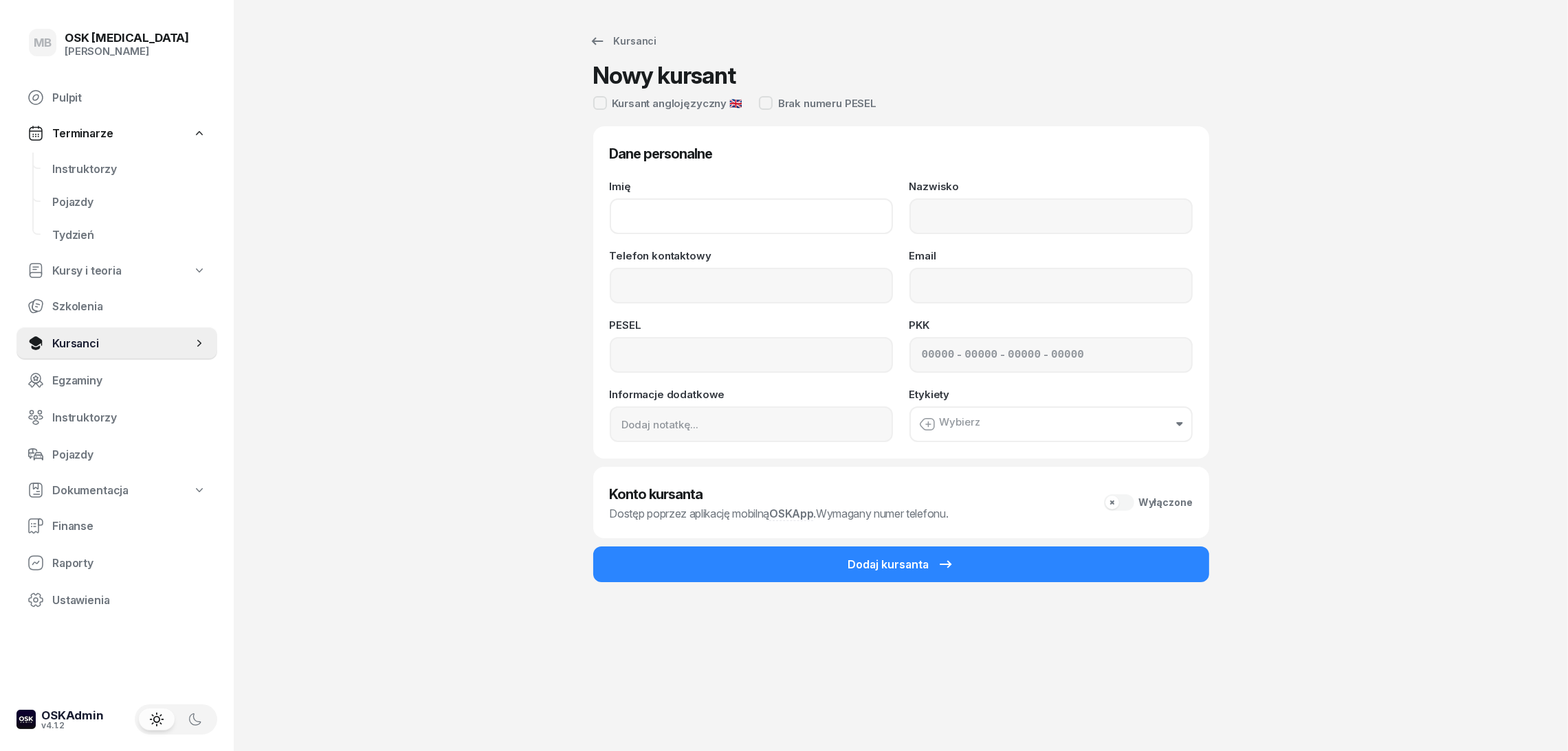
click at [670, 214] on input "Imię" at bounding box center [751, 216] width 283 height 36
type input "[PERSON_NAME]"
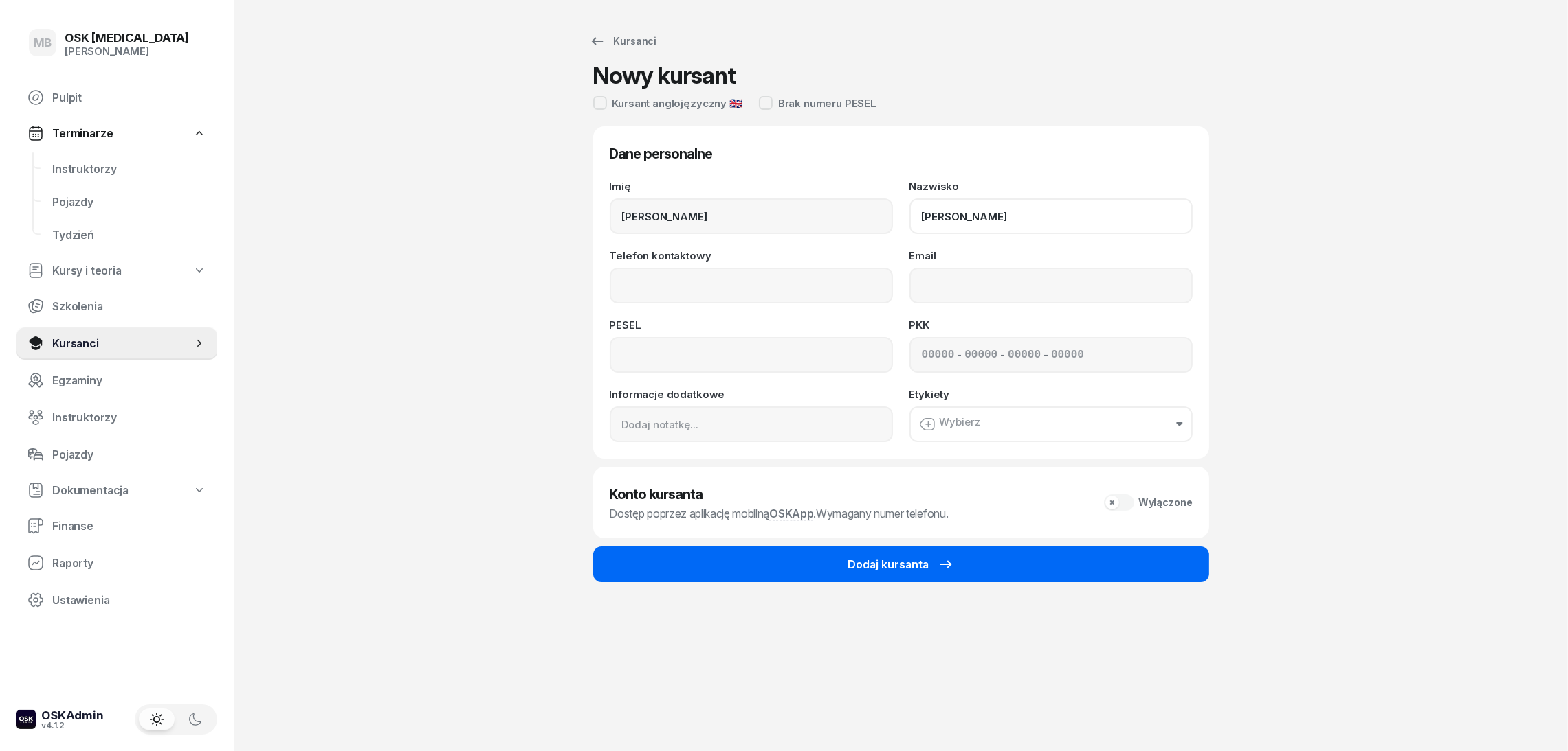
type input "[PERSON_NAME]"
click at [706, 570] on button "Dodaj kursanta" at bounding box center [901, 564] width 616 height 36
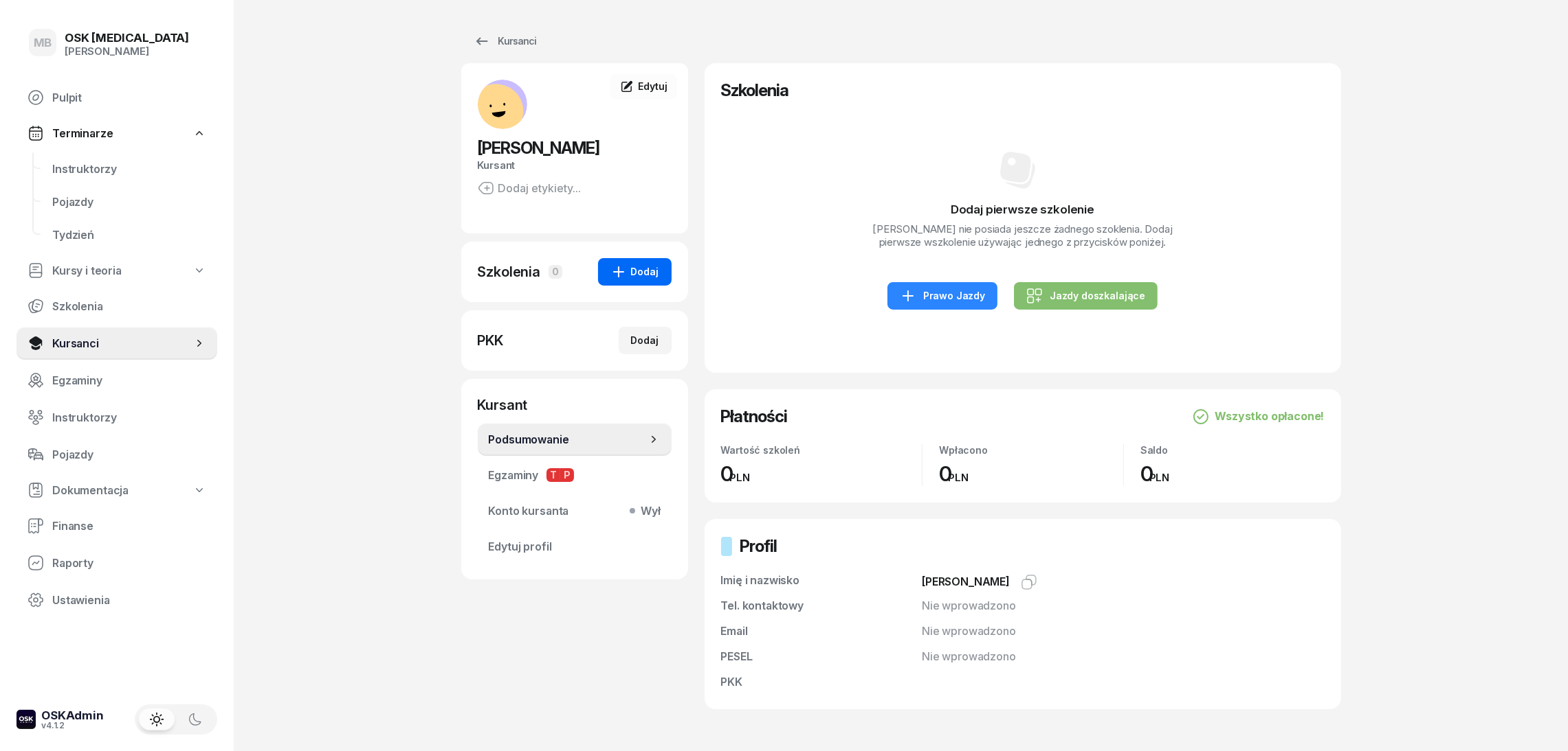
click at [652, 270] on div "Dodaj" at bounding box center [634, 272] width 49 height 17
click at [728, 273] on link "Prawo Jazdy" at bounding box center [775, 266] width 181 height 30
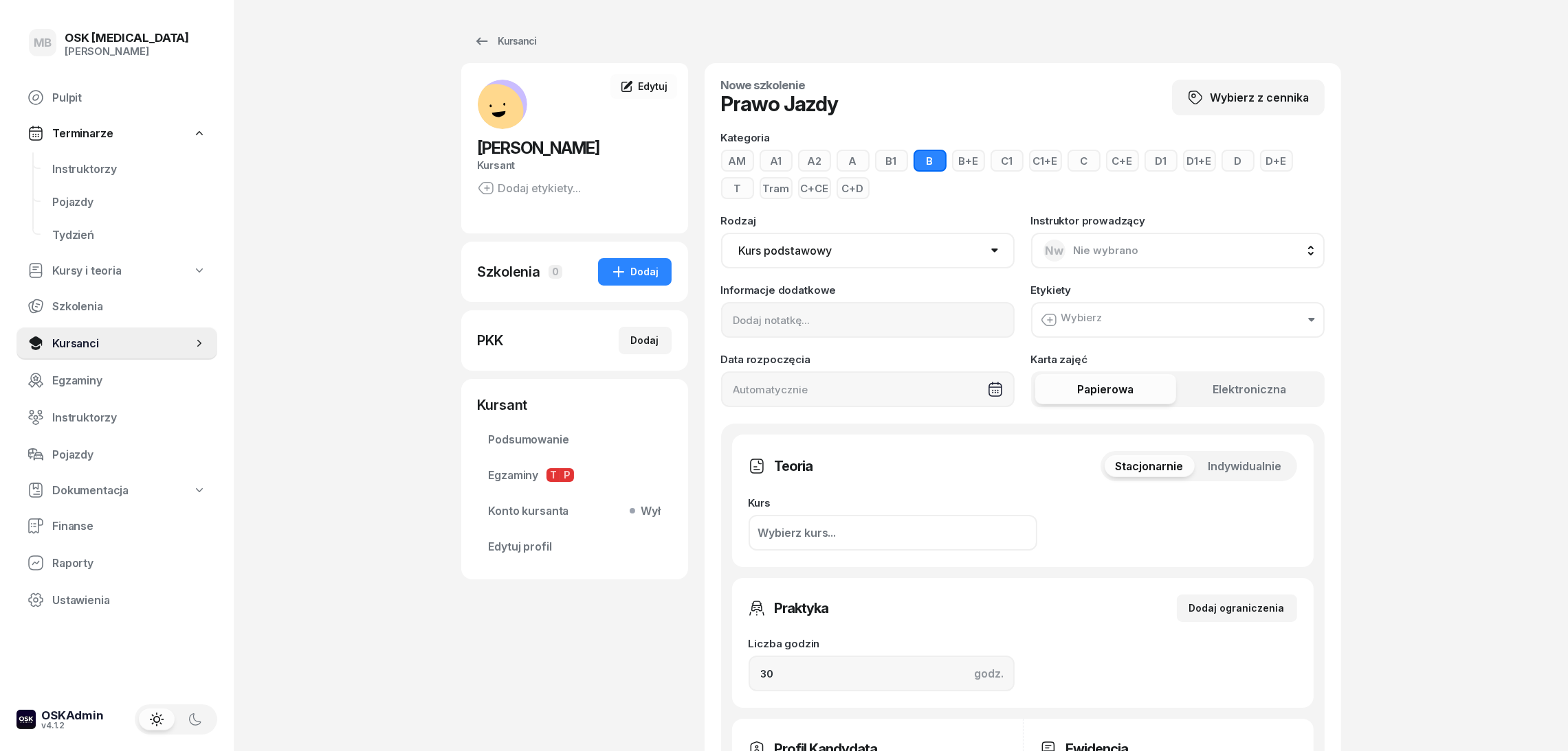
click at [865, 164] on button "A" at bounding box center [853, 160] width 33 height 22
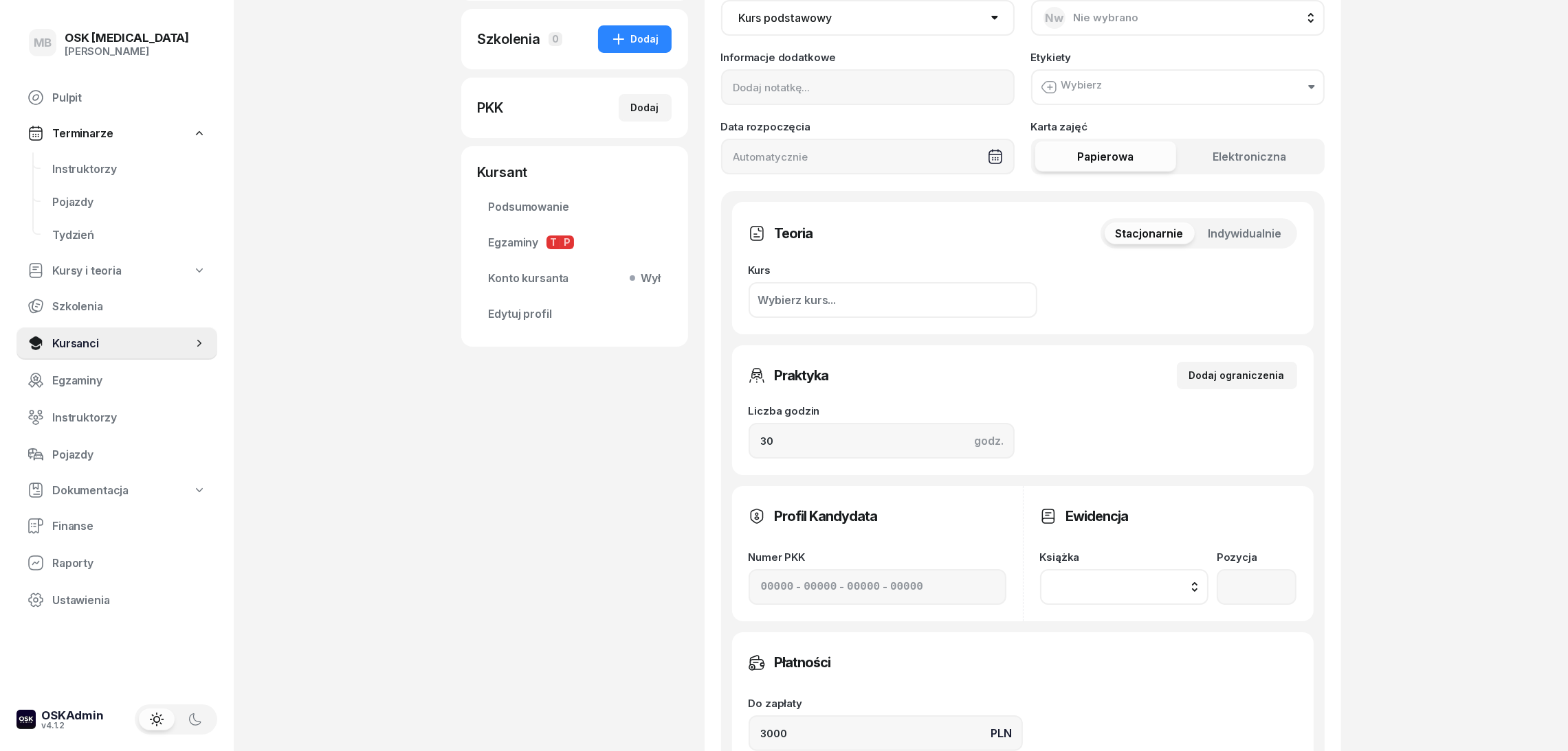
scroll to position [597, 0]
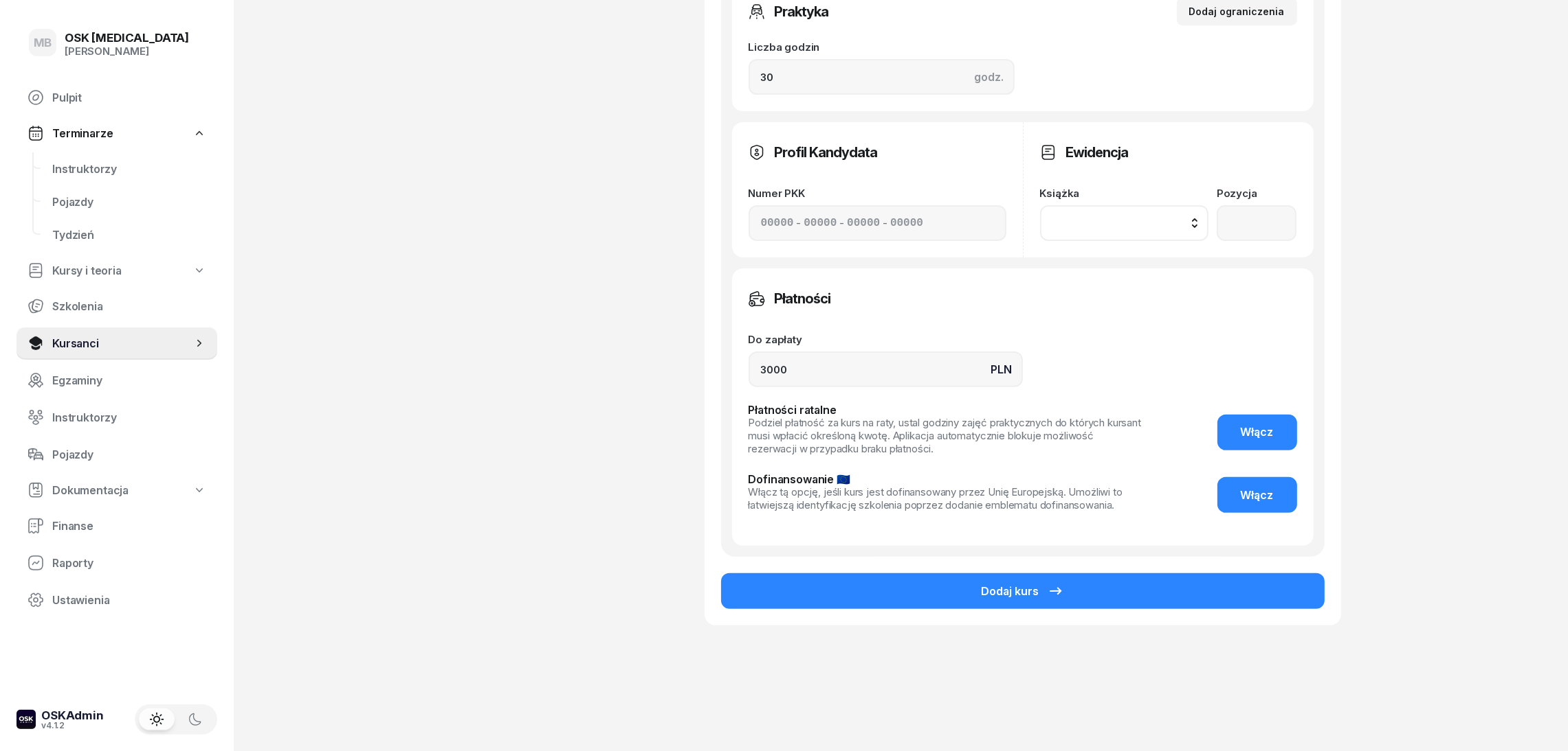
click at [1123, 570] on div "Dodaj kurs" at bounding box center [1023, 583] width 604 height 52
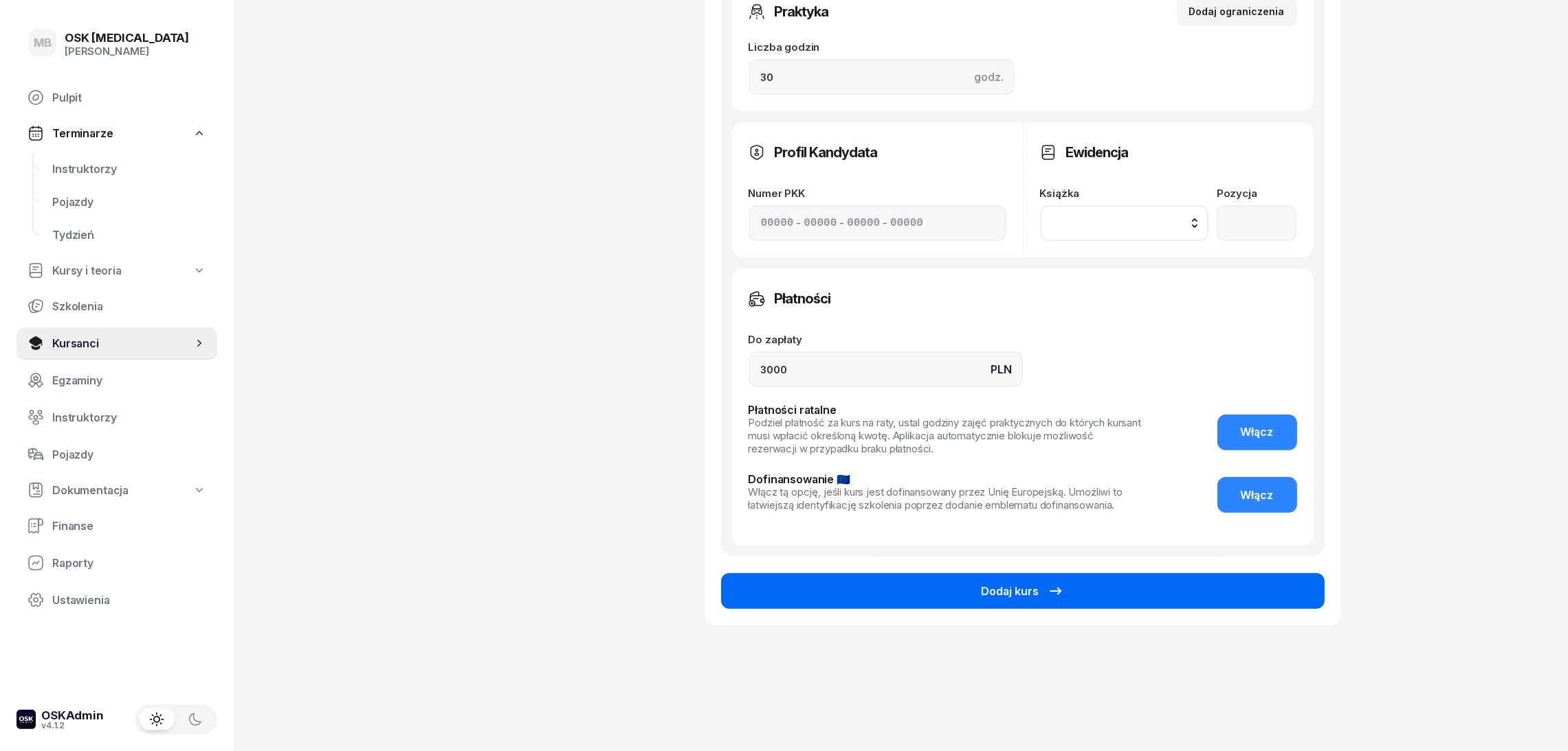
click at [1121, 579] on button "Dodaj kurs" at bounding box center [1023, 591] width 604 height 36
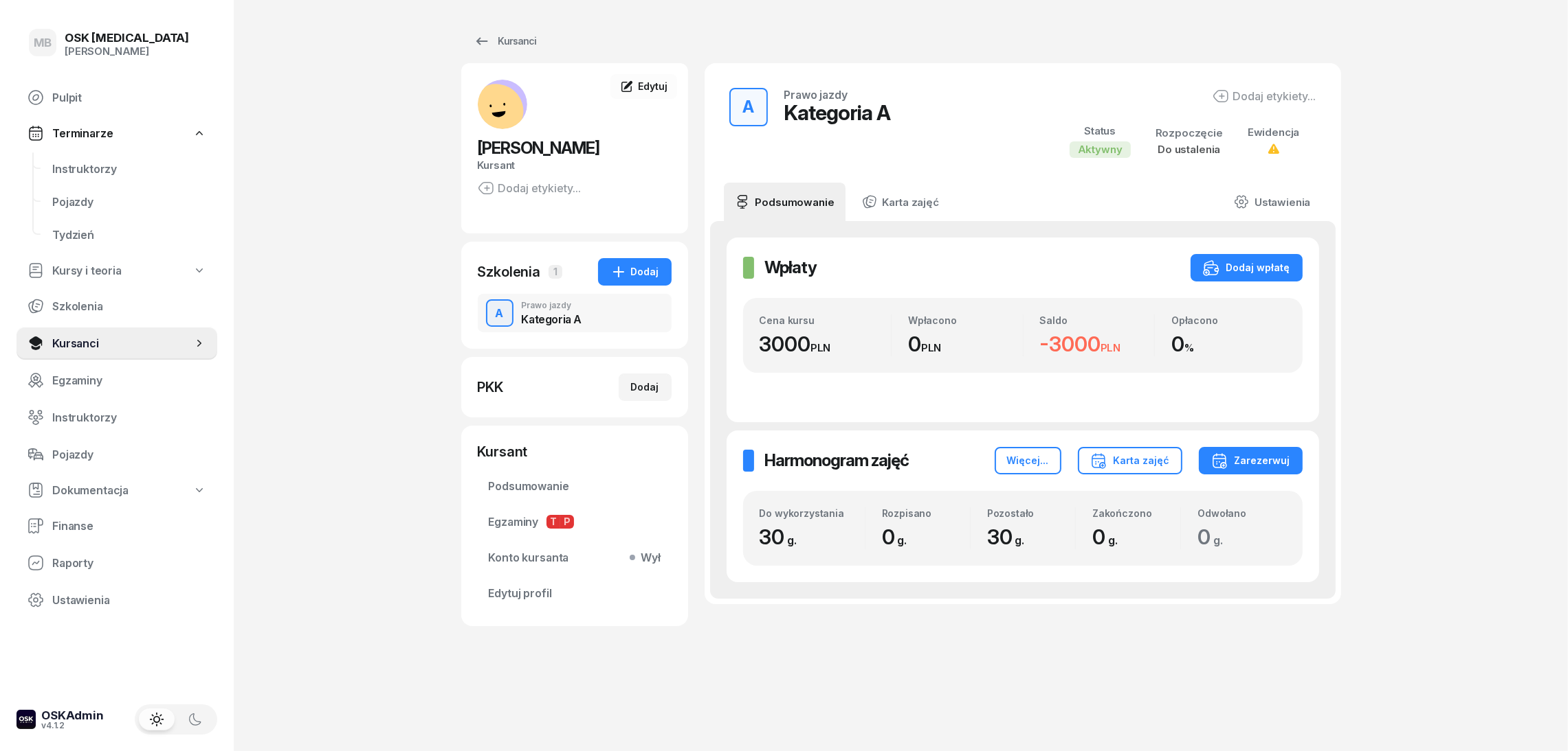
click at [93, 128] on span "Terminarze" at bounding box center [82, 133] width 60 height 13
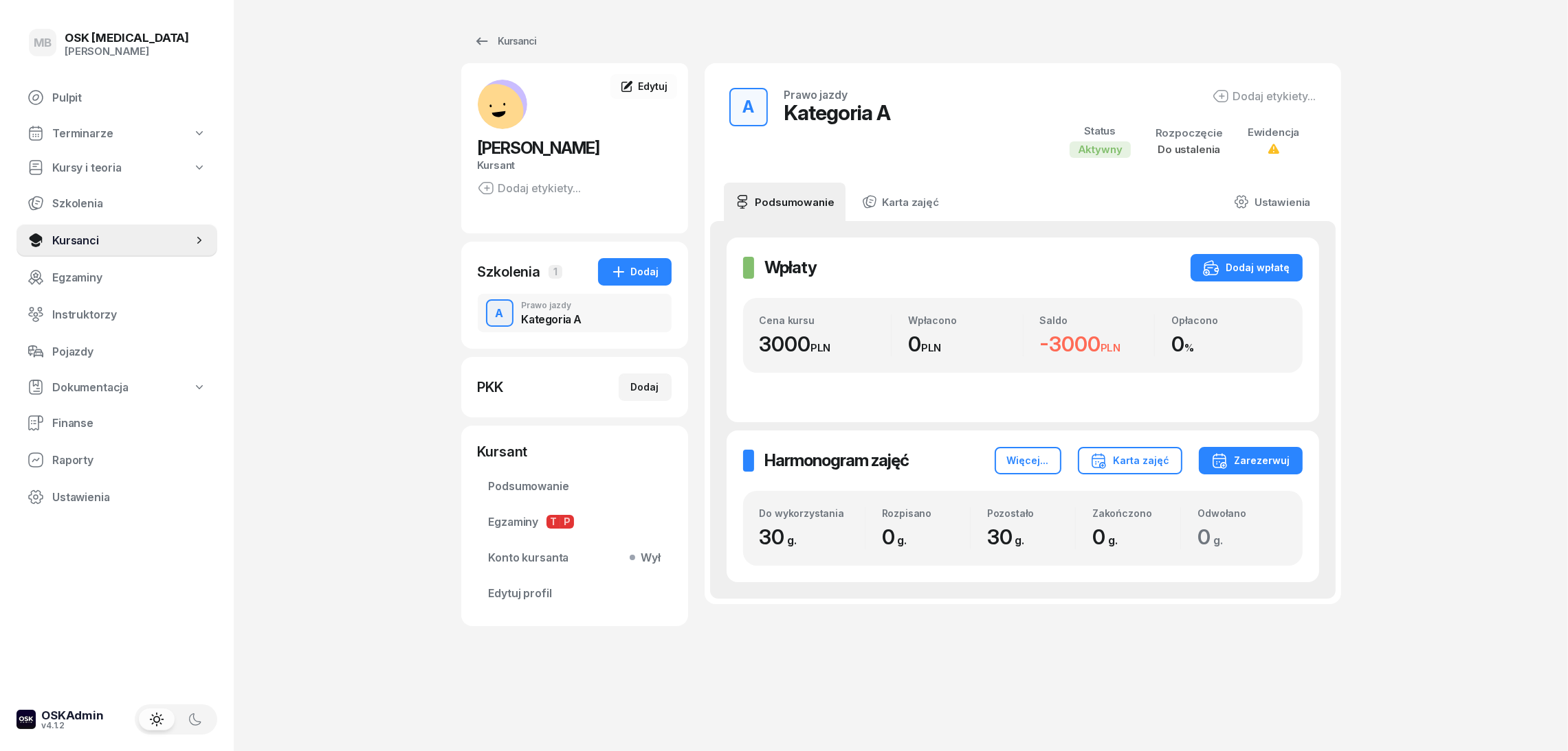
click at [114, 169] on span "Kursy i teoria" at bounding box center [87, 168] width 69 height 13
select select
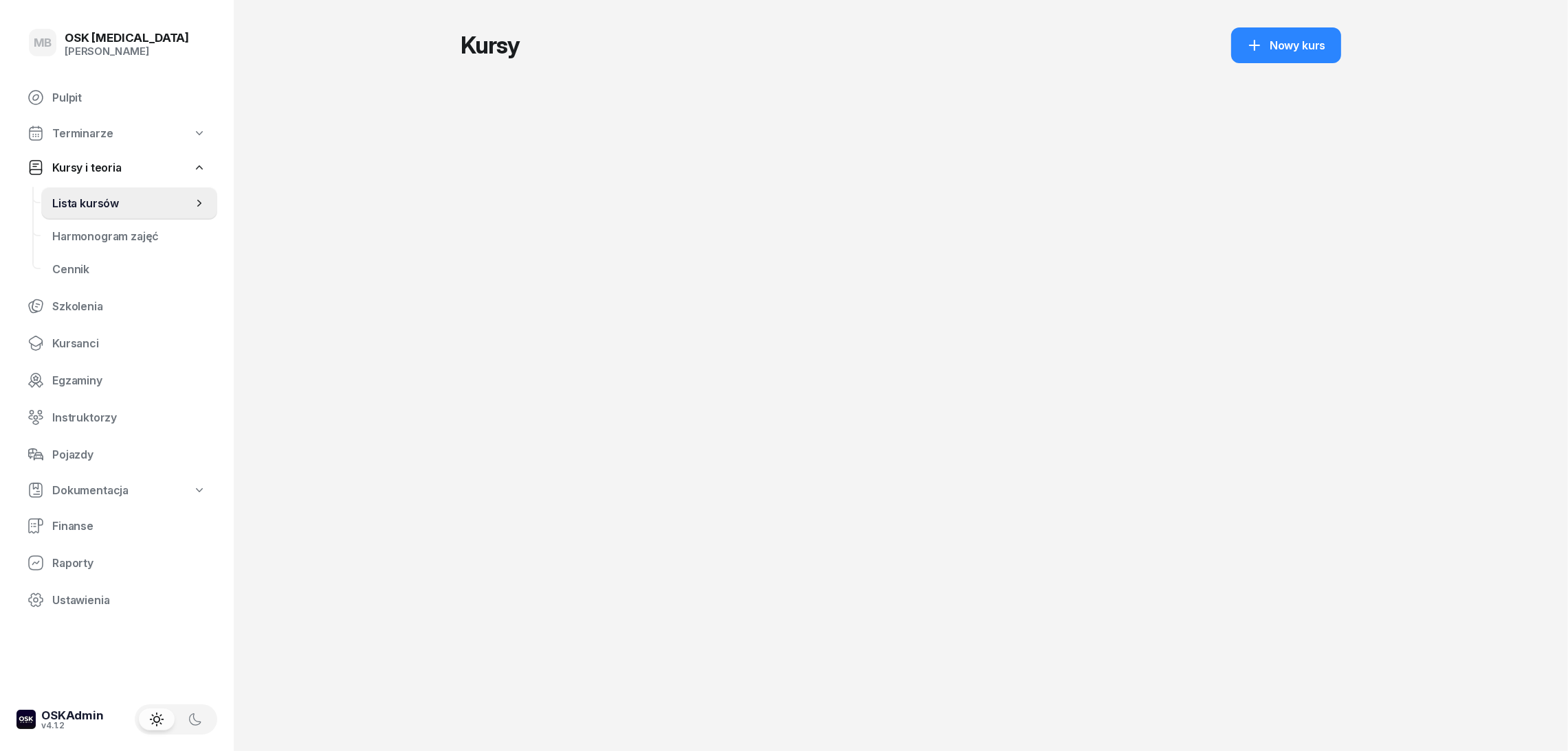
click at [107, 132] on span "Terminarze" at bounding box center [82, 133] width 60 height 13
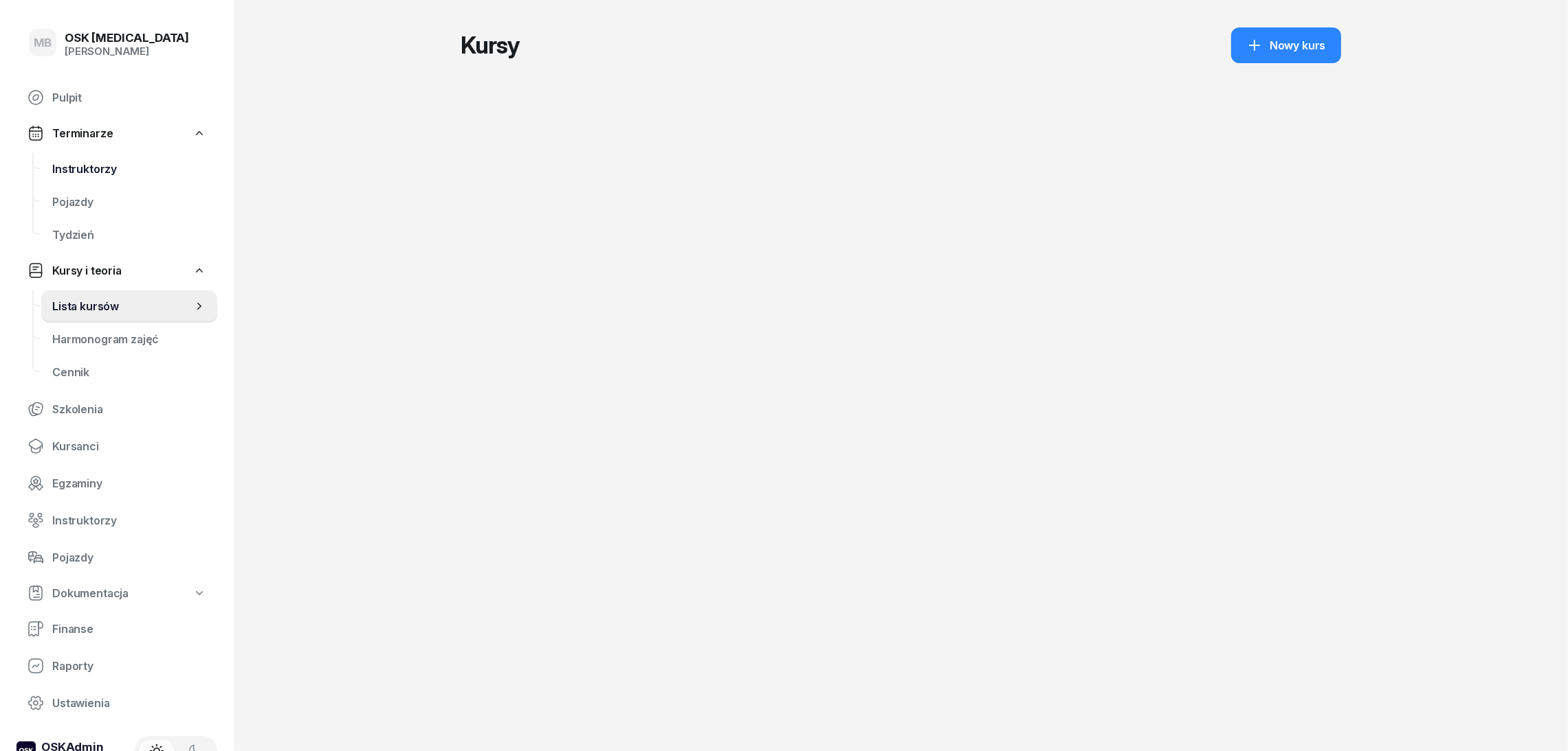
click at [107, 173] on span "Instruktorzy" at bounding box center [129, 169] width 154 height 13
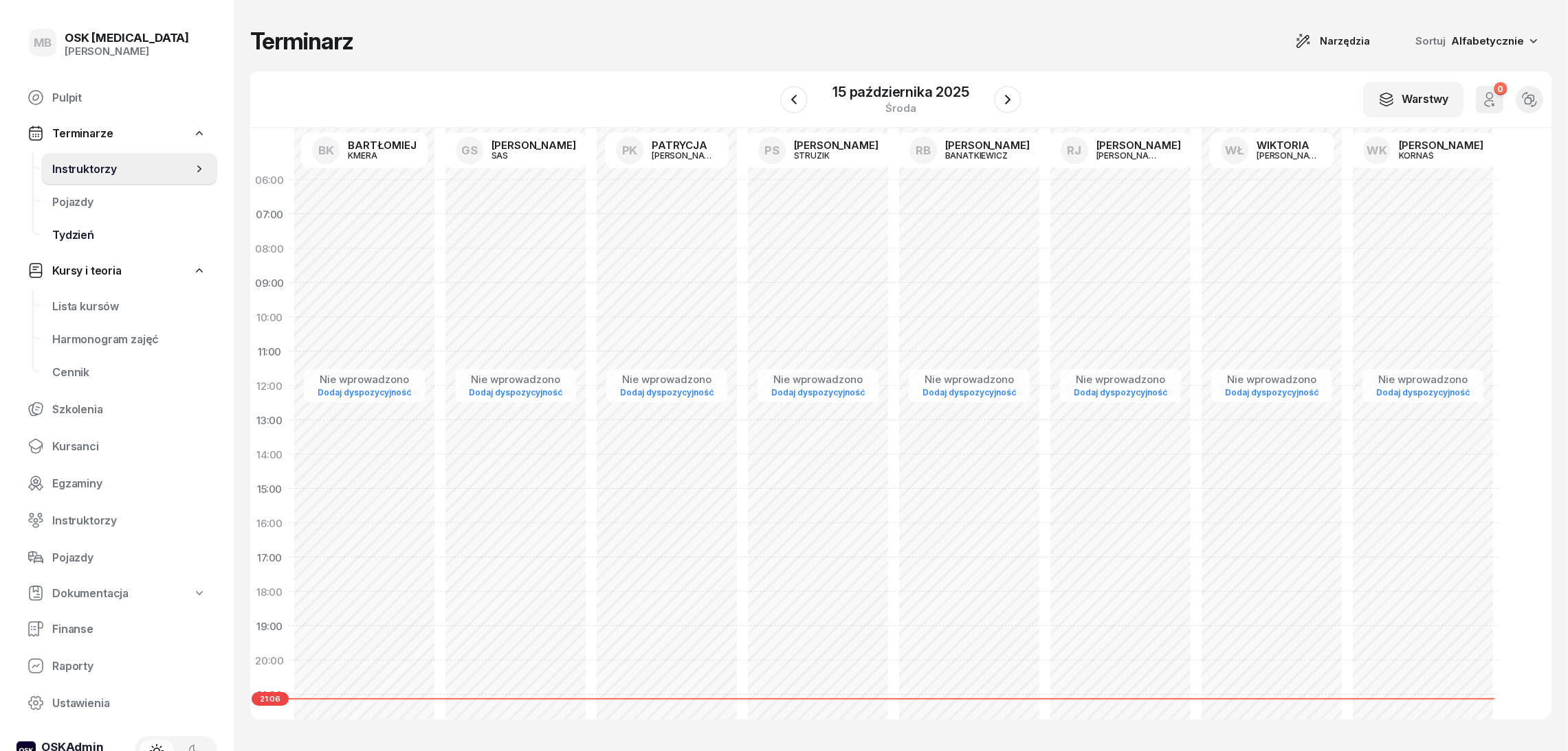
click at [92, 230] on span "Tydzień" at bounding box center [129, 235] width 154 height 13
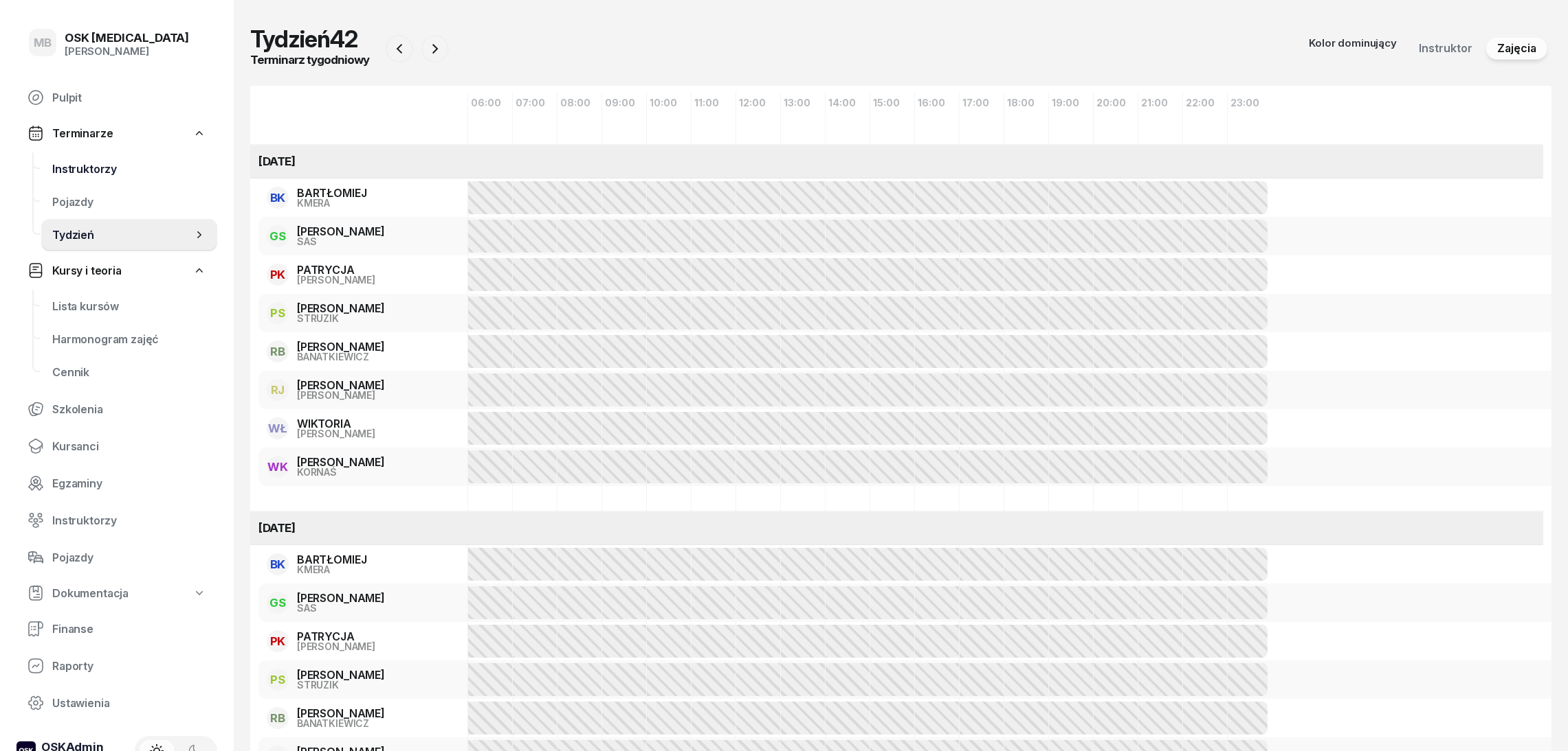
click at [84, 173] on span "Instruktorzy" at bounding box center [129, 169] width 154 height 13
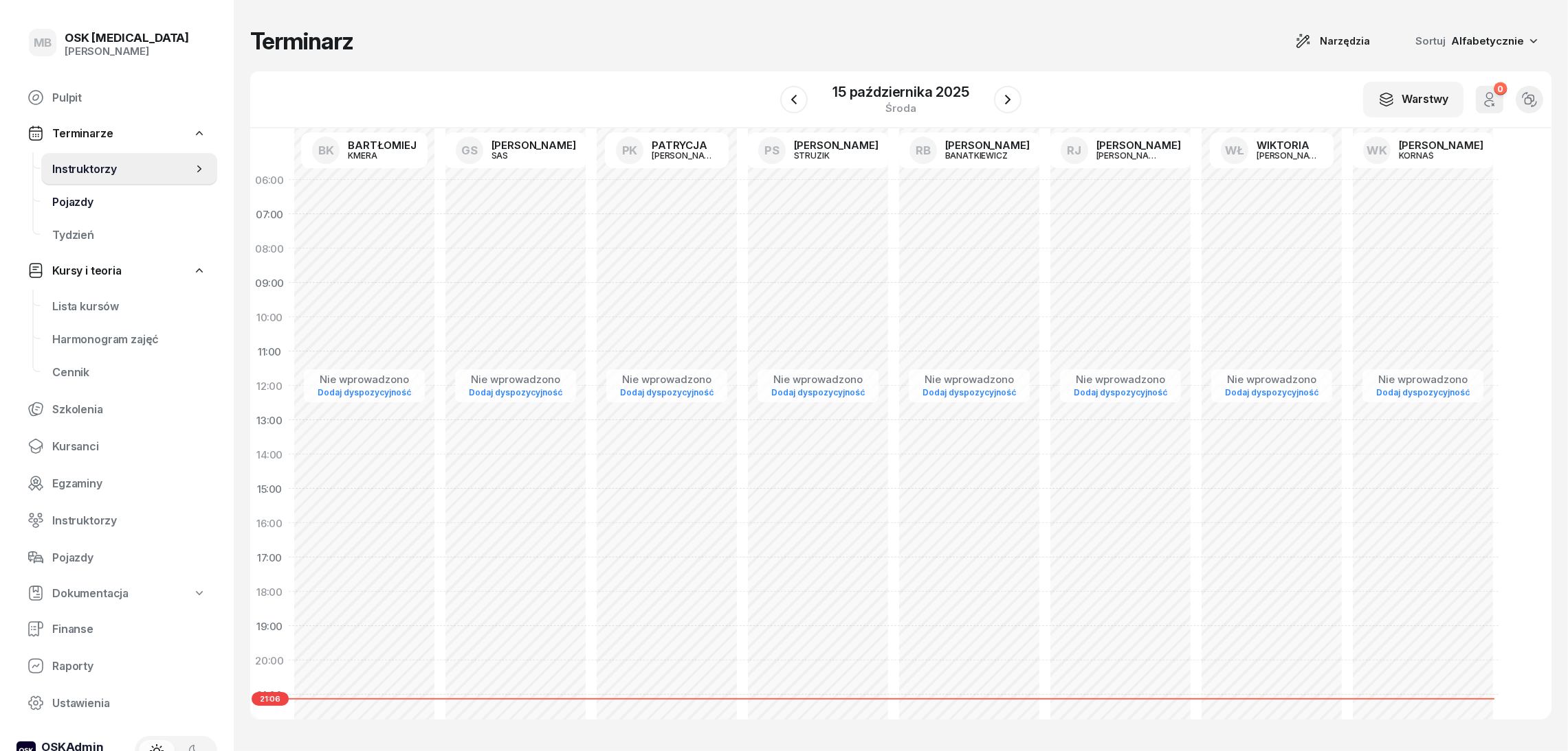
click at [135, 203] on span "Pojazdy" at bounding box center [129, 202] width 154 height 13
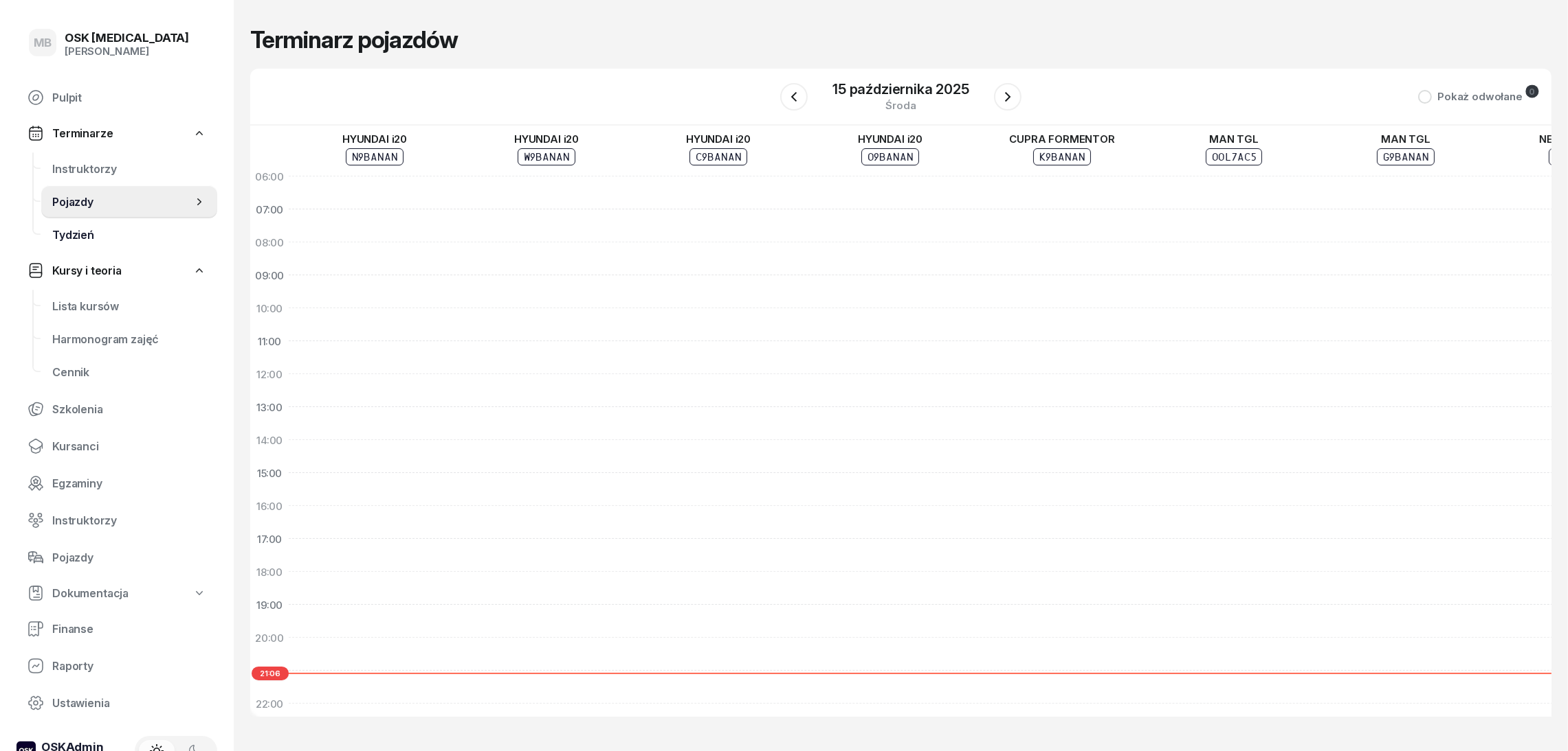
click at [109, 233] on span "Tydzień" at bounding box center [129, 235] width 154 height 13
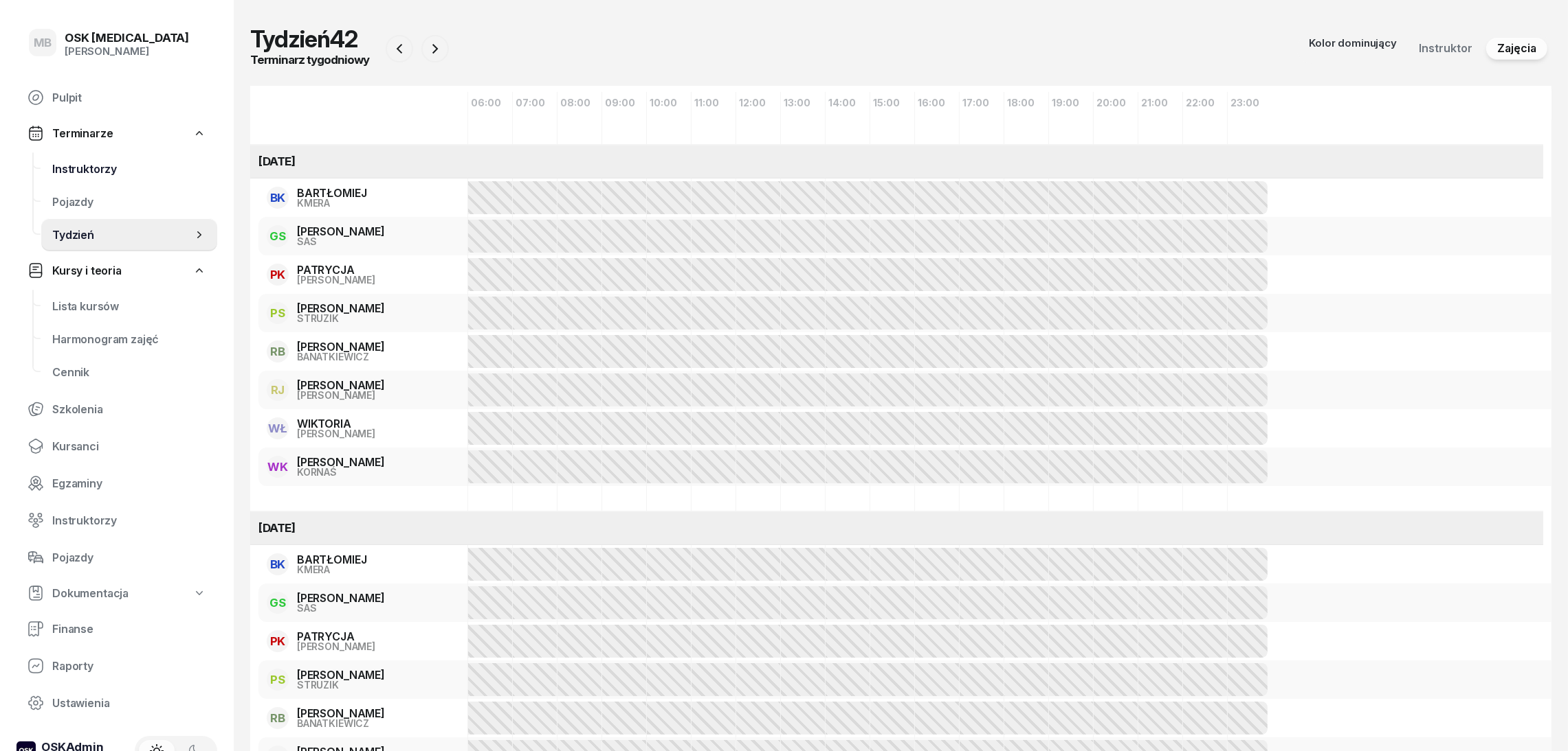
click at [88, 177] on link "Instruktorzy" at bounding box center [128, 168] width 176 height 33
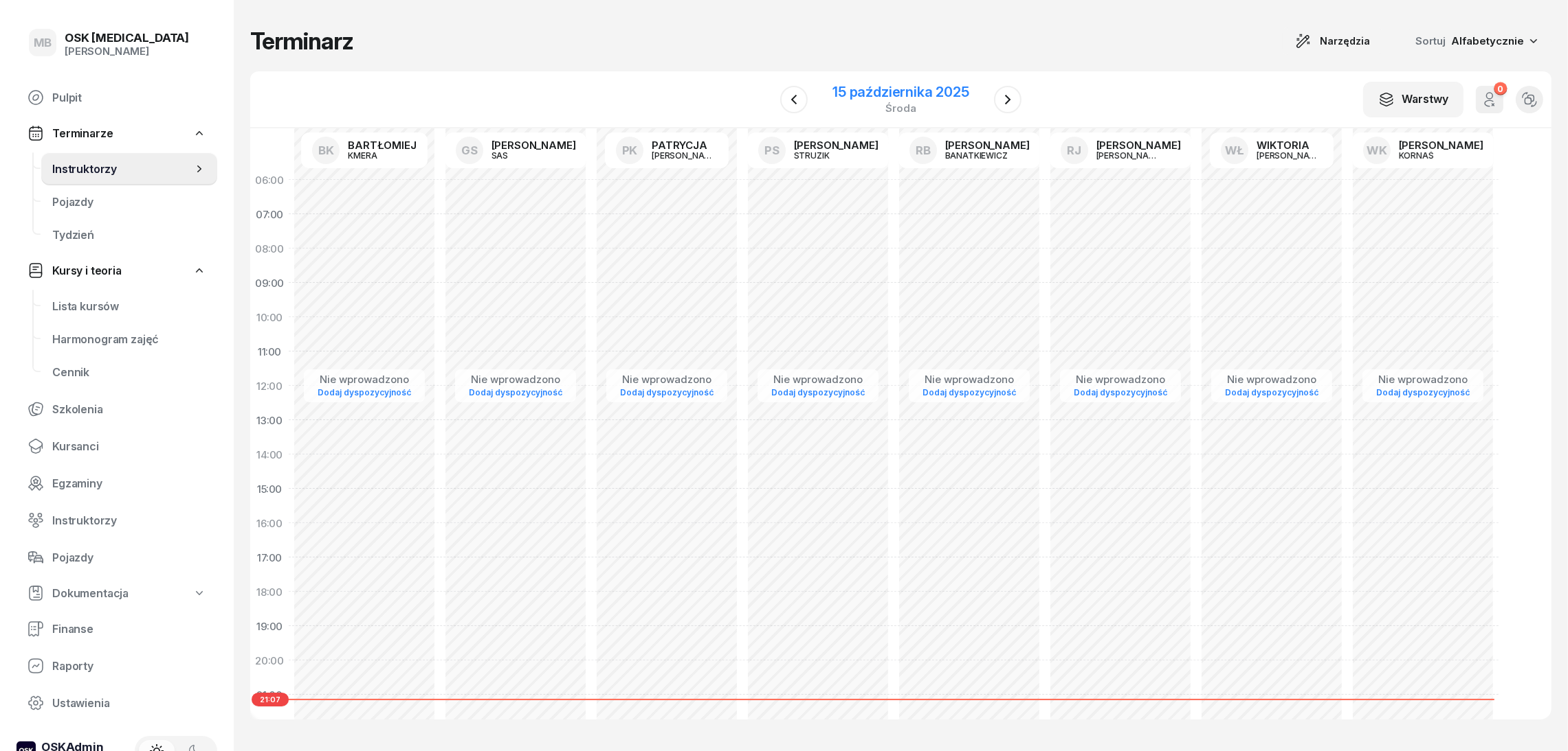
click at [895, 99] on div "[DATE]" at bounding box center [901, 99] width 136 height 28
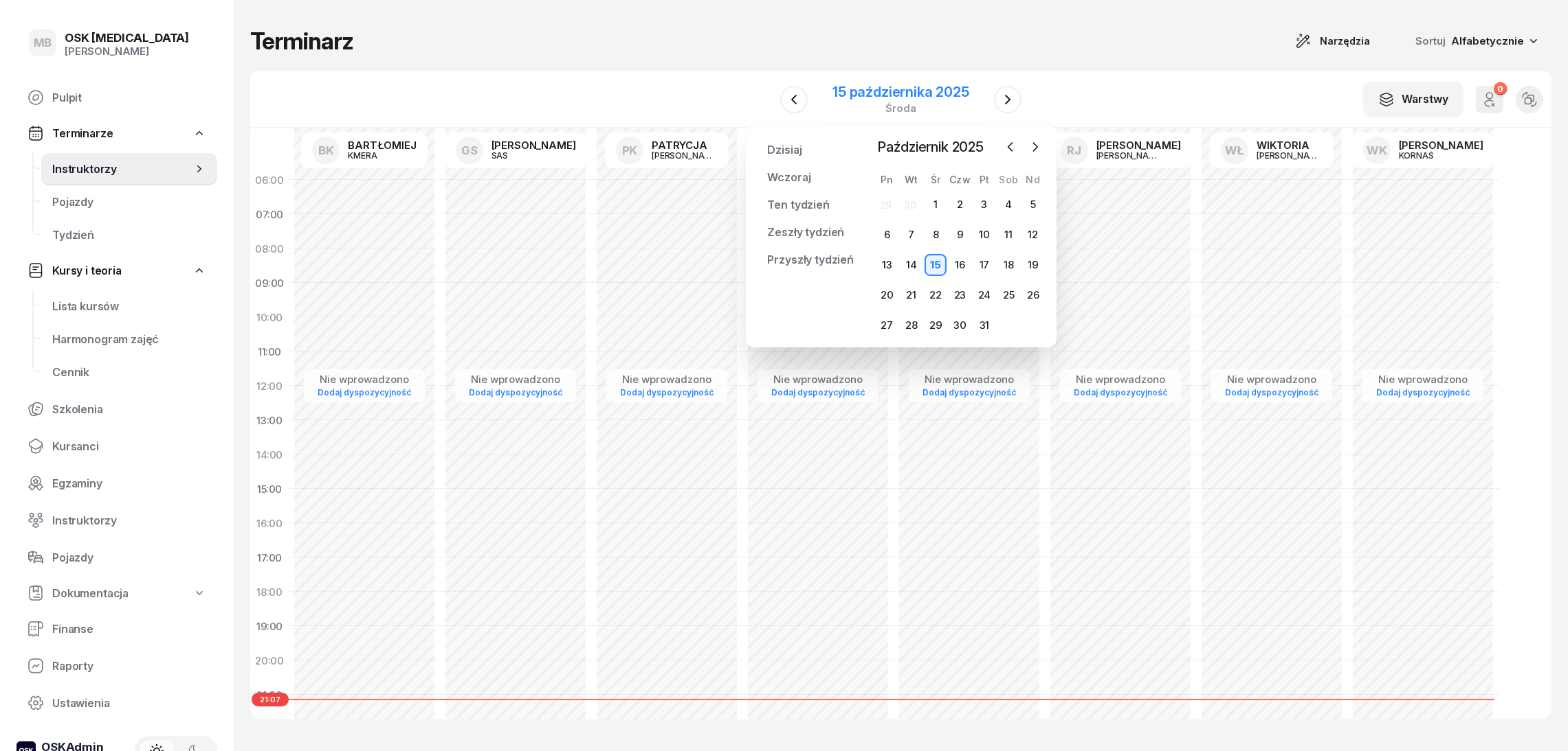
click at [895, 99] on div "[DATE]" at bounding box center [901, 99] width 136 height 28
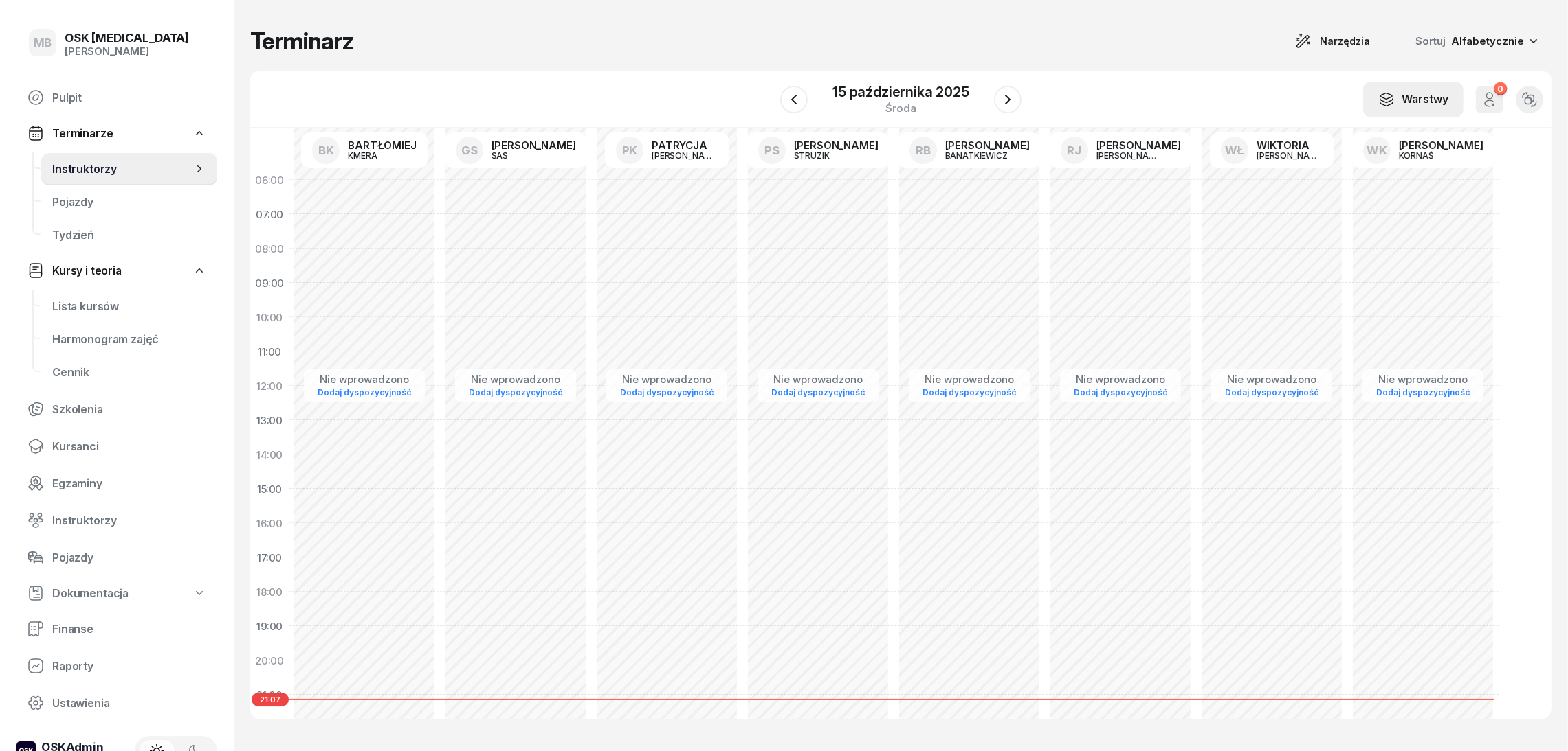
click at [1428, 103] on div "Warstwy" at bounding box center [1412, 99] width 70 height 17
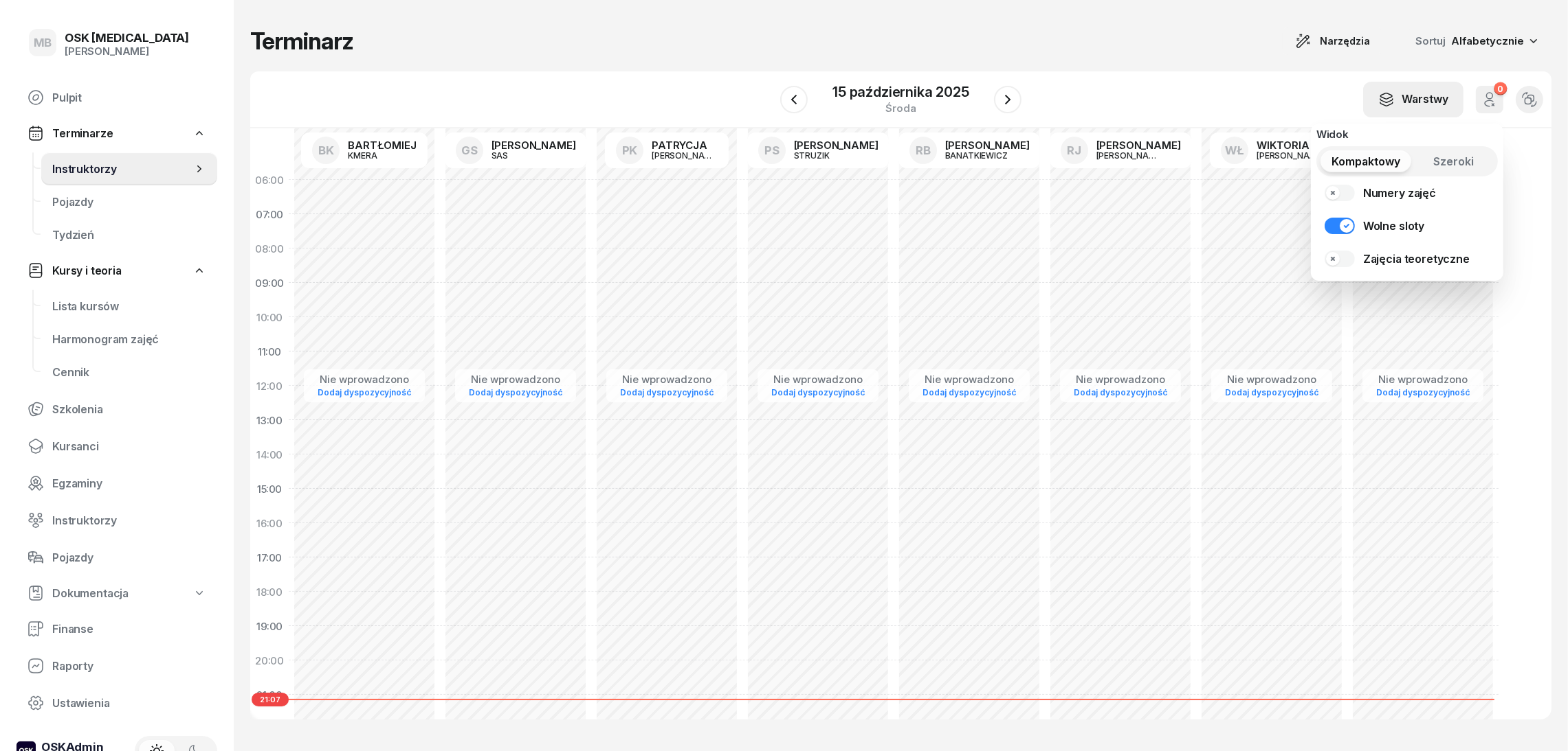
click at [1427, 103] on div "Warstwy" at bounding box center [1412, 99] width 70 height 17
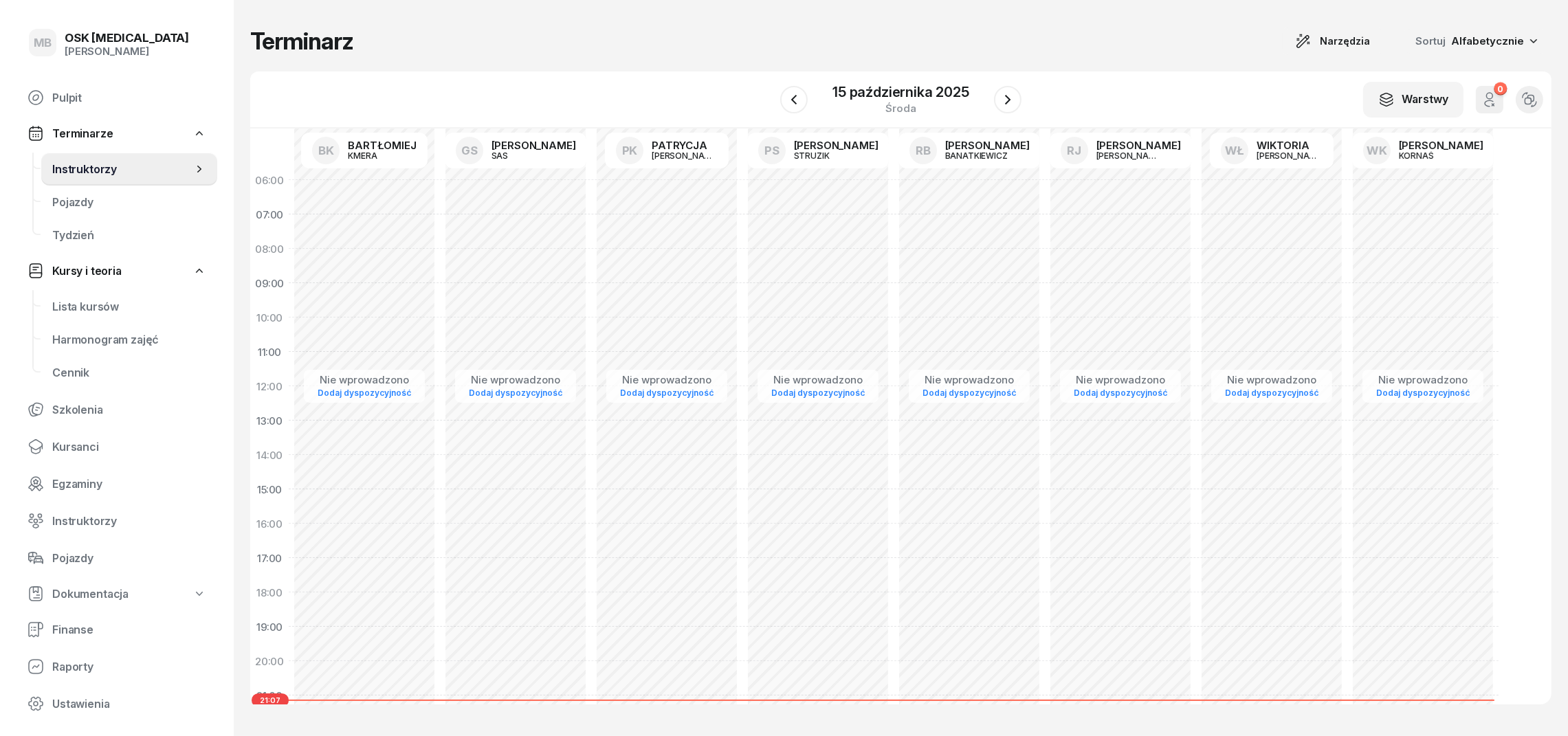
click at [1529, 92] on icon "button" at bounding box center [1529, 100] width 15 height 15
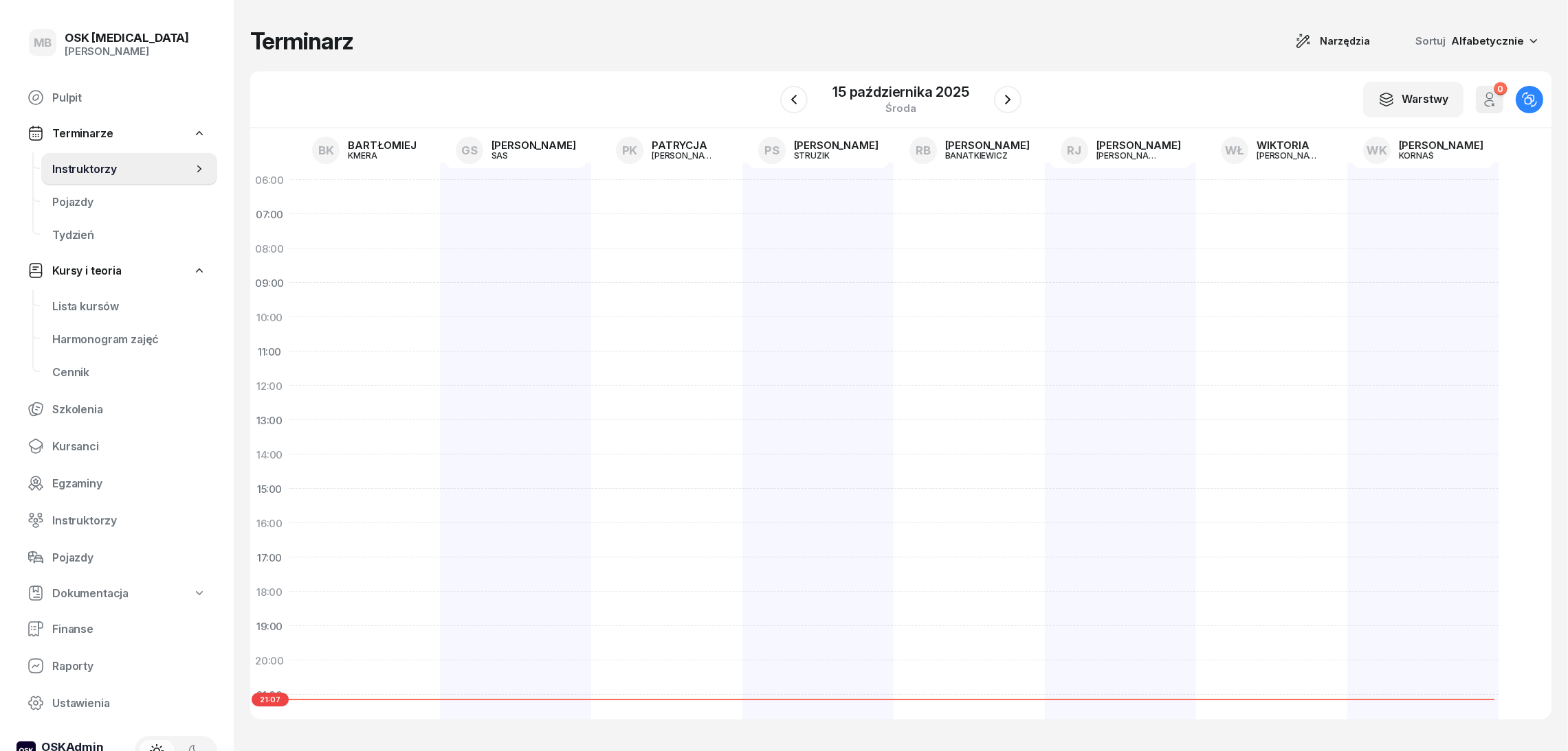
click at [1529, 92] on icon "button" at bounding box center [1529, 99] width 15 height 15
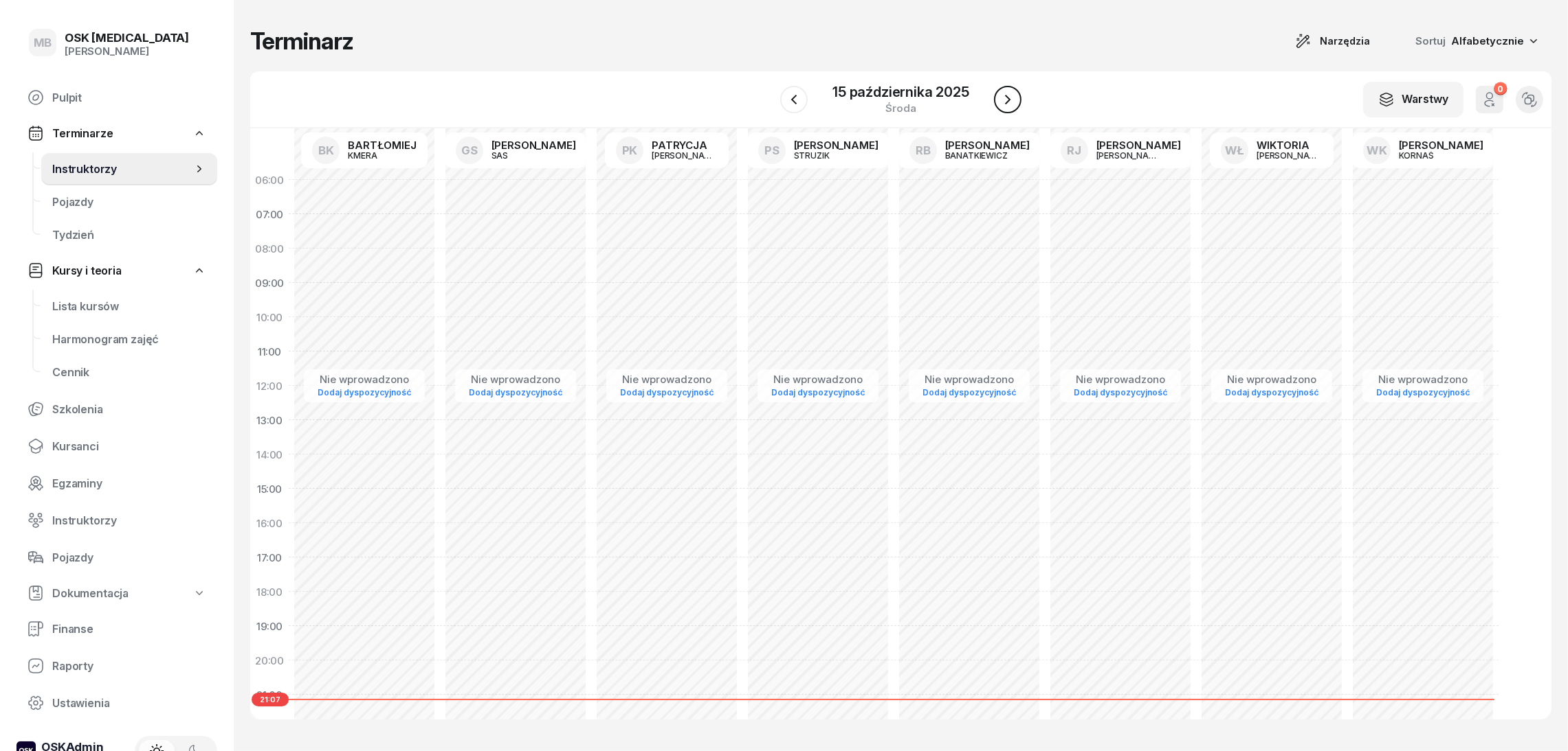
click at [1005, 95] on icon "button" at bounding box center [1008, 99] width 6 height 10
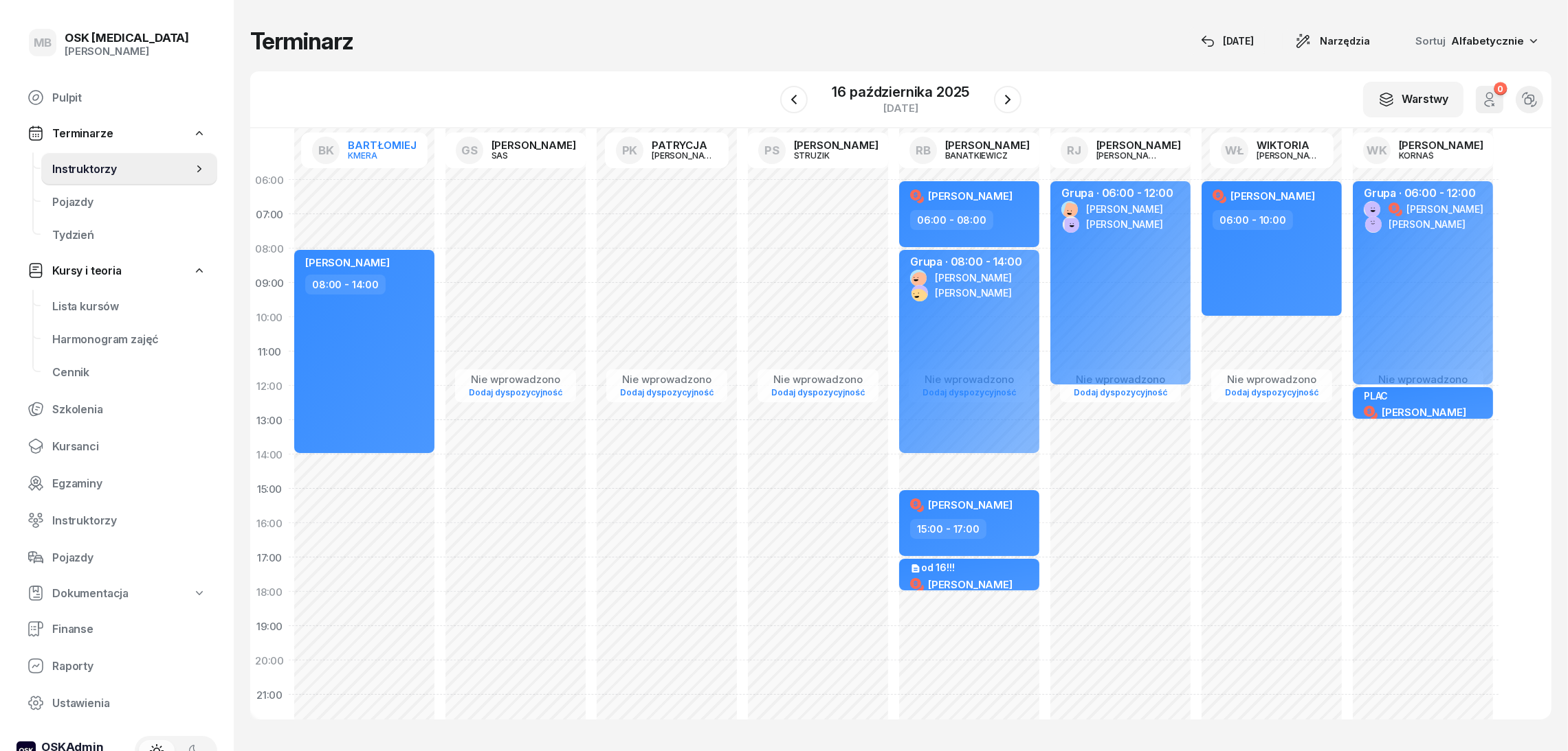
click at [376, 153] on div "KMERA" at bounding box center [381, 155] width 66 height 9
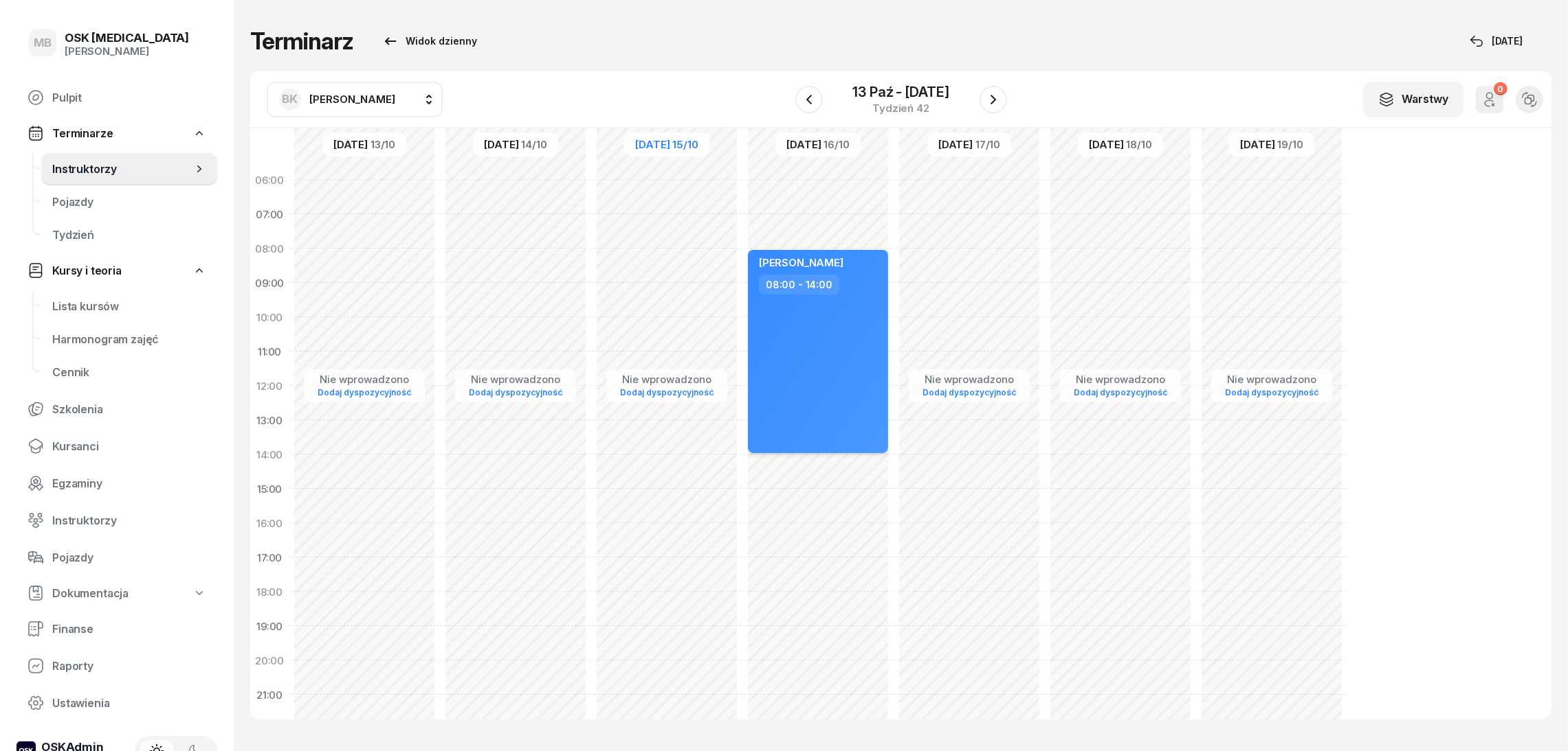
click at [831, 331] on div "[PERSON_NAME] 08:00 - 14:00" at bounding box center [817, 351] width 141 height 203
select select "08"
select select "14"
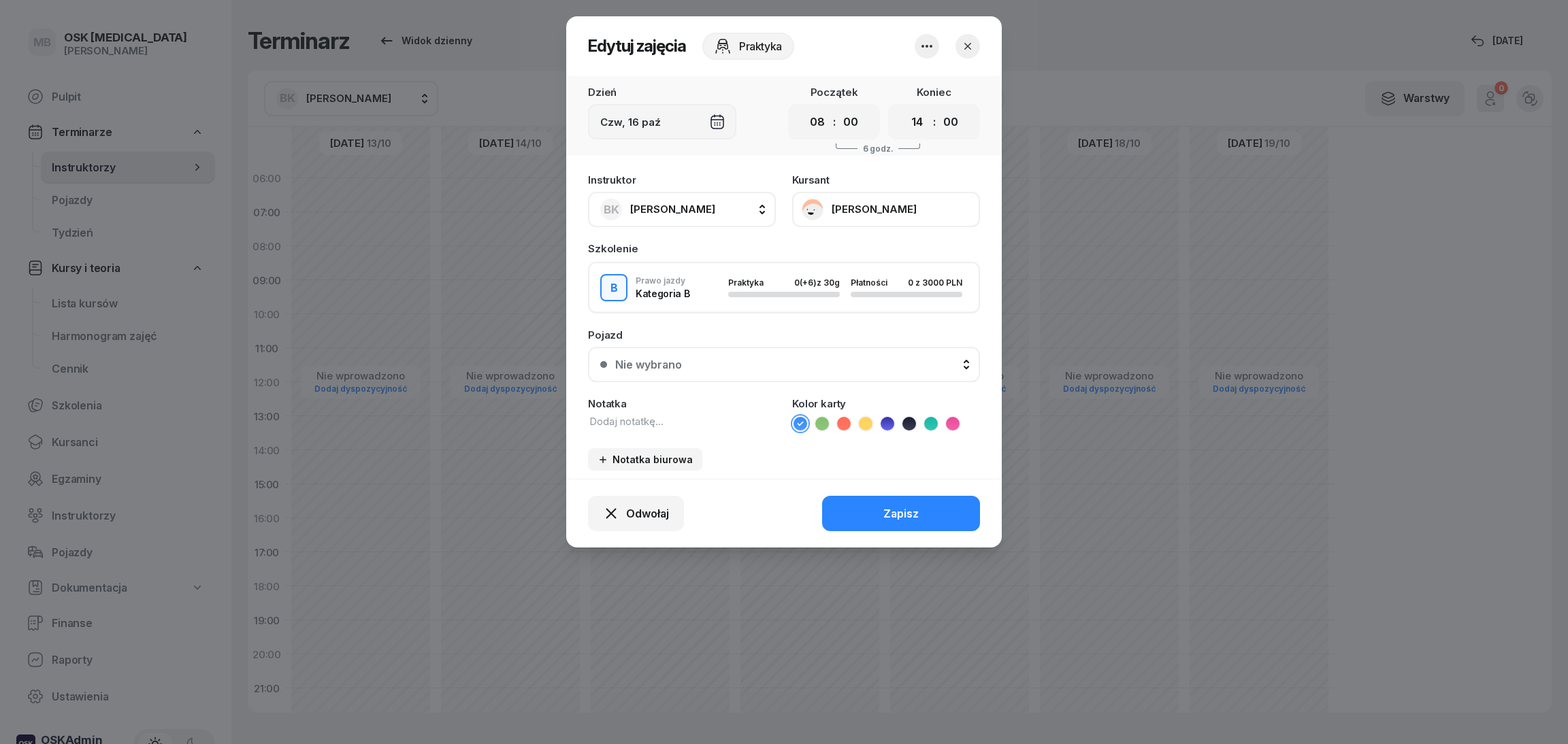
click at [926, 41] on icon "button" at bounding box center [927, 46] width 17 height 17
click at [936, 180] on div "Kursant [PERSON_NAME]" at bounding box center [886, 201] width 188 height 52
click at [853, 217] on button "[PERSON_NAME]" at bounding box center [886, 209] width 188 height 36
click at [766, 214] on button "BK [PERSON_NAME]" at bounding box center [682, 209] width 188 height 36
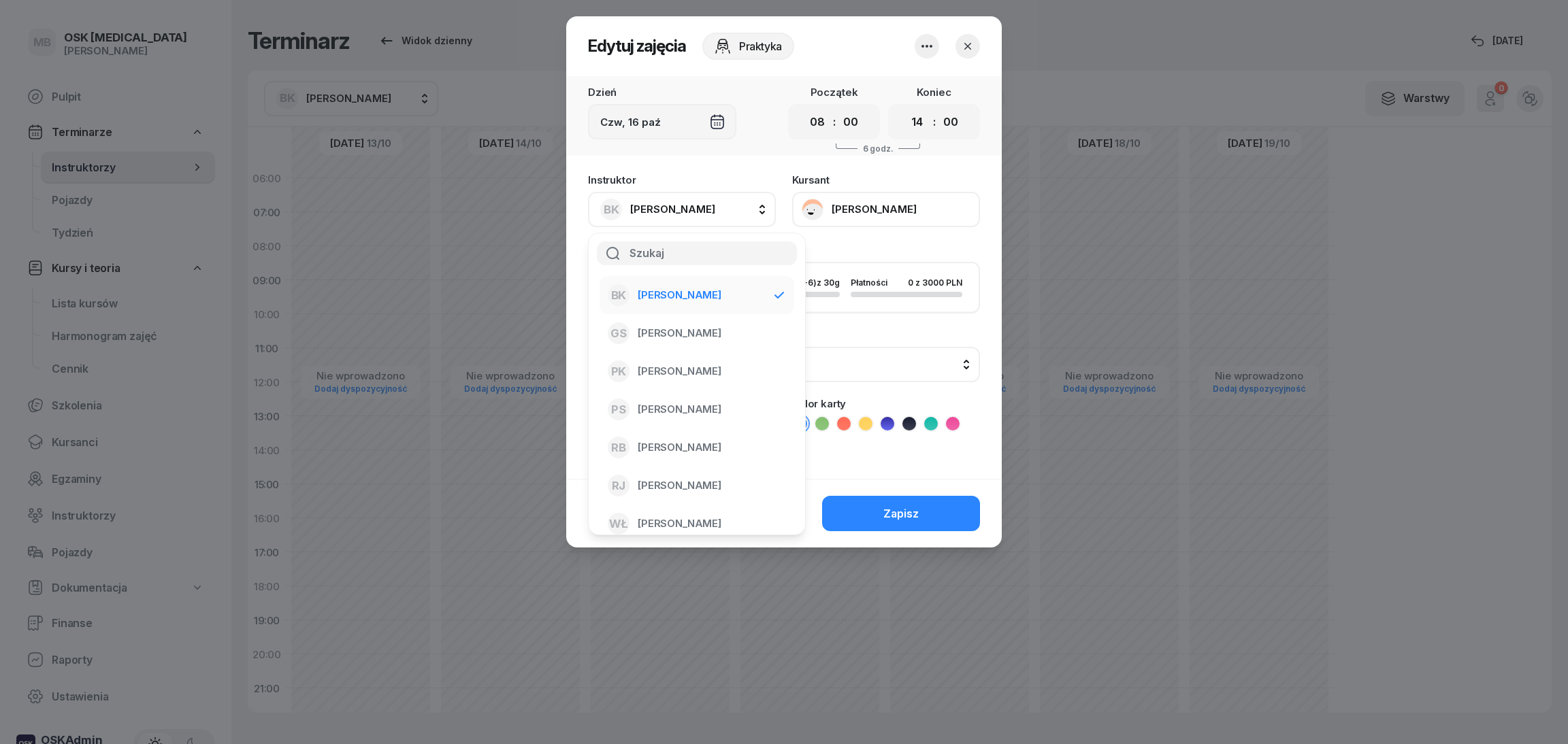
click at [766, 214] on button "BK [PERSON_NAME]" at bounding box center [682, 209] width 188 height 36
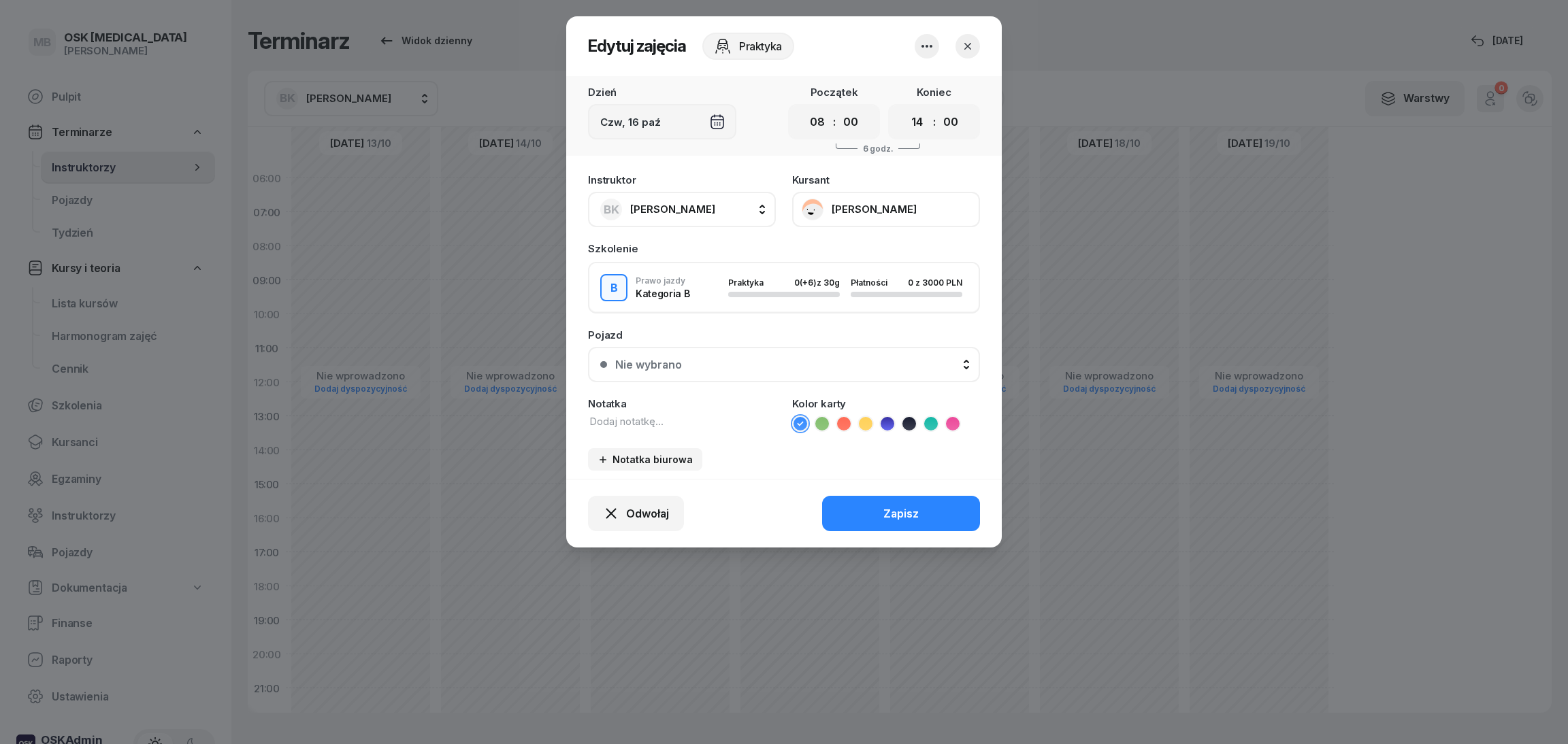
click at [908, 358] on div "Nie wybrano" at bounding box center [791, 365] width 352 height 13
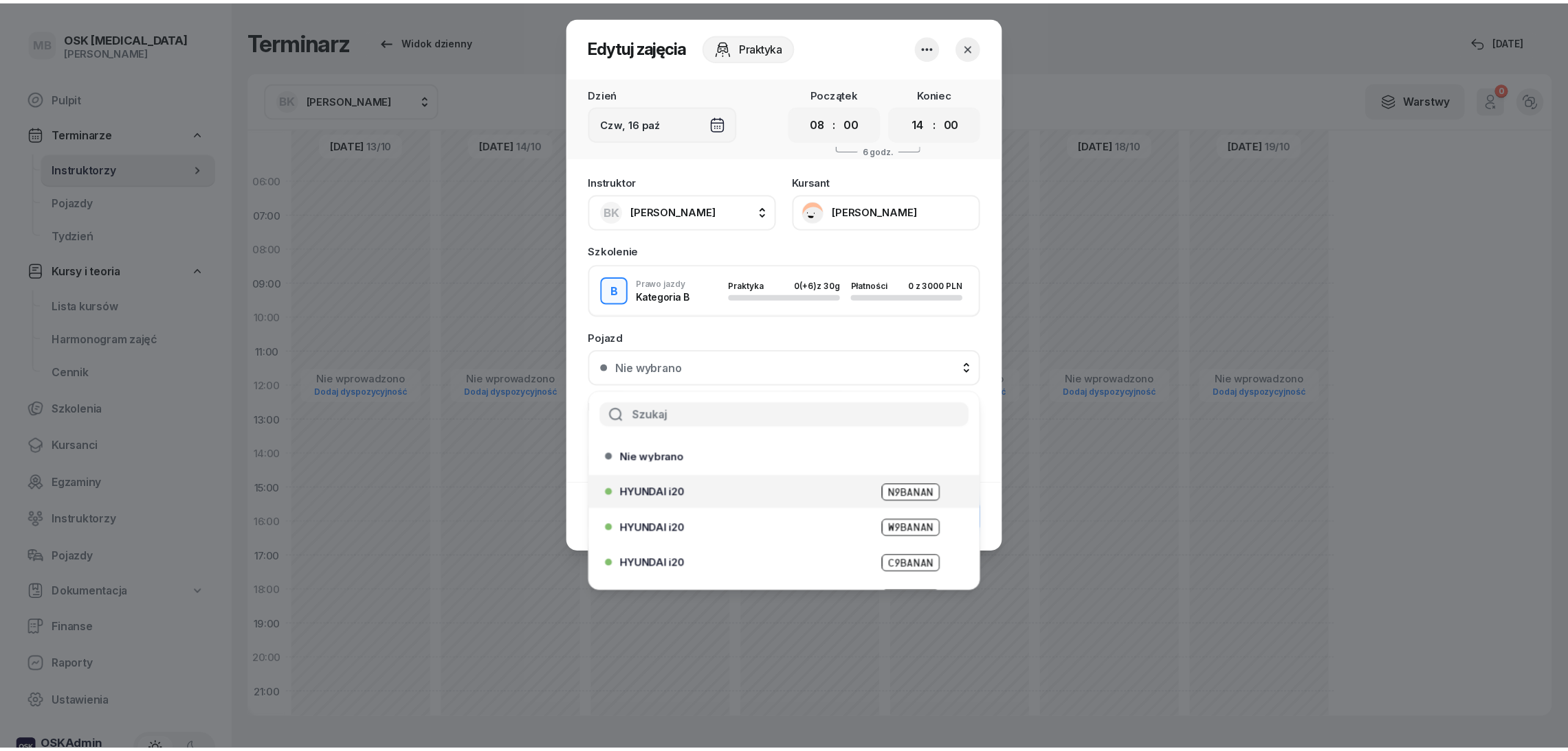
scroll to position [98, 0]
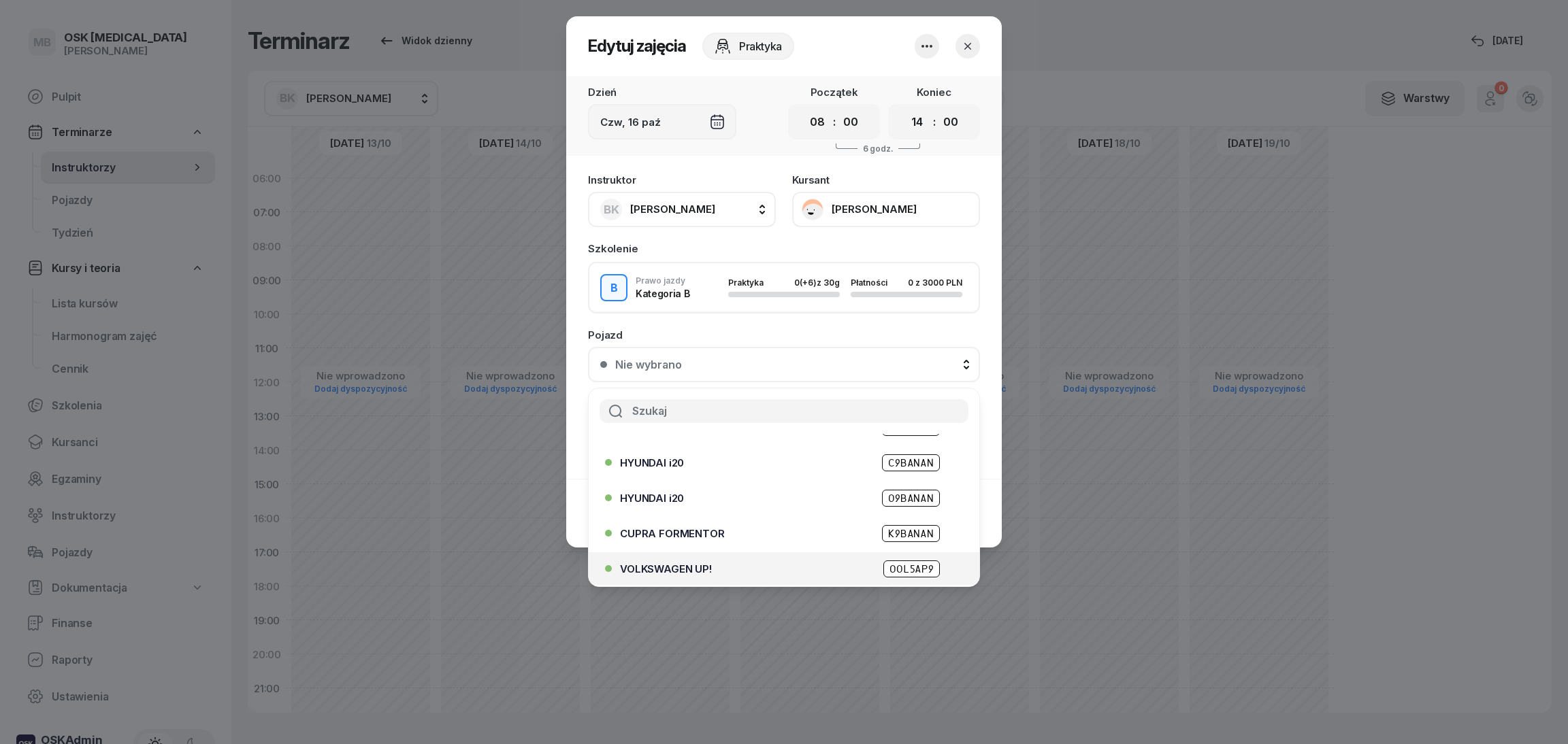
click at [740, 552] on li "VOLKSWAGEN UP! OOL5AP9" at bounding box center [783, 568] width 390 height 33
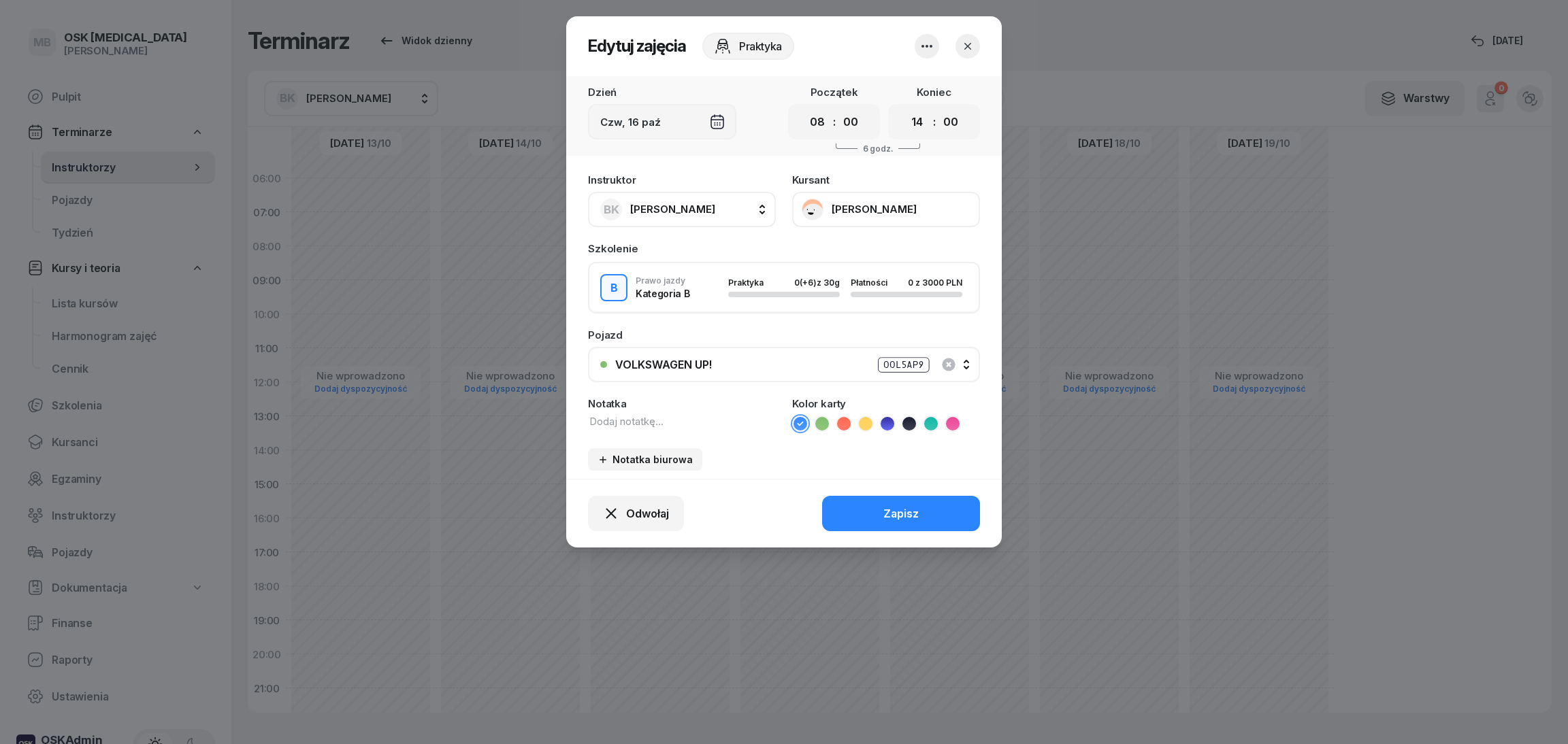
click at [915, 48] on button "button" at bounding box center [927, 46] width 25 height 25
click at [917, 48] on button "button" at bounding box center [927, 46] width 25 height 25
click at [917, 83] on div "Usuń zajęcia" at bounding box center [895, 87] width 64 height 12
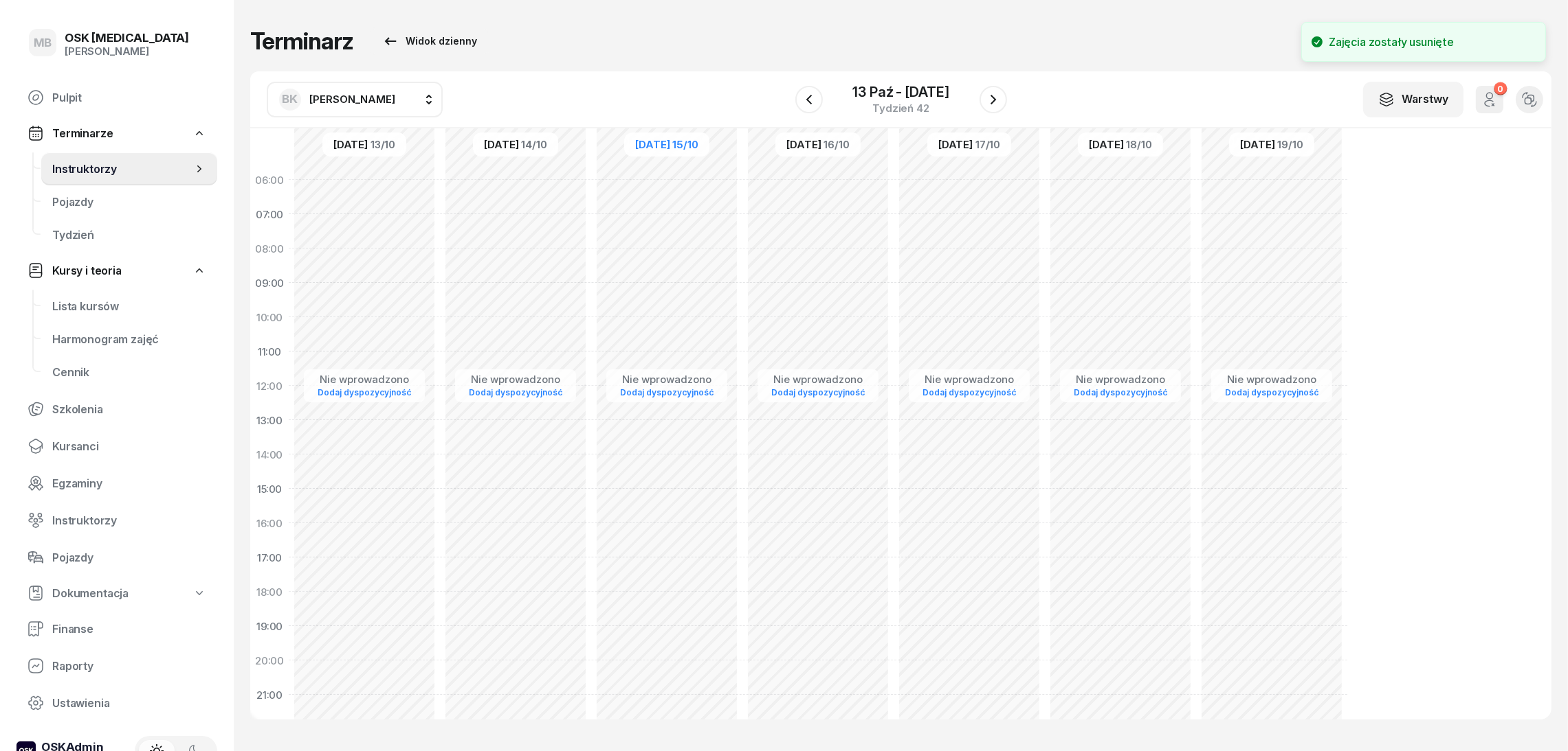
click at [799, 317] on div "Nie wprowadzono Dodaj dyspozycyjność" at bounding box center [818, 489] width 151 height 652
select select "10"
select select "12"
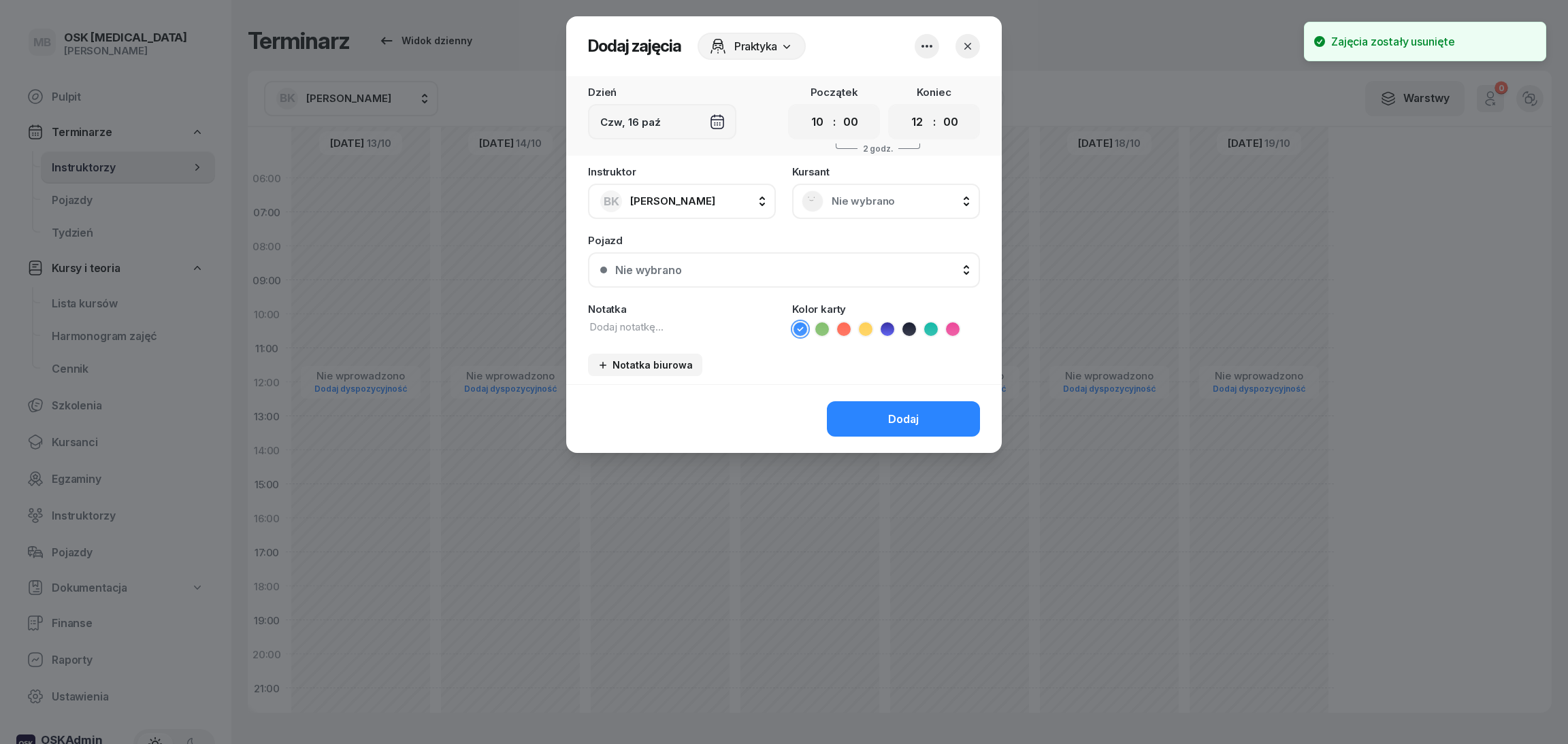
click at [926, 55] on button "button" at bounding box center [927, 46] width 25 height 25
click at [926, 85] on div "Rezerwacja grupowa Wył." at bounding box center [920, 87] width 163 height 17
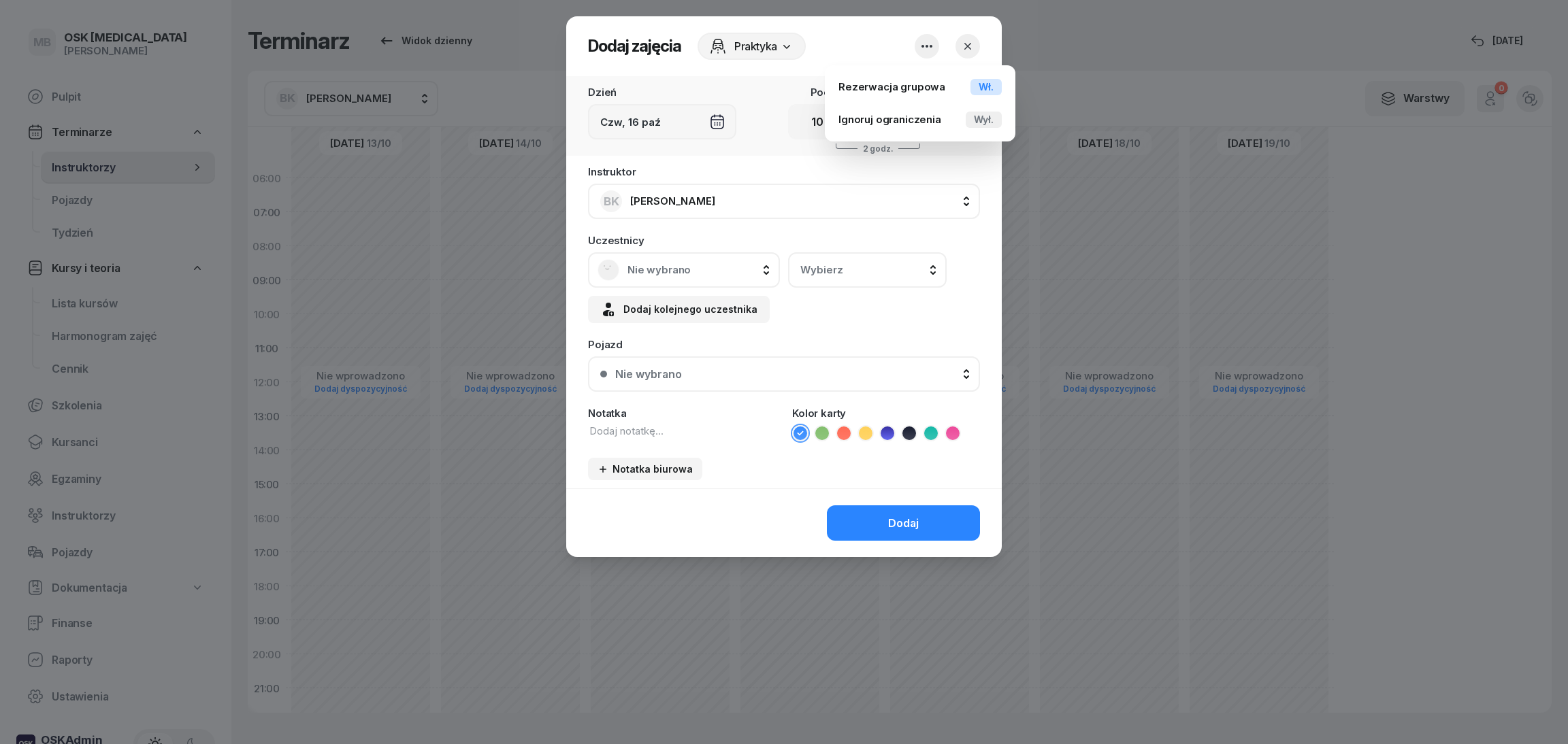
click at [685, 281] on div "Nie wybrano" at bounding box center [684, 270] width 192 height 36
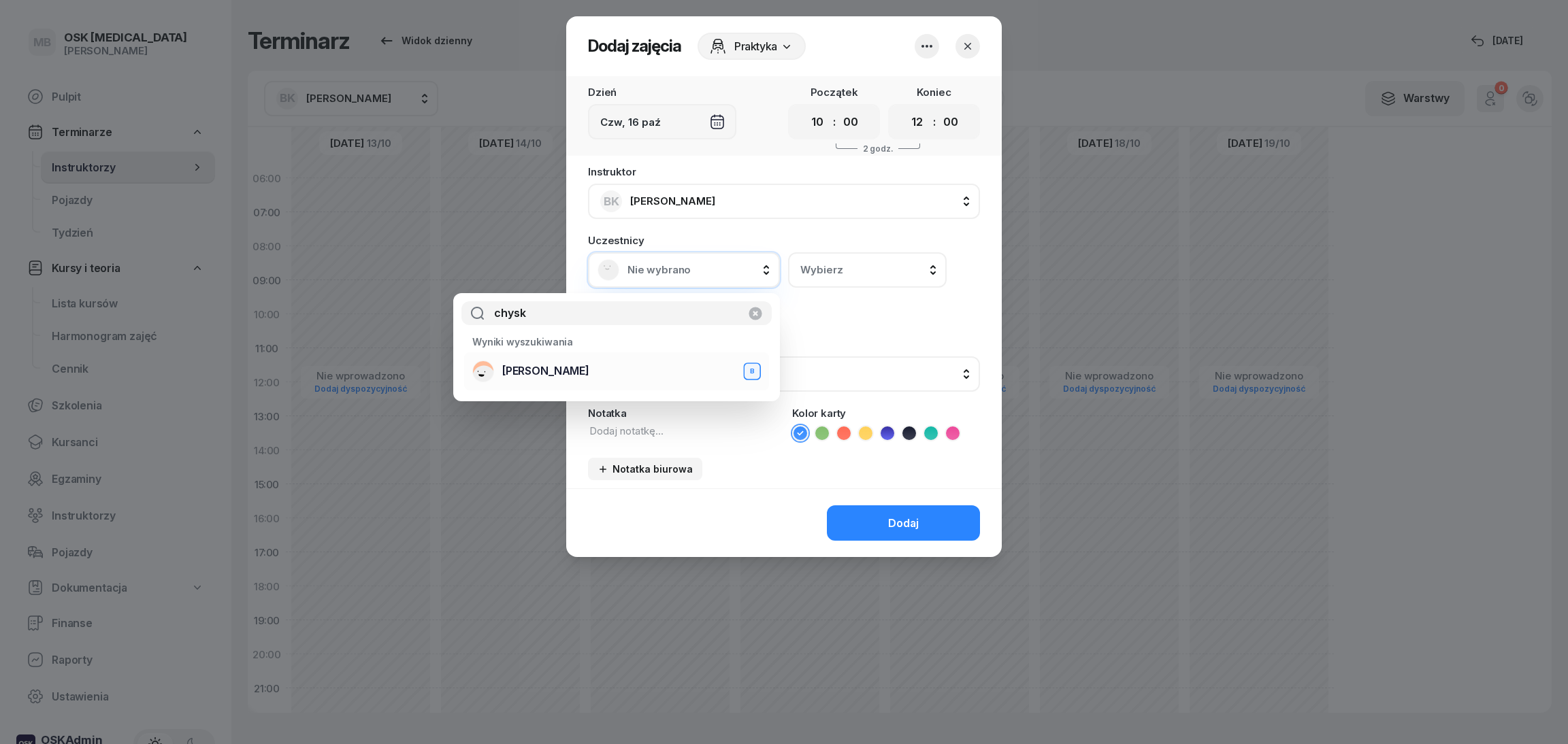
type input "chysk"
click at [681, 380] on div "[PERSON_NAME] B" at bounding box center [616, 371] width 289 height 21
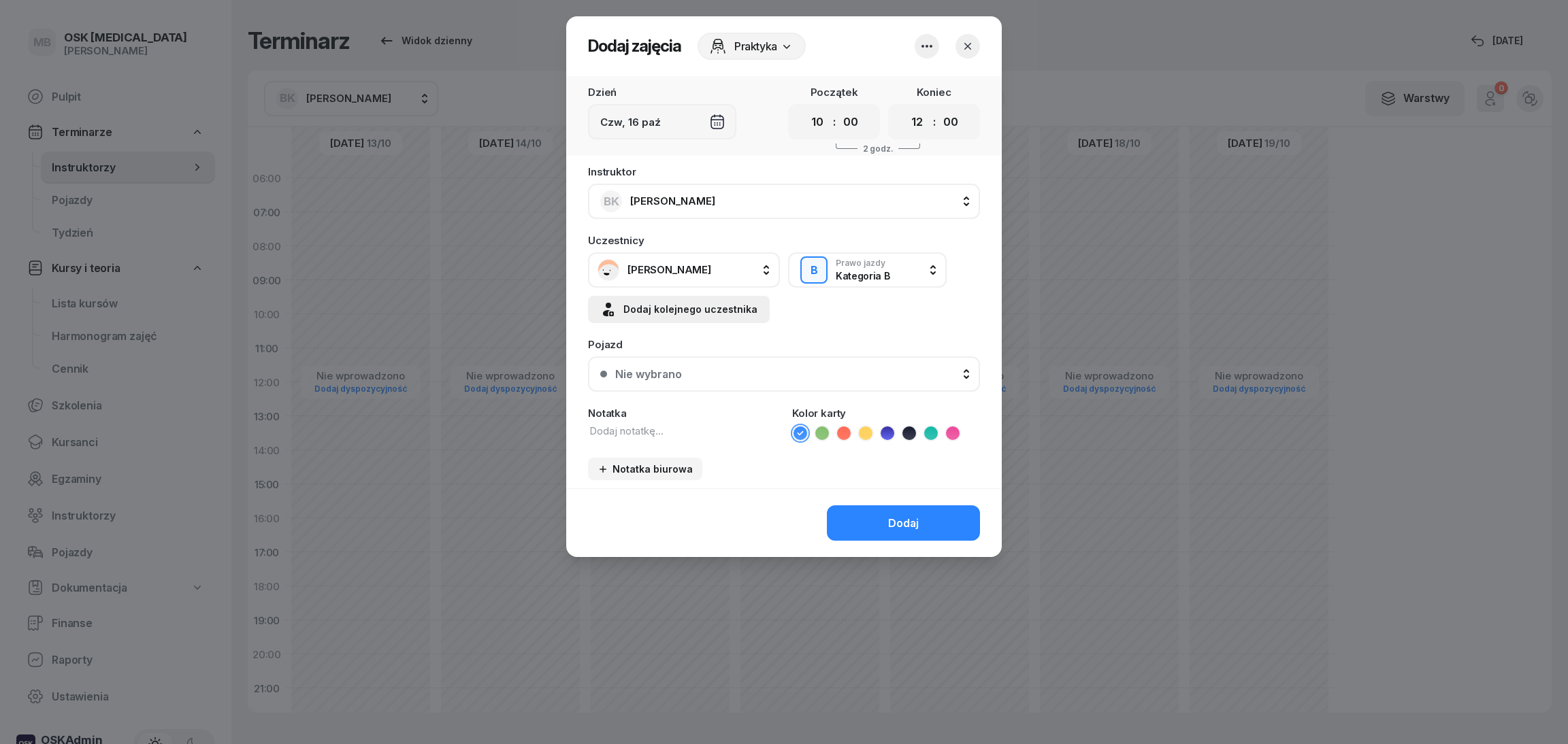
click at [732, 310] on div "Dodaj kolejnego uczestnika" at bounding box center [679, 309] width 157 height 17
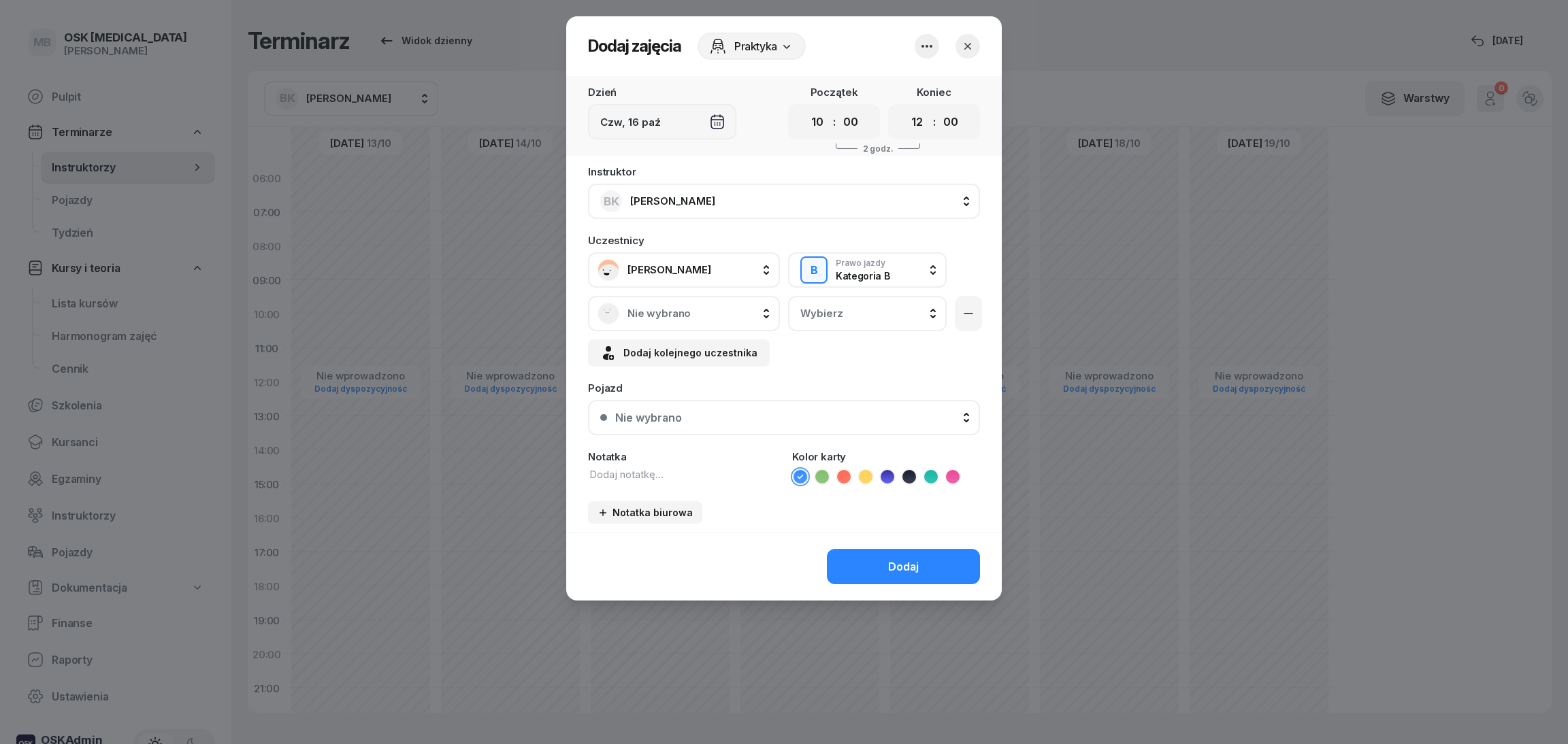
click at [667, 310] on span "Nie wybrano" at bounding box center [699, 313] width 143 height 12
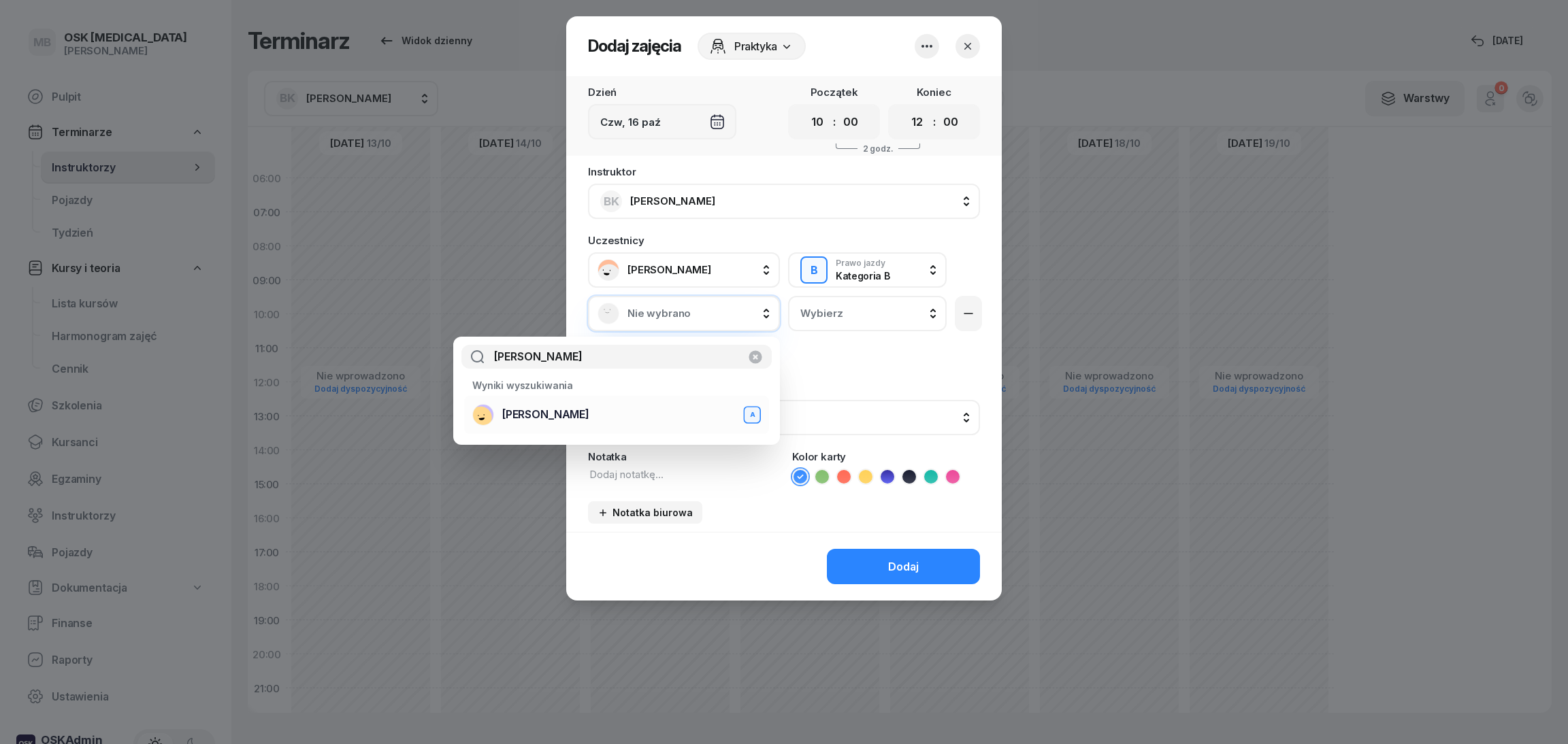
type input "[PERSON_NAME]"
click at [597, 418] on div "[PERSON_NAME] A" at bounding box center [616, 414] width 289 height 21
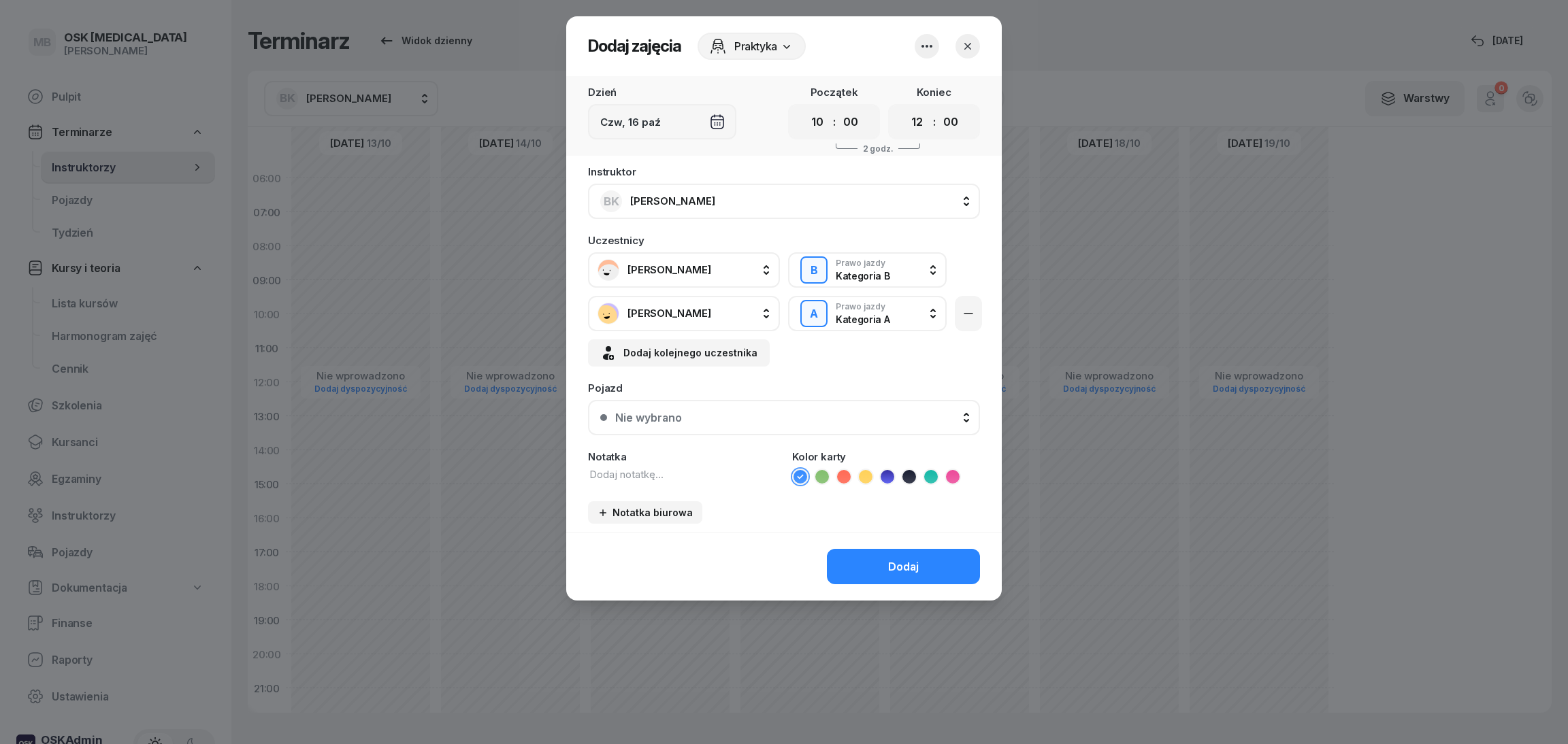
click at [639, 427] on button "Nie wybrano" at bounding box center [784, 417] width 392 height 36
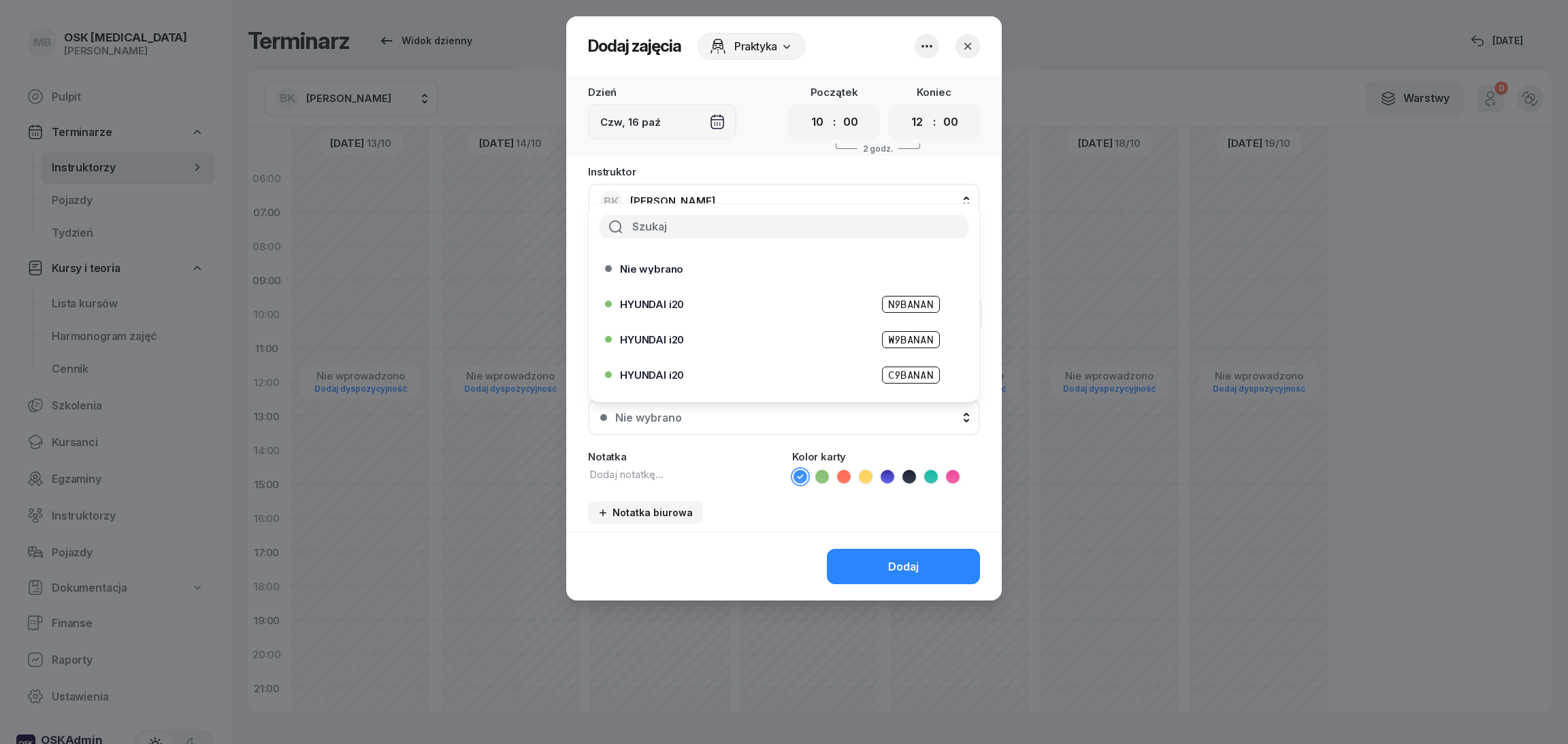
click at [675, 234] on input "text" at bounding box center [784, 227] width 369 height 24
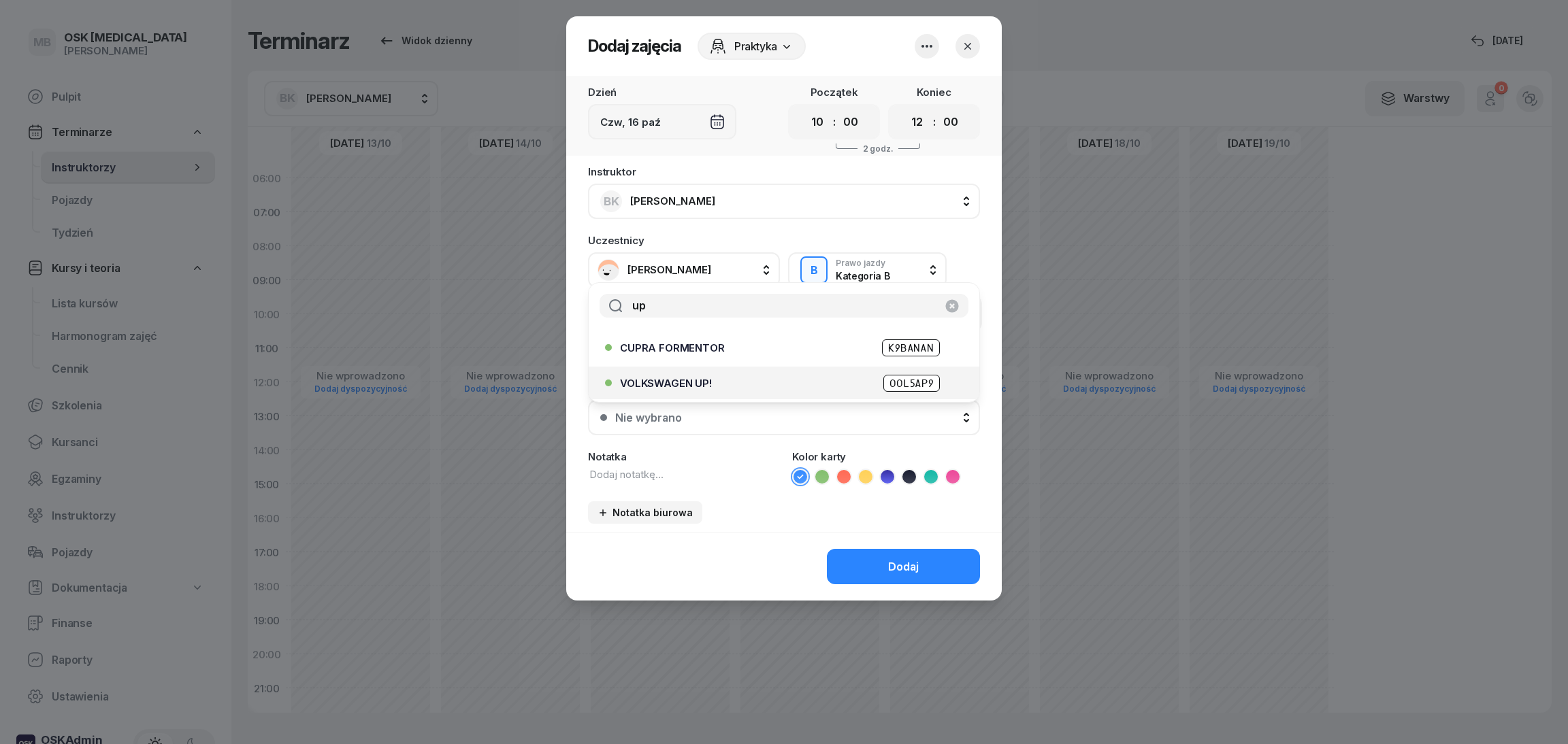
type input "up"
click at [692, 386] on span "VOLKSWAGEN UP!" at bounding box center [666, 383] width 92 height 10
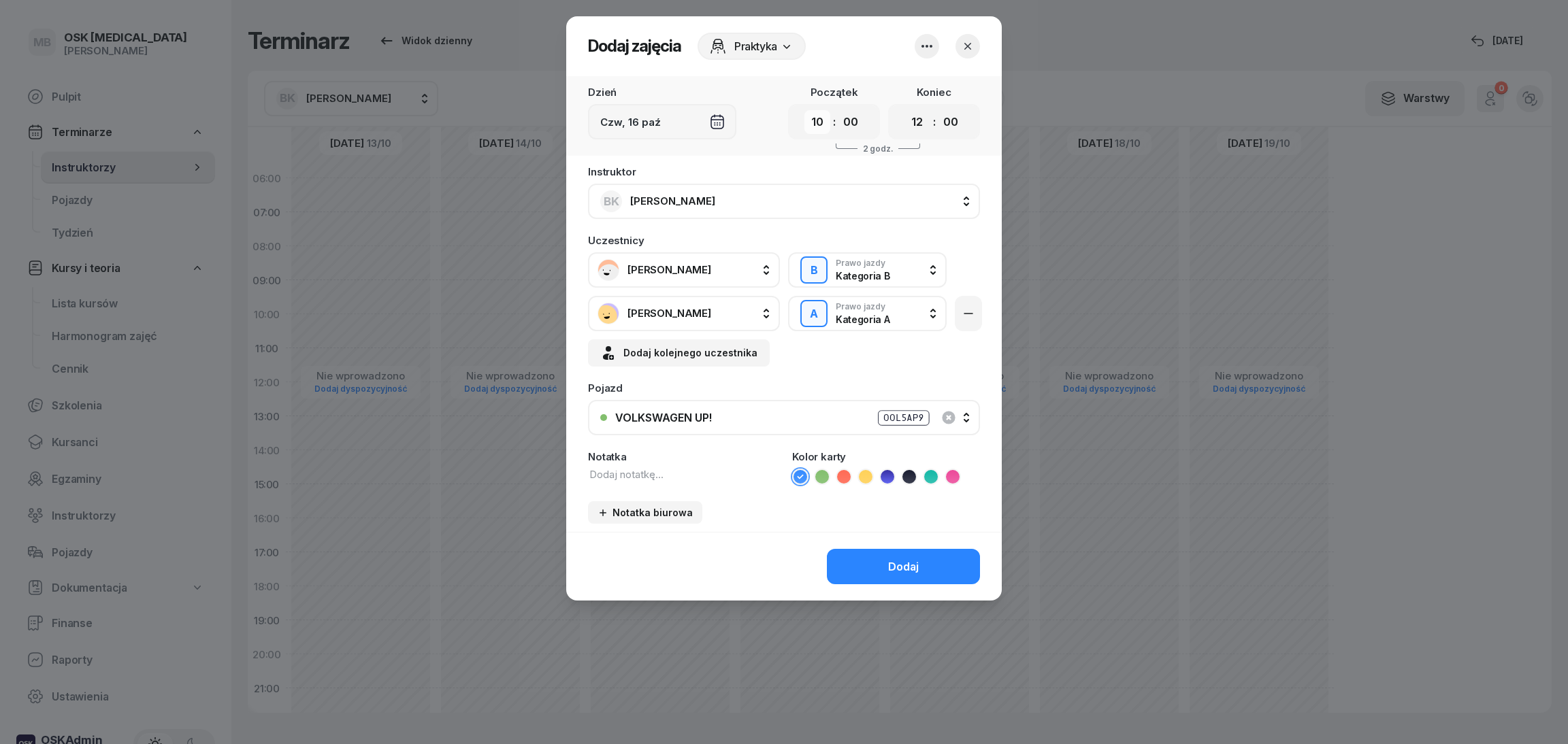
click at [821, 122] on select "00 01 02 03 04 05 06 07 08 09 10 11 12 13 14 15 16 17 18 19 20 21 22 23" at bounding box center [817, 122] width 26 height 24
select select "08"
click at [805, 110] on select "00 01 02 03 04 05 06 07 08 09 10 11 12 13 14 15 16 17 18 19 20 21 22 23" at bounding box center [817, 122] width 26 height 24
click at [924, 127] on select "00 01 02 03 04 05 06 07 08 09 10 11 12 13 14 15 16 17 18 19 20 21 22 23" at bounding box center [918, 122] width 26 height 24
select select "14"
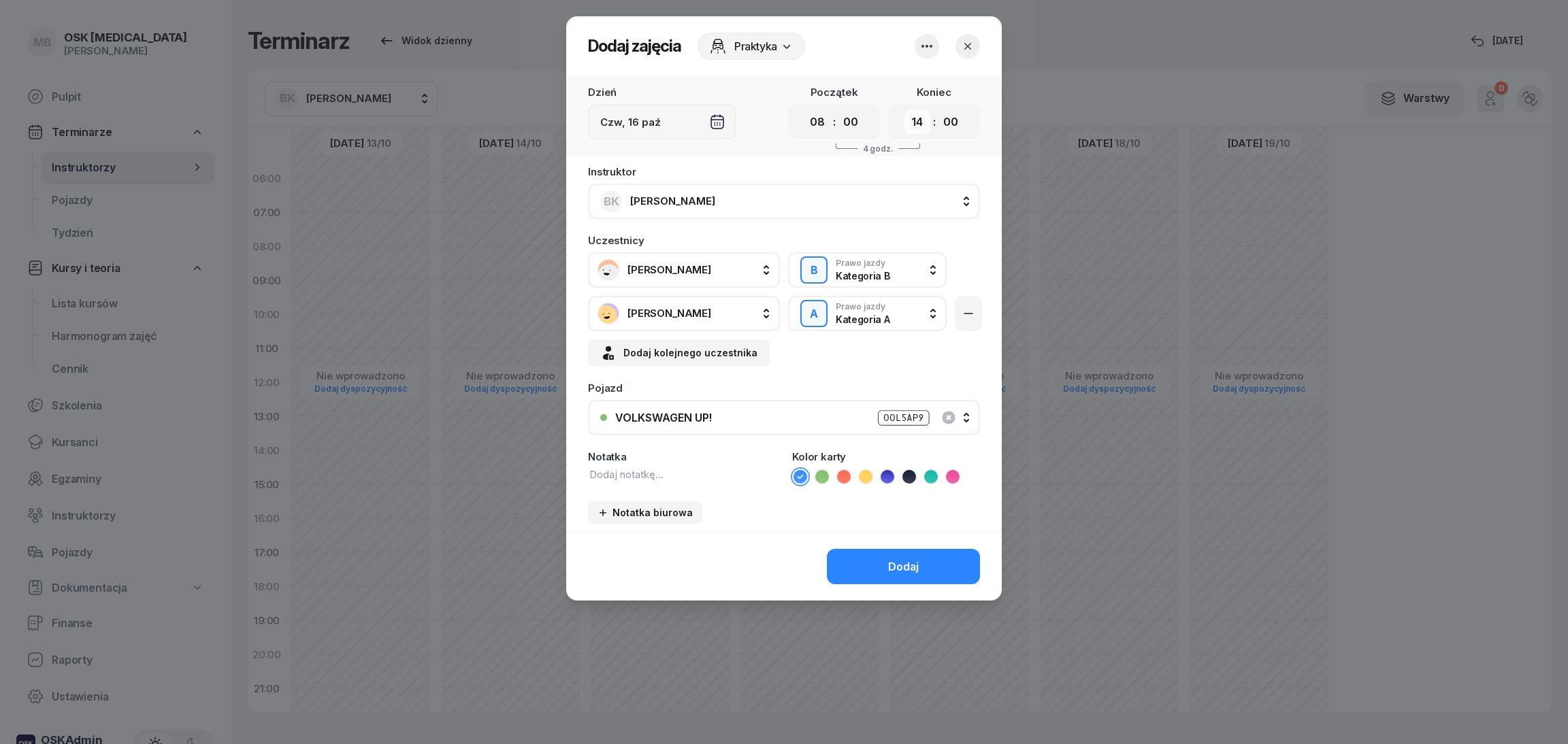
click at [905, 110] on select "00 01 02 03 04 05 06 07 08 09 10 11 12 13 14 15 16 17 18 19 20 21 22 23" at bounding box center [918, 122] width 26 height 24
click at [897, 565] on div "Dodaj" at bounding box center [903, 567] width 31 height 13
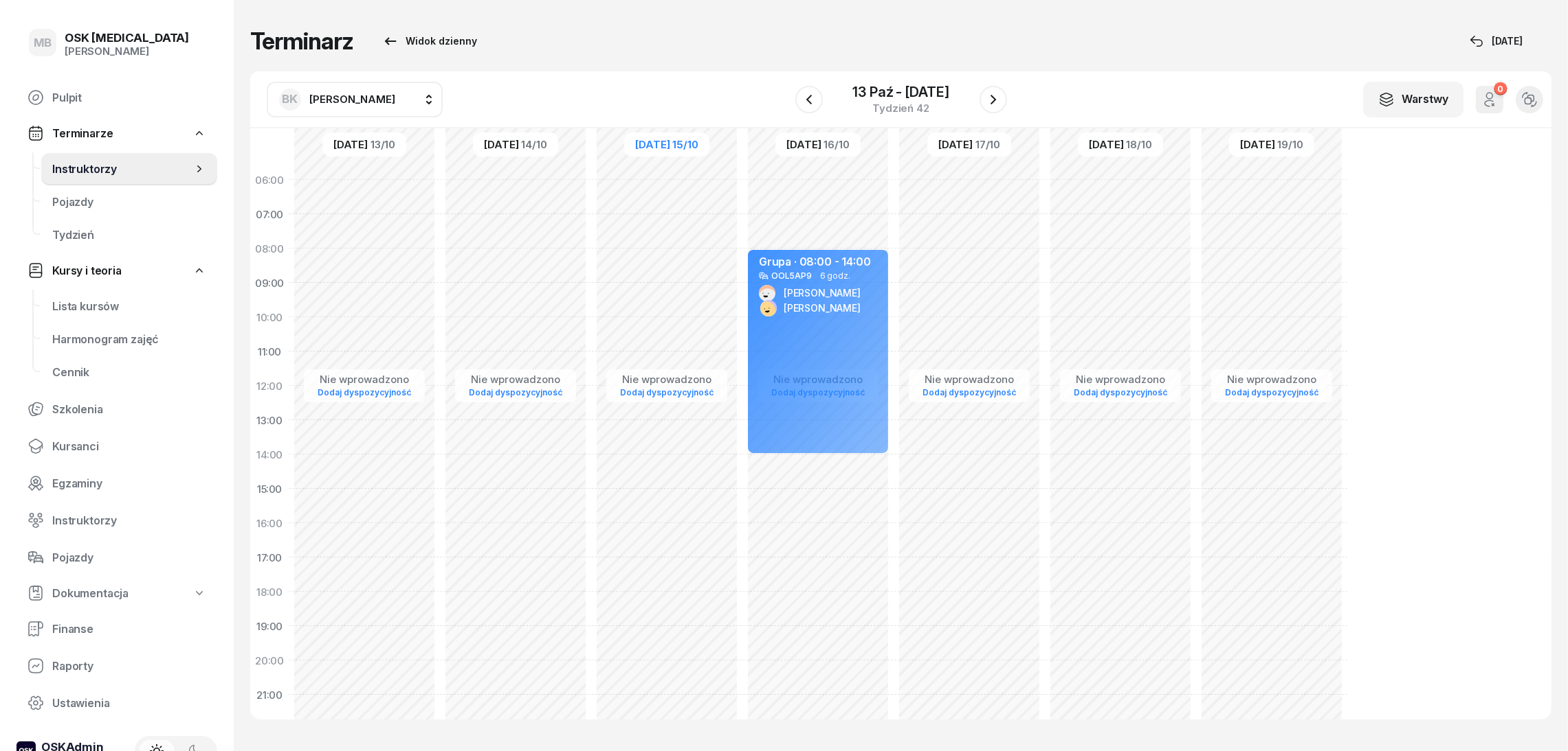
click at [806, 535] on div "Nie wprowadzono Dodaj dyspozycyjność Grupa · 08:00 - 14:00 OOL5AP9 6 godz. [PER…" at bounding box center [818, 489] width 151 height 652
select select "16"
select select "18"
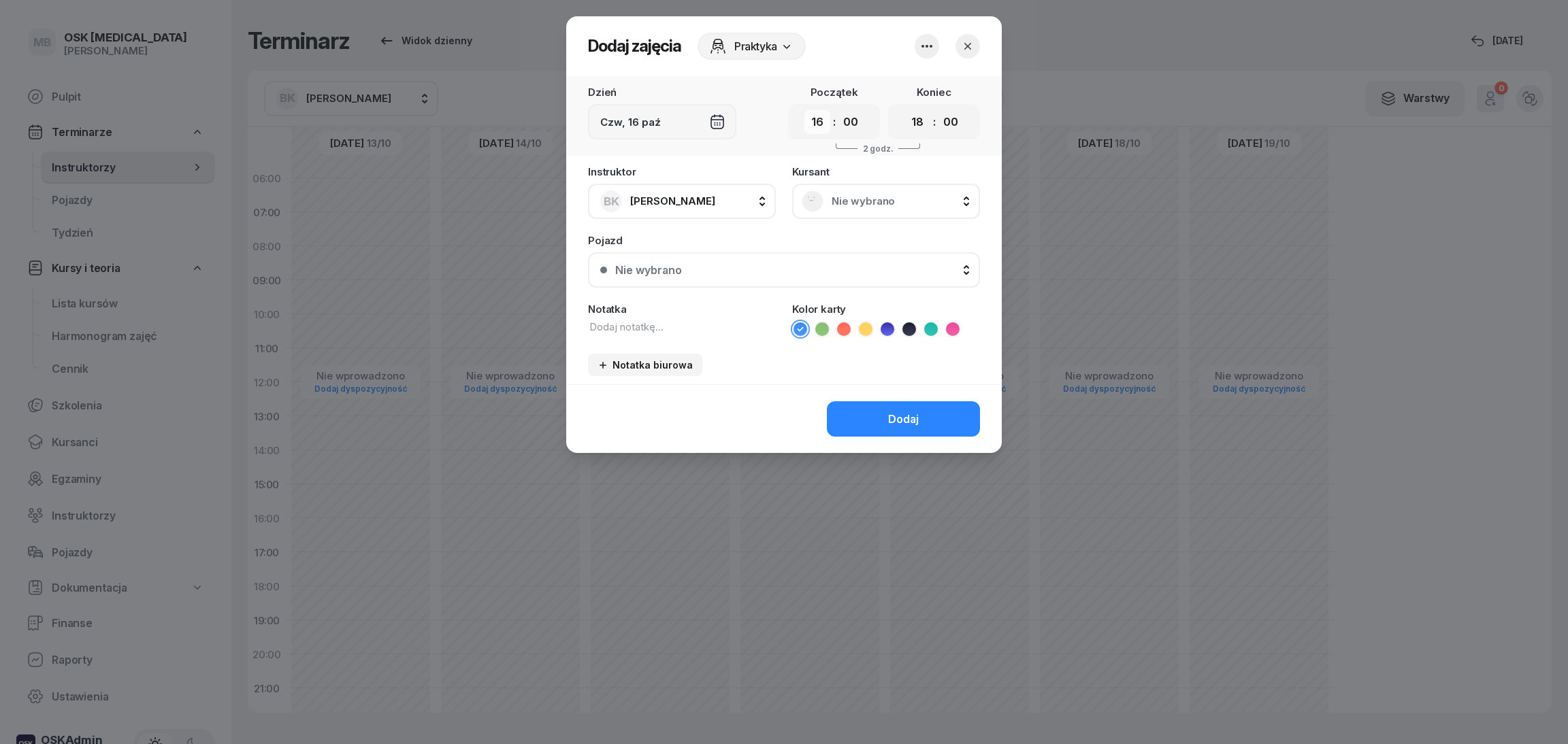
click at [816, 123] on select "00 01 02 03 04 05 06 07 08 09 10 11 12 13 14 15 16 17 18 19 20 21 22 23" at bounding box center [817, 122] width 26 height 24
select select "15"
click at [805, 110] on select "00 01 02 03 04 05 06 07 08 09 10 11 12 13 14 15 16 17 18 19 20 21 22 23" at bounding box center [817, 122] width 26 height 24
drag, startPoint x: 912, startPoint y: 114, endPoint x: 912, endPoint y: 128, distance: 14.0
click at [912, 114] on select "00 01 02 03 04 05 06 07 08 09 10 11 12 13 14 15 16 17 18 19 20 21 22 23" at bounding box center [918, 122] width 26 height 24
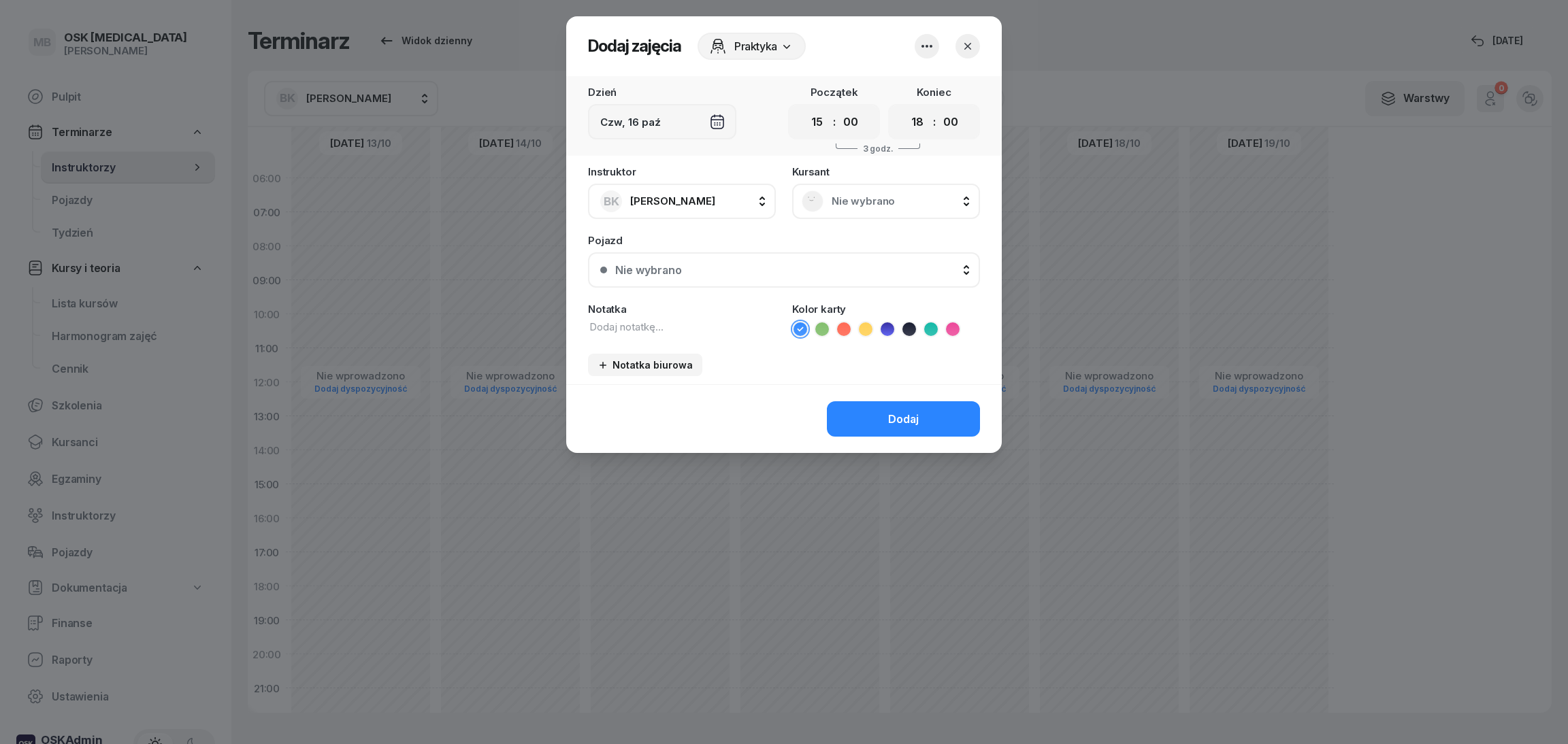
select select "16"
click at [905, 110] on select "00 01 02 03 04 05 06 07 08 09 10 11 12 13 14 15 16 17 18 19 20 21 22 23" at bounding box center [918, 122] width 26 height 24
click at [829, 206] on div "Nie wybrano" at bounding box center [886, 201] width 169 height 21
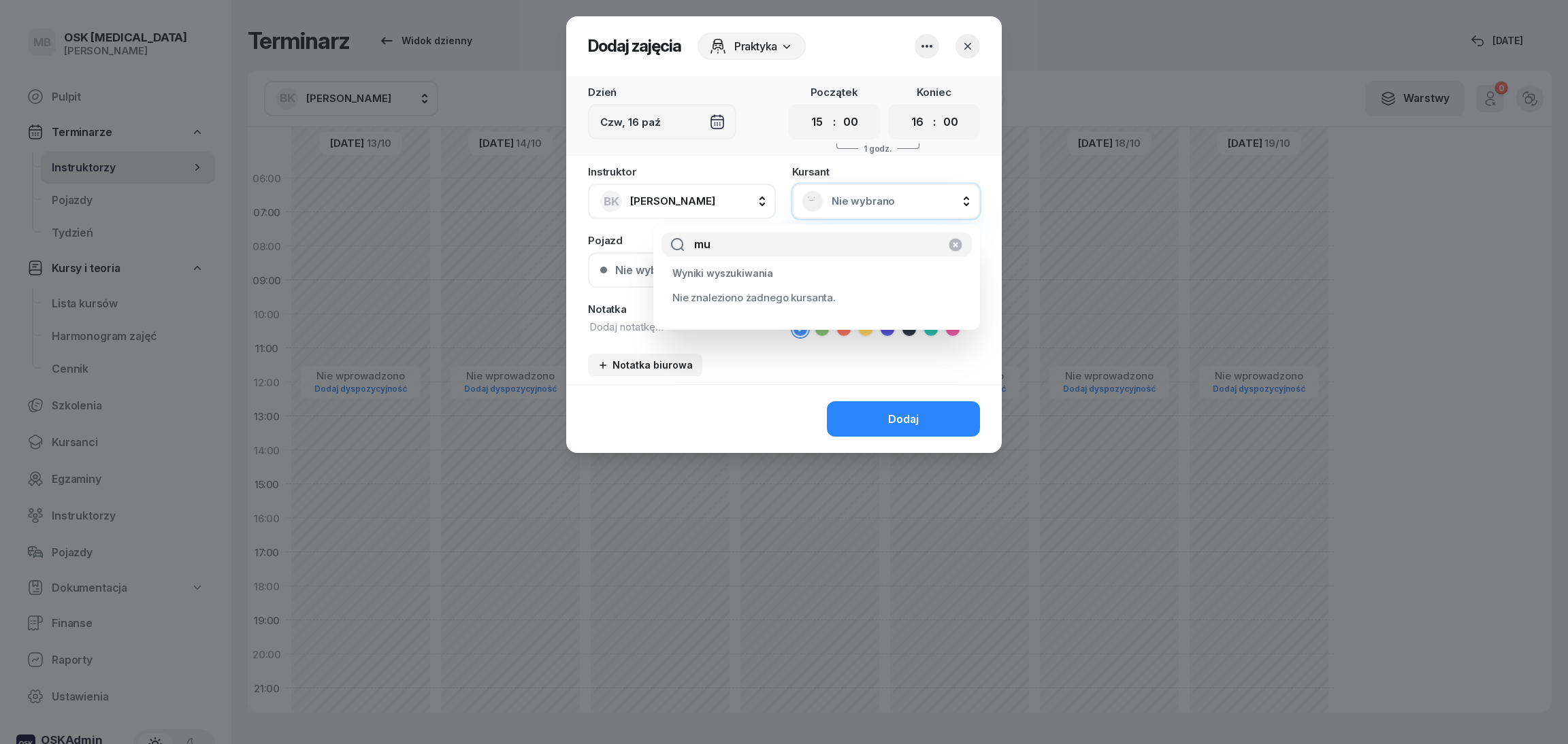
type input "mu"
click at [963, 43] on icon "button" at bounding box center [968, 46] width 14 height 14
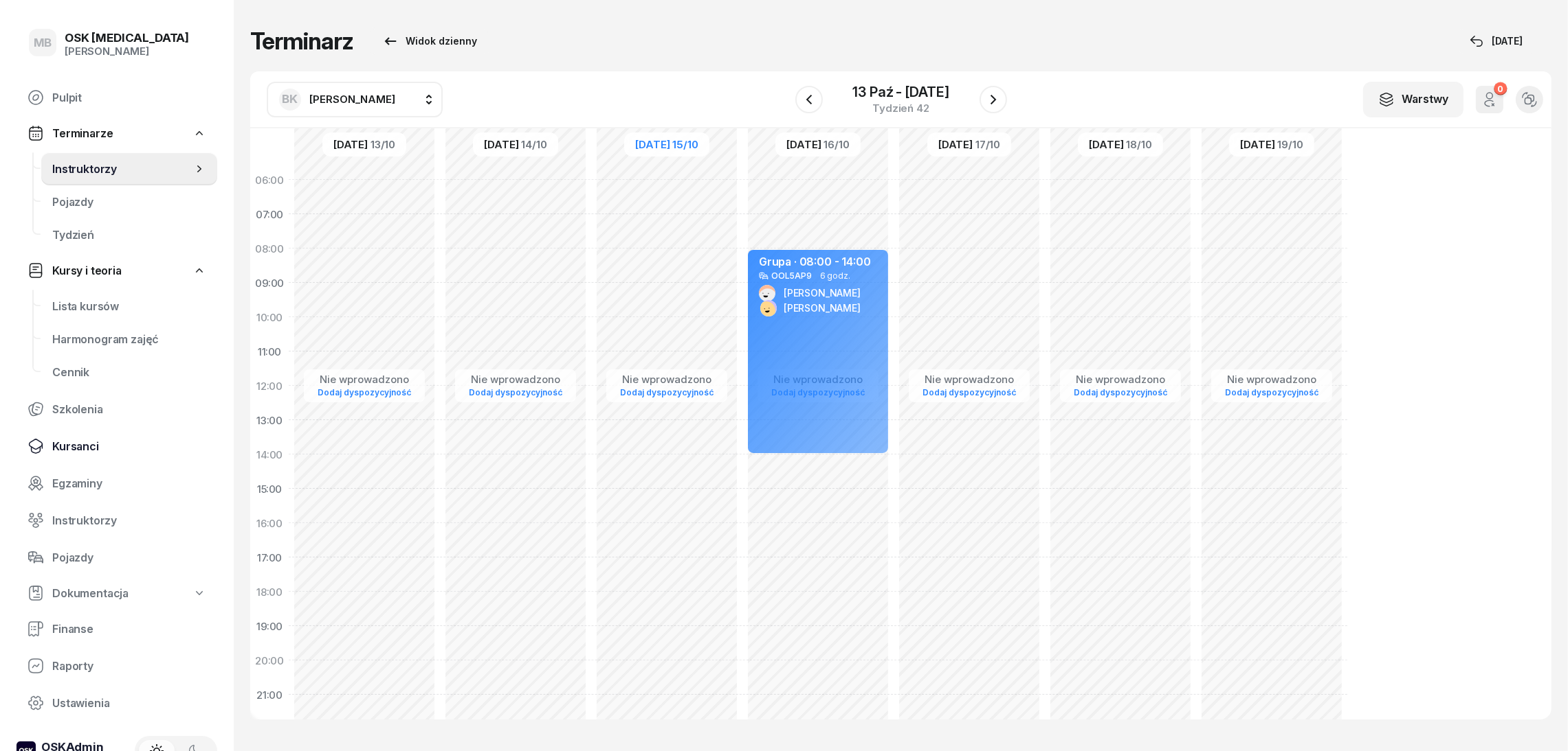
drag, startPoint x: 47, startPoint y: 450, endPoint x: 50, endPoint y: 442, distance: 8.5
click at [47, 450] on link "Kursanci" at bounding box center [117, 446] width 201 height 33
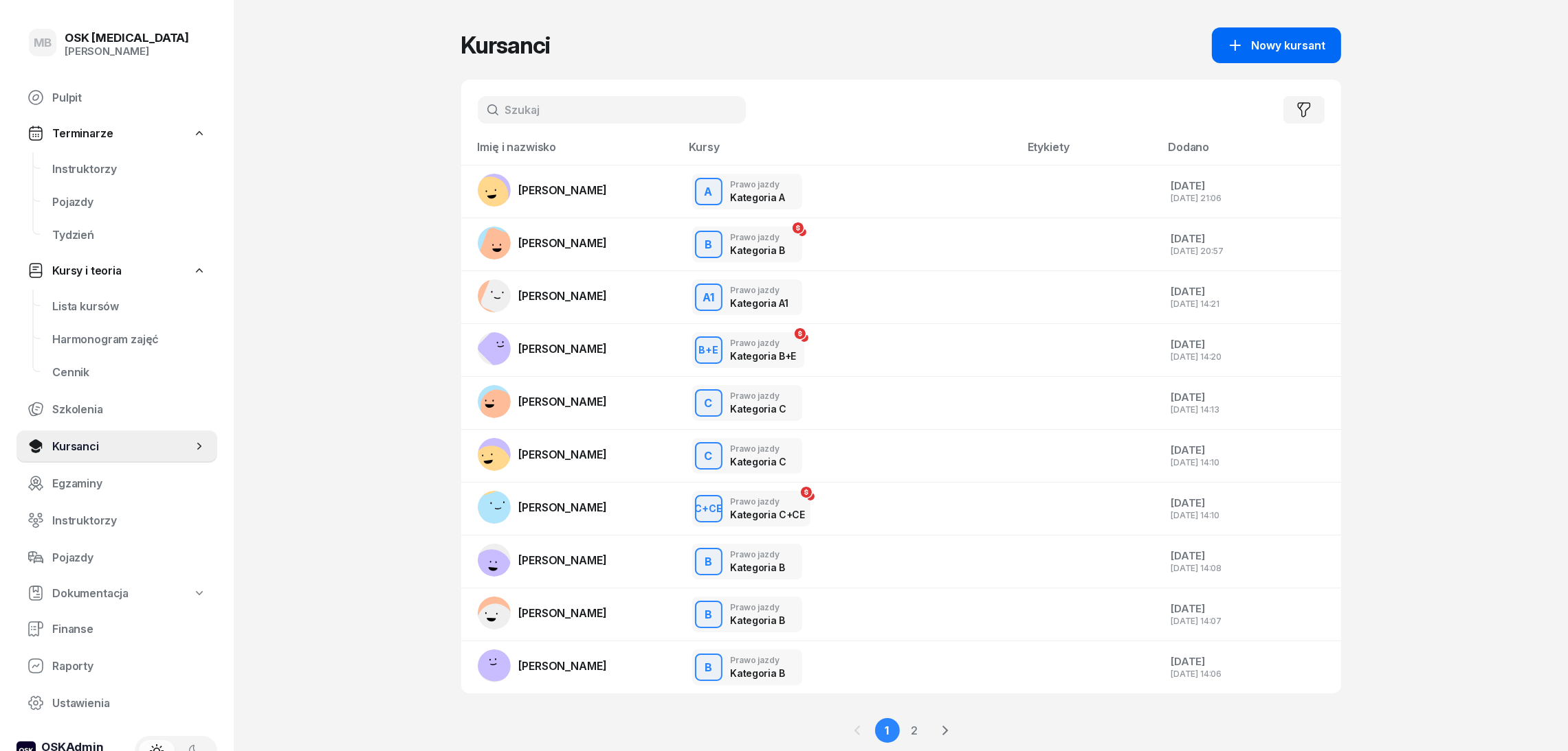
click at [1235, 37] on icon "button" at bounding box center [1235, 45] width 17 height 17
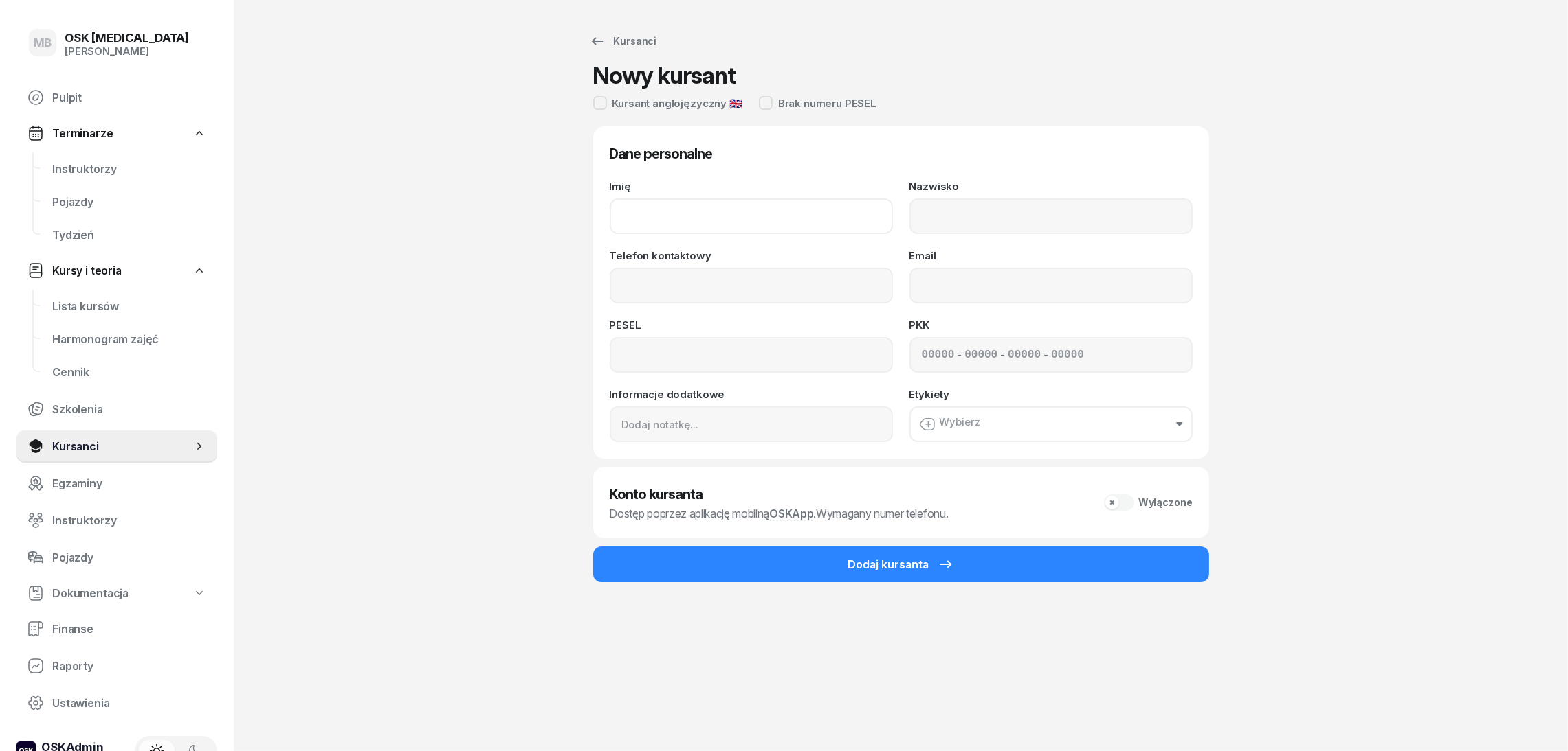
click at [648, 220] on input "Imię" at bounding box center [751, 216] width 283 height 36
type input "[PERSON_NAME]"
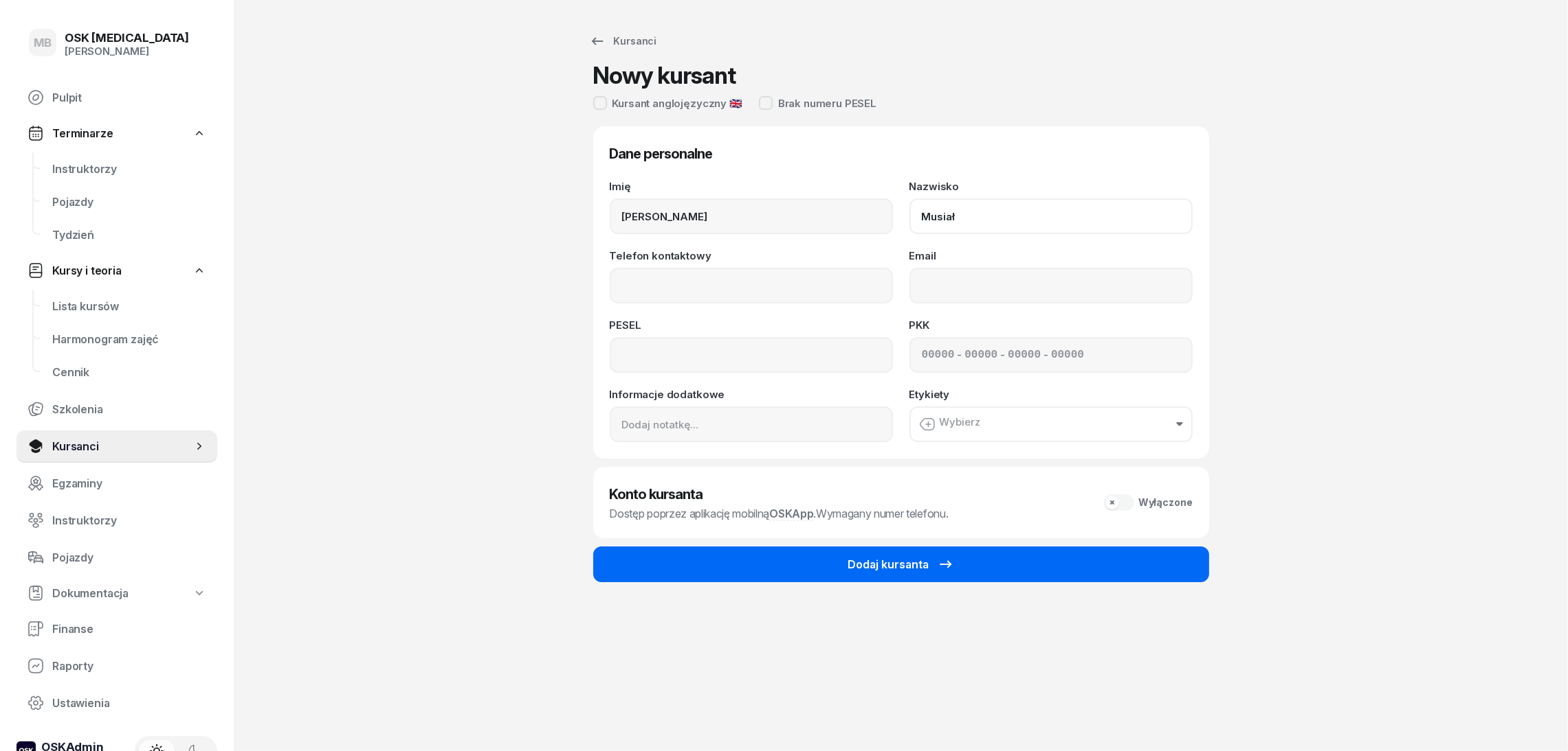
type input "Musiał"
click at [715, 560] on button "Dodaj kursanta" at bounding box center [901, 564] width 616 height 36
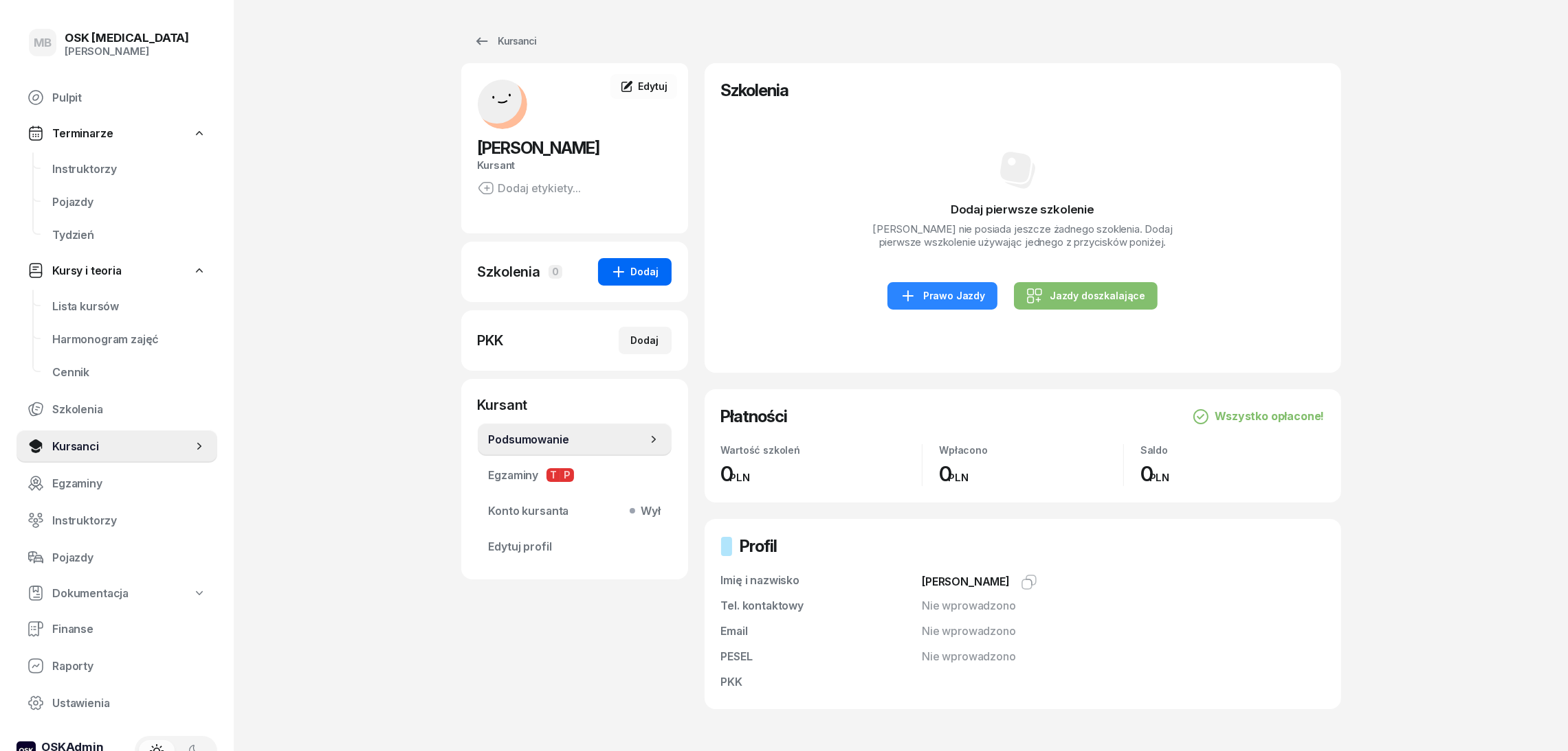
click at [634, 278] on div "Dodaj" at bounding box center [634, 272] width 49 height 17
click at [739, 296] on div "Jazdy doszkalające" at bounding box center [756, 295] width 129 height 14
select select "B"
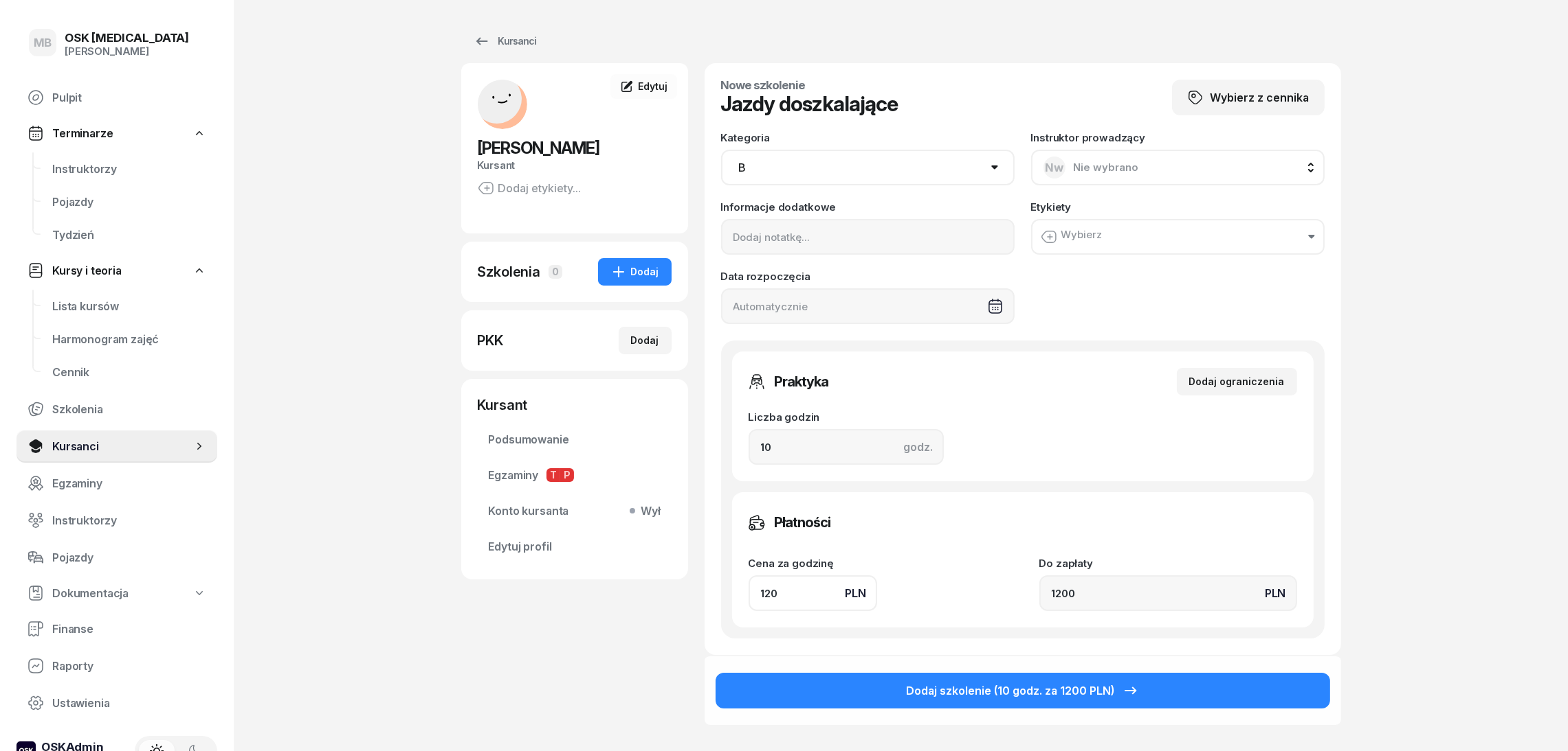
click at [560, 603] on div "[PERSON_NAME] Kursant [PERSON_NAME] etykiety... RM [PERSON_NAME] Kursant Edytuj…" at bounding box center [574, 432] width 226 height 737
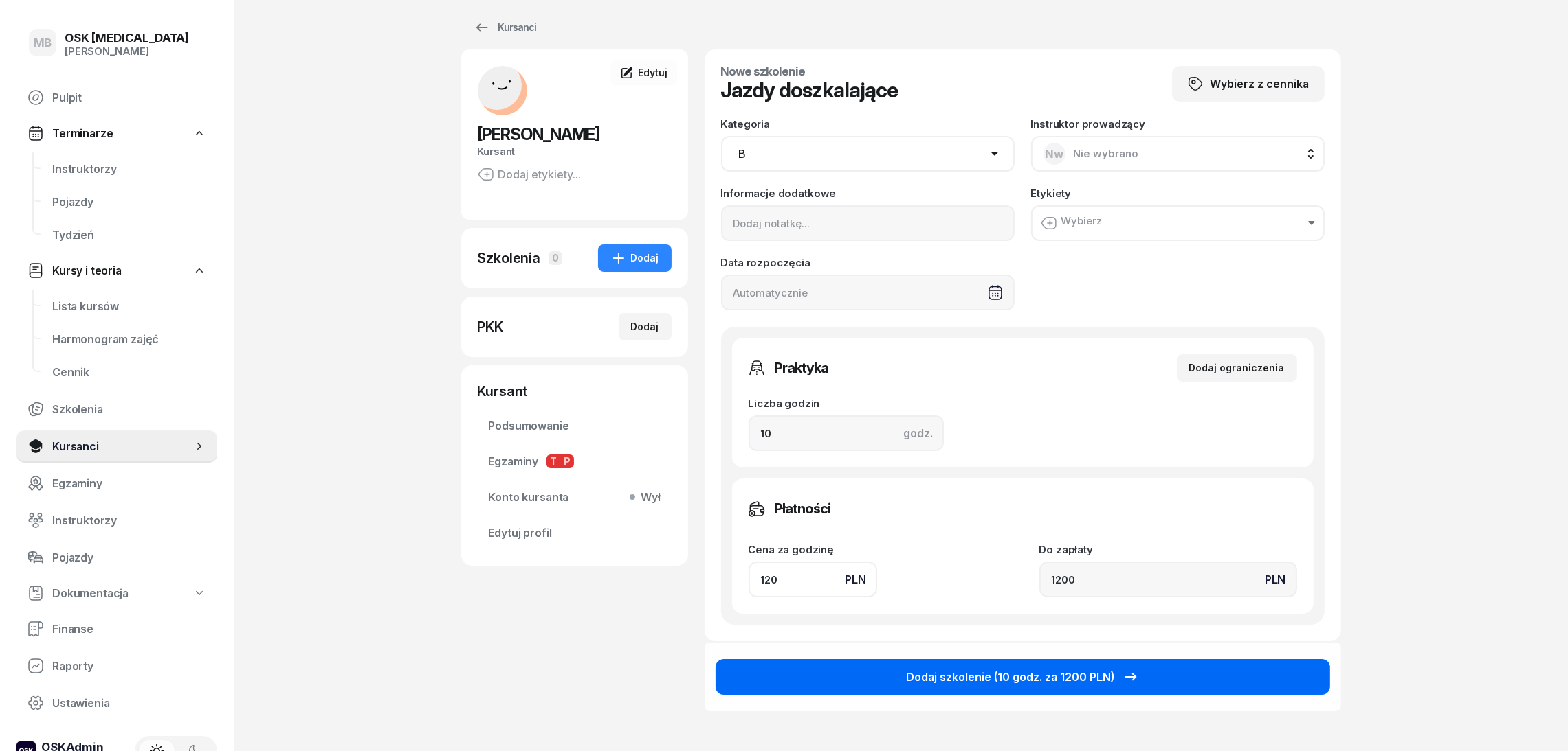
scroll to position [140, 0]
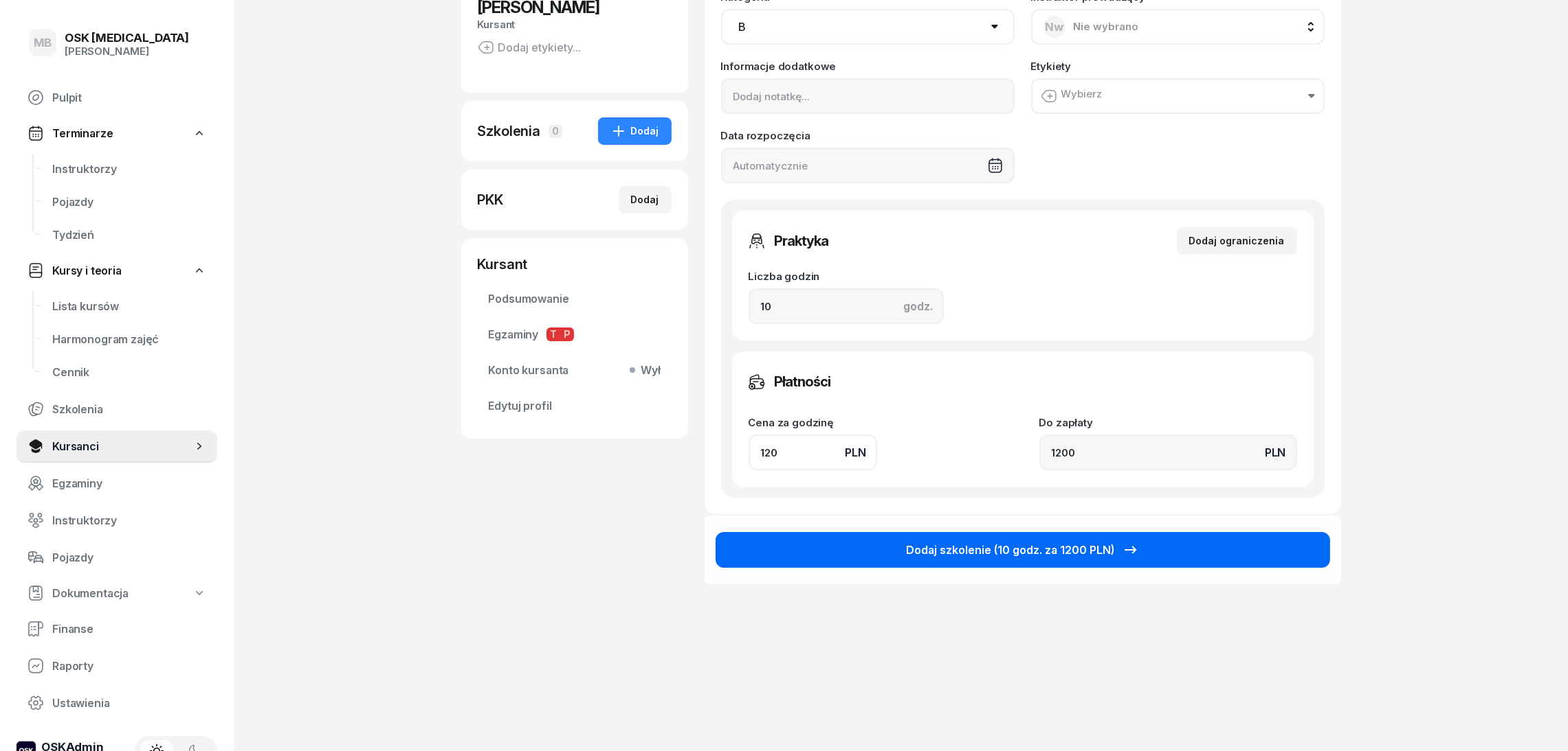
click at [918, 557] on div "Dodaj szkolenie (10 godz. za 1200 PLN)" at bounding box center [1022, 550] width 233 height 17
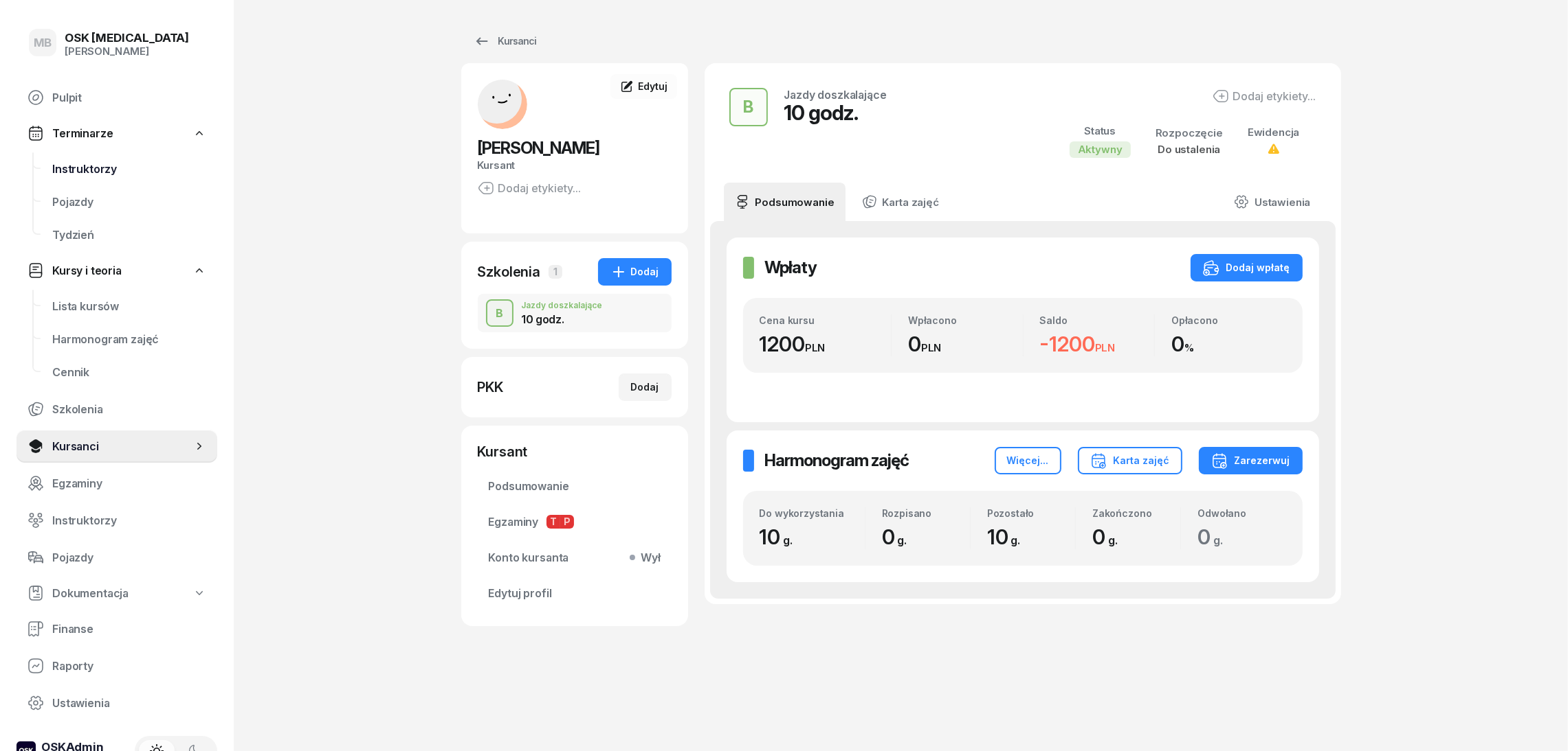
click at [116, 163] on span "Instruktorzy" at bounding box center [129, 169] width 154 height 13
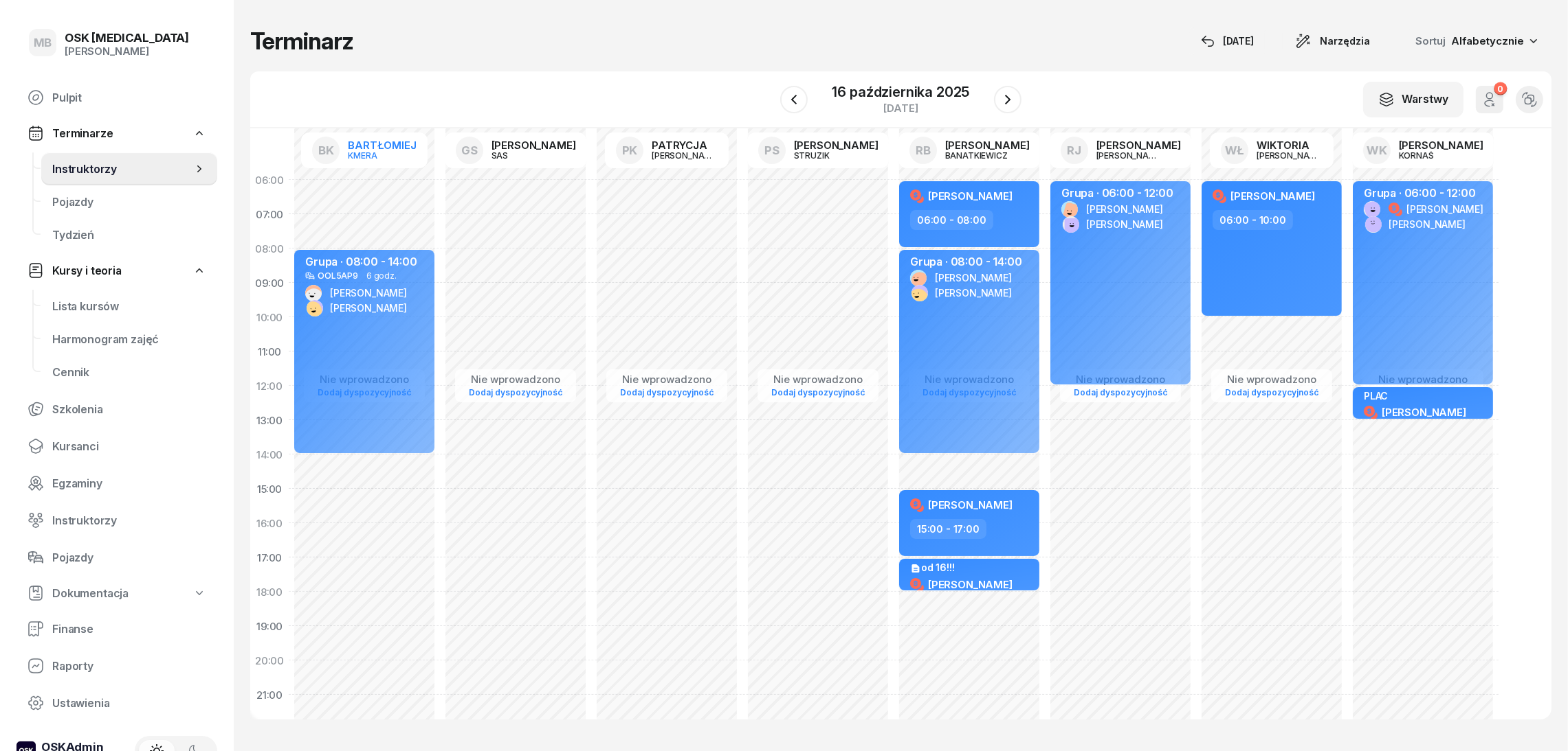
click at [394, 152] on div "KMERA" at bounding box center [381, 155] width 66 height 9
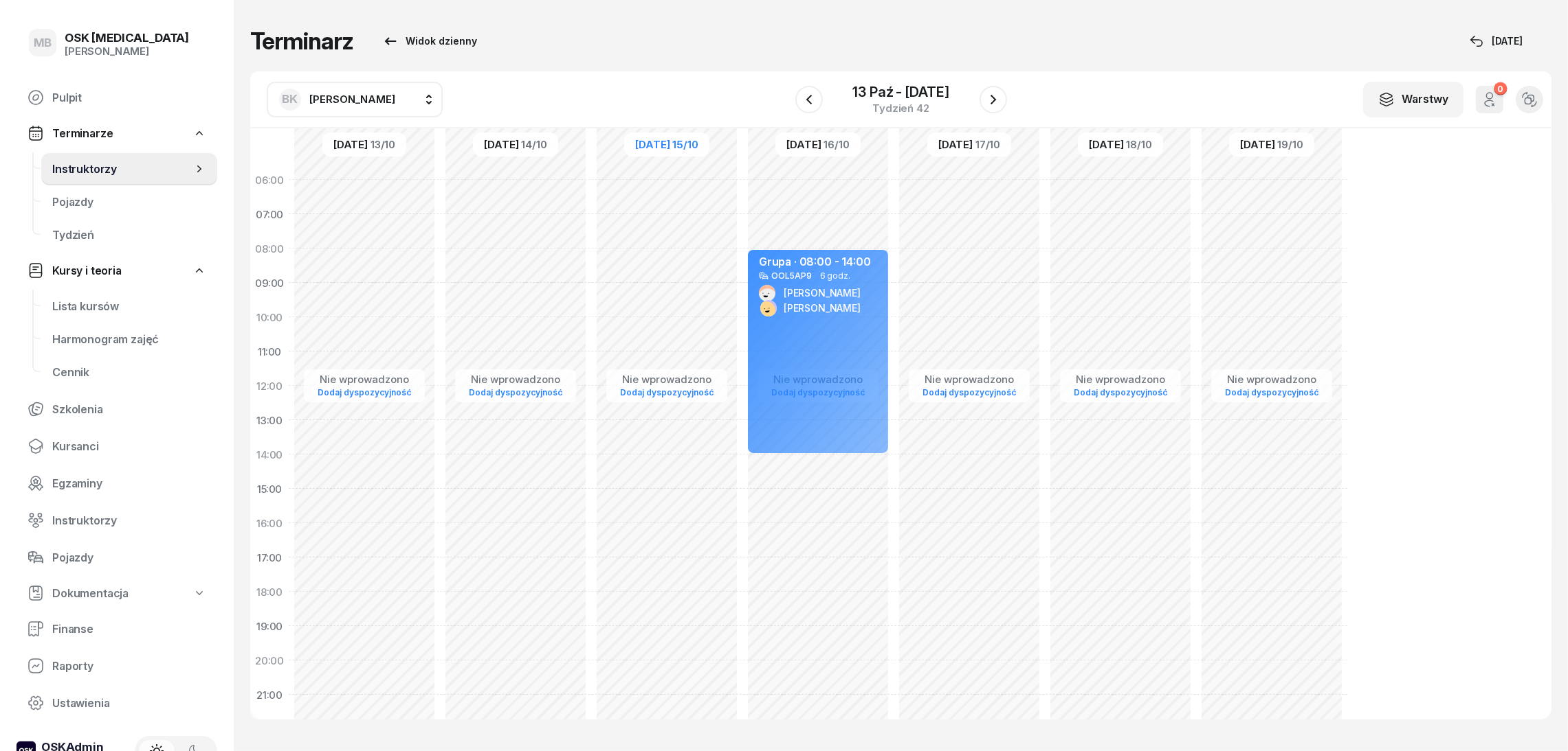
click at [792, 566] on div "Nie wprowadzono Dodaj dyspozycyjność Grupa · 08:00 - 14:00 OOL5AP9 6 godz. [PER…" at bounding box center [818, 489] width 151 height 652
select select "17"
select select "19"
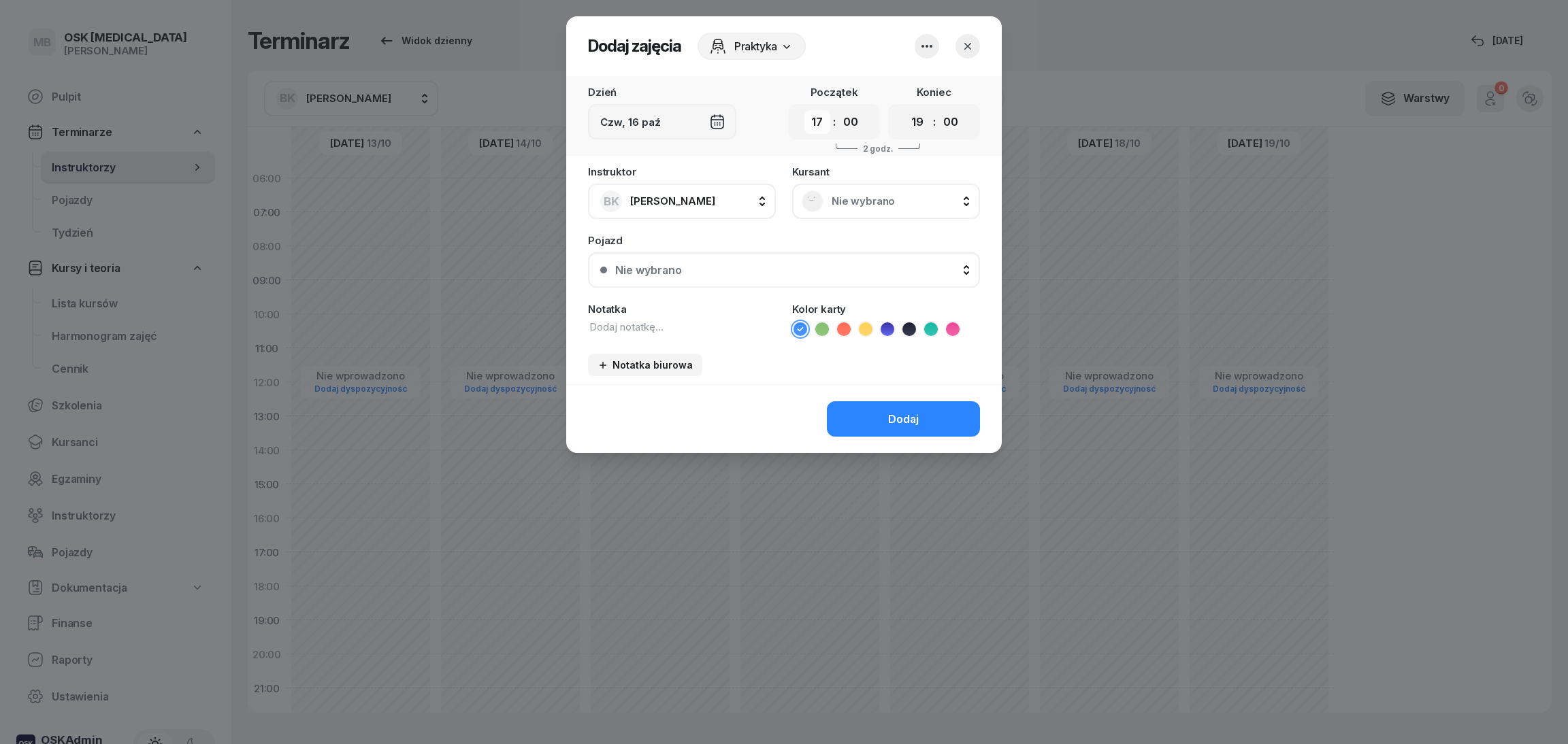
click at [807, 119] on select "00 01 02 03 04 05 06 07 08 09 10 11 12 13 14 15 16 17 18 19 20 21 22 23" at bounding box center [817, 122] width 26 height 24
select select "02"
click at [805, 110] on select "00 01 02 03 04 05 06 07 08 09 10 11 12 13 14 15 16 17 18 19 20 21 22 23" at bounding box center [817, 122] width 26 height 24
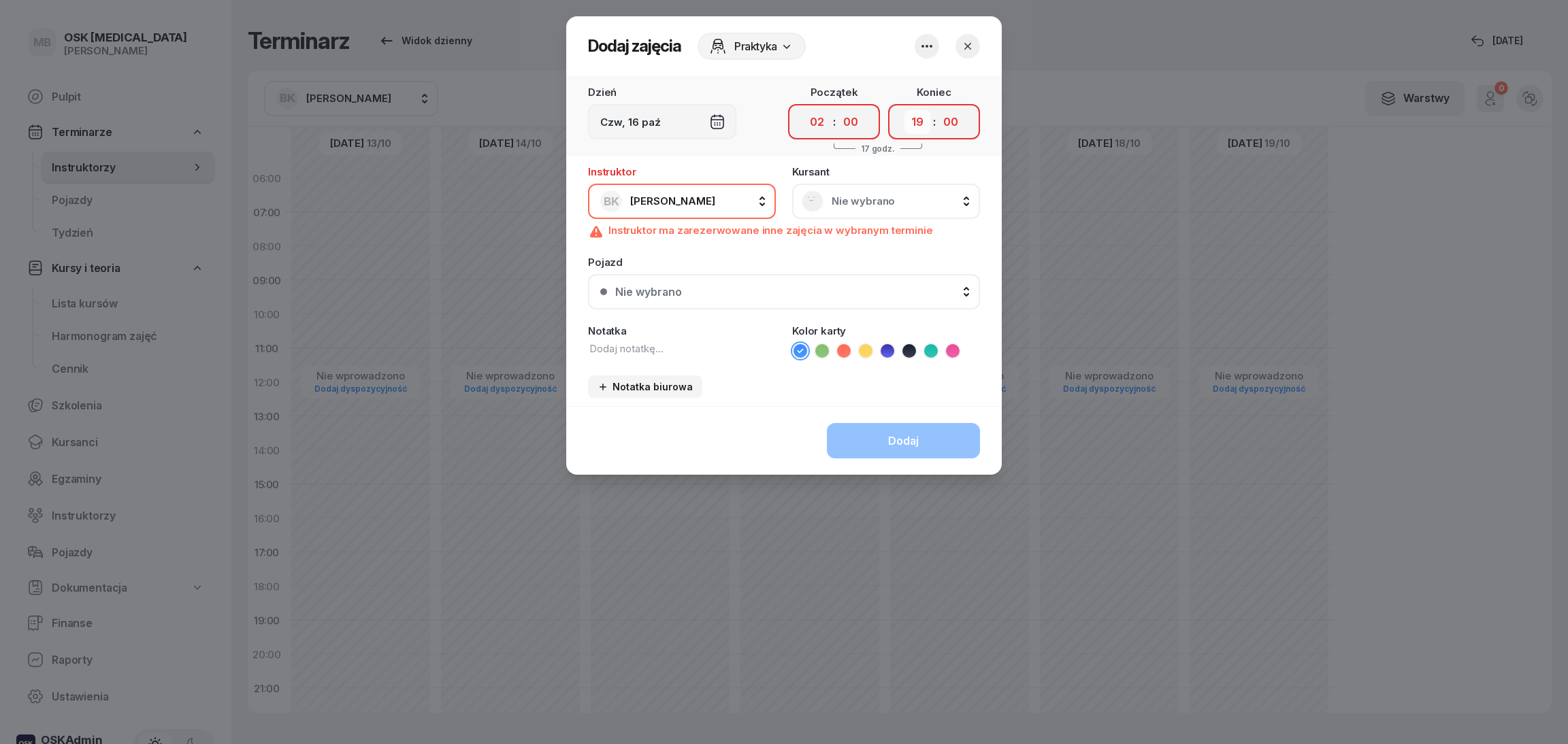
click at [922, 129] on select "00 01 02 03 04 05 06 07 08 09 10 11 12 13 14 15 16 17 18 19 20 21 22 23" at bounding box center [918, 122] width 26 height 24
select select "16"
click at [905, 110] on select "00 01 02 03 04 05 06 07 08 09 10 11 12 13 14 15 16 17 18 19 20 21 22 23" at bounding box center [918, 122] width 26 height 24
click at [819, 119] on select "00 01 02 03 04 05 06 07 08 09 10 11 12 13 14 15 16 17 18 19 20 21 22 23" at bounding box center [817, 122] width 26 height 24
select select "15"
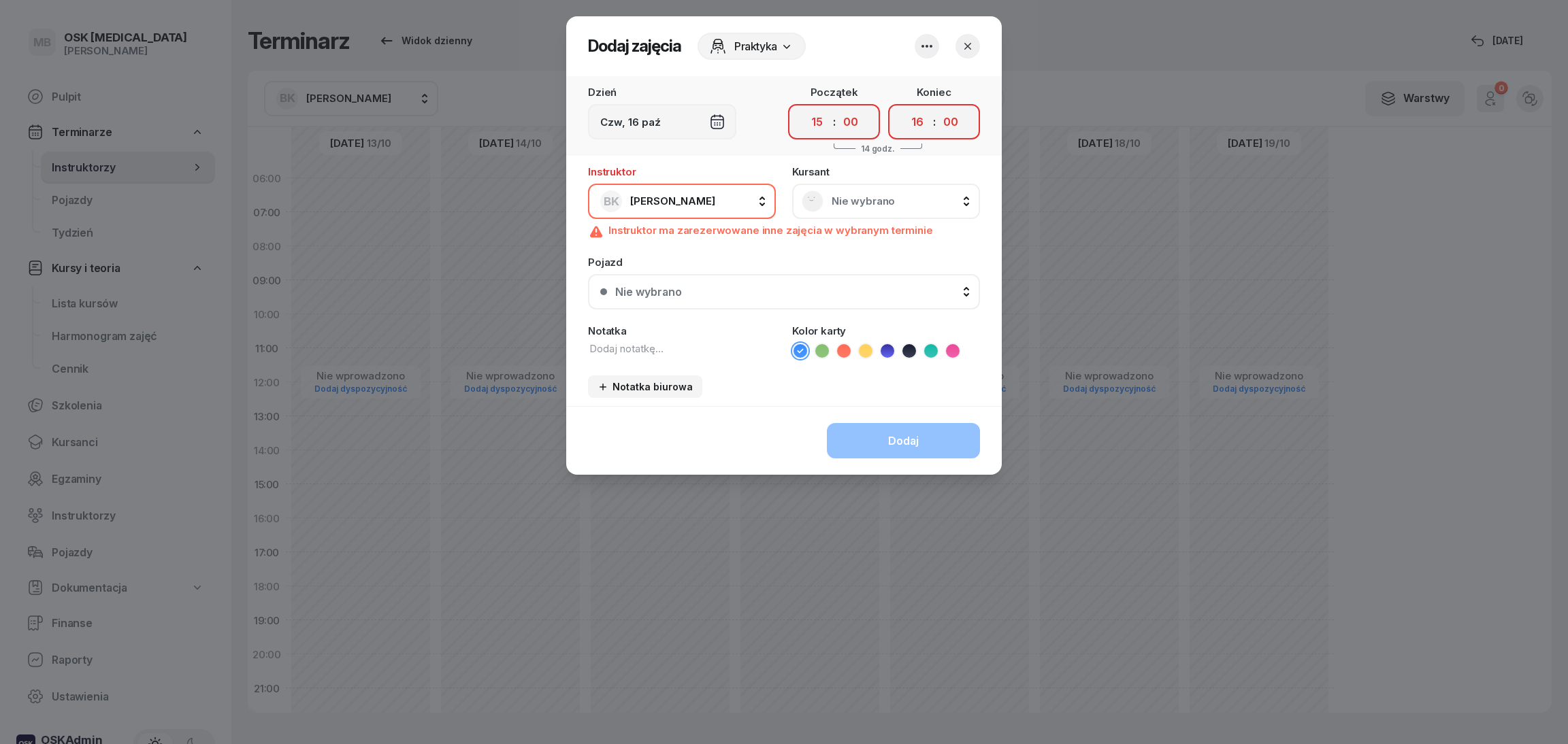
click at [805, 110] on select "00 01 02 03 04 05 06 07 08 09 10 11 12 13 14 15 16 17 18 19 20 21 22 23" at bounding box center [817, 122] width 26 height 24
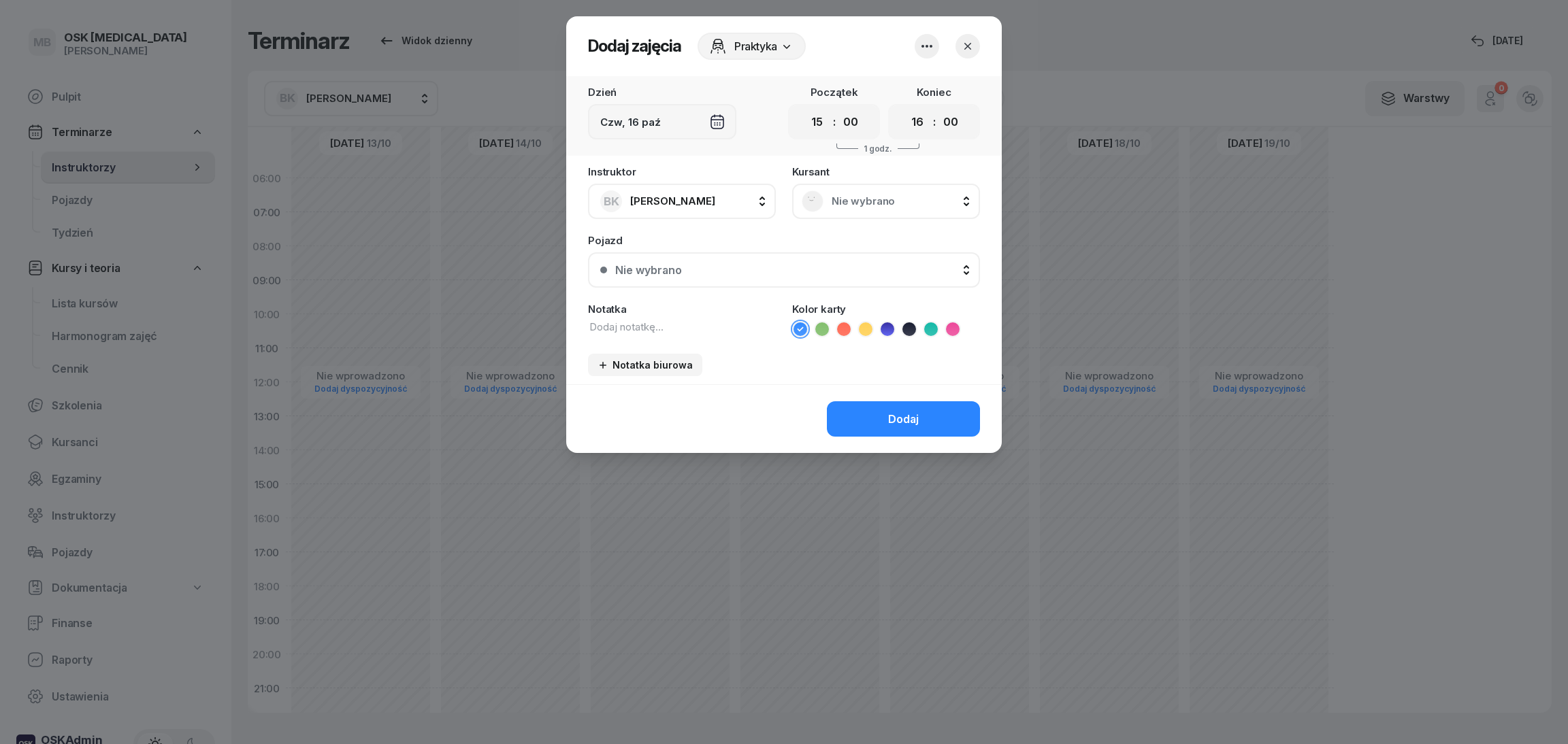
click at [839, 201] on span "Nie wybrano" at bounding box center [901, 201] width 139 height 12
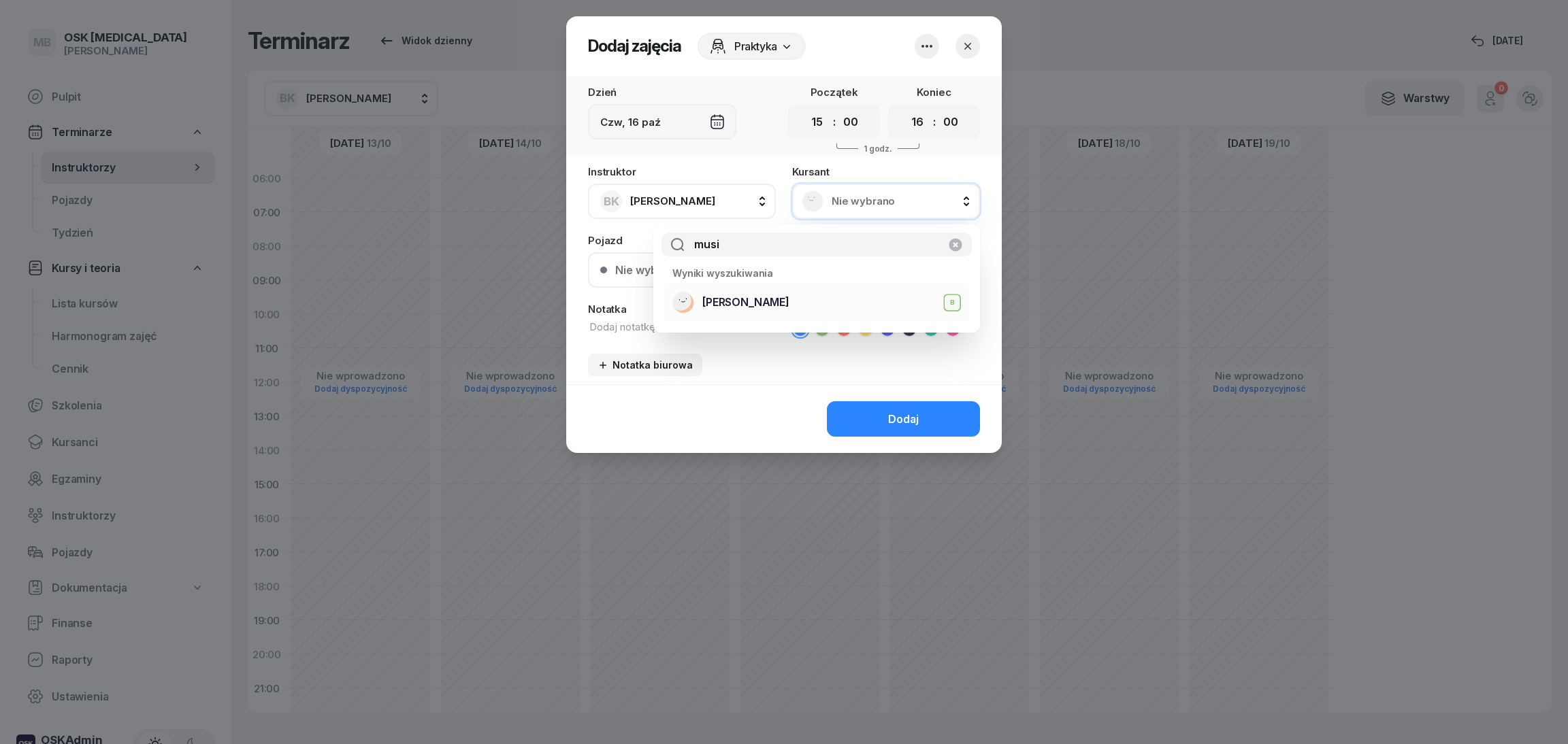
type input "musi"
click at [811, 305] on div "[PERSON_NAME] B" at bounding box center [817, 302] width 289 height 21
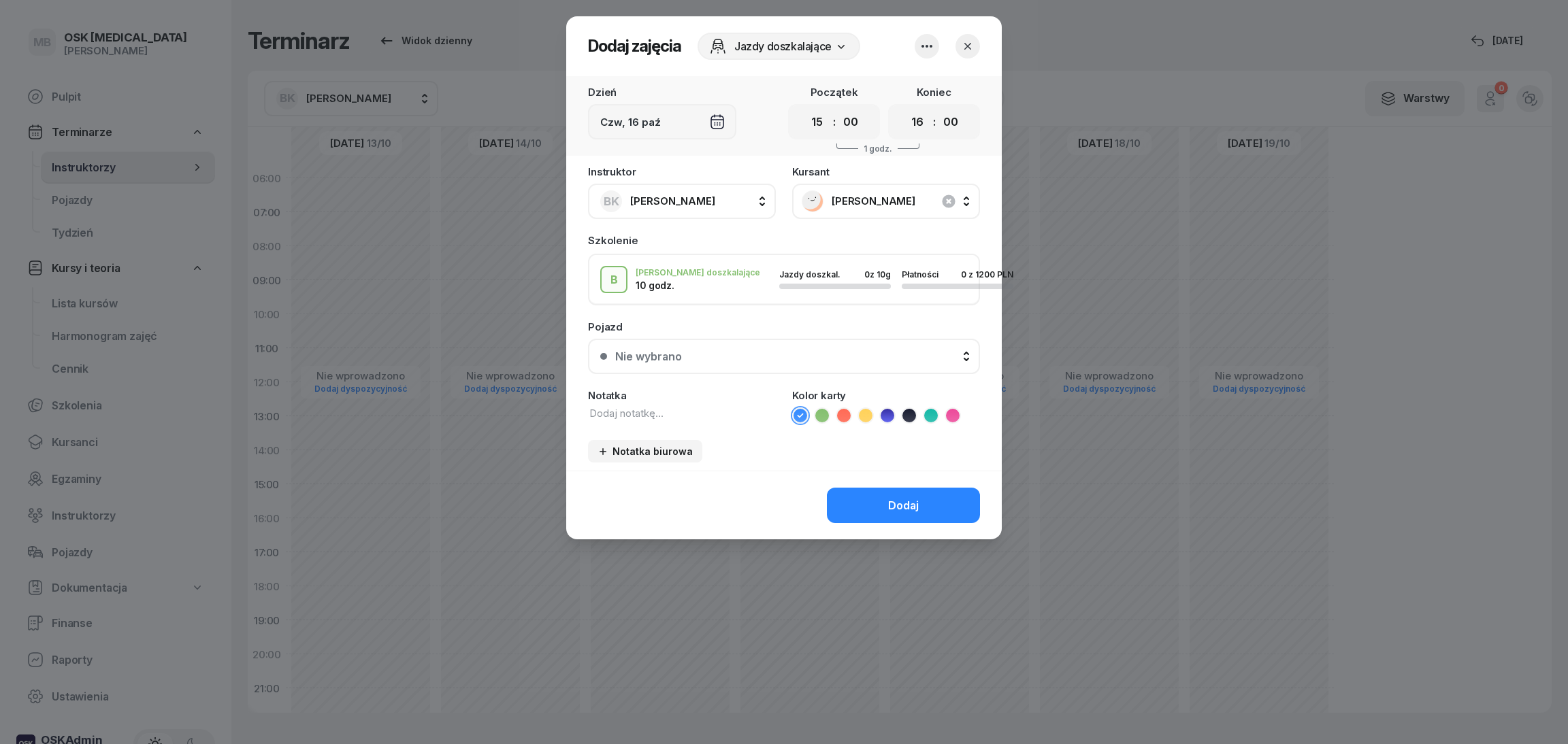
click at [628, 414] on textarea at bounding box center [682, 413] width 188 height 15
type textarea "plac B"
click at [929, 492] on button "Dodaj" at bounding box center [903, 506] width 153 height 36
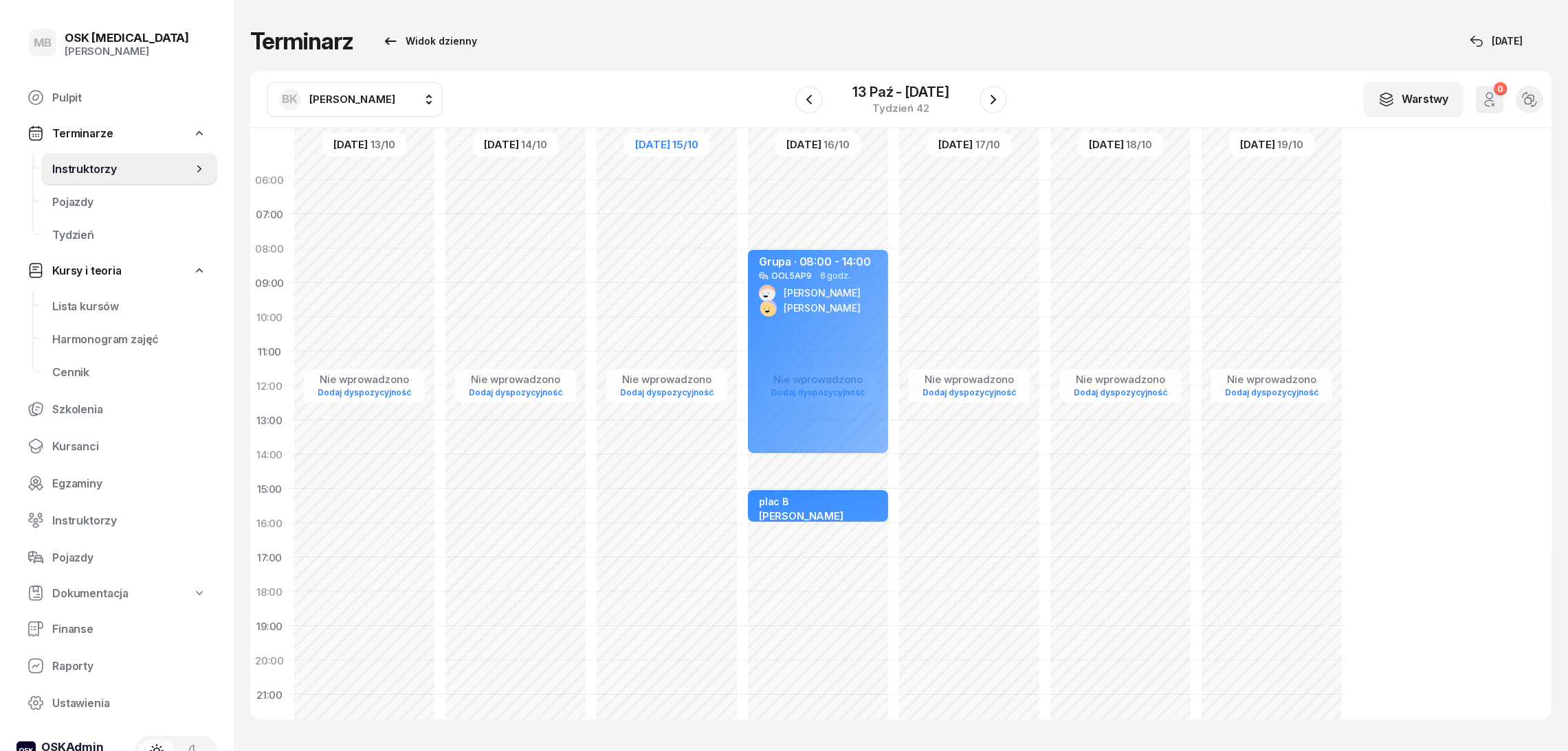
click at [810, 561] on div "Nie wprowadzono Dodaj dyspozycyjność Grupa · 08:00 - 14:00 OOL5AP9 6 godz. [PER…" at bounding box center [818, 489] width 151 height 652
select select "17"
select select "19"
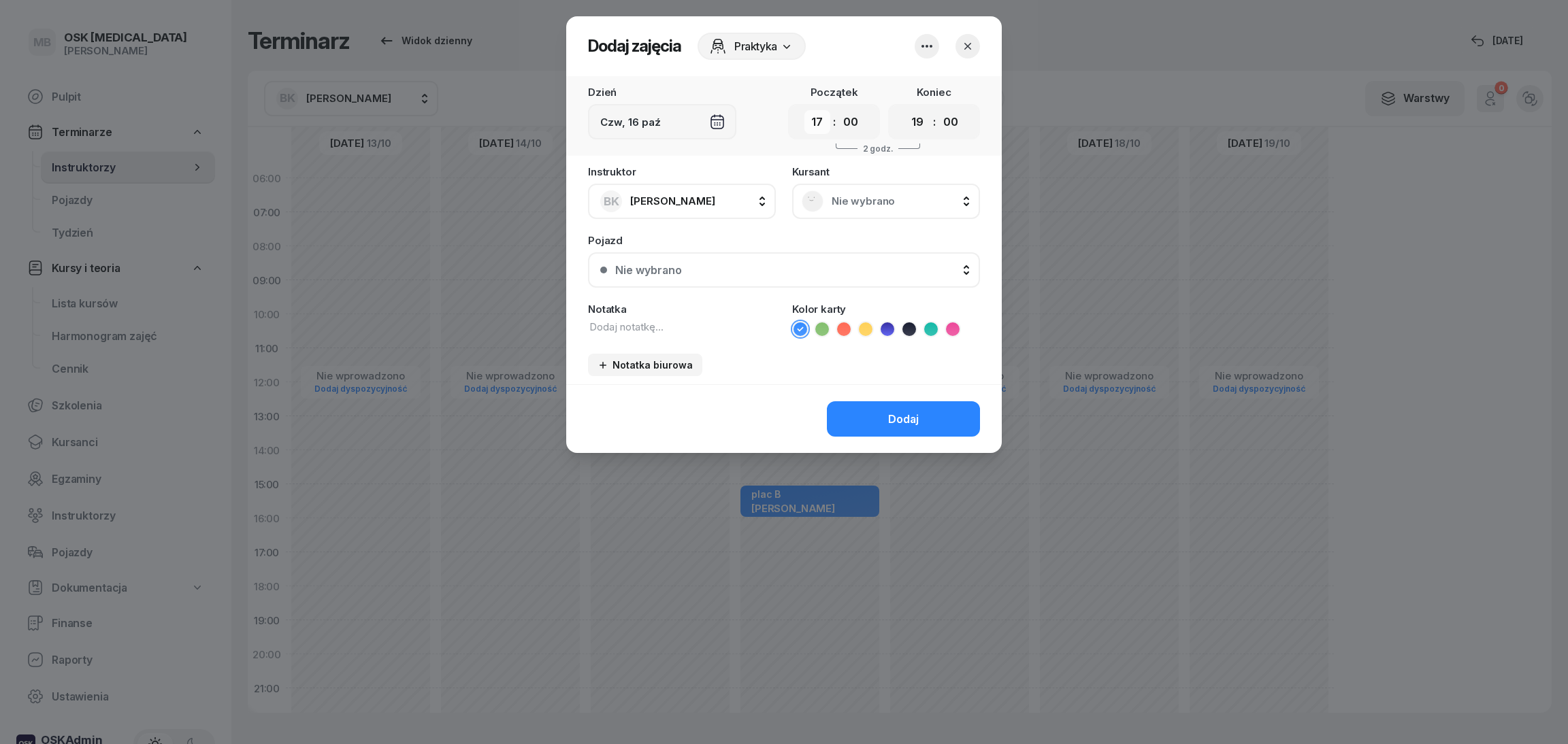
click at [817, 126] on select "00 01 02 03 04 05 06 07 08 09 10 11 12 13 14 15 16 17 18 19 20 21 22 23" at bounding box center [817, 122] width 26 height 24
select select "16"
click at [926, 122] on select "00 01 02 03 04 05 06 07 08 09 10 11 12 13 14 15 16 17 18 19 20 21 22 23" at bounding box center [918, 122] width 26 height 24
select select "18"
click at [905, 110] on select "00 01 02 03 04 05 06 07 08 09 10 11 12 13 14 15 16 17 18 19 20 21 22 23" at bounding box center [918, 122] width 26 height 24
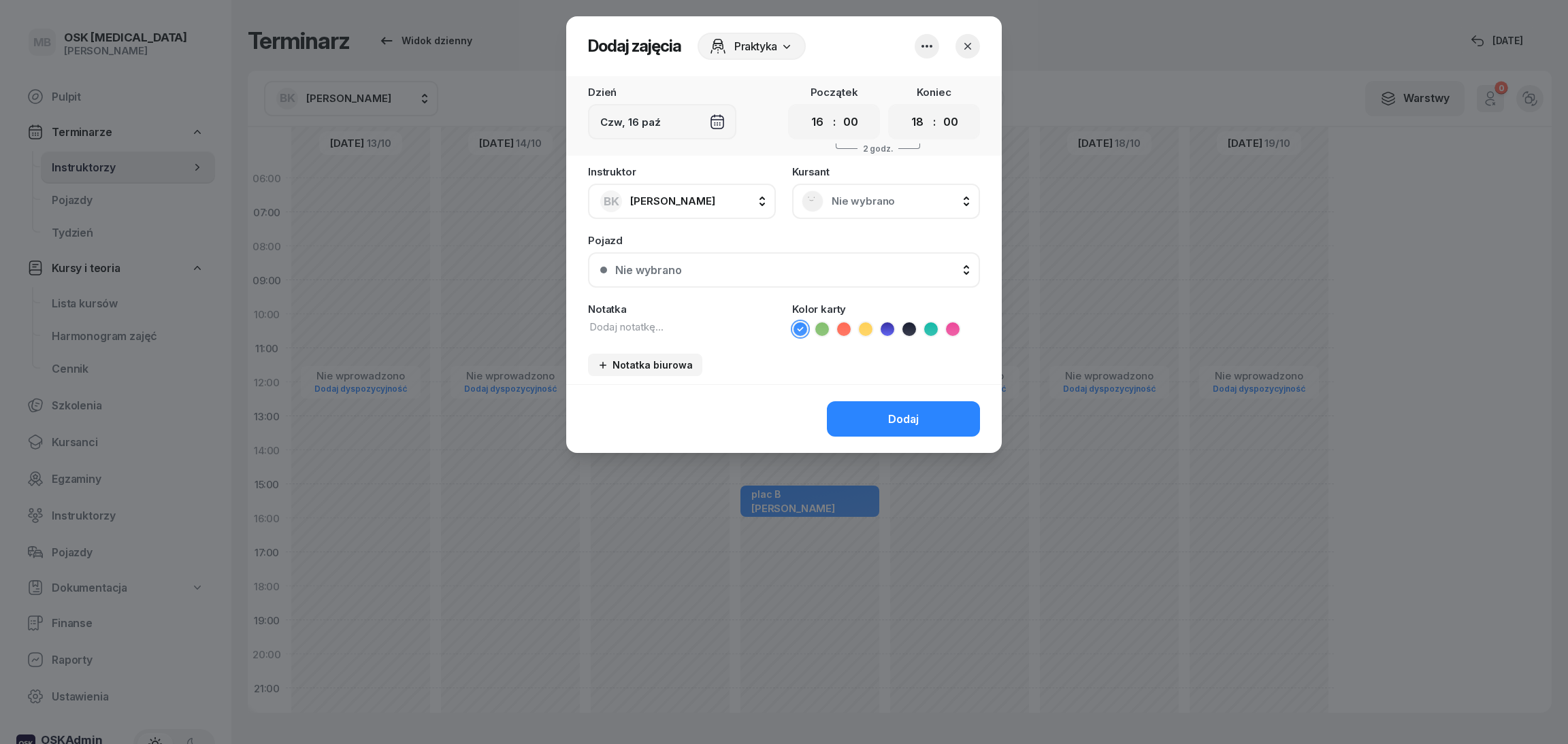
click at [863, 206] on span "Nie wybrano" at bounding box center [901, 201] width 139 height 12
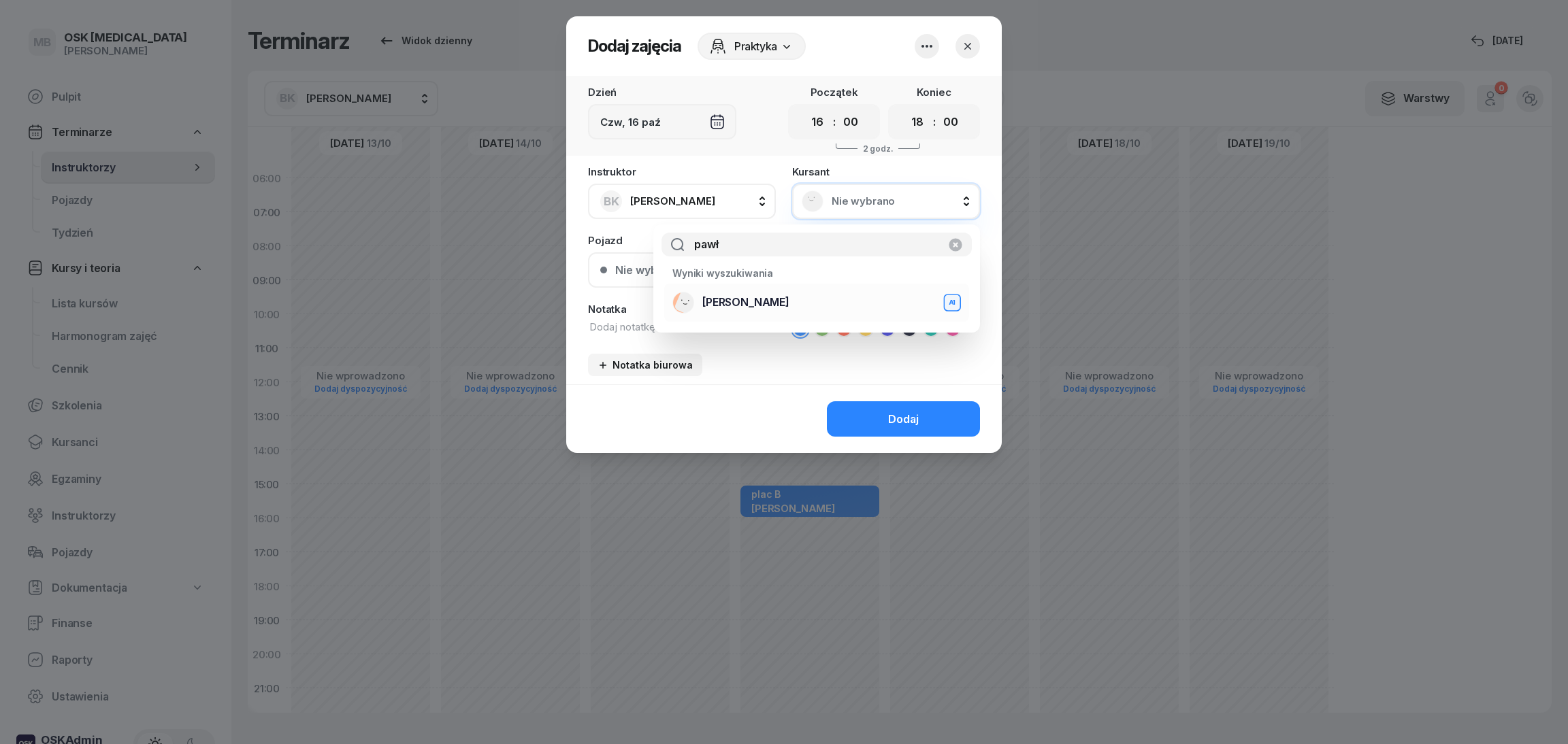
type input "pawł"
click at [771, 302] on span "[PERSON_NAME]" at bounding box center [746, 302] width 87 height 13
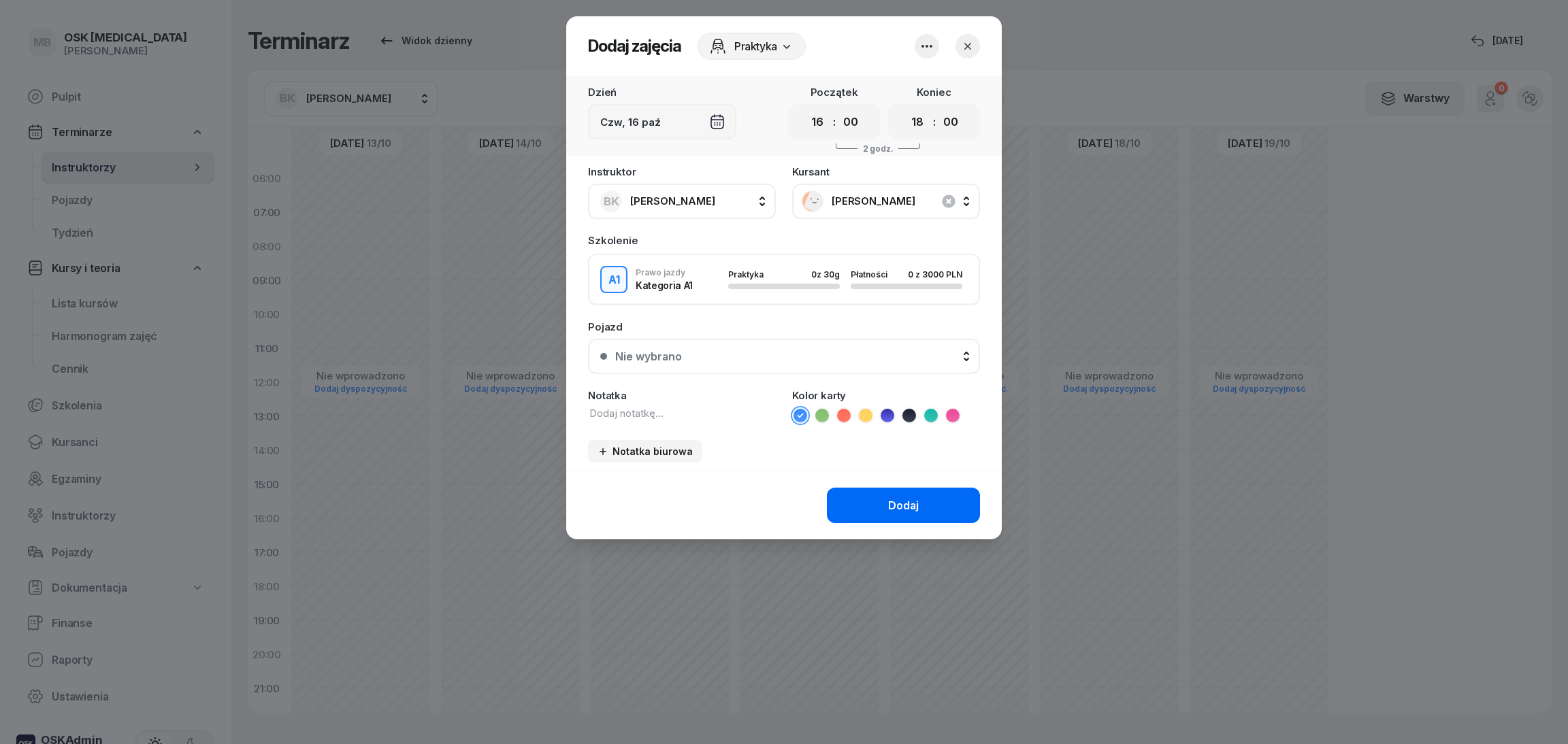
click at [883, 494] on button "Dodaj" at bounding box center [903, 506] width 153 height 36
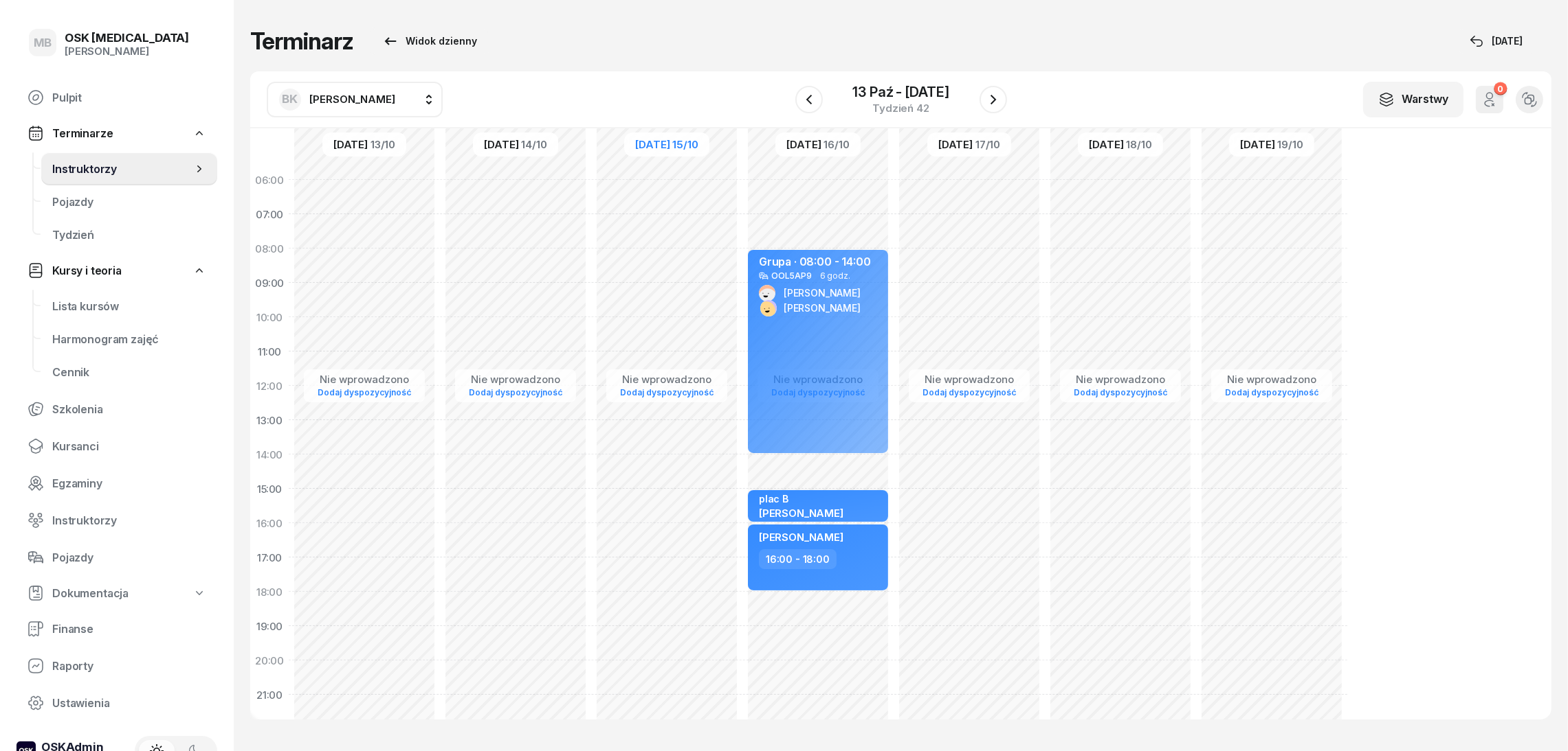
click at [395, 105] on div "BK [PERSON_NAME]" at bounding box center [337, 99] width 116 height 22
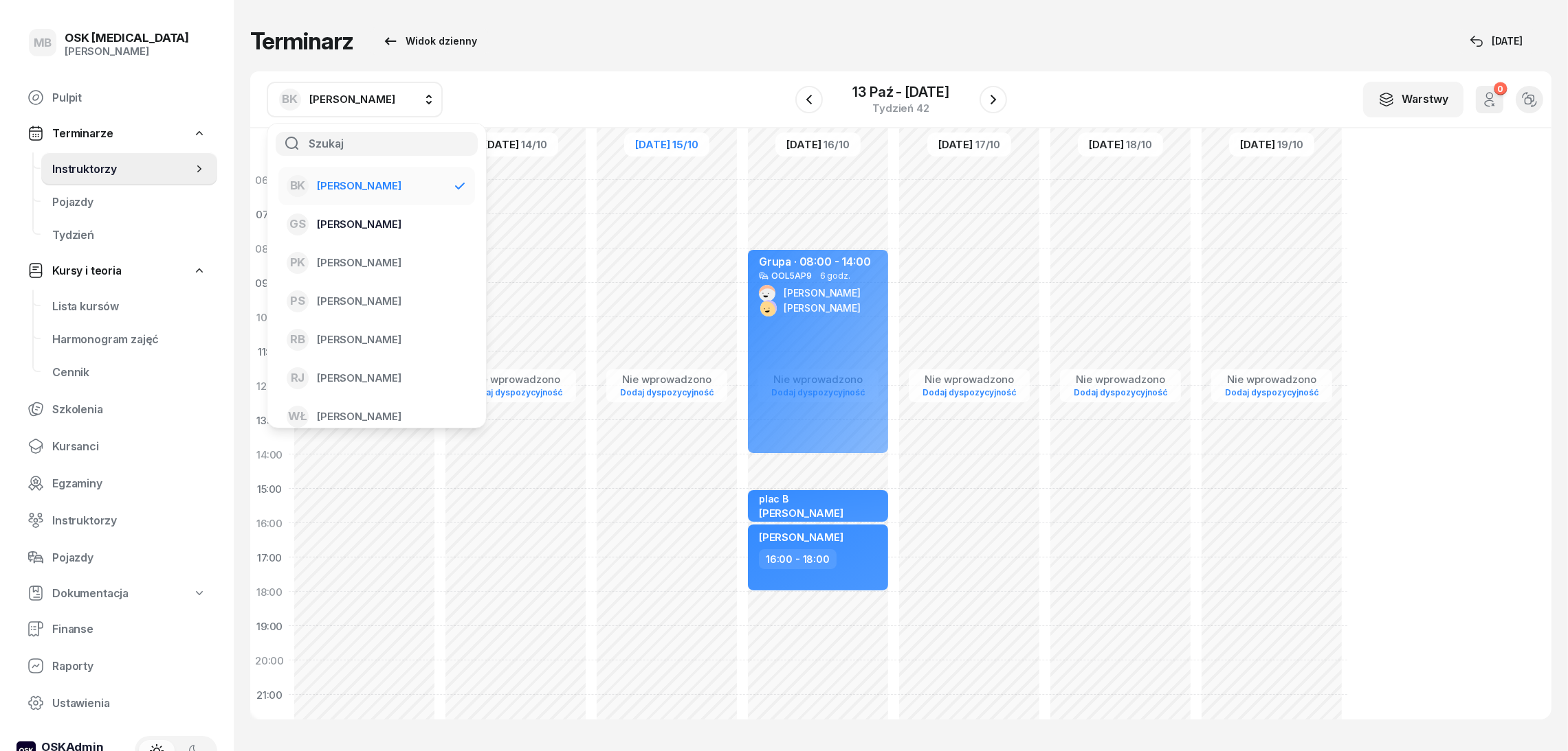
click at [397, 220] on div "GS [PERSON_NAME]" at bounding box center [369, 224] width 164 height 22
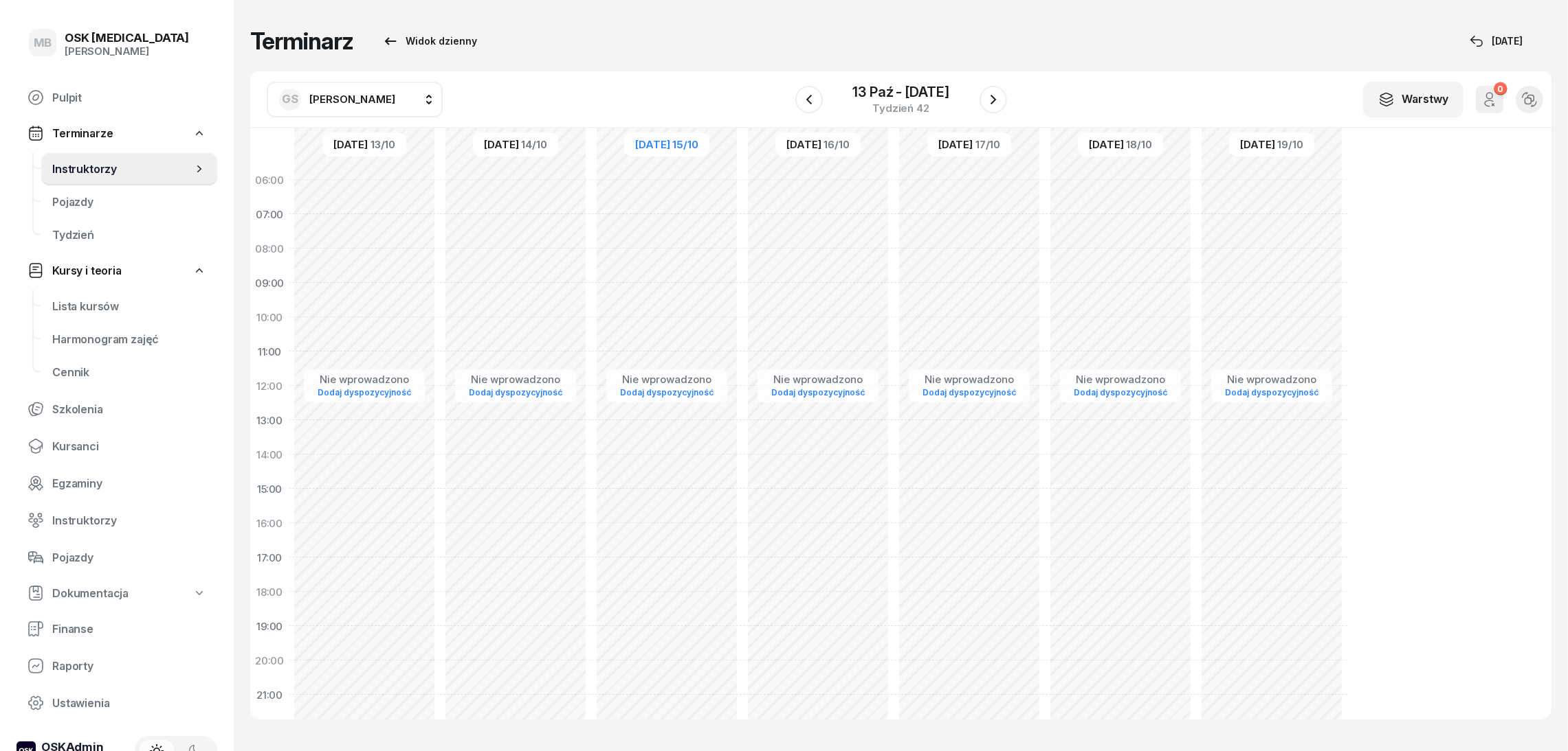
click at [798, 288] on div "Nie wprowadzono Dodaj dyspozycyjność" at bounding box center [818, 489] width 151 height 652
select select "09"
select select "11"
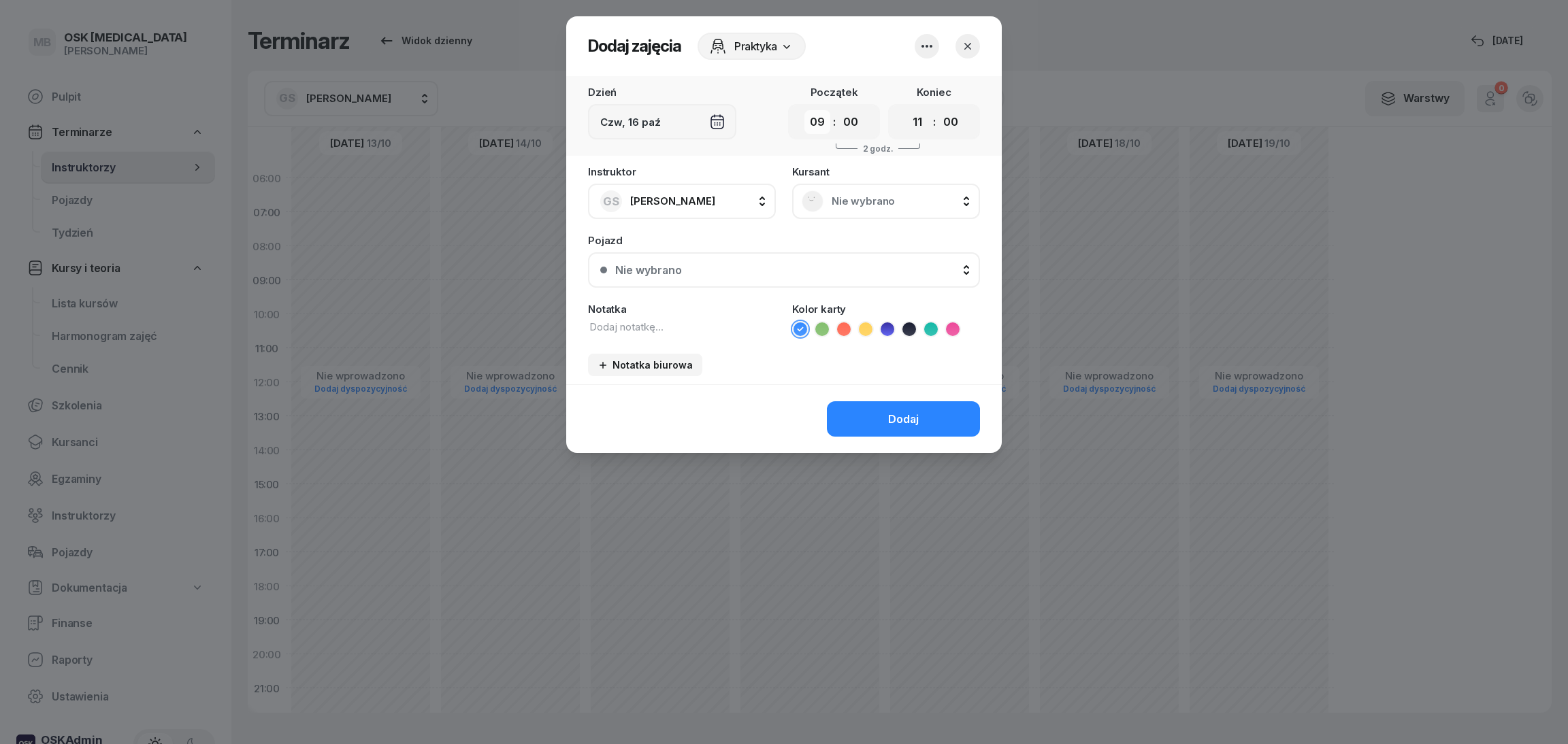
click at [814, 111] on select "00 01 02 03 04 05 06 07 08 09 10 11 12 13 14 15 16 17 18 19 20 21 22 23" at bounding box center [817, 122] width 26 height 24
select select "15"
click at [915, 121] on select "00 01 02 03 04 05 06 07 08 09 10 11 12 13 14 15 16 17 18 19 20 21 22 23" at bounding box center [918, 122] width 26 height 24
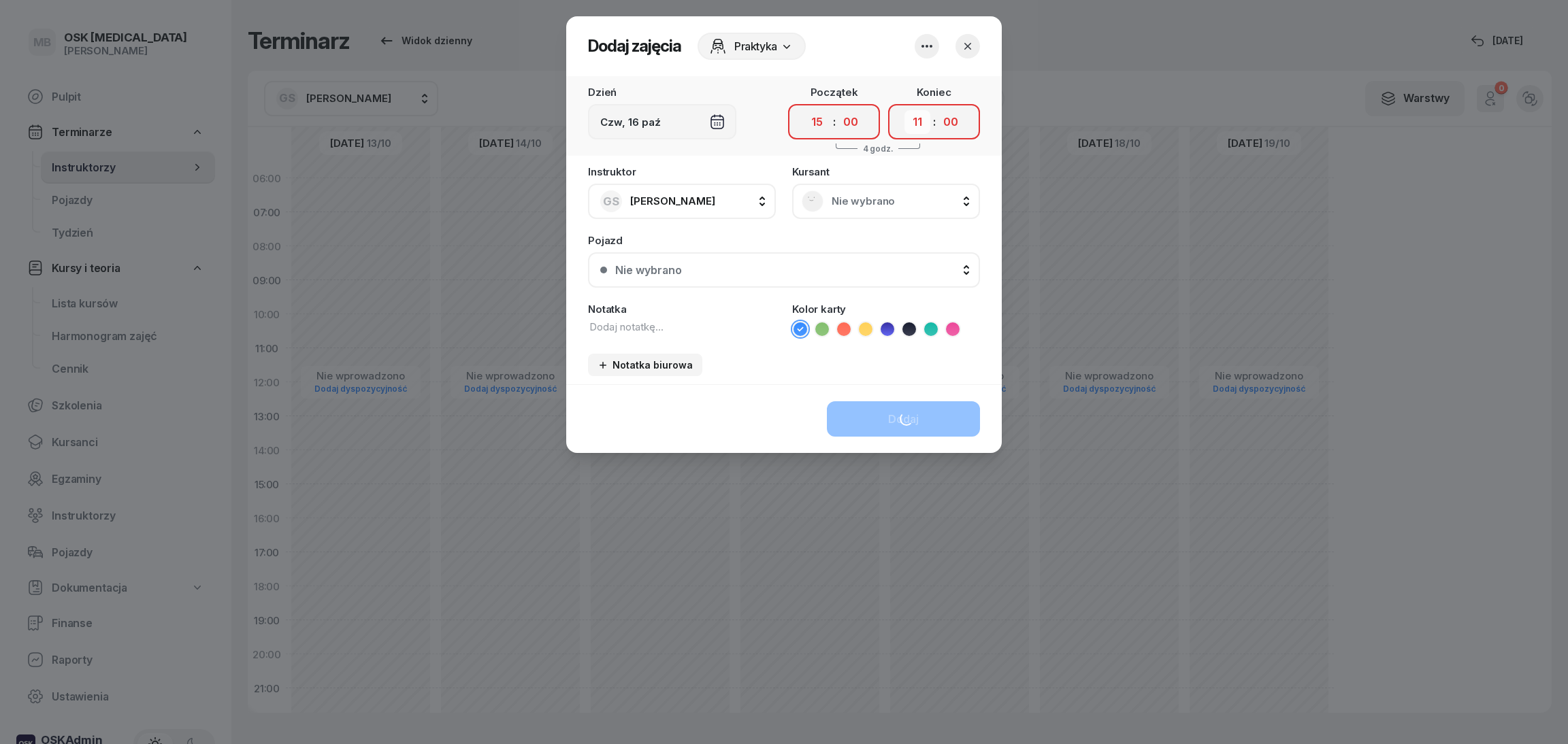
select select "19"
click at [905, 110] on select "00 01 02 03 04 05 06 07 08 09 10 11 12 13 14 15 16 17 18 19 20 21 22 23" at bounding box center [918, 122] width 26 height 24
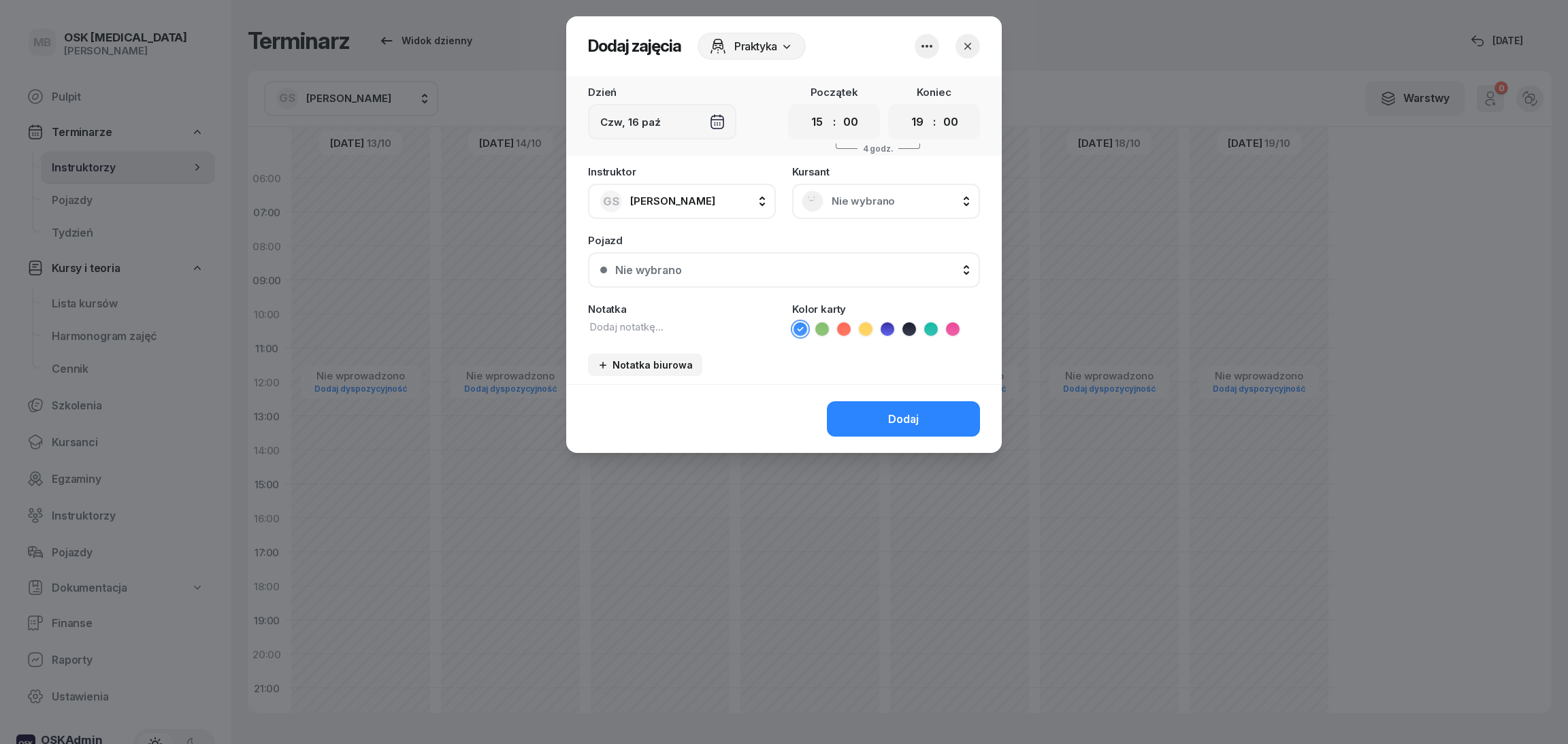
click at [883, 198] on span "Nie wybrano" at bounding box center [901, 201] width 139 height 12
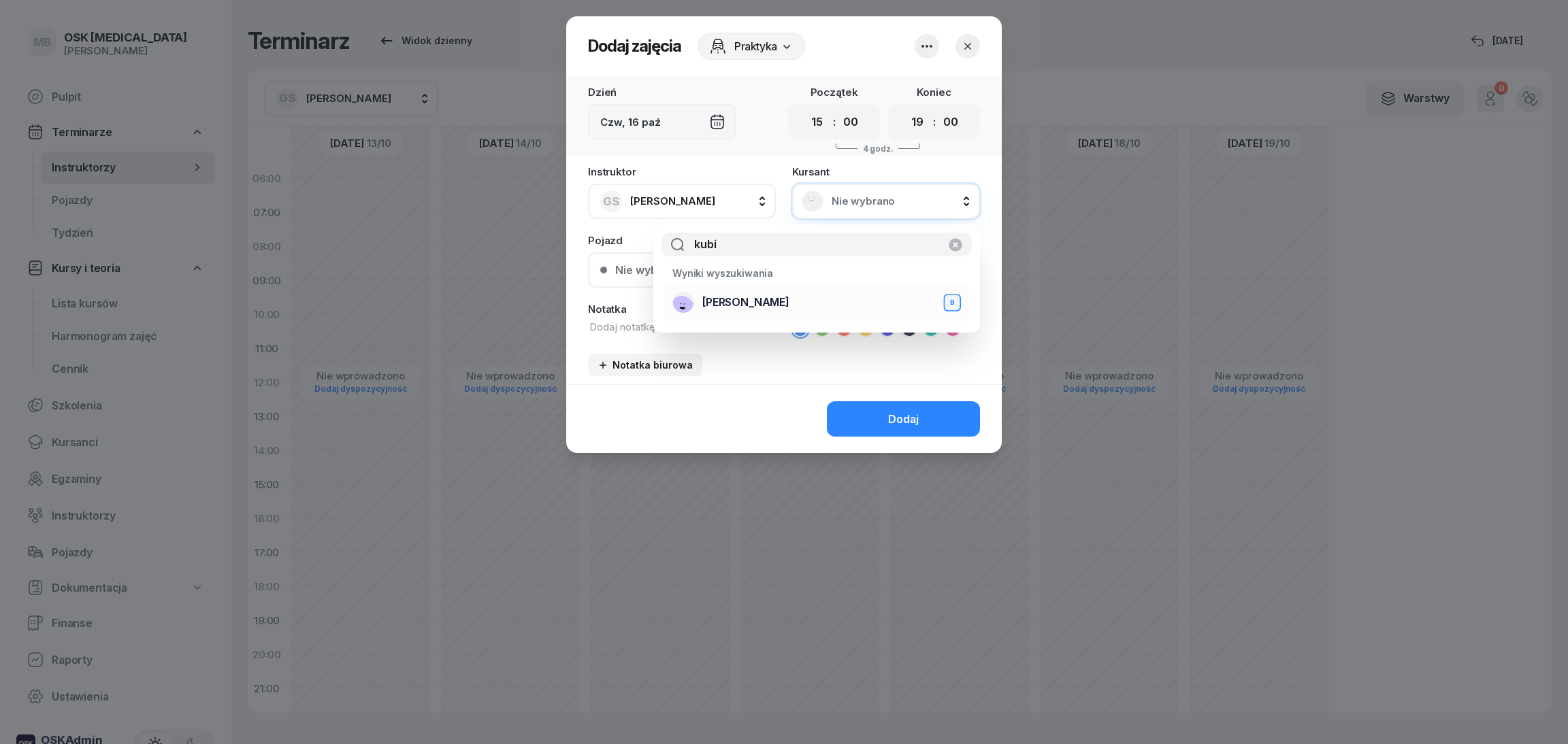
type input "kubi"
click at [864, 292] on div "[PERSON_NAME] B" at bounding box center [817, 302] width 289 height 21
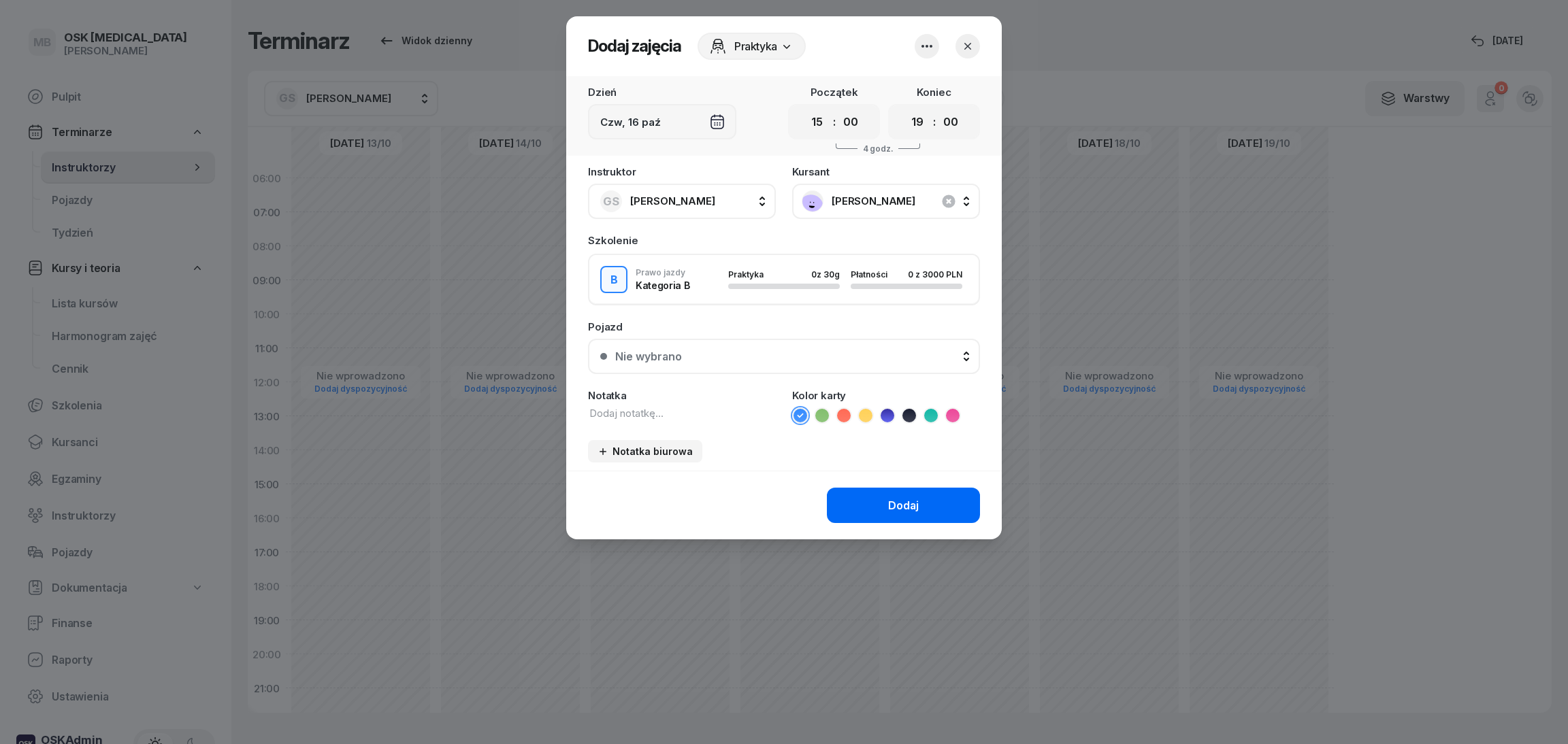
click at [882, 499] on button "Dodaj" at bounding box center [903, 506] width 153 height 36
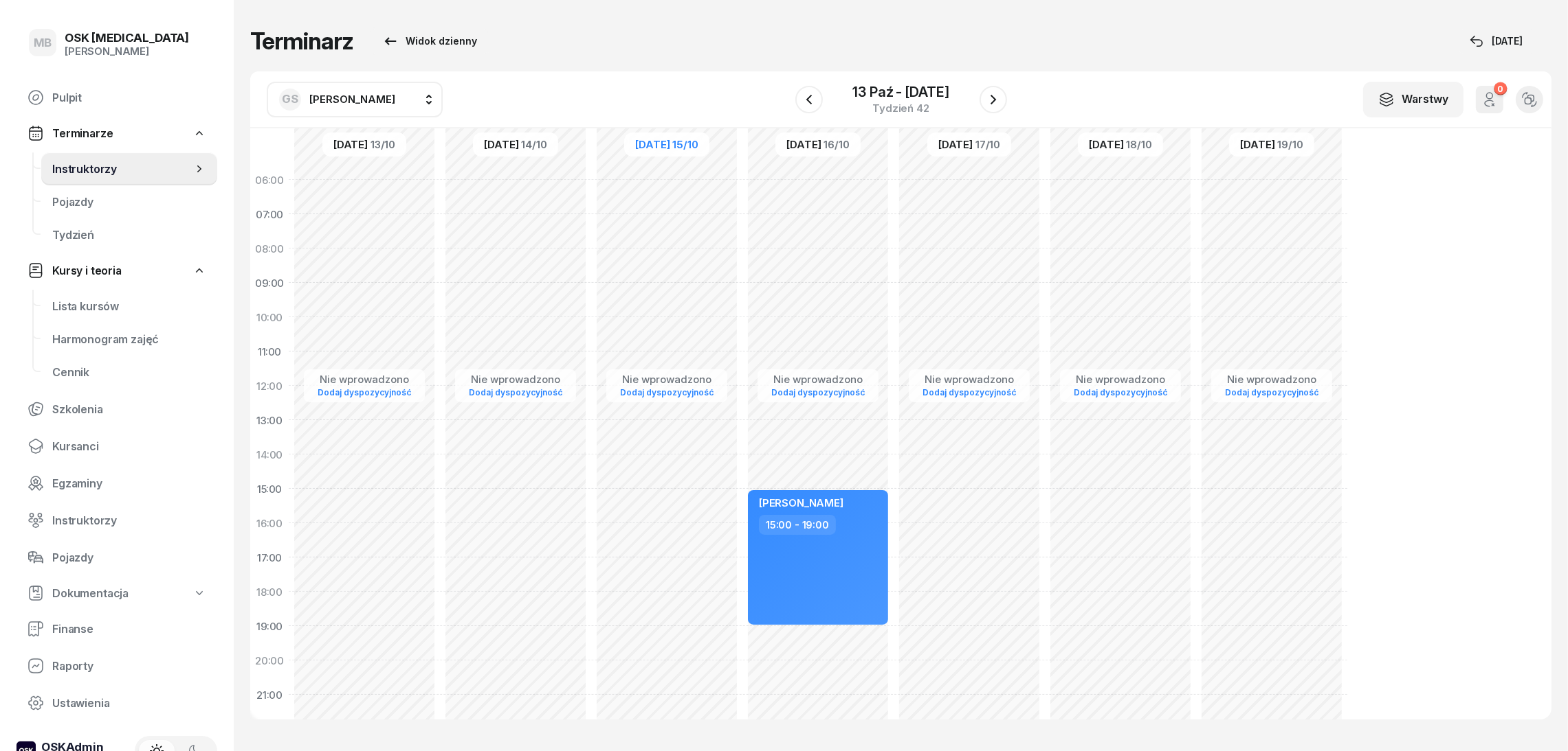
click at [379, 86] on button "GS [PERSON_NAME]" at bounding box center [354, 99] width 176 height 36
click at [391, 298] on span "[PERSON_NAME]" at bounding box center [359, 301] width 84 height 12
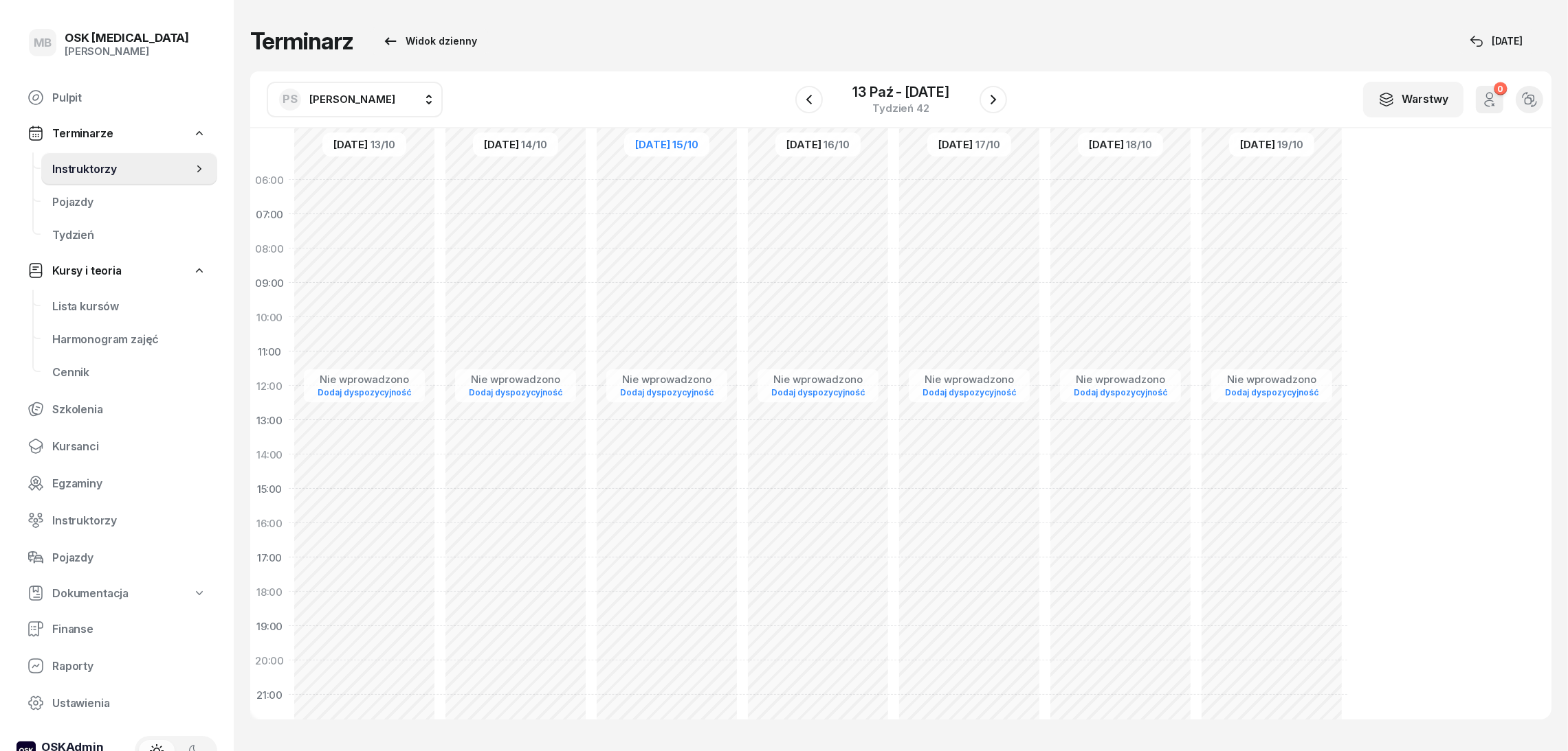
click at [383, 100] on span "[PERSON_NAME]" at bounding box center [352, 99] width 86 height 13
click at [389, 381] on span "[PERSON_NAME]" at bounding box center [359, 378] width 84 height 12
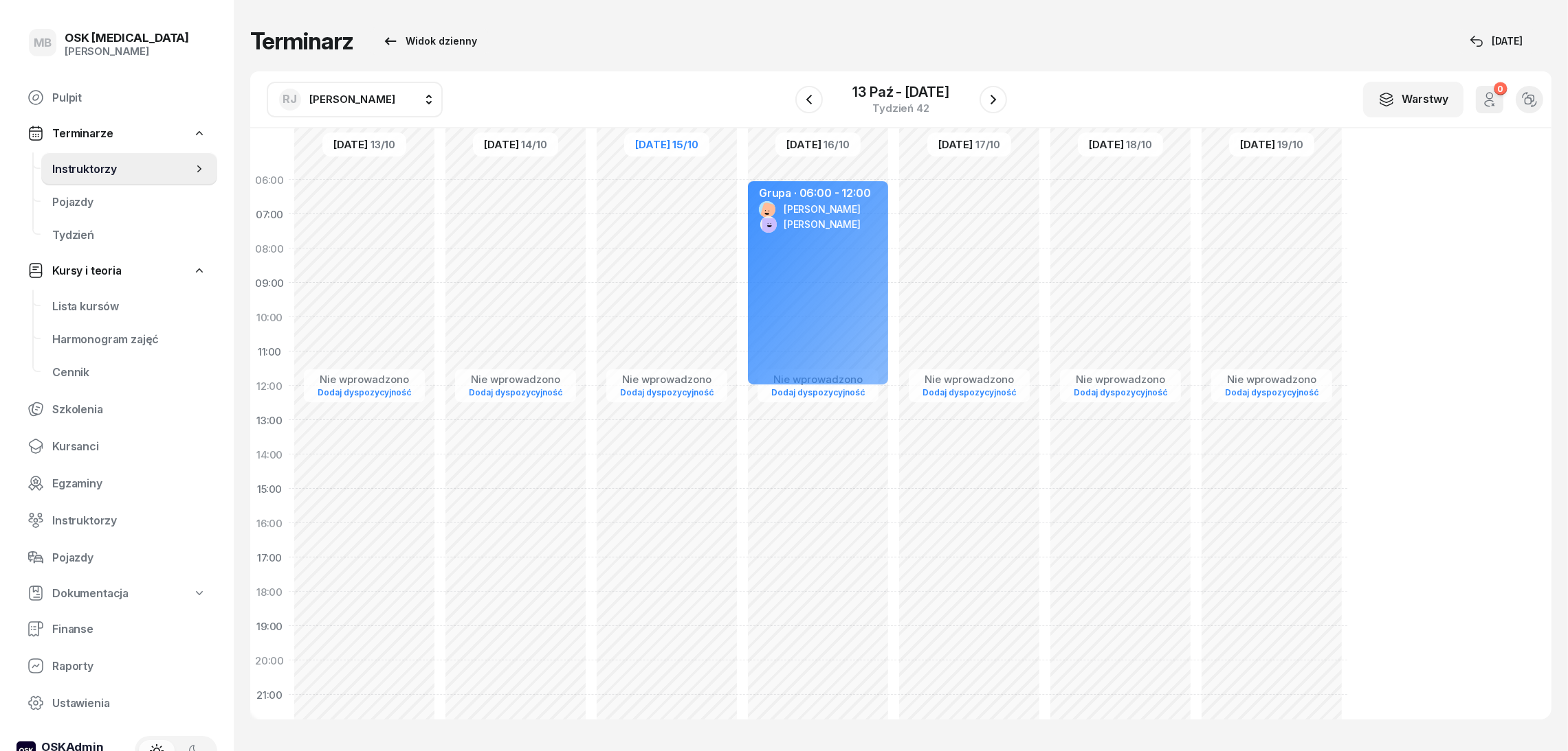
click at [375, 123] on div "[PERSON_NAME] BK [PERSON_NAME] GS [PERSON_NAME] PK [PERSON_NAME] PS [PERSON_NAM…" at bounding box center [901, 99] width 1301 height 57
click at [375, 104] on span "[PERSON_NAME]" at bounding box center [352, 99] width 86 height 13
click at [393, 45] on icon "button" at bounding box center [390, 41] width 17 height 17
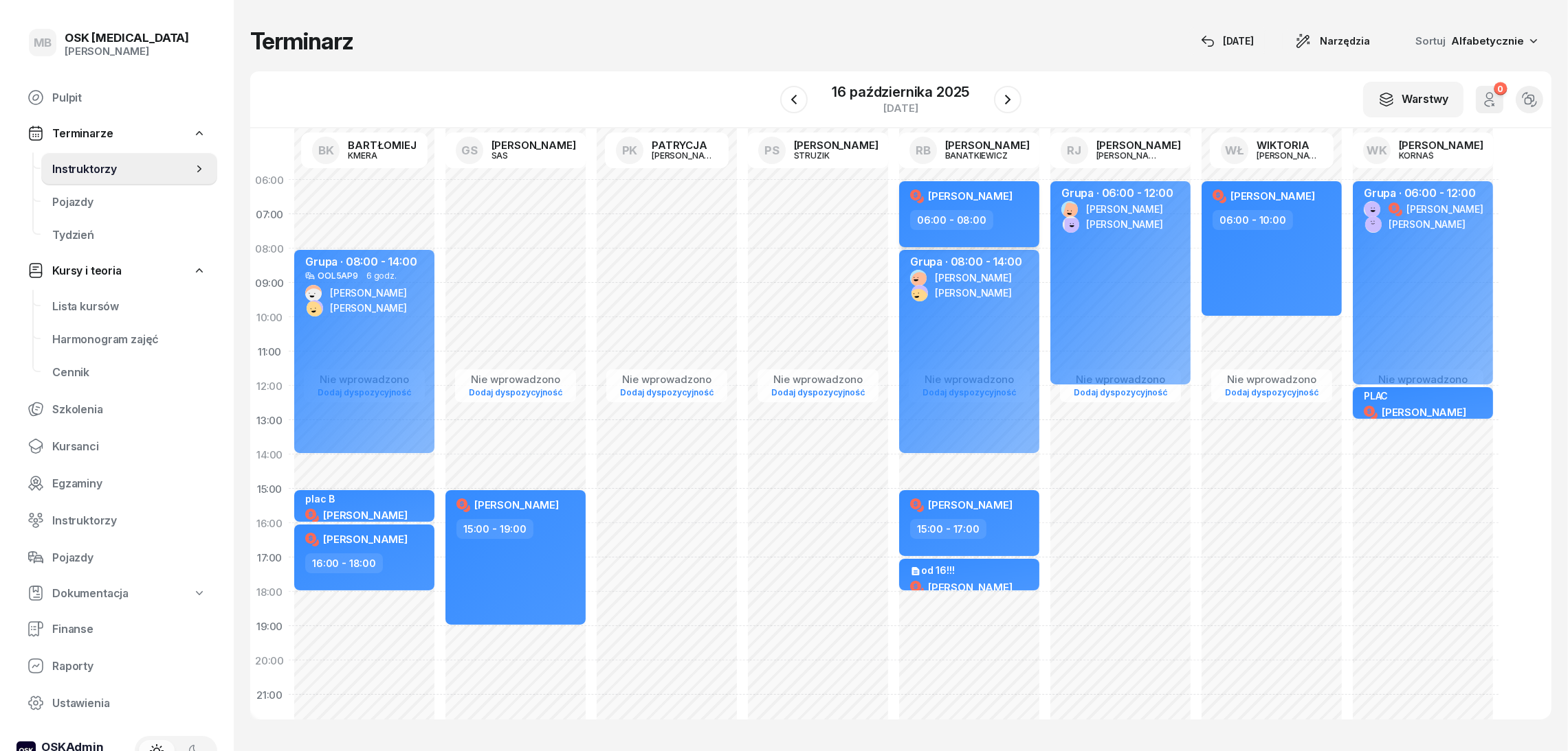
click at [921, 193] on icon at bounding box center [917, 197] width 17 height 17
select select "06"
select select "08"
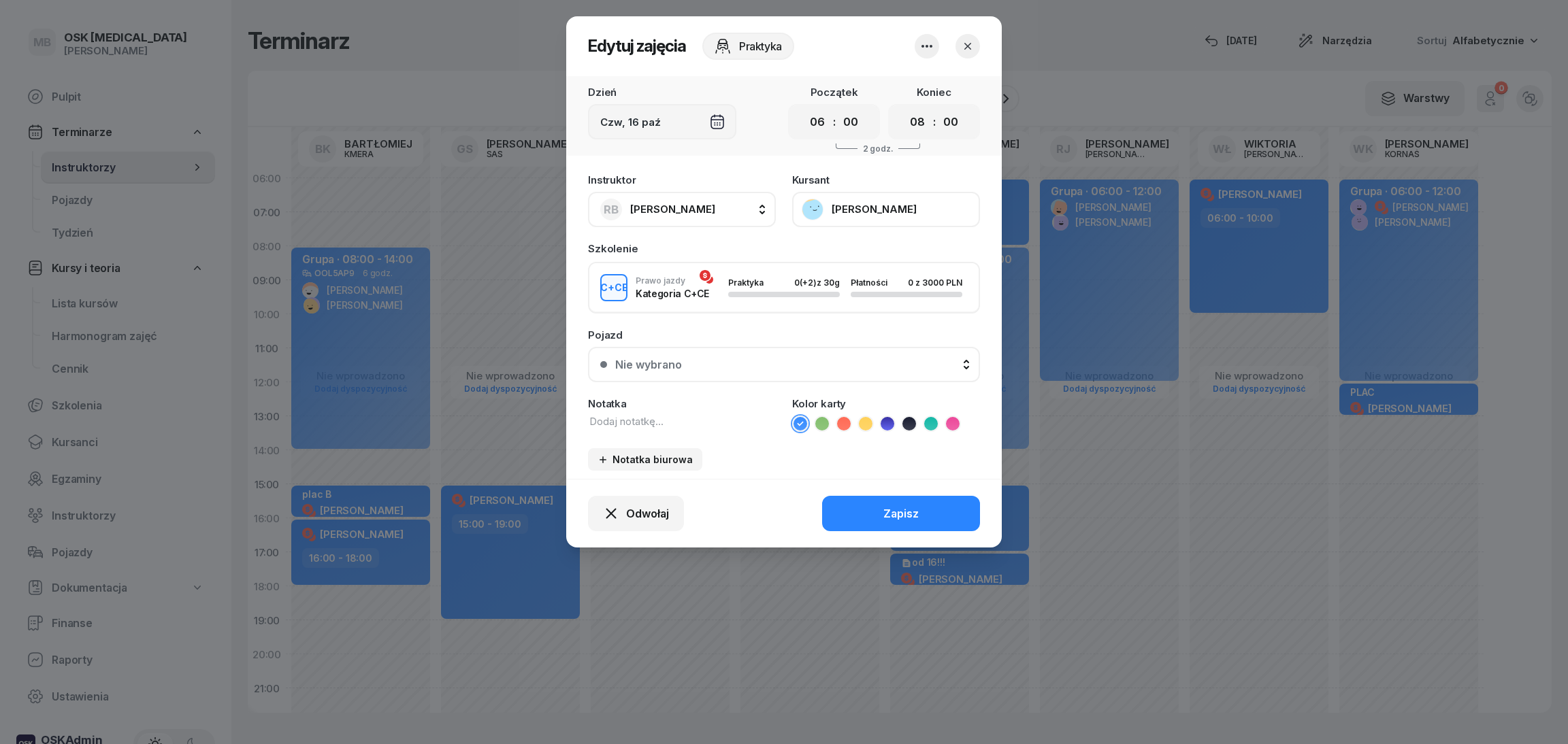
click at [704, 273] on div "C+CE Prawo jazdy Kategoria C+CE Praktyka 0 (+2) z 30g Płatności 0 z 3000 PLN" at bounding box center [784, 288] width 392 height 52
click at [976, 53] on button "button" at bounding box center [968, 46] width 25 height 25
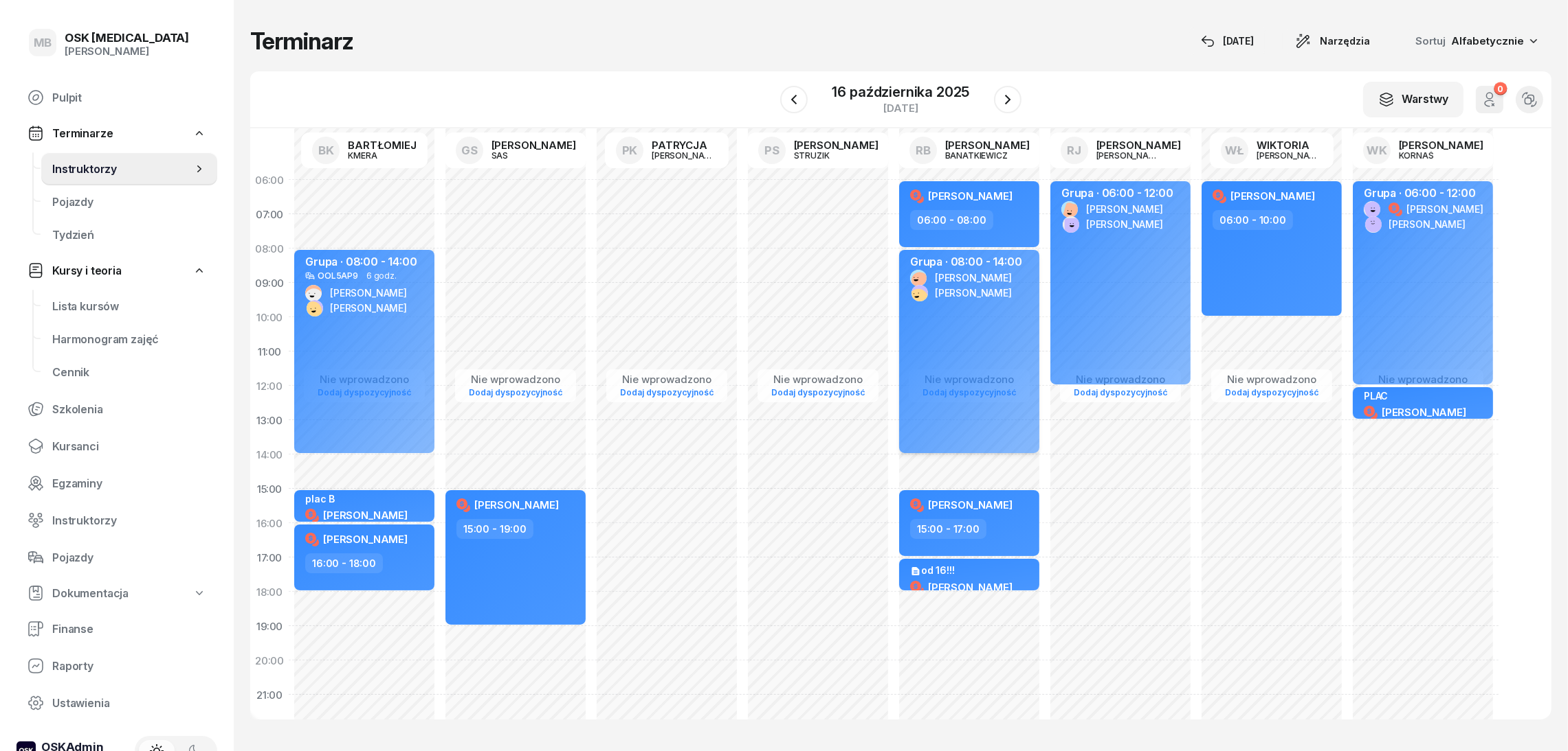
click at [923, 290] on rect at bounding box center [918, 298] width 28 height 28
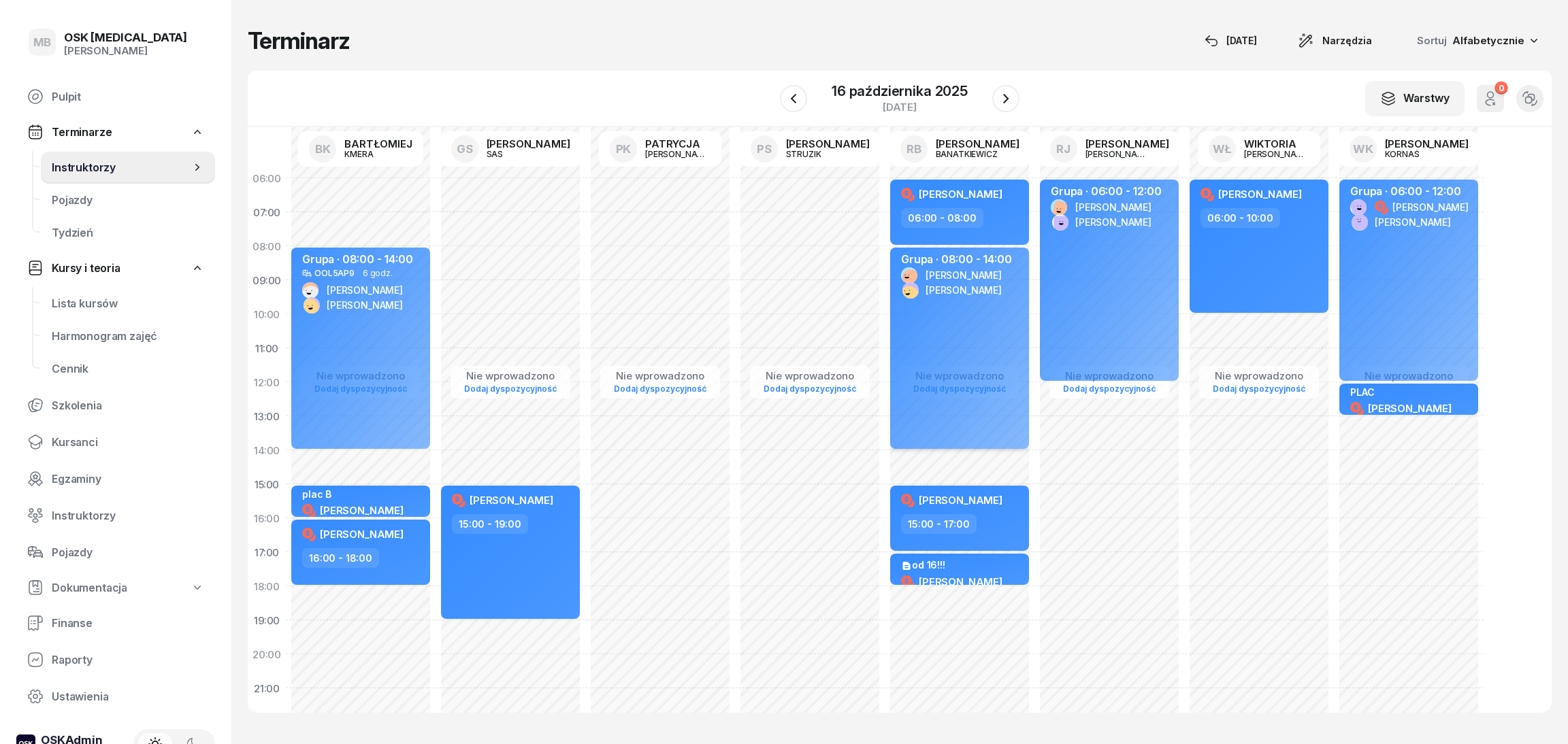
select select "08"
select select "14"
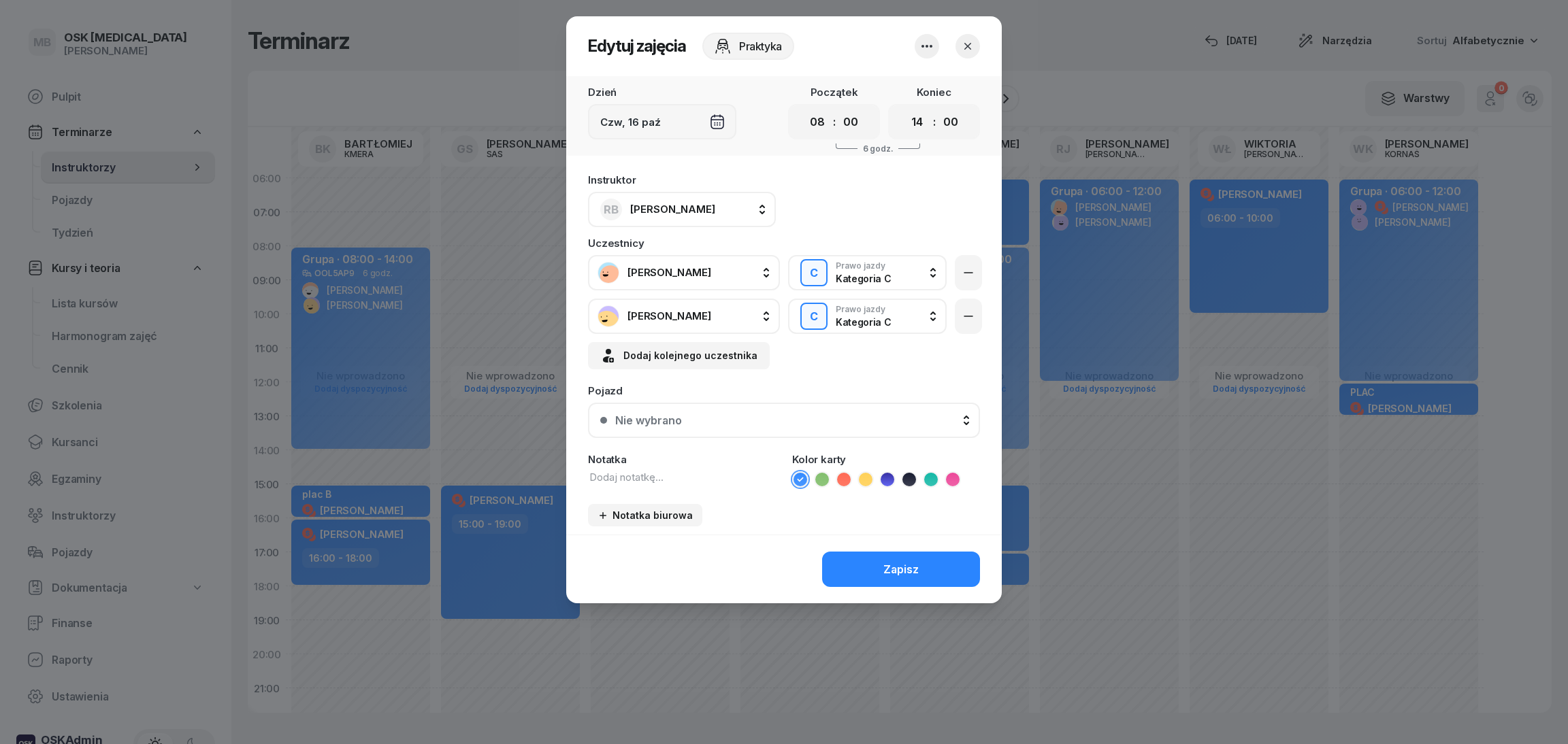
click at [716, 274] on span "[PERSON_NAME]" at bounding box center [699, 273] width 143 height 12
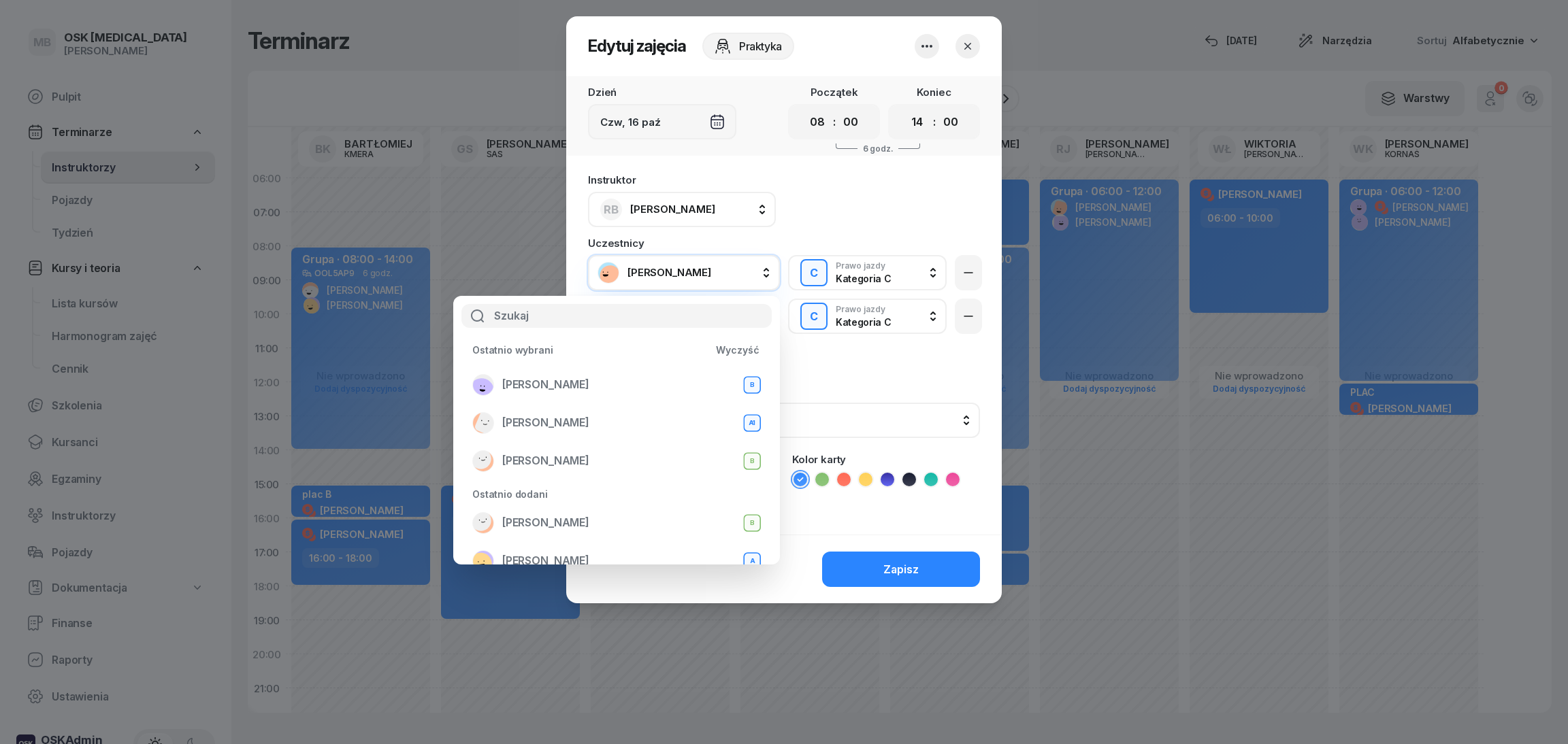
click at [975, 45] on button "button" at bounding box center [968, 46] width 25 height 25
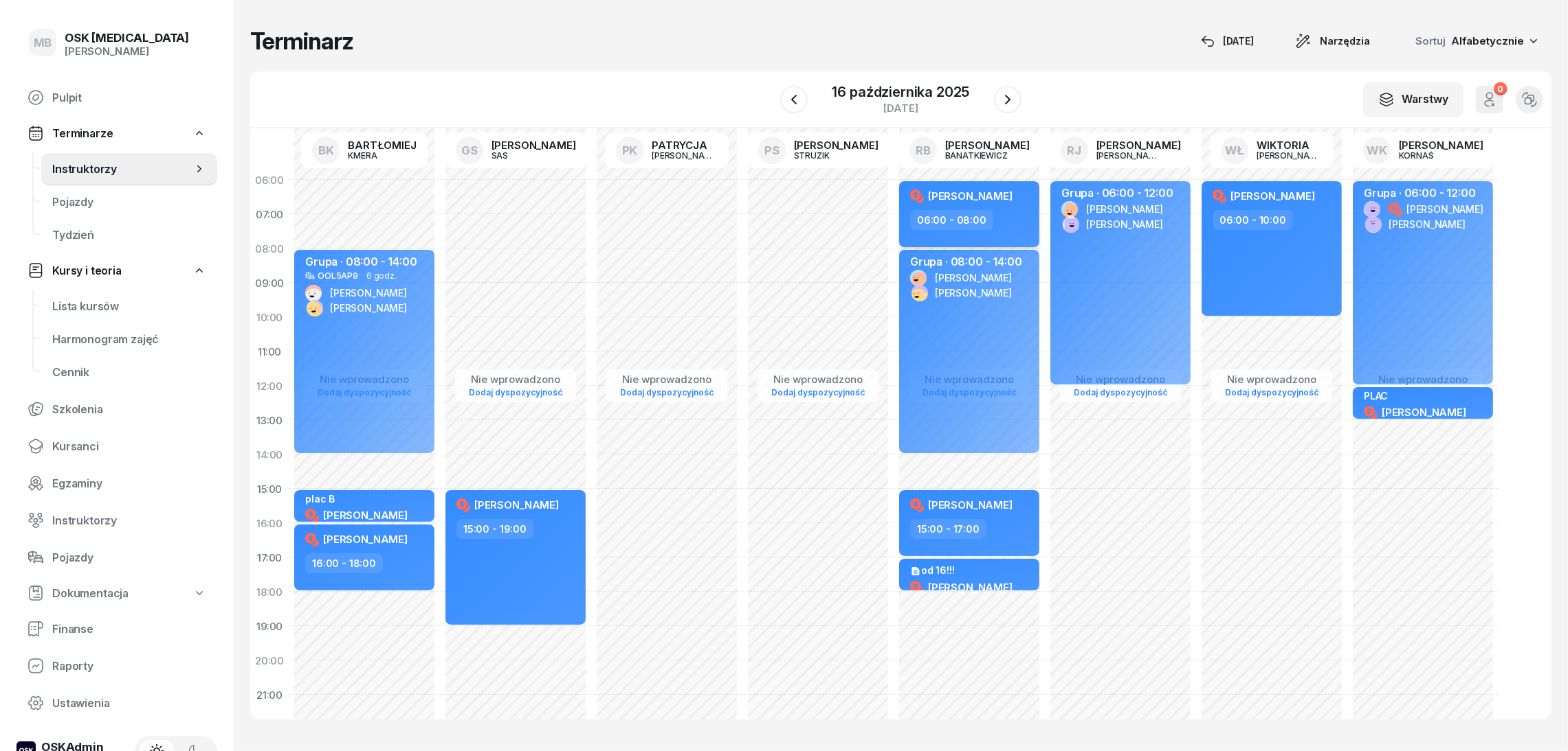
click at [914, 192] on icon at bounding box center [915, 195] width 11 height 11
select select "06"
select select "08"
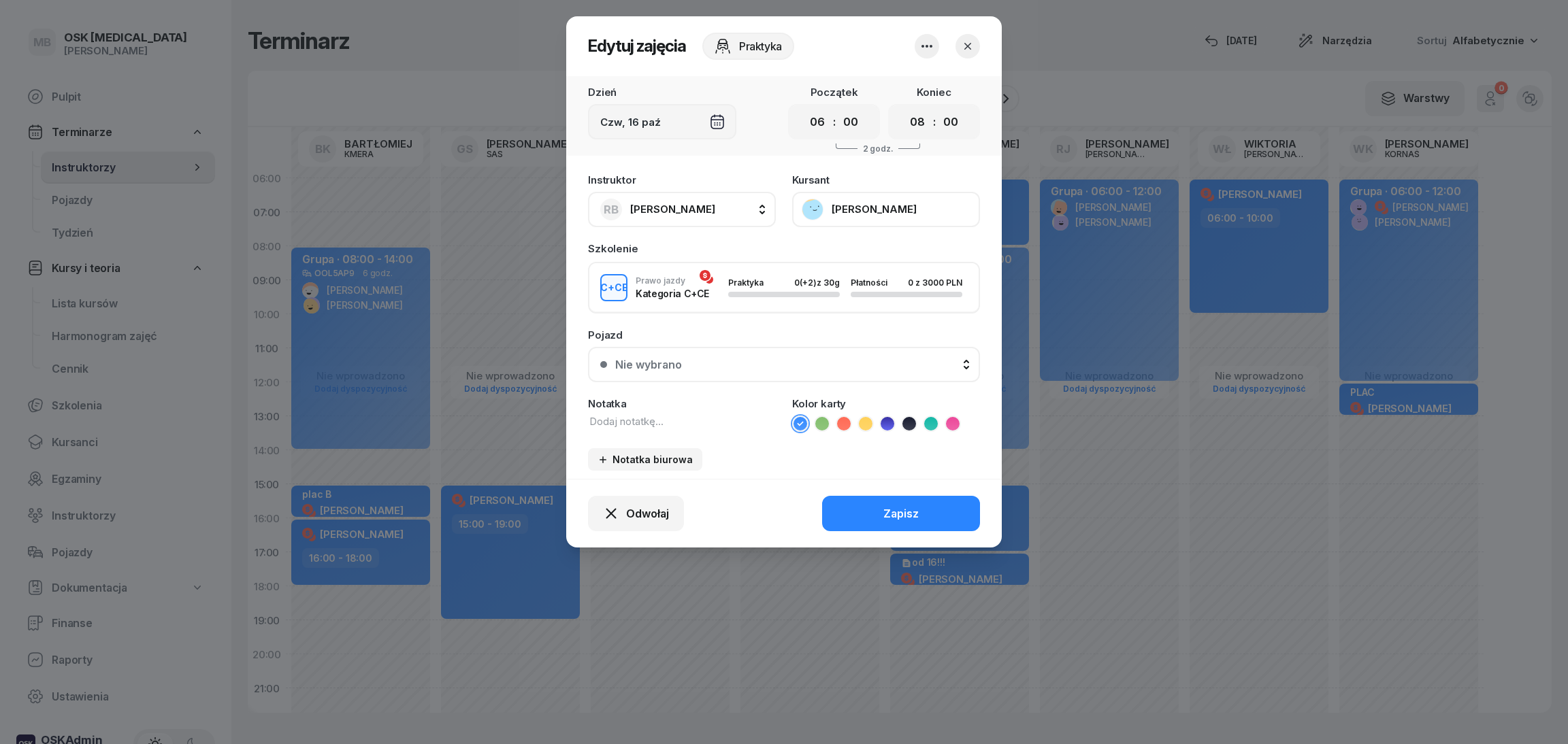
click at [708, 271] on div "C+CE Prawo jazdy Kategoria C+CE Praktyka 0 (+2) z 30g Płatności 0 z 3000 PLN" at bounding box center [784, 288] width 392 height 52
click at [707, 276] on div "C+CE Prawo jazdy Kategoria C+CE Praktyka 0 (+2) z 30g Płatności 0 z 3000 PLN" at bounding box center [784, 288] width 392 height 52
click at [970, 40] on icon "button" at bounding box center [968, 46] width 14 height 14
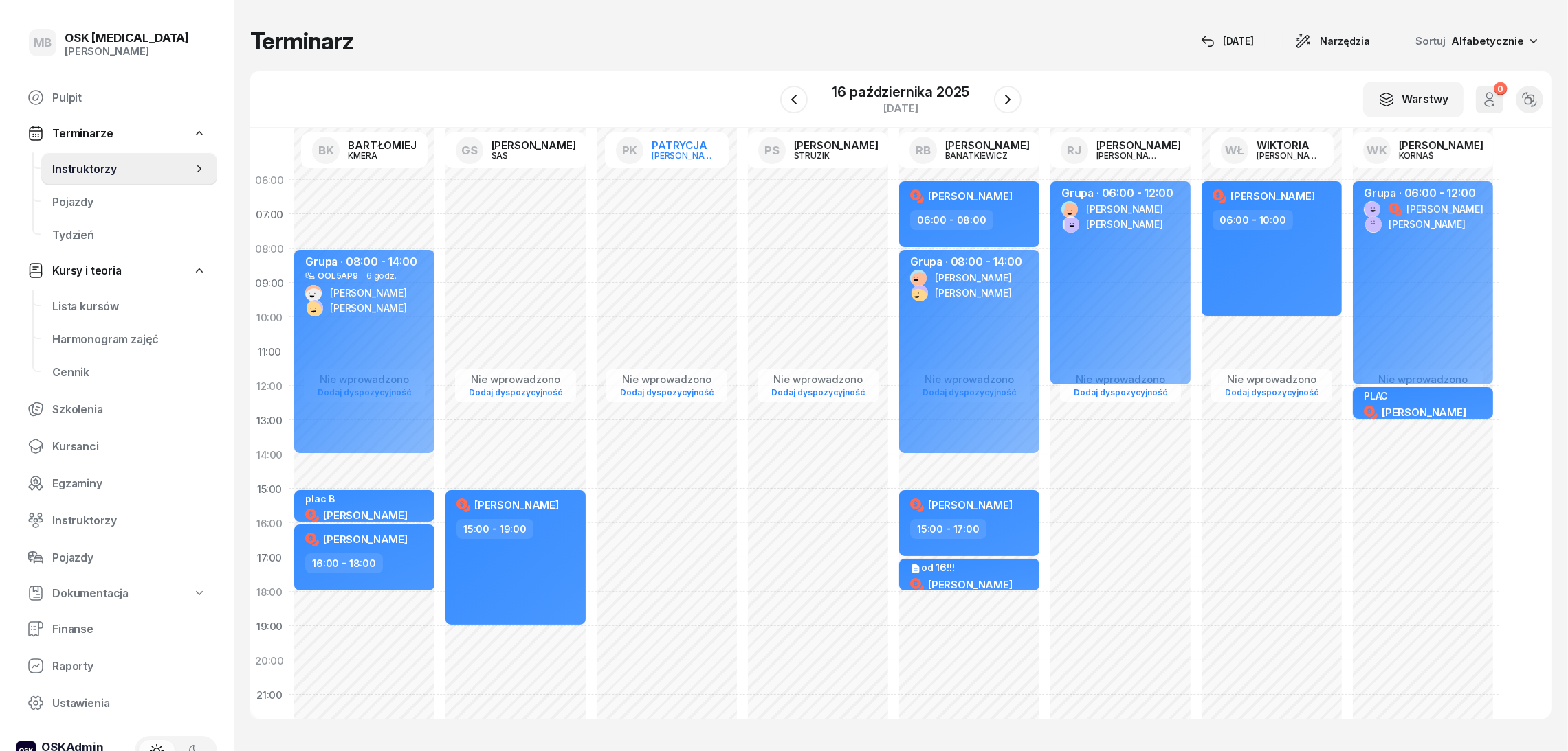
click at [653, 149] on link "PK [PERSON_NAME]" at bounding box center [666, 150] width 124 height 36
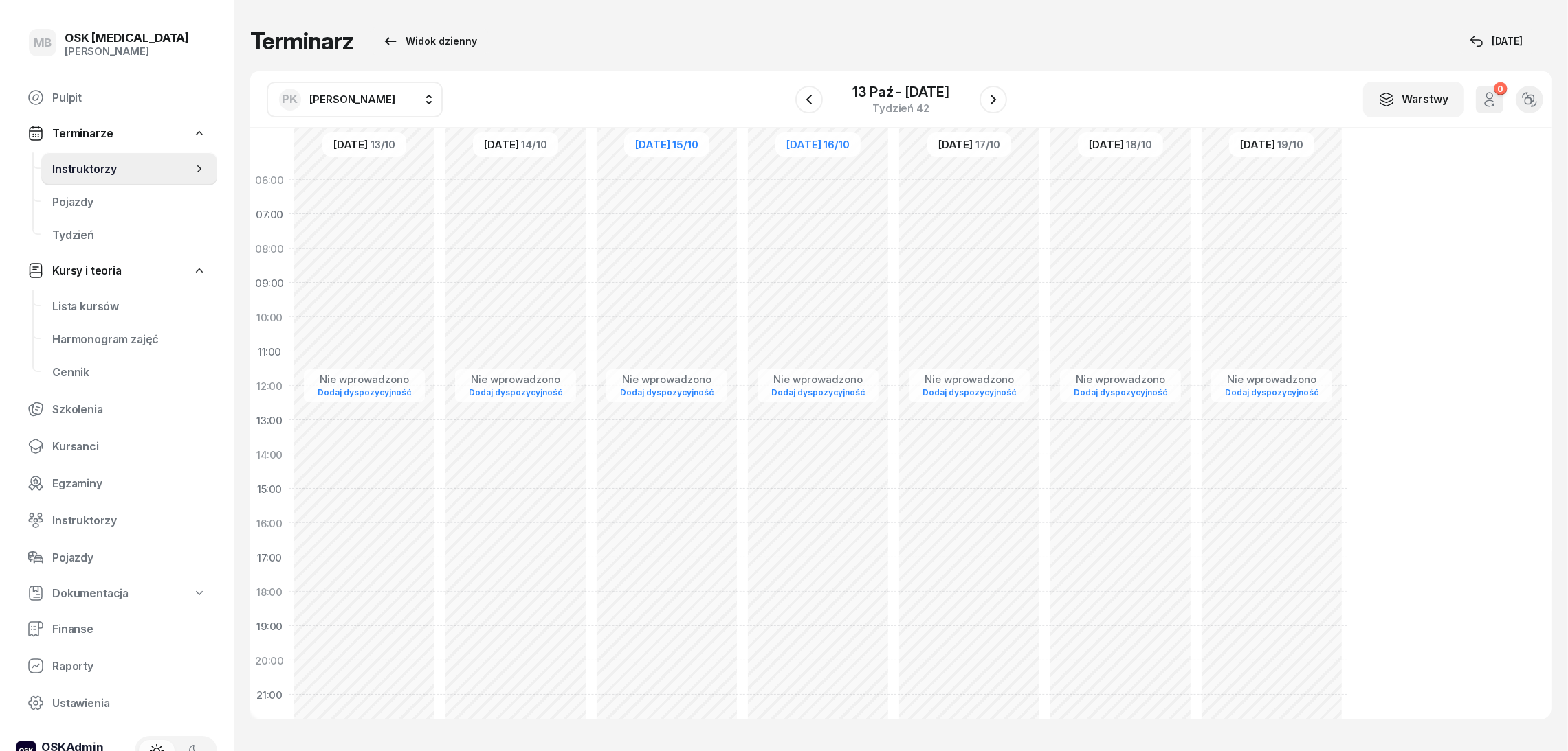
click at [780, 150] on div "[DATE]" at bounding box center [817, 144] width 84 height 24
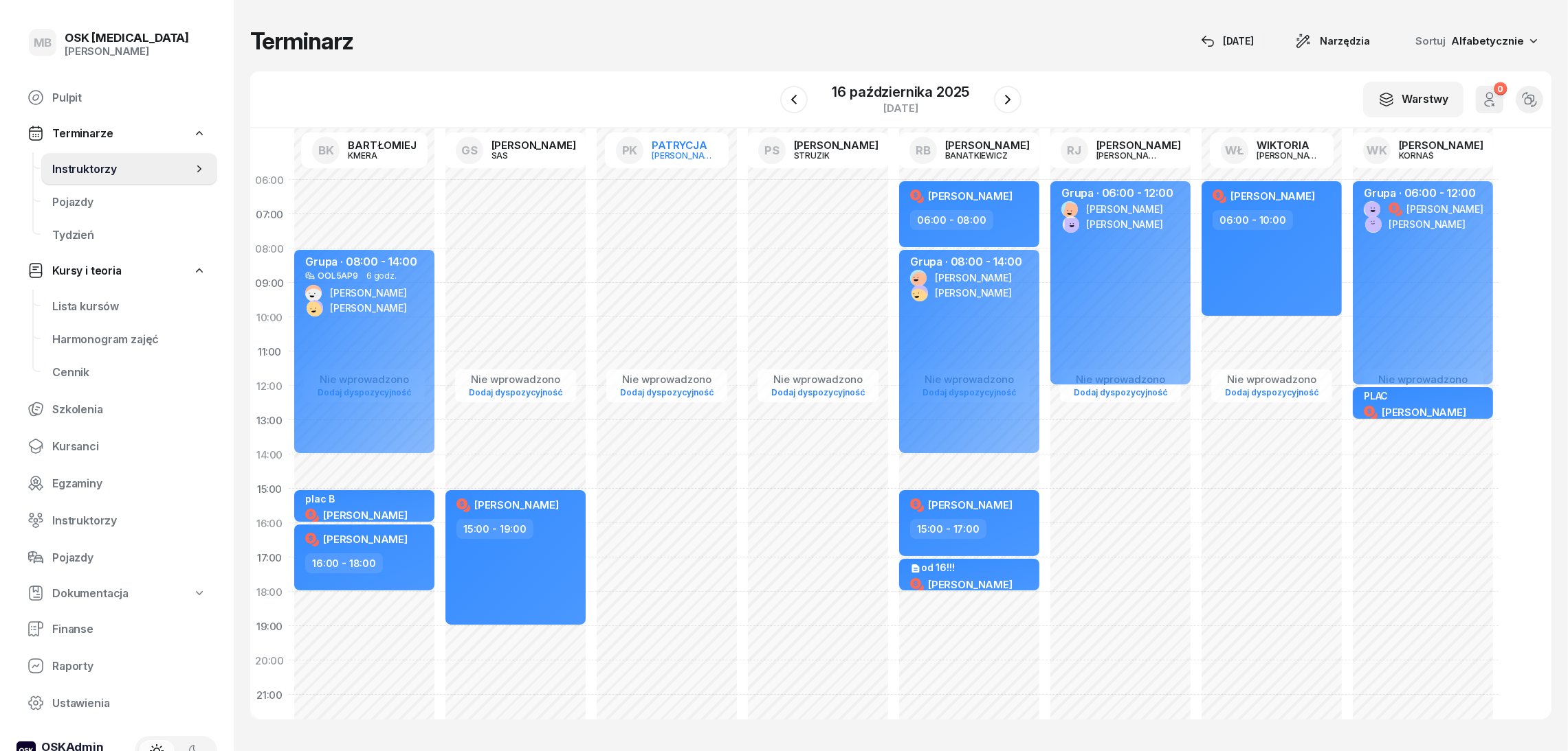
click at [679, 164] on link "PK [PERSON_NAME]" at bounding box center [666, 150] width 124 height 36
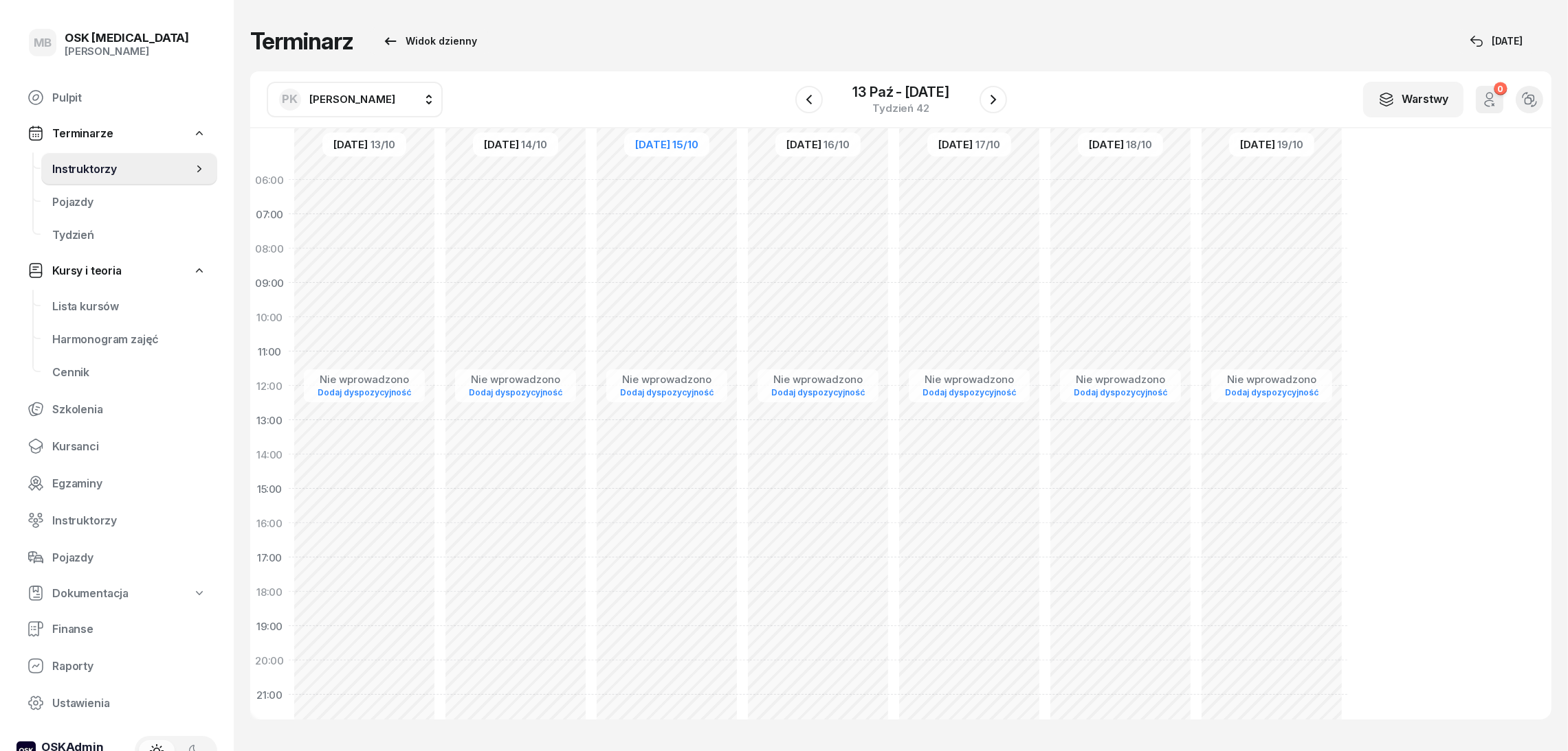
click at [840, 231] on div "Nie wprowadzono Dodaj dyspozycyjność" at bounding box center [818, 489] width 151 height 652
select select "07"
select select "09"
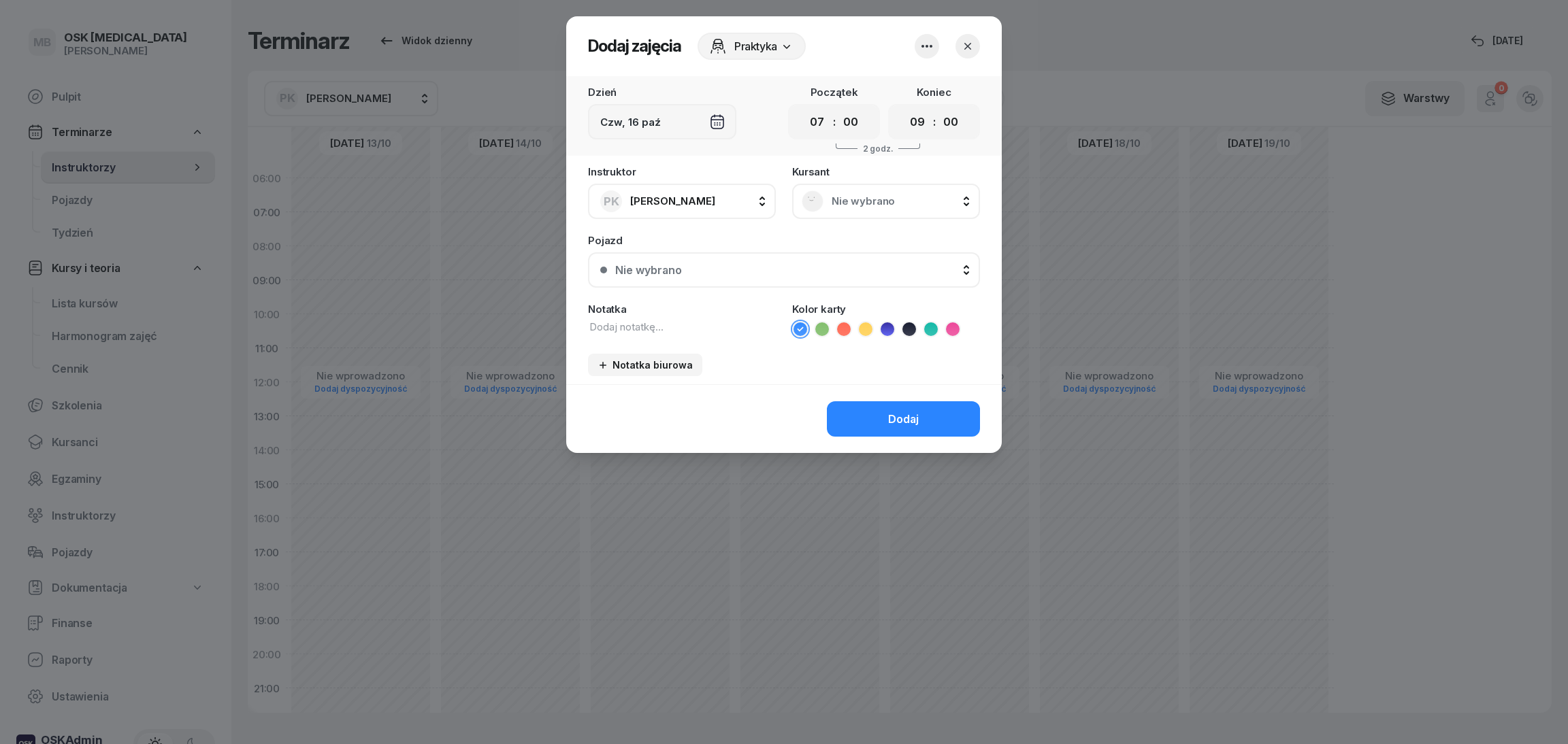
click at [724, 126] on div "Czw, 16 paź" at bounding box center [662, 122] width 149 height 36
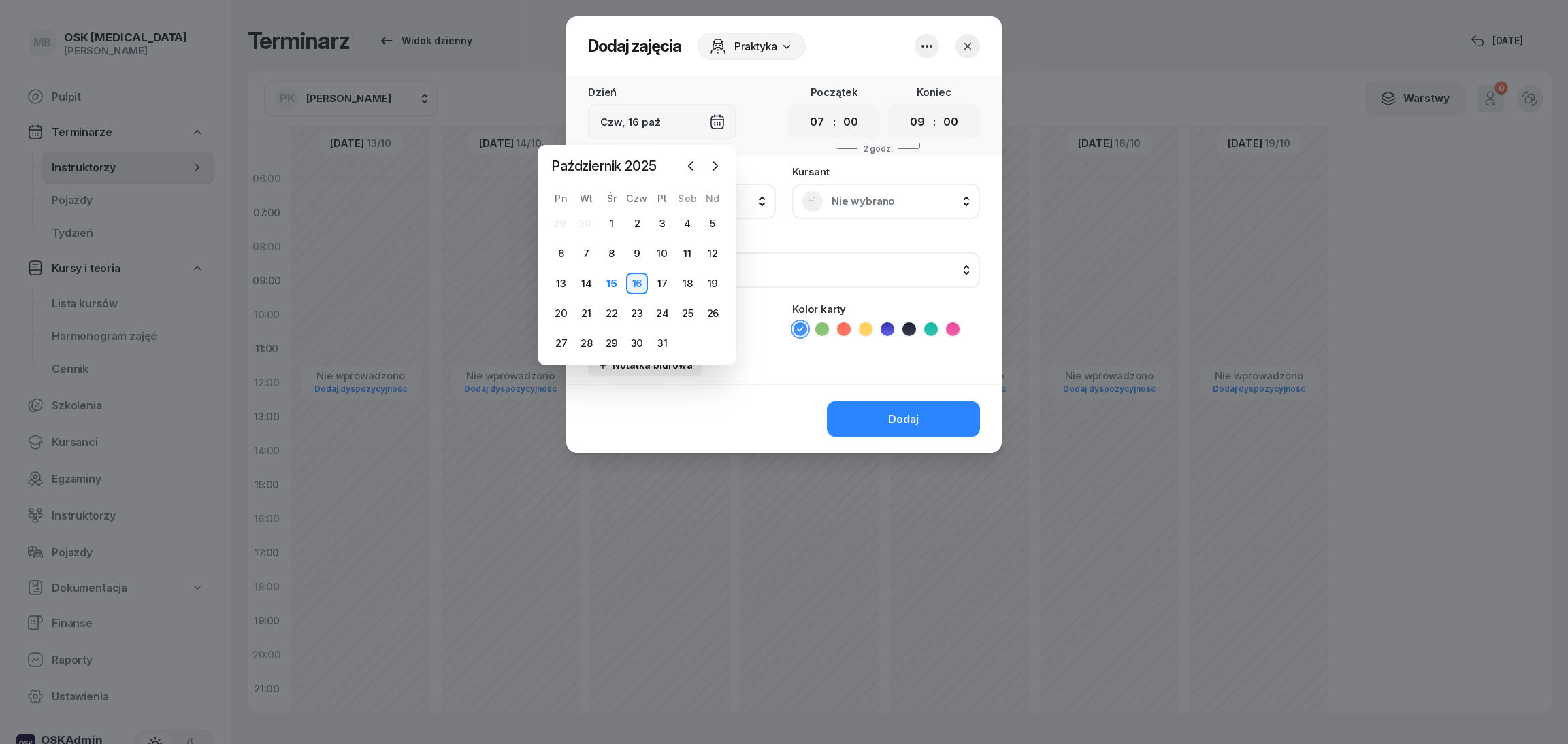
click at [724, 126] on div "Czw, 16 paź" at bounding box center [662, 122] width 149 height 36
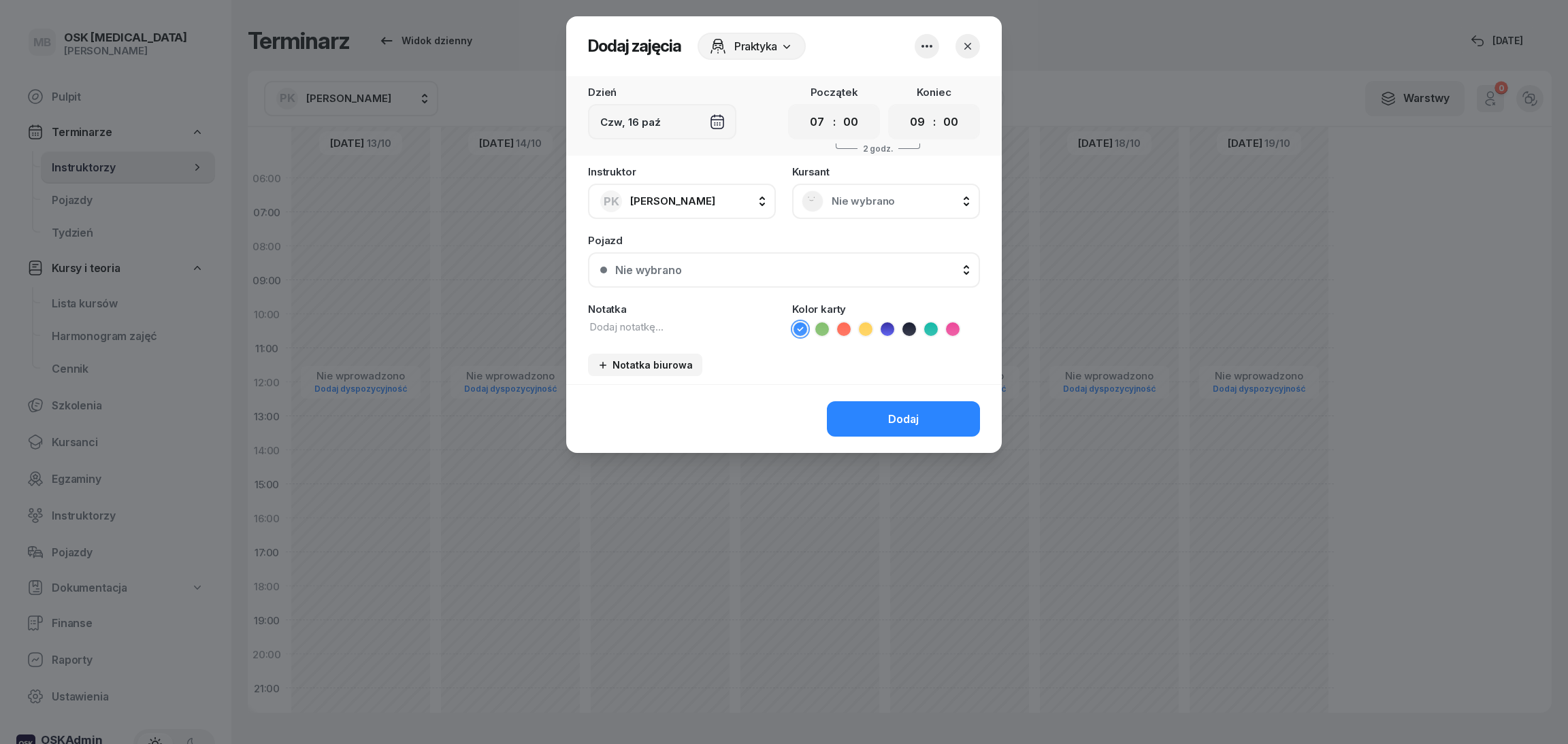
click at [856, 197] on span "Nie wybrano" at bounding box center [901, 201] width 139 height 12
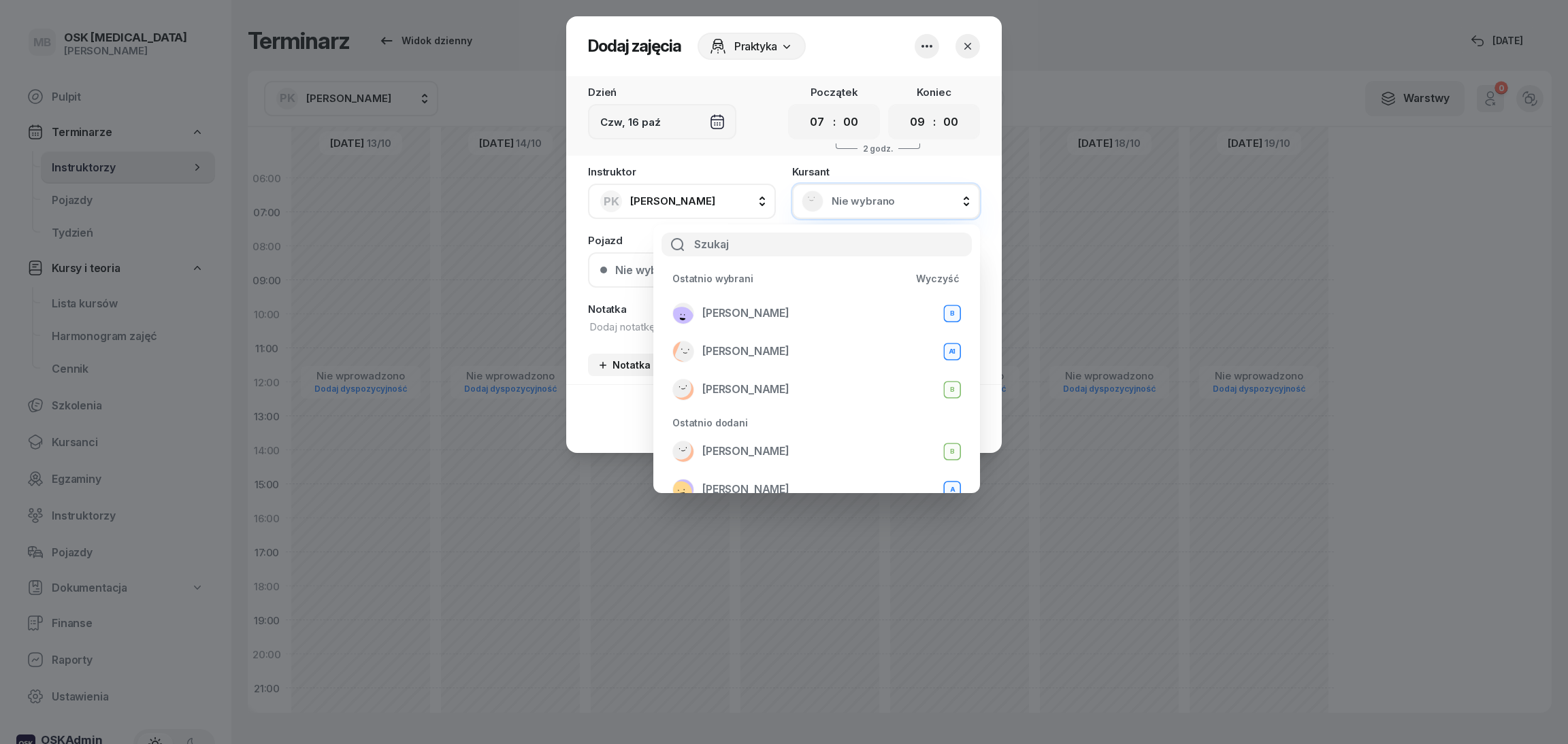
click at [959, 45] on button "button" at bounding box center [968, 46] width 25 height 25
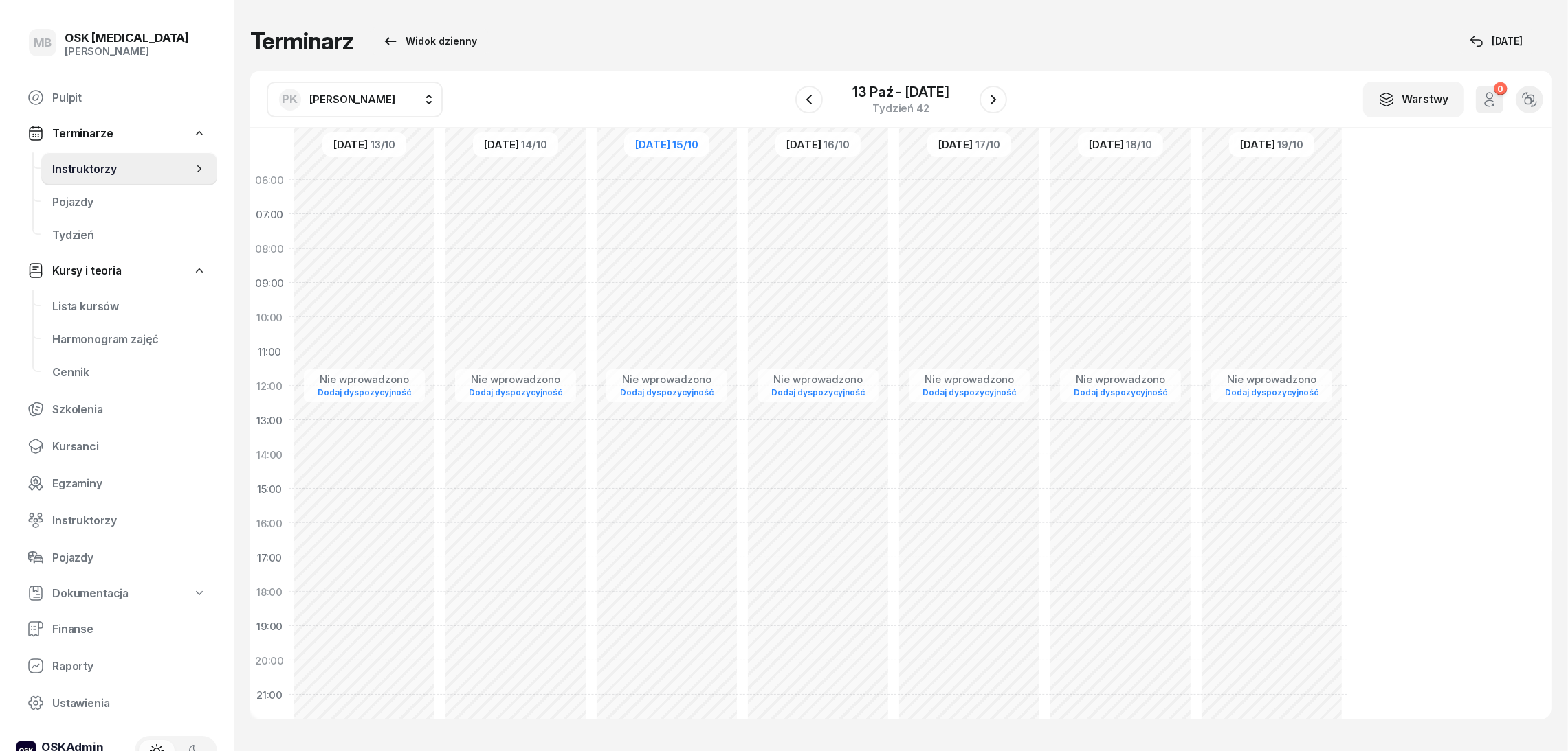
drag, startPoint x: 665, startPoint y: 140, endPoint x: 349, endPoint y: 88, distance: 320.2
click at [349, 88] on button "PK [PERSON_NAME]" at bounding box center [354, 99] width 176 height 36
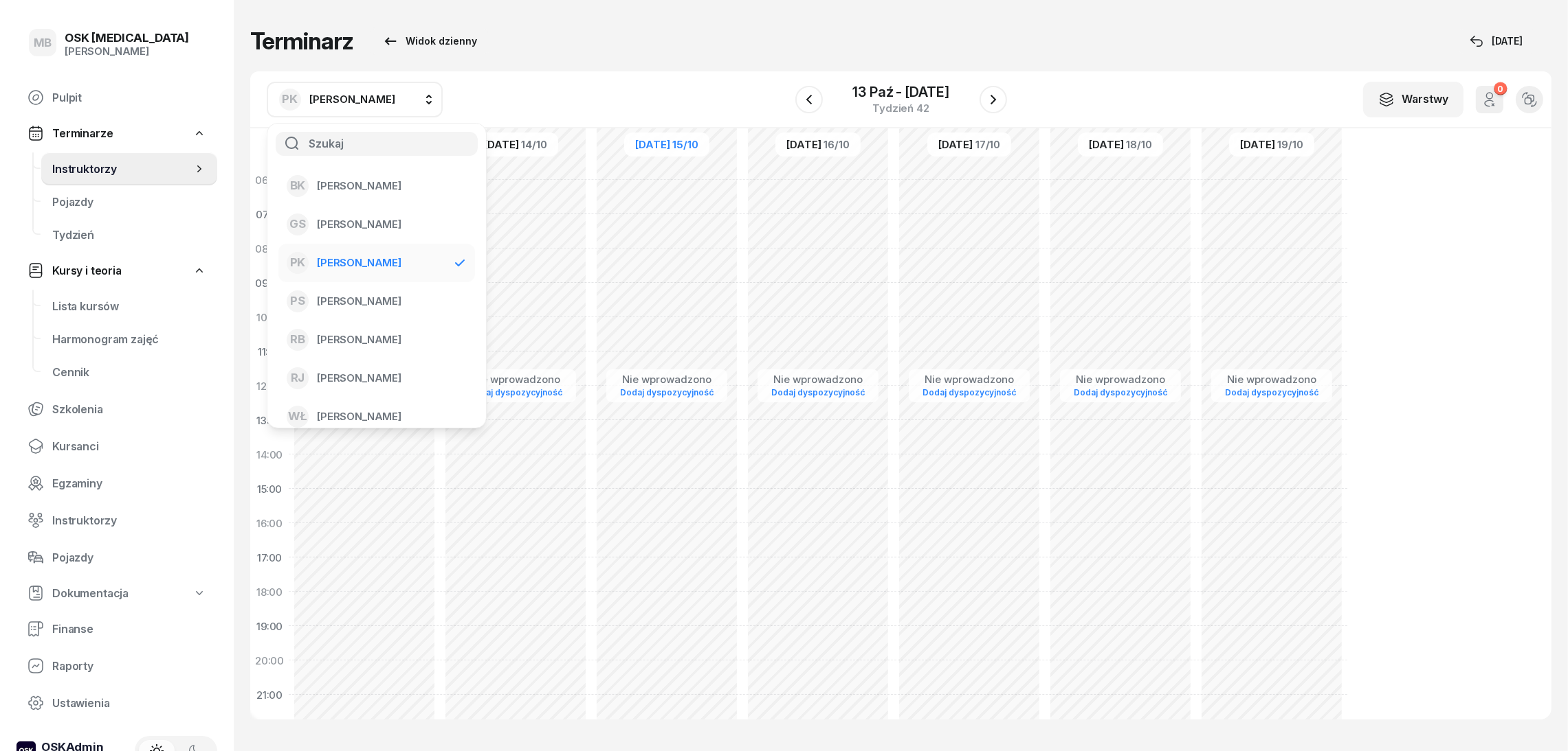
click at [102, 129] on span "Terminarze" at bounding box center [82, 133] width 60 height 13
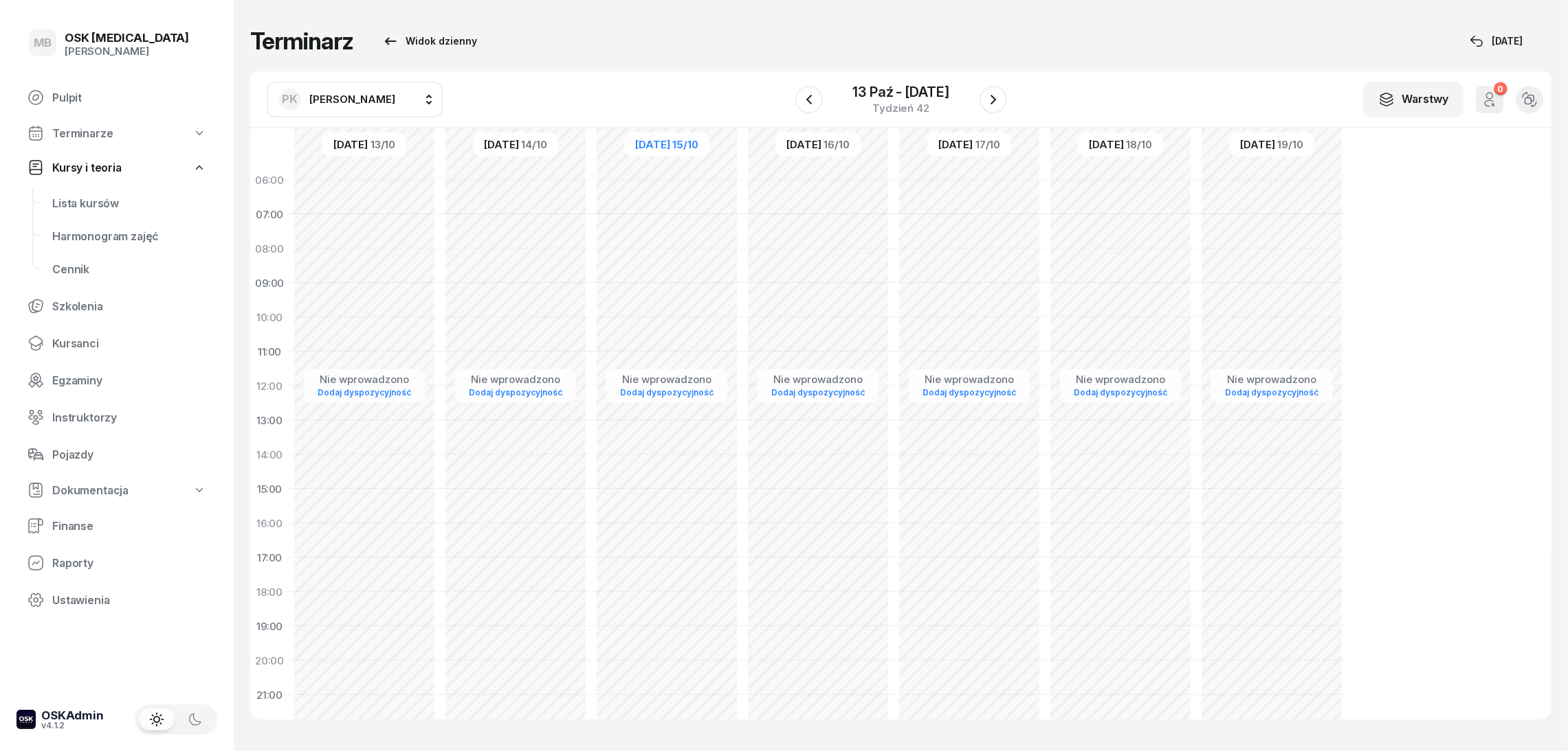
click at [105, 164] on span "Kursy i teoria" at bounding box center [87, 168] width 69 height 13
click at [97, 128] on span "Terminarze" at bounding box center [82, 133] width 60 height 13
click at [93, 422] on span "Instruktorzy" at bounding box center [129, 418] width 154 height 13
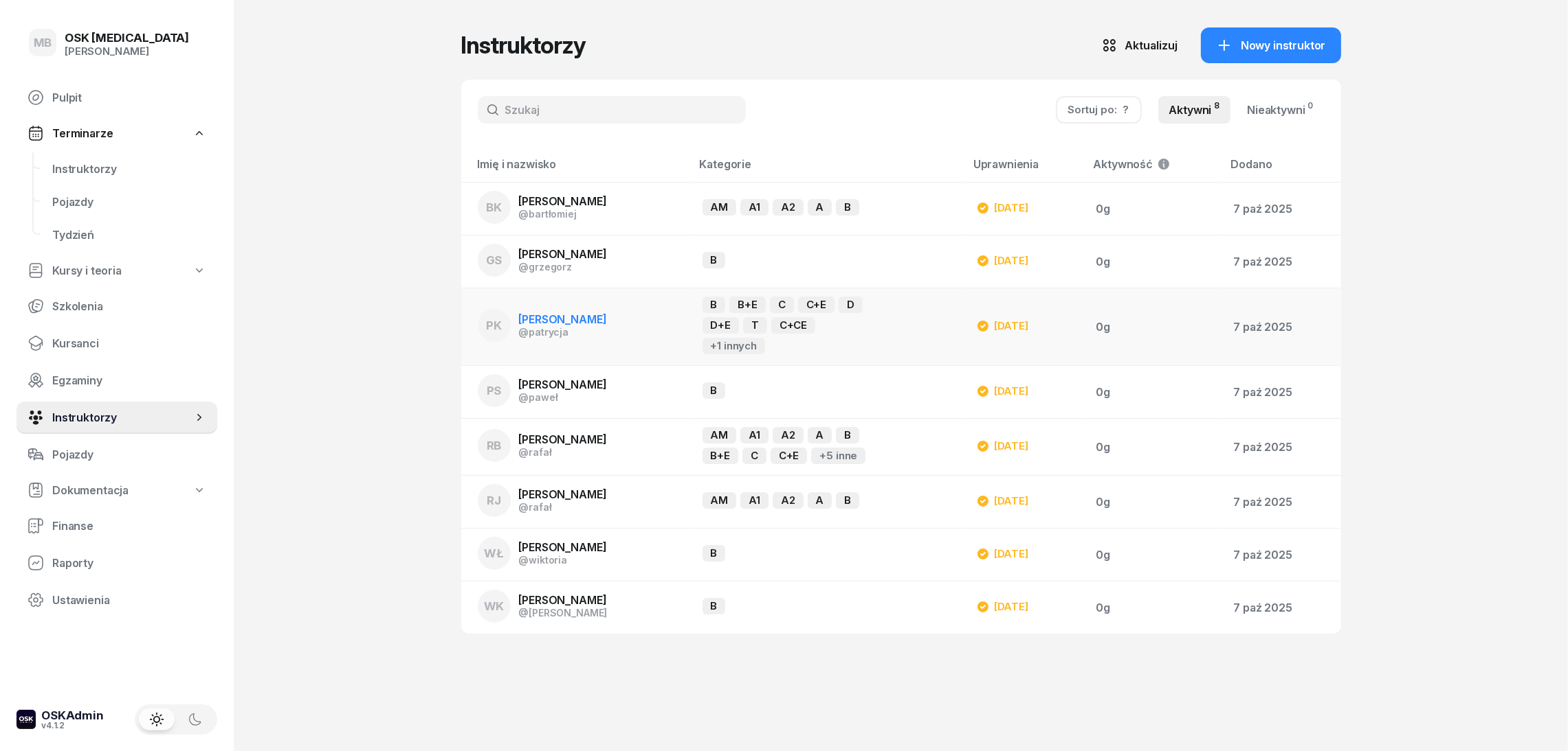
click at [1019, 321] on div "[DATE]" at bounding box center [1002, 326] width 52 height 17
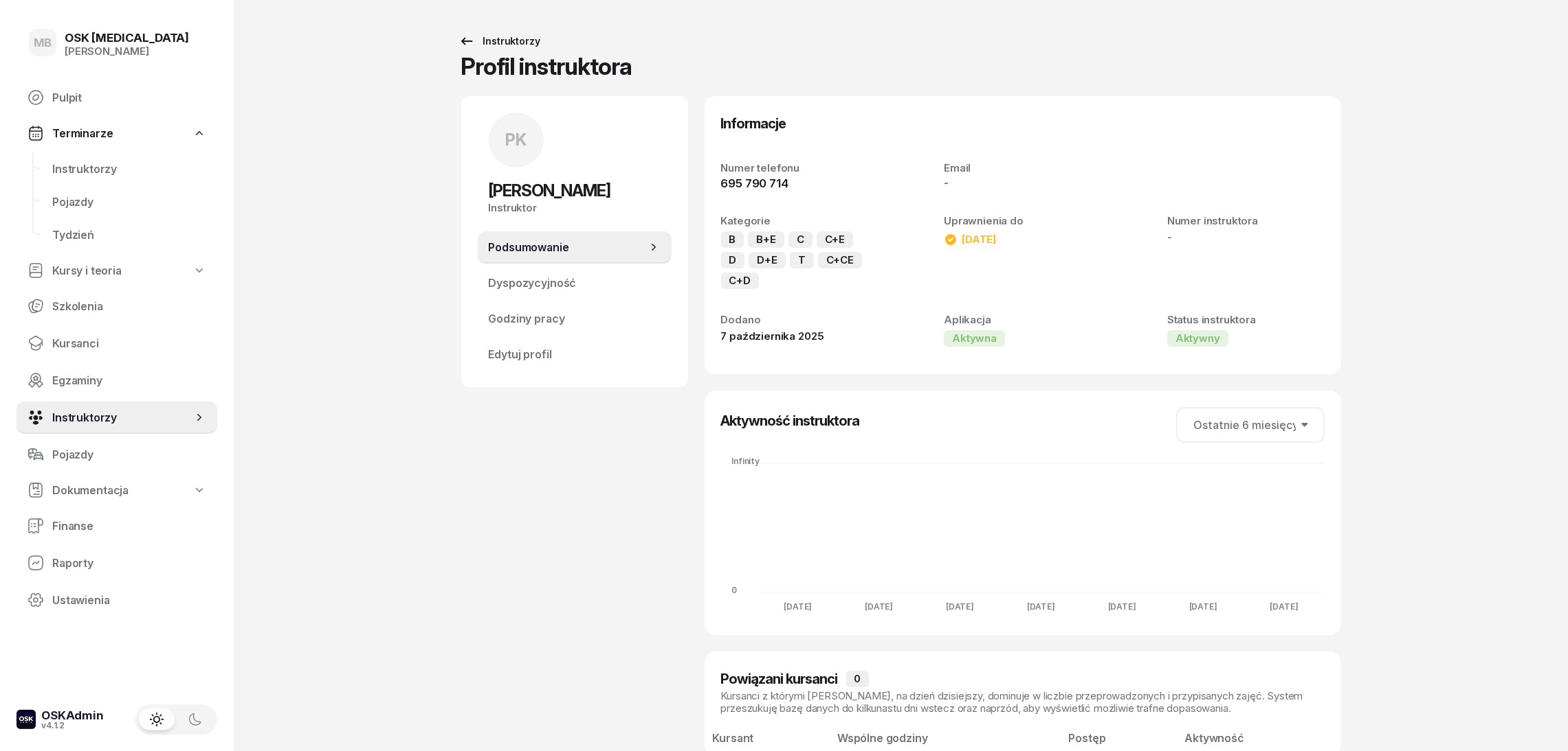
click at [475, 42] on div "Instruktorzy" at bounding box center [499, 41] width 82 height 17
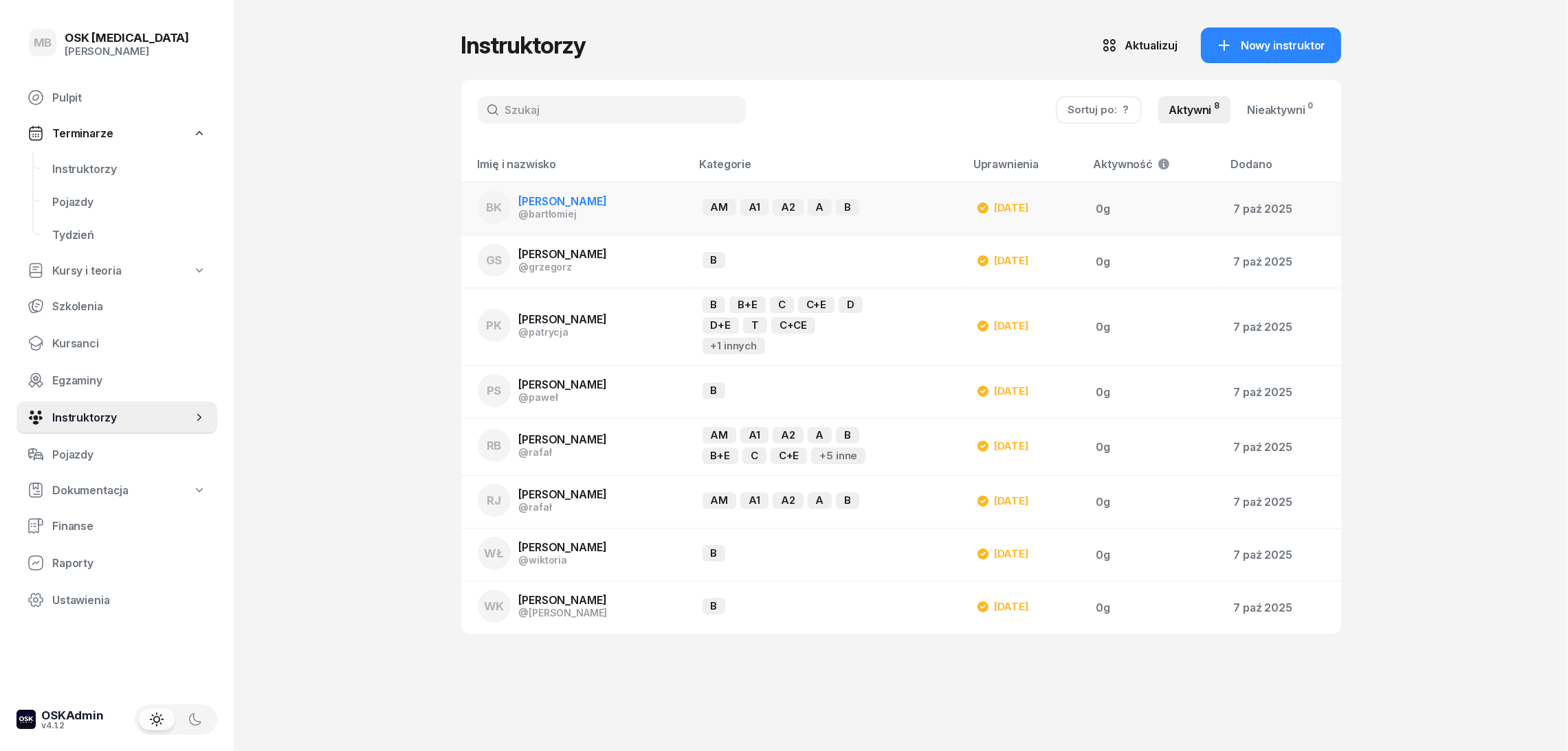
click at [988, 206] on icon at bounding box center [983, 209] width 11 height 11
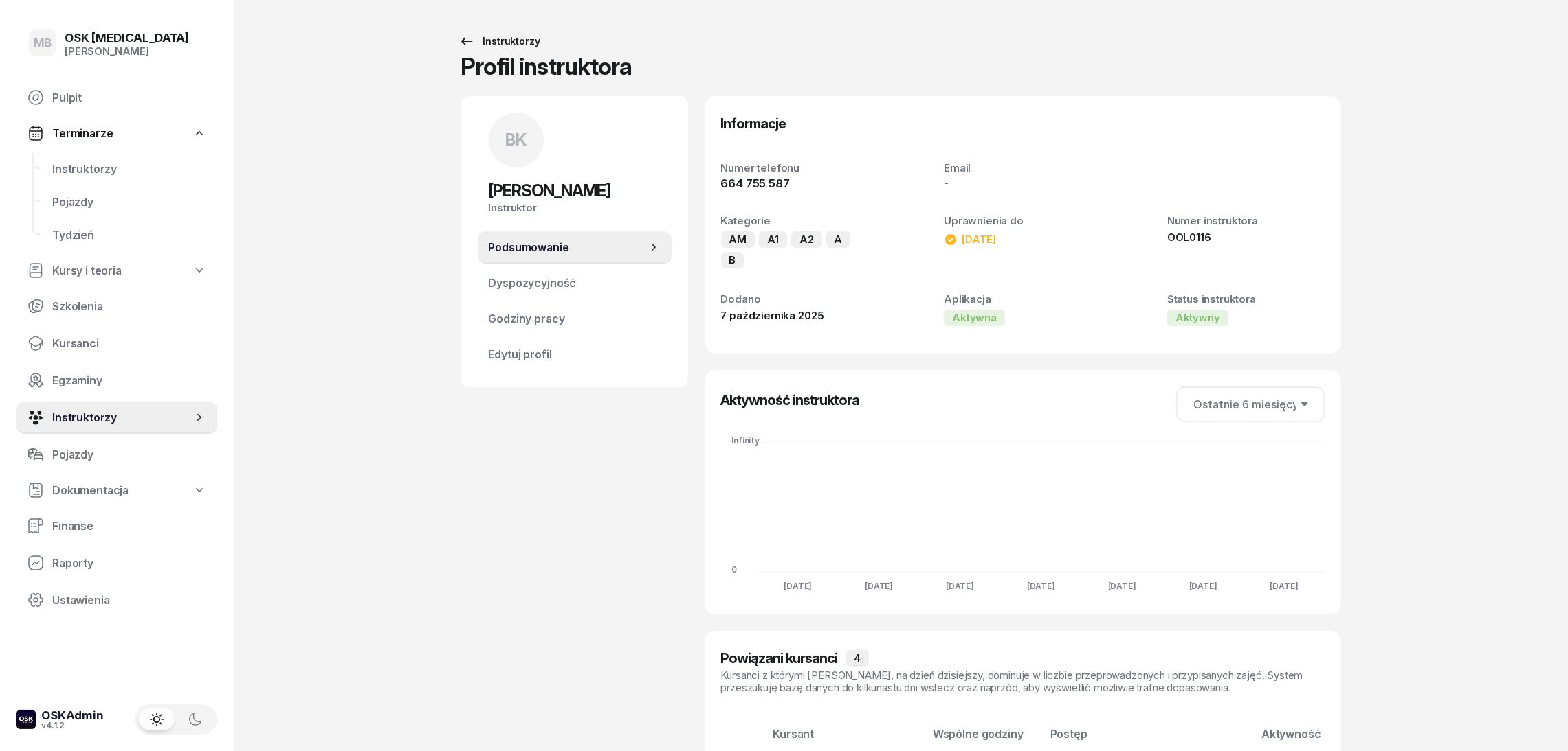
click at [479, 30] on link "Instruktorzy" at bounding box center [499, 41] width 107 height 27
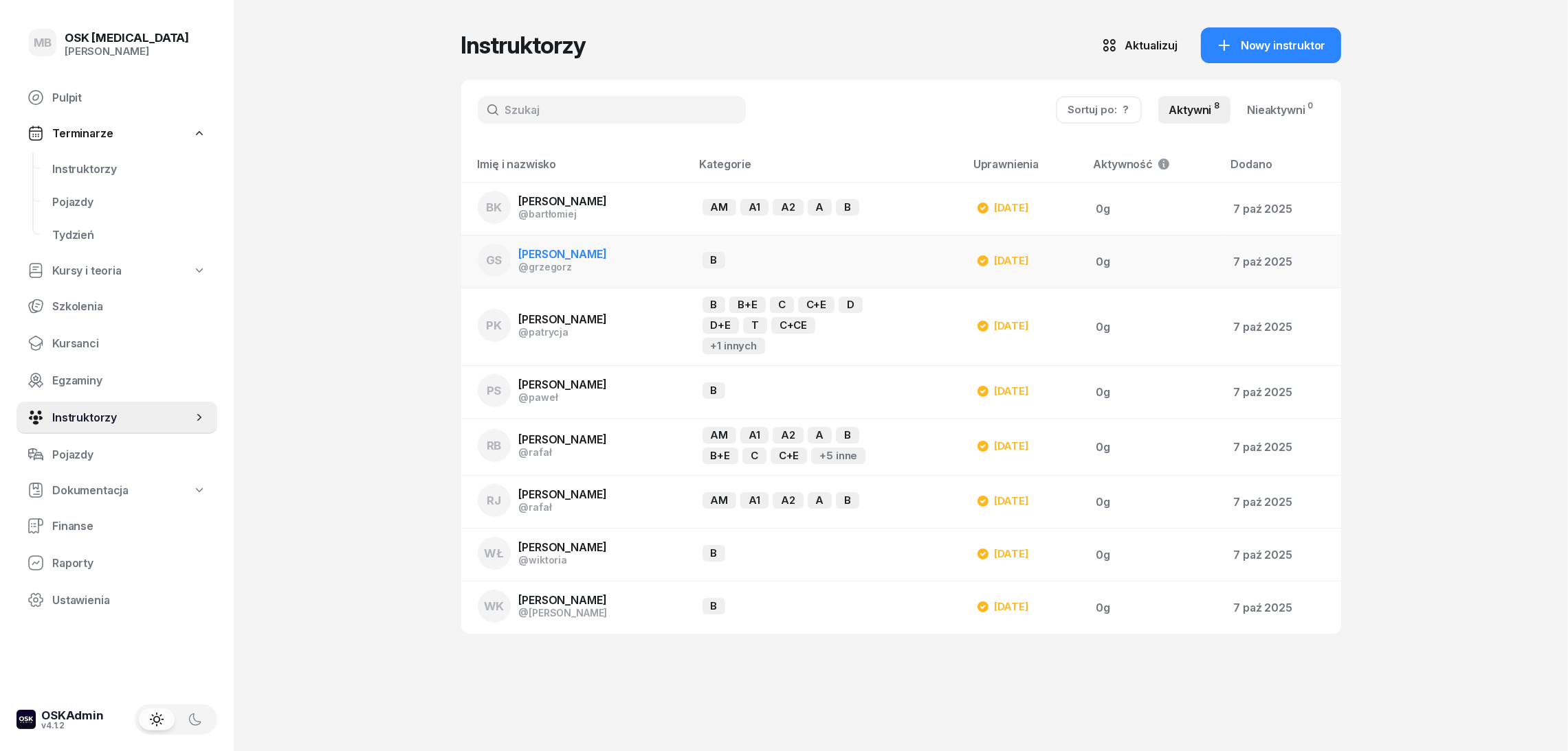
click at [867, 258] on div "B" at bounding box center [784, 260] width 165 height 17
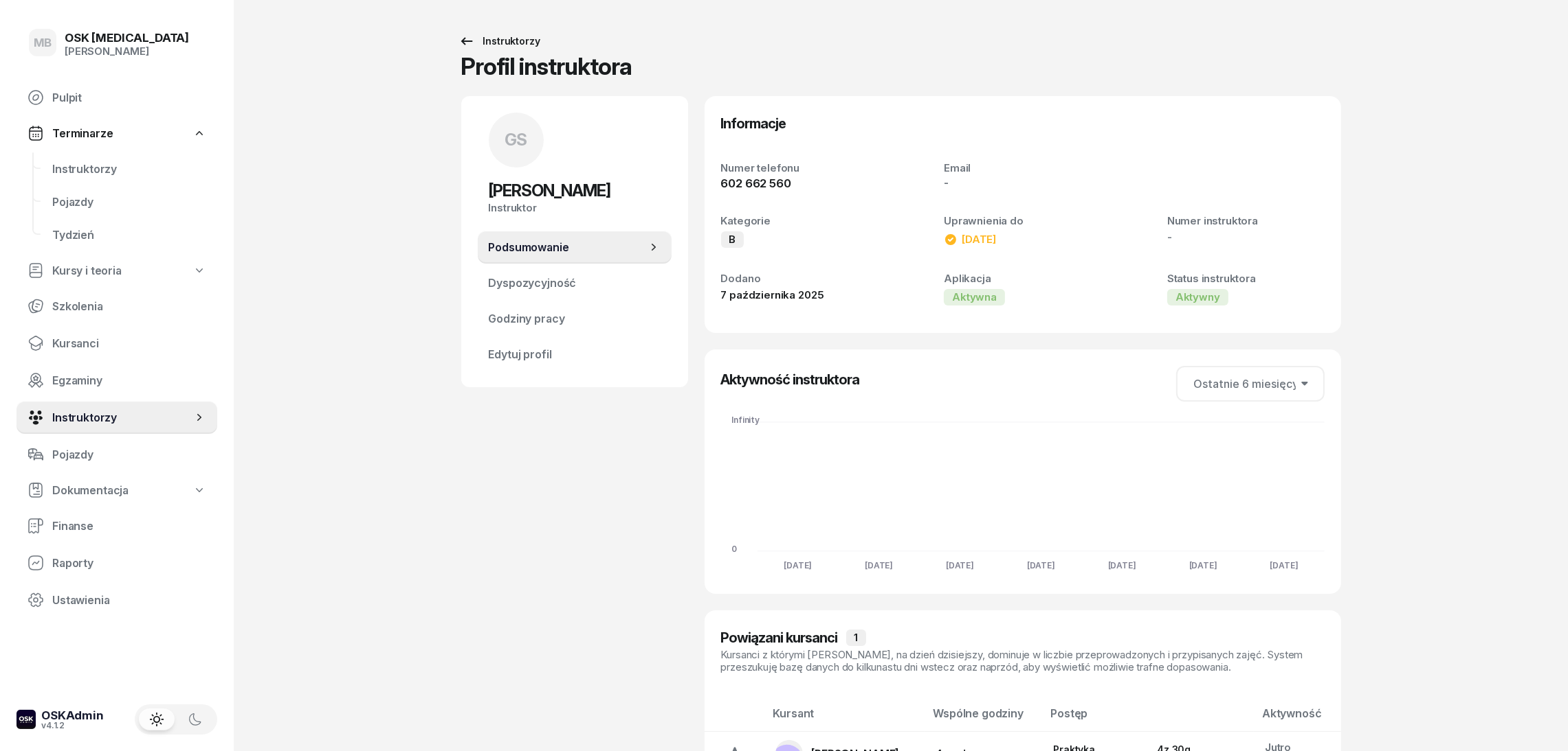
click at [477, 50] on link "Instruktorzy" at bounding box center [499, 41] width 107 height 27
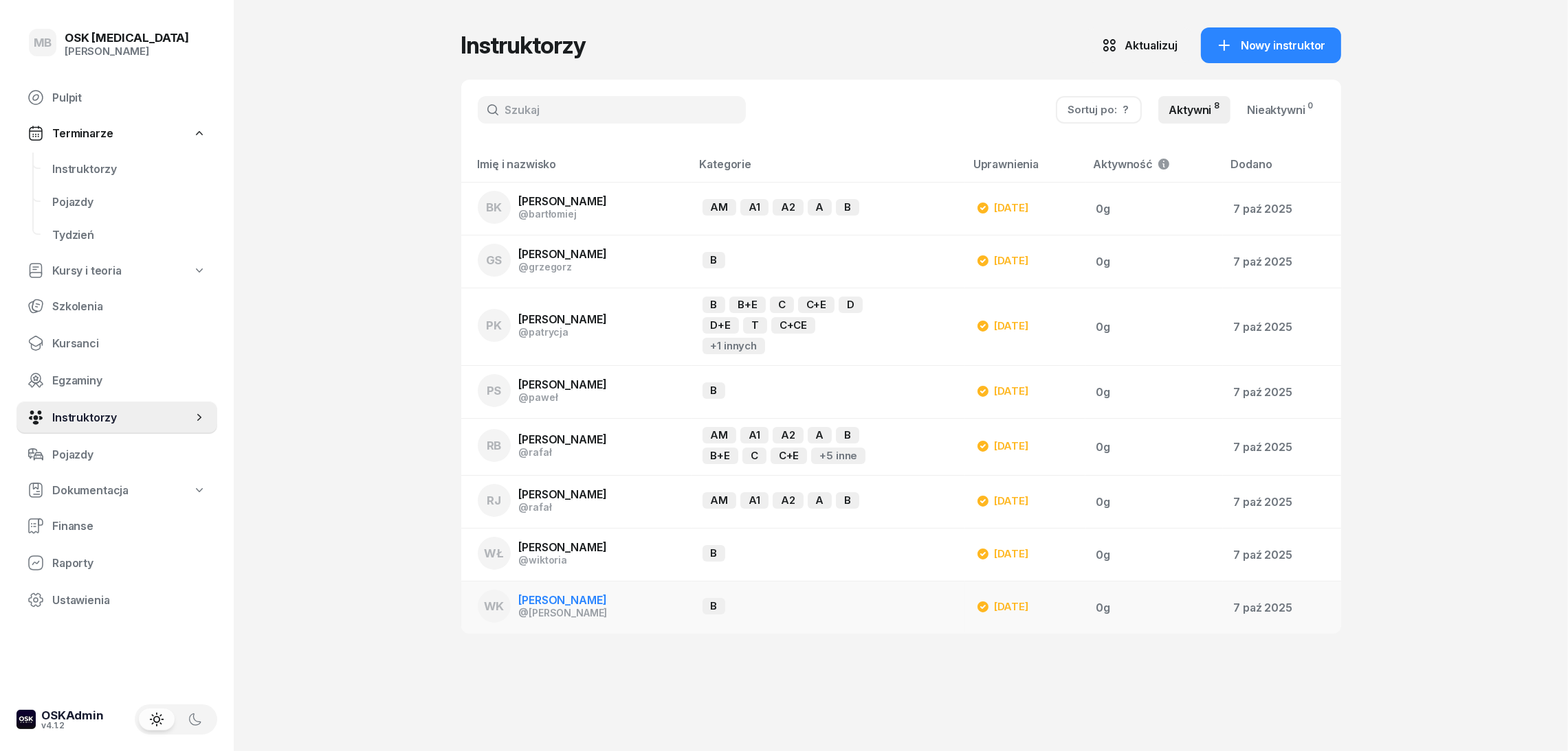
click at [863, 601] on div "B" at bounding box center [784, 607] width 165 height 17
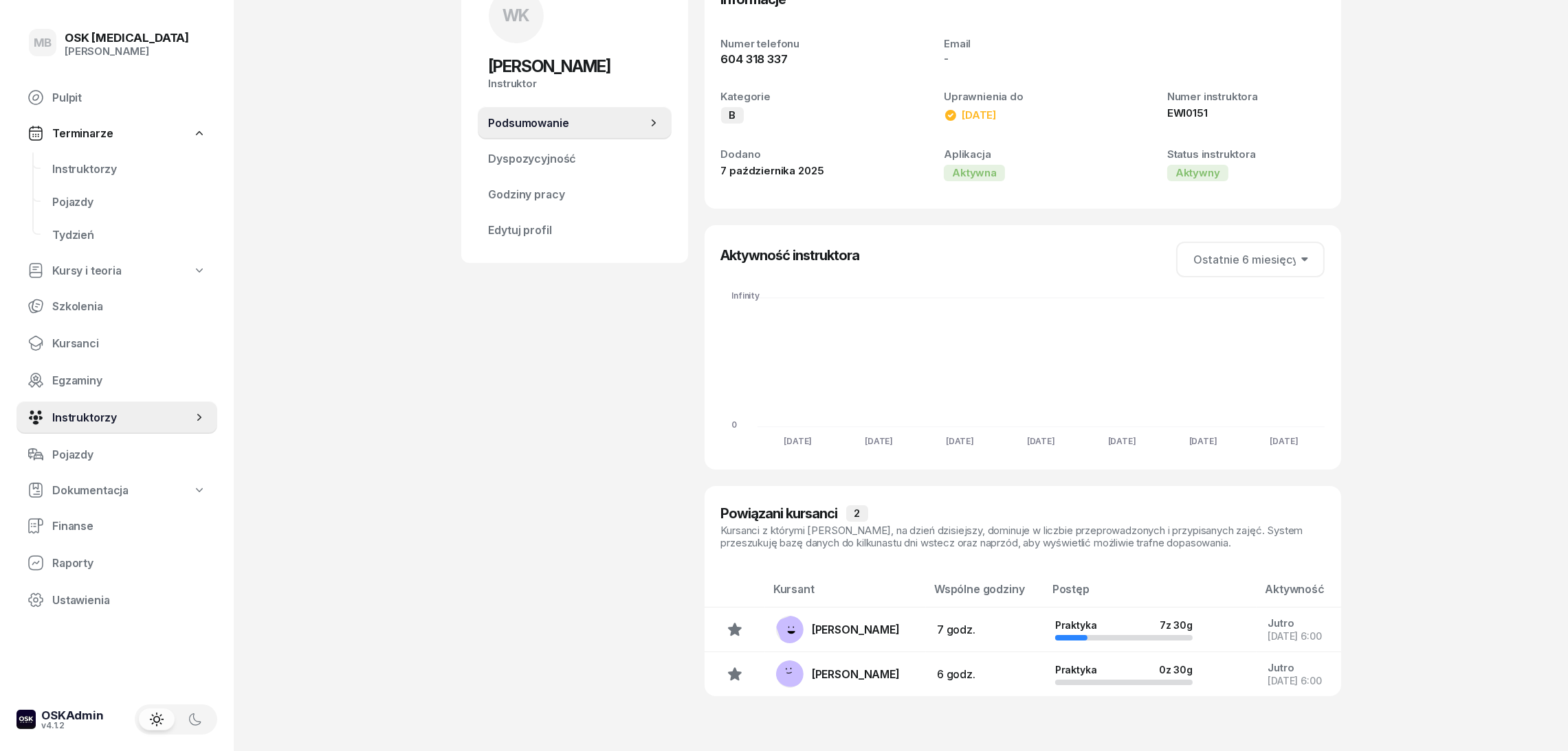
scroll to position [130, 0]
